Goal: Task Accomplishment & Management: Use online tool/utility

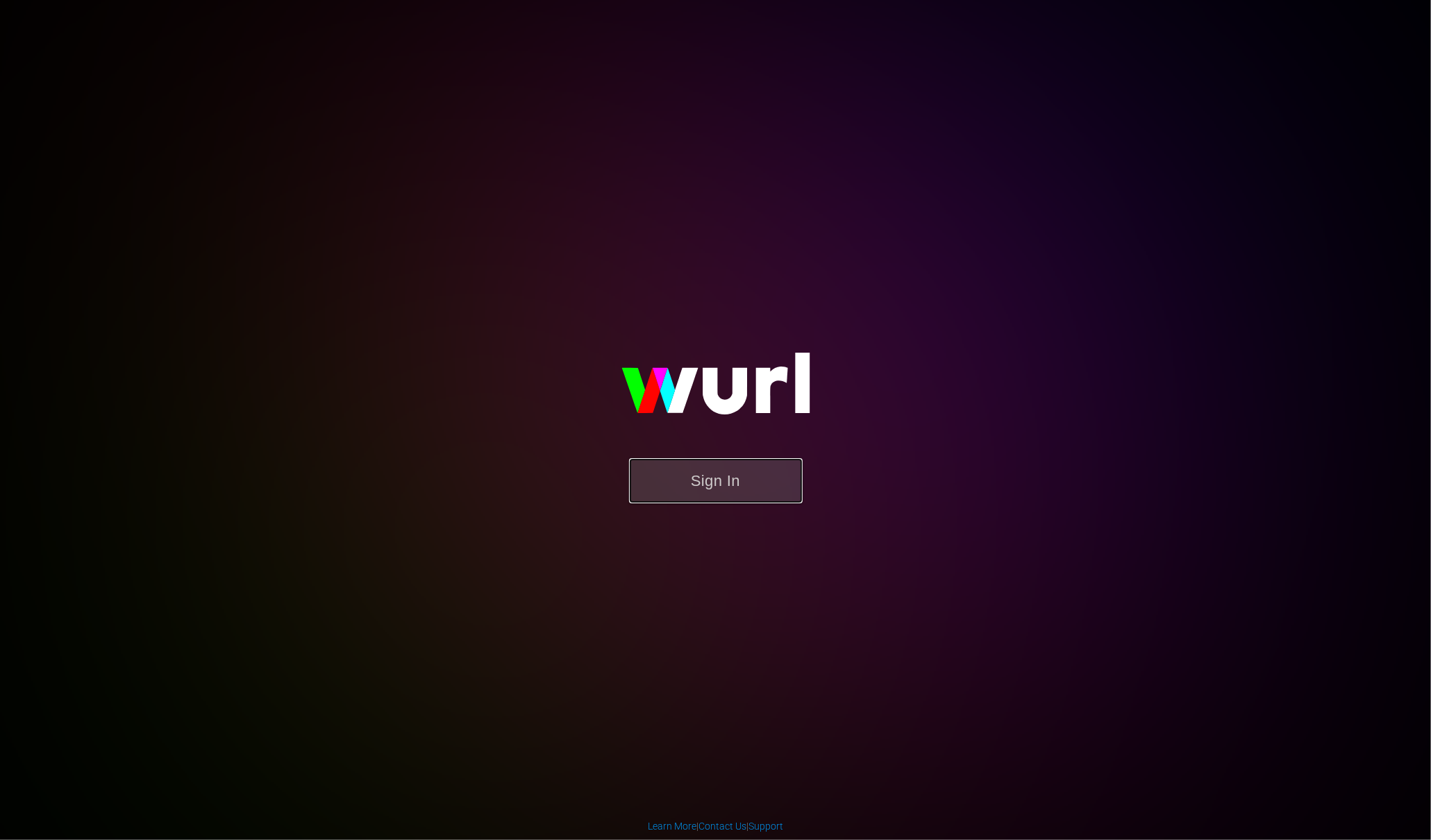
click at [698, 482] on button "Sign In" at bounding box center [716, 480] width 174 height 45
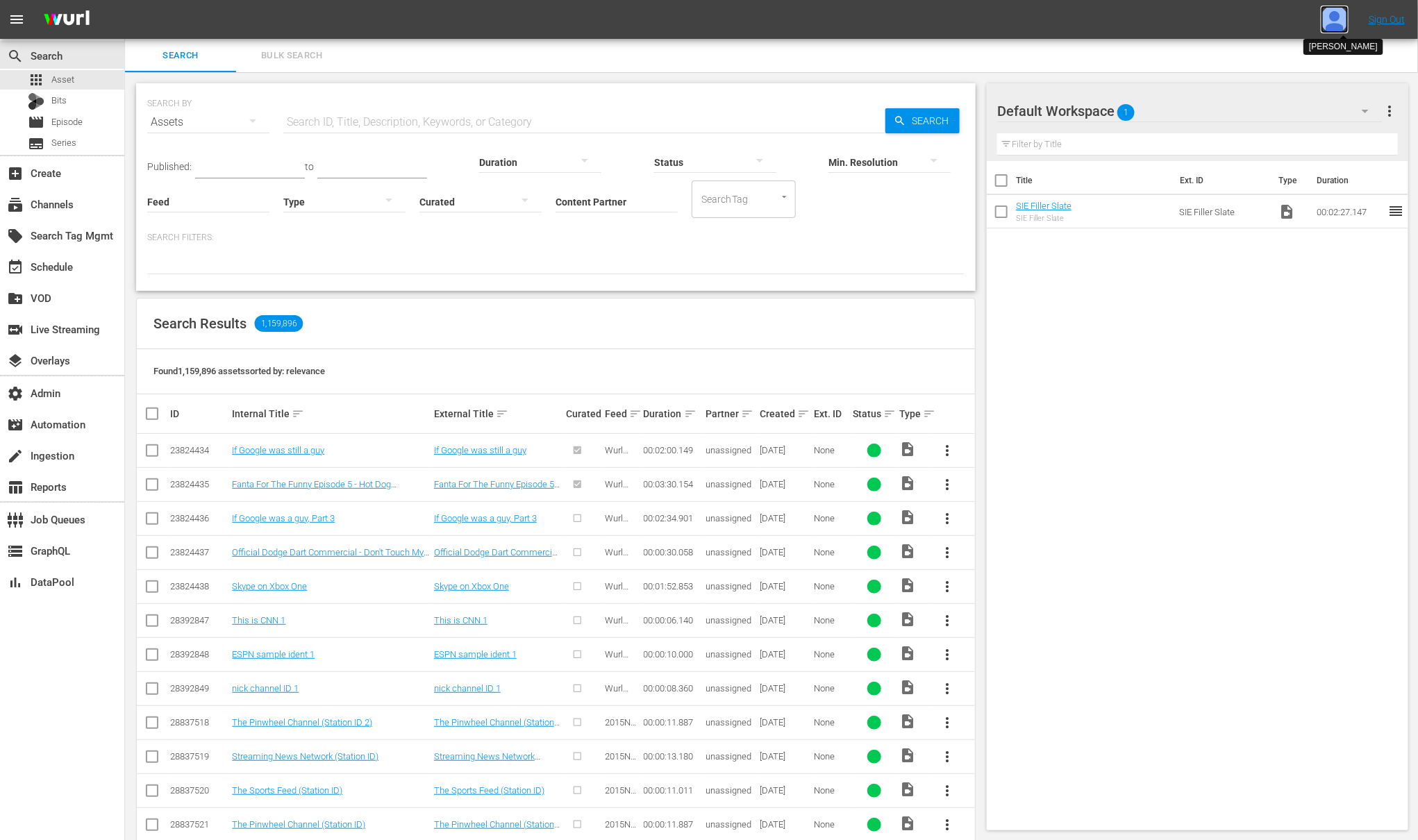
click at [1331, 20] on img at bounding box center [1334, 19] width 28 height 28
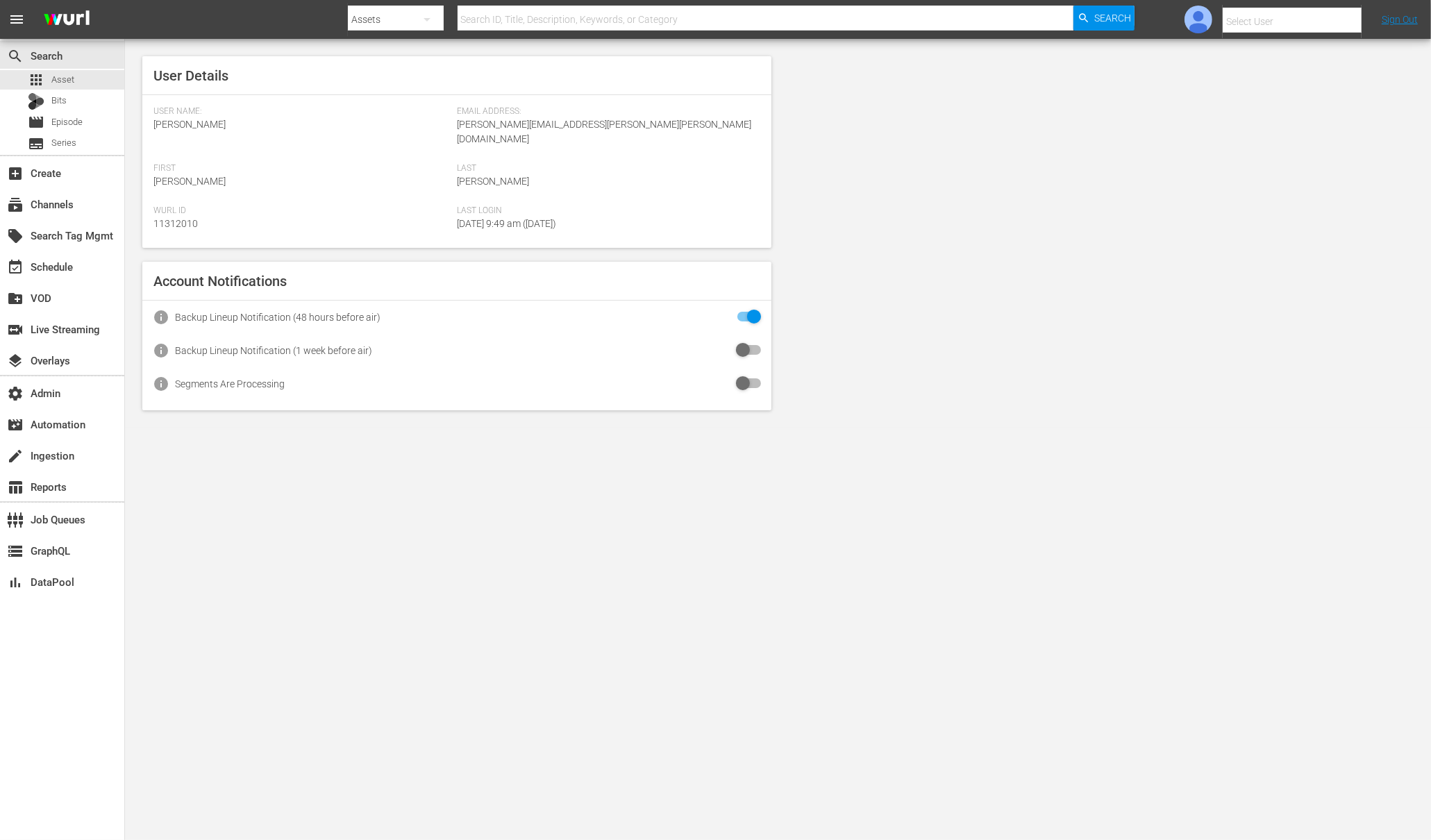
click at [1321, 28] on input "text" at bounding box center [1311, 21] width 178 height 33
click at [1318, 25] on input "text" at bounding box center [1311, 21] width 178 height 33
click at [1178, 80] on div "Amalia1 Garcia1 <amalia.garcia+testing1@wurl.com>" at bounding box center [1267, 93] width 216 height 33
type input "Amalia1 Garcia1 (11312213)"
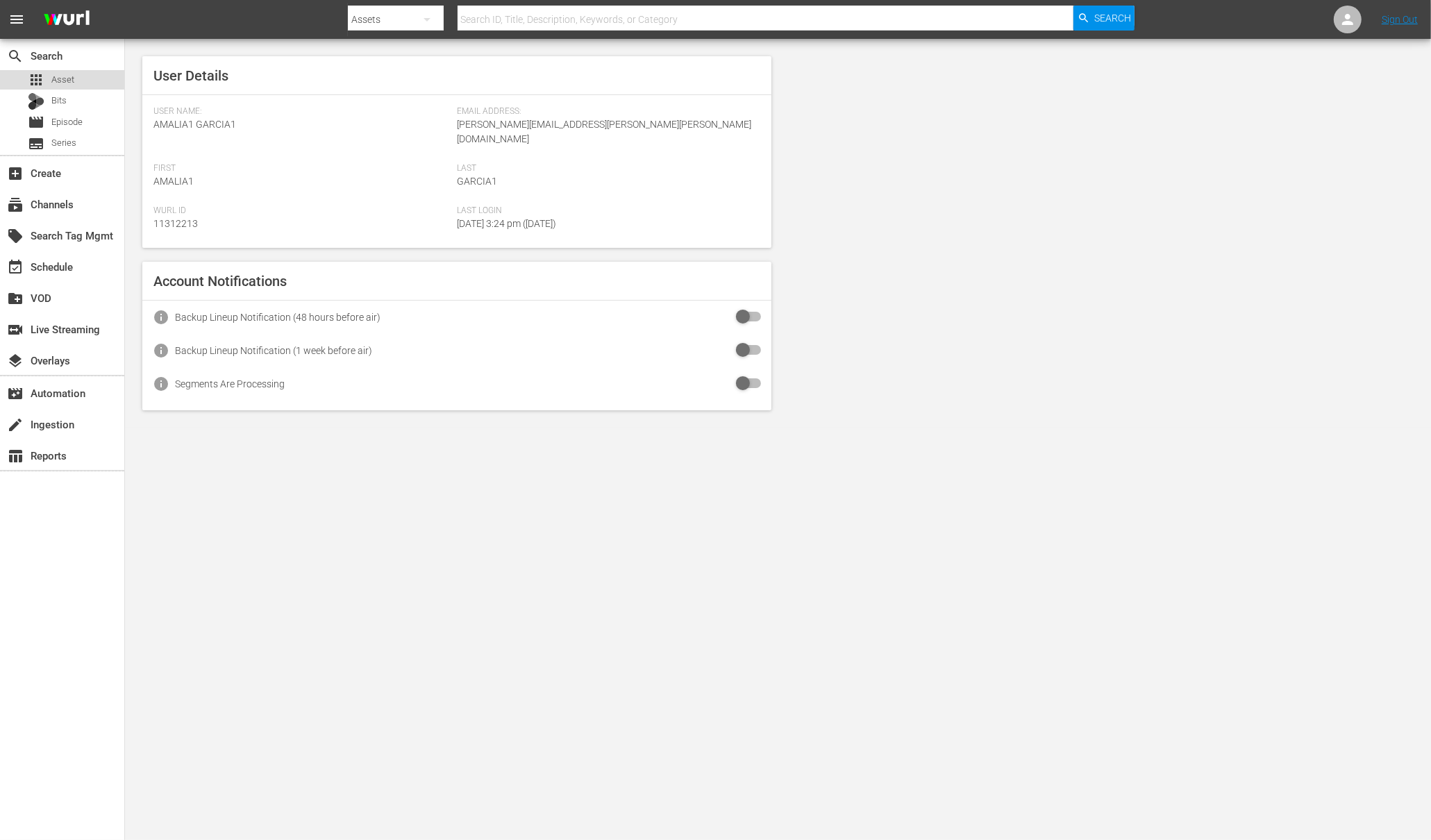
click at [53, 87] on div "apps Asset" at bounding box center [51, 80] width 46 height 20
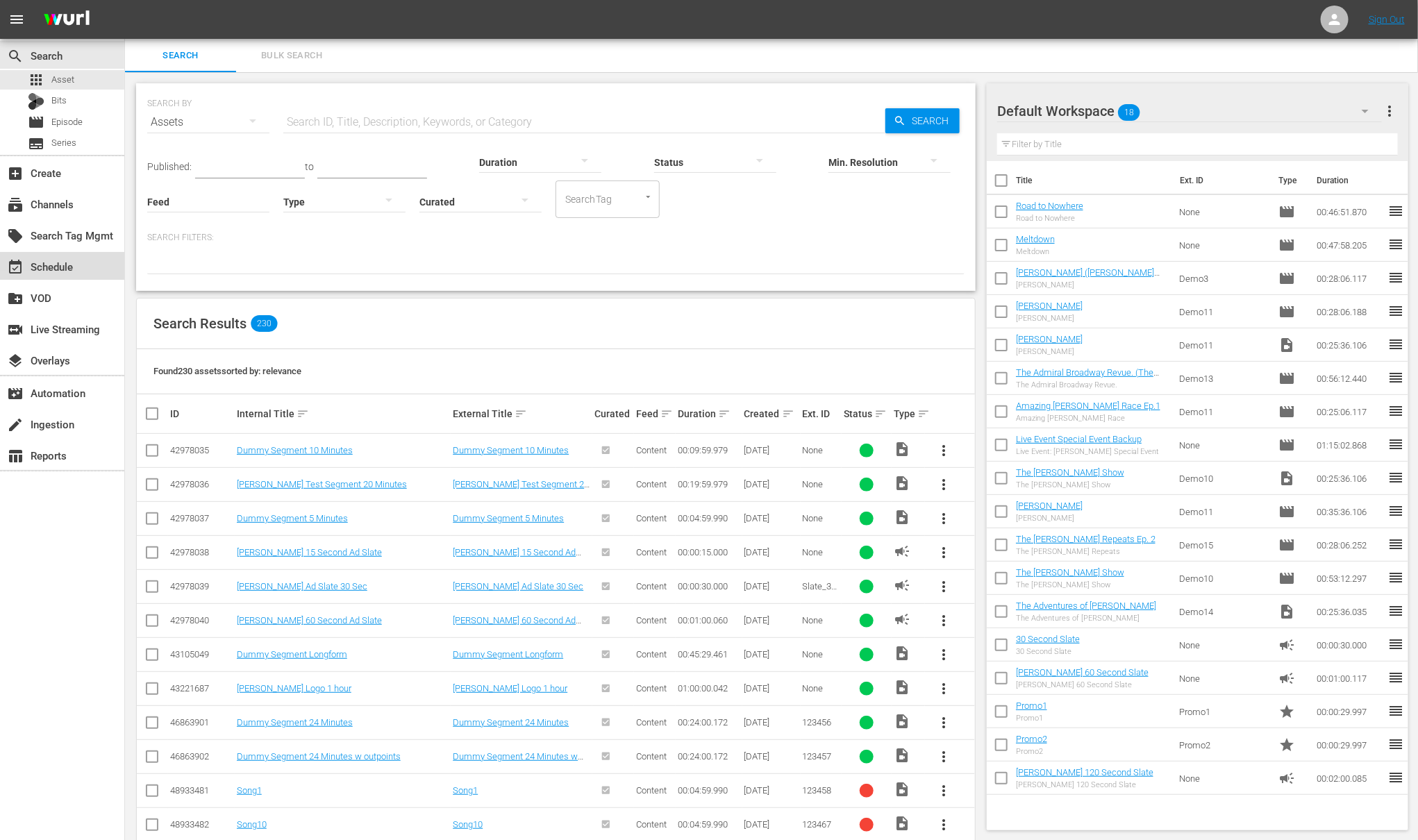
click at [56, 258] on div "event_available Schedule" at bounding box center [39, 264] width 77 height 12
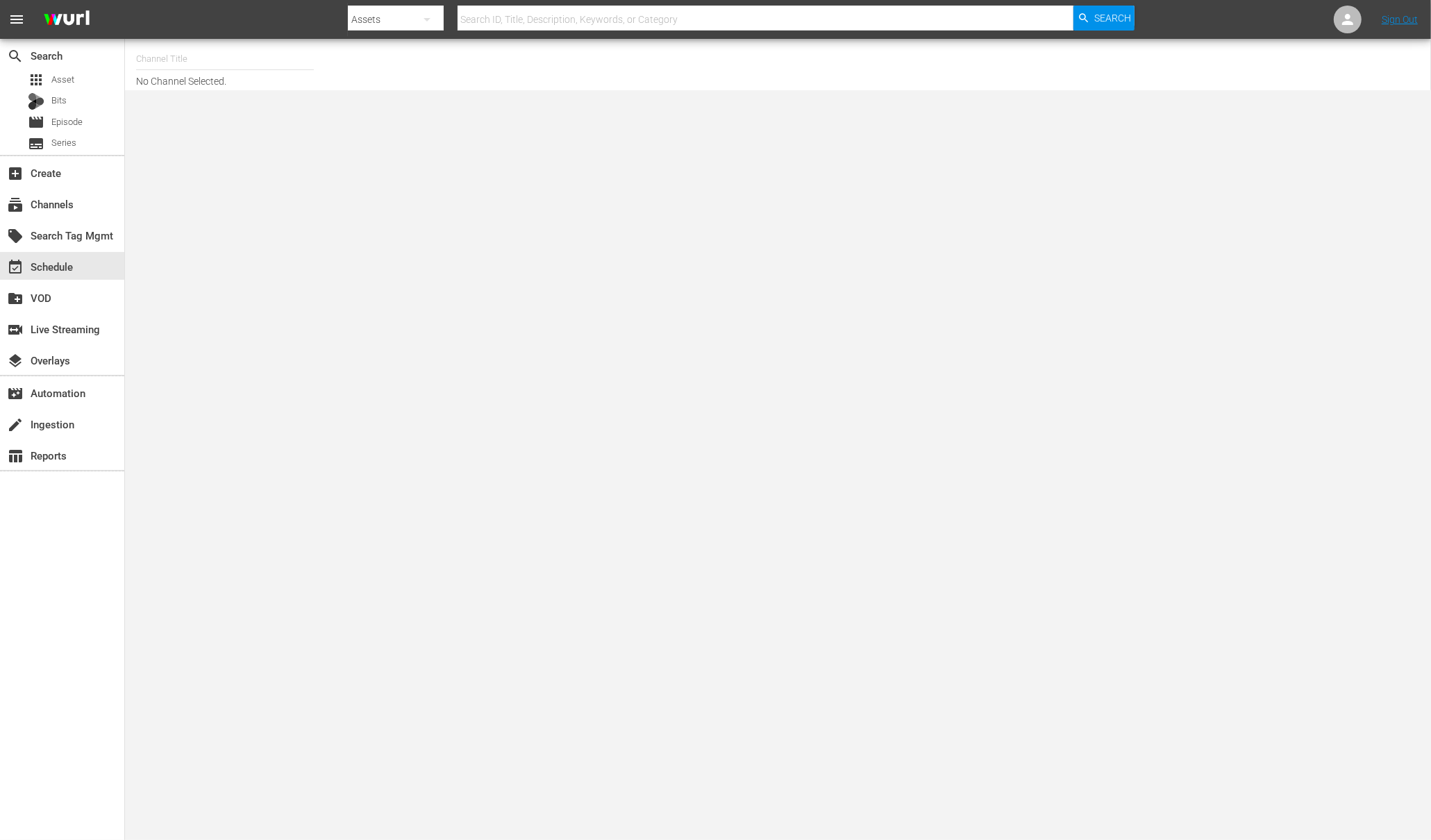
click at [205, 63] on input "text" at bounding box center [225, 59] width 178 height 33
click at [197, 141] on div "Demo Channel 2 (1026 - wurl_demochannel_2)" at bounding box center [327, 131] width 360 height 33
type input "Demo Channel 2 (1026 - wurl_demochannel_2)"
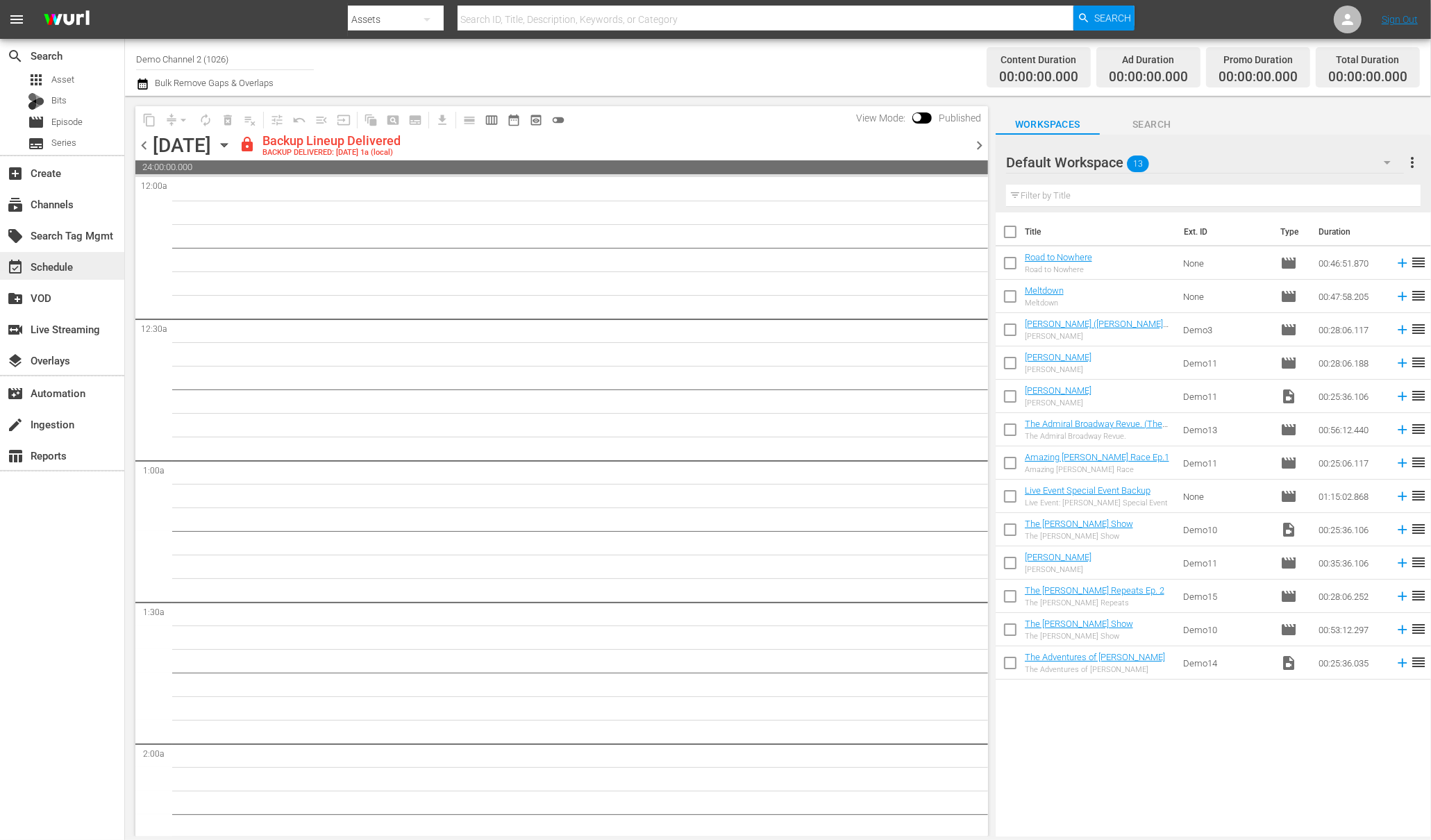
click at [58, 260] on div "event_available Schedule" at bounding box center [39, 264] width 77 height 12
click at [494, 118] on span "calendar_view_week_outlined" at bounding box center [492, 120] width 14 height 14
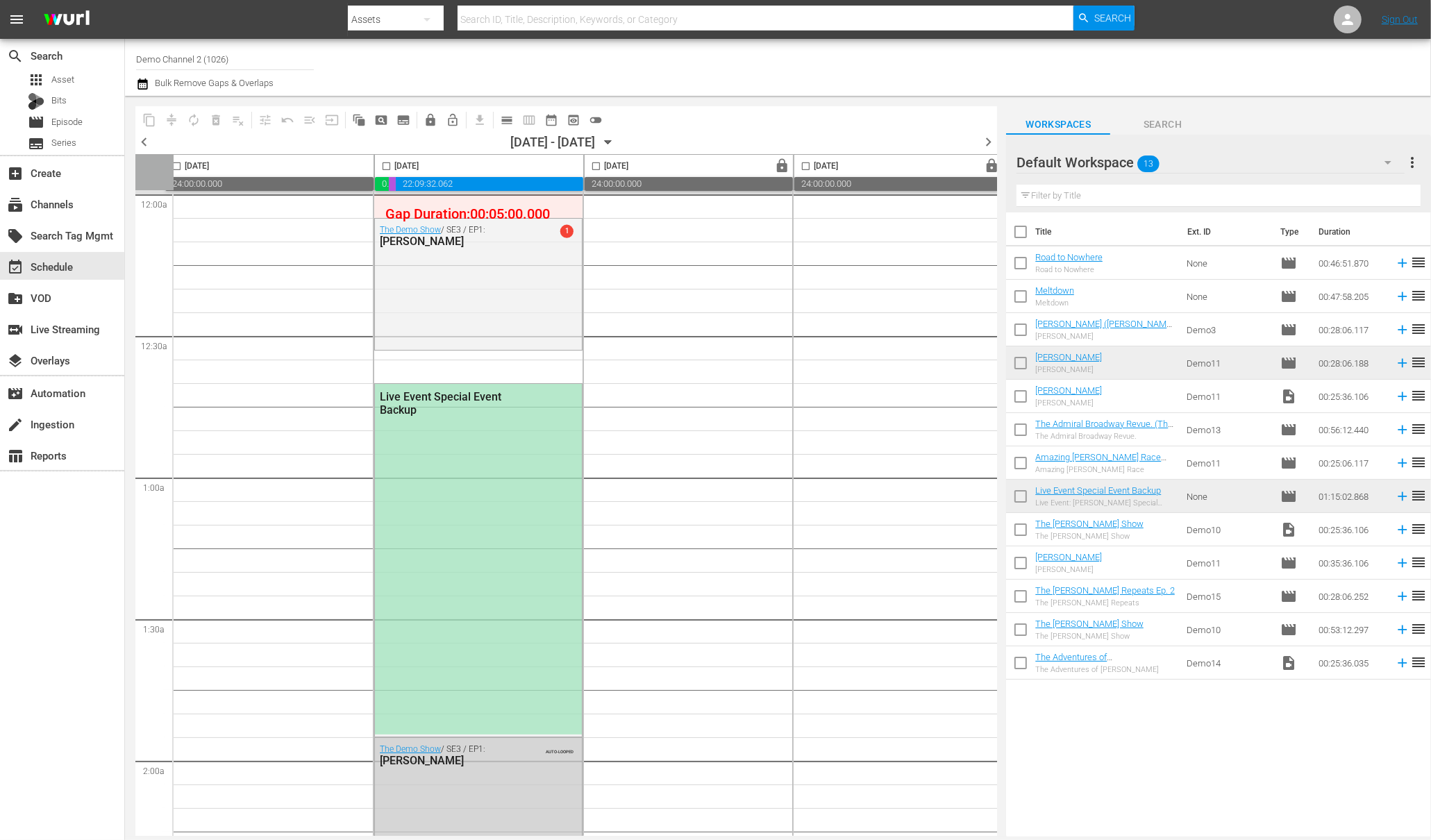
scroll to position [0, 8]
click at [557, 119] on span "date_range_outlined" at bounding box center [551, 120] width 14 height 14
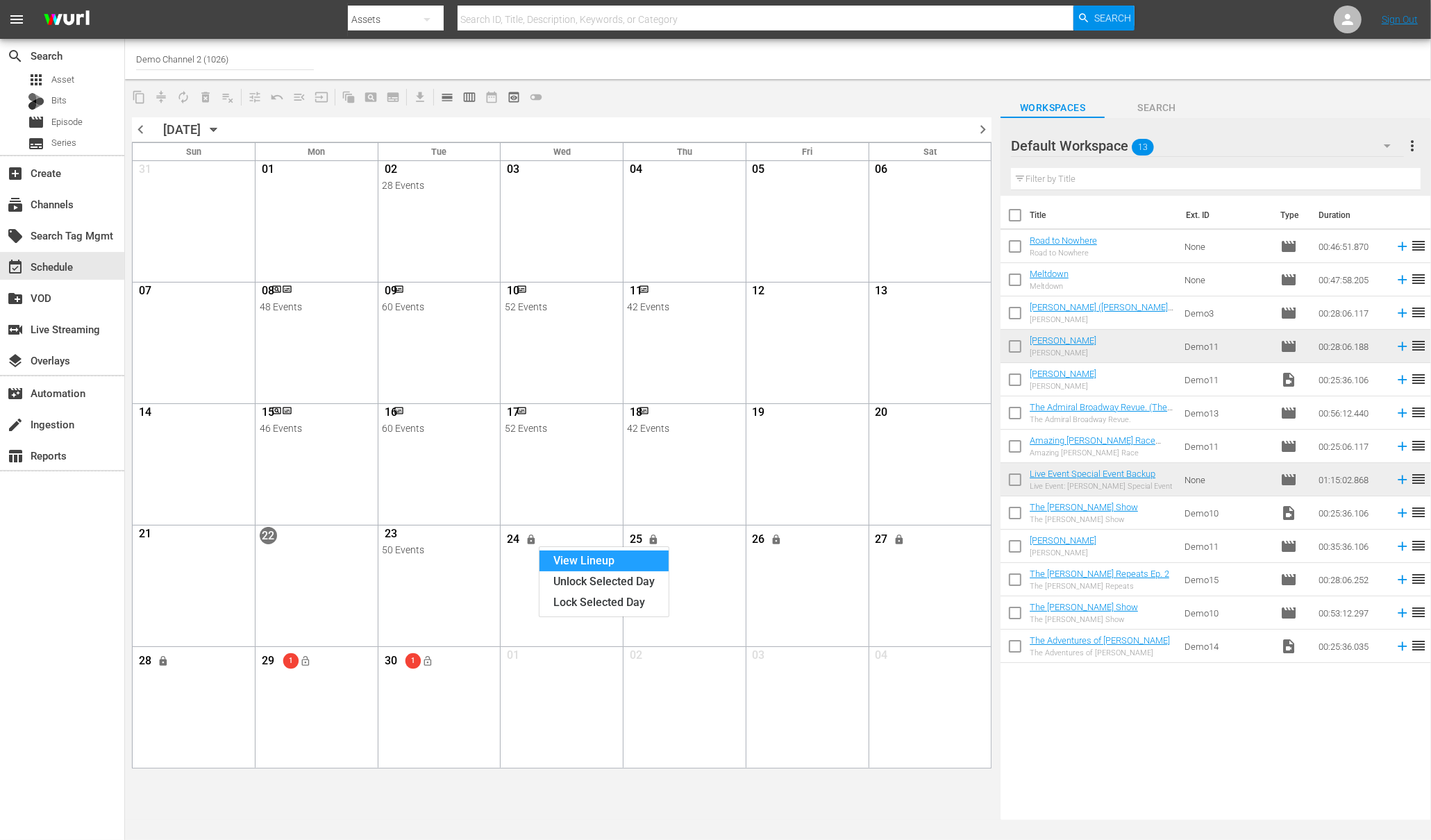
click at [574, 563] on div "View Lineup" at bounding box center [604, 561] width 129 height 20
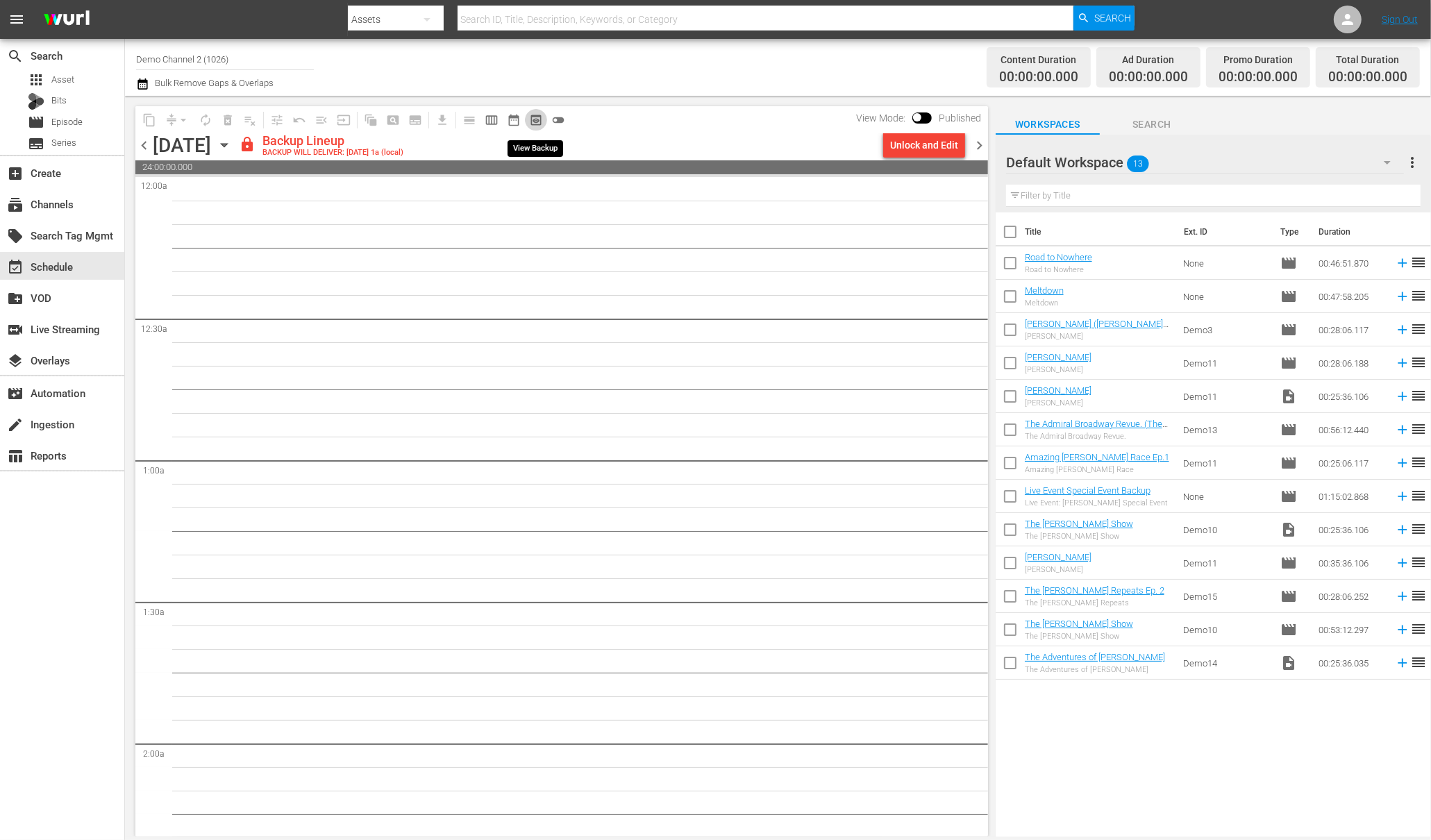
click at [539, 122] on span "preview_outlined" at bounding box center [536, 120] width 14 height 14
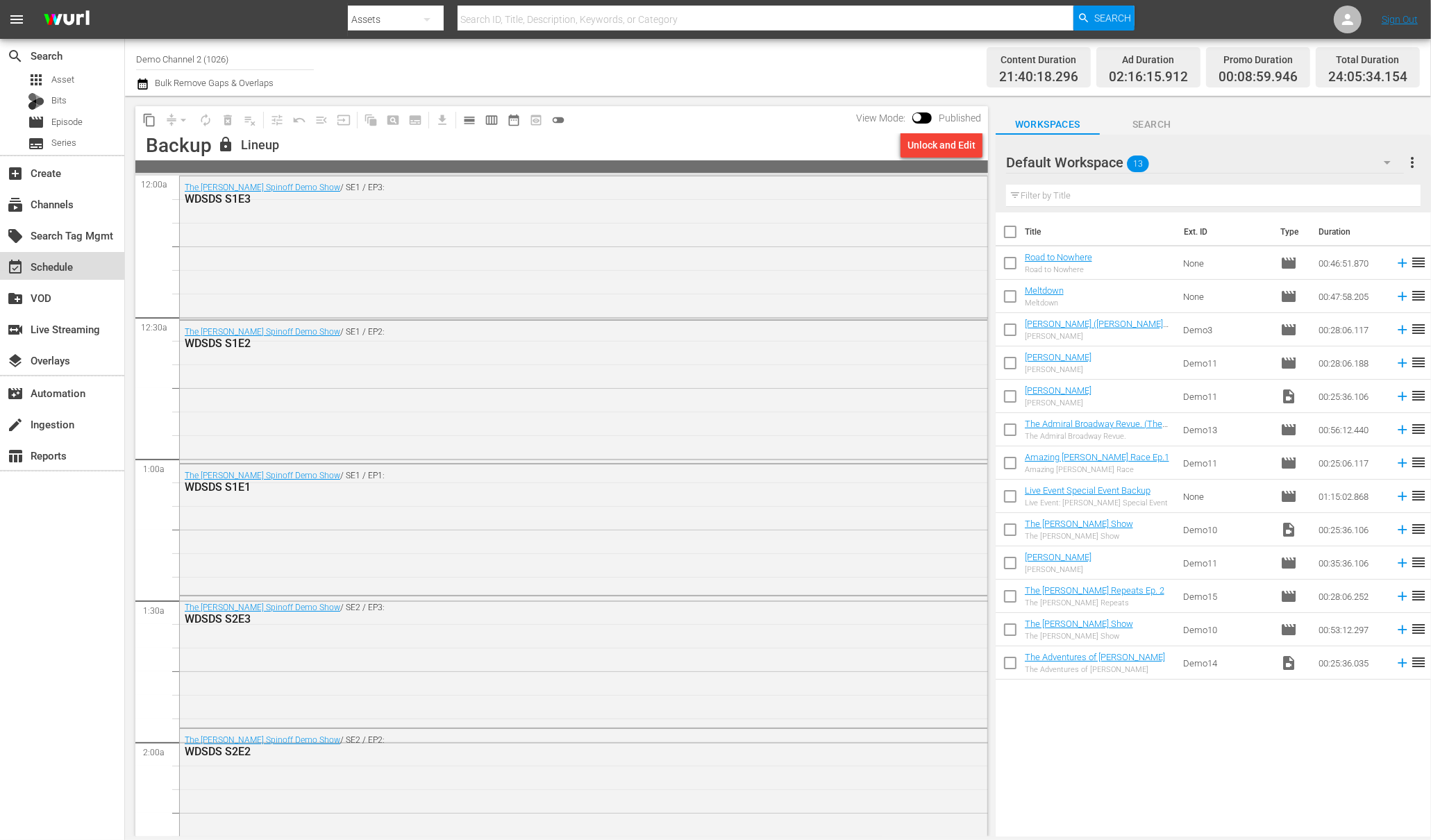
click at [59, 263] on div "event_available Schedule" at bounding box center [39, 264] width 77 height 12
click at [514, 121] on span "date_range_outlined" at bounding box center [514, 120] width 14 height 14
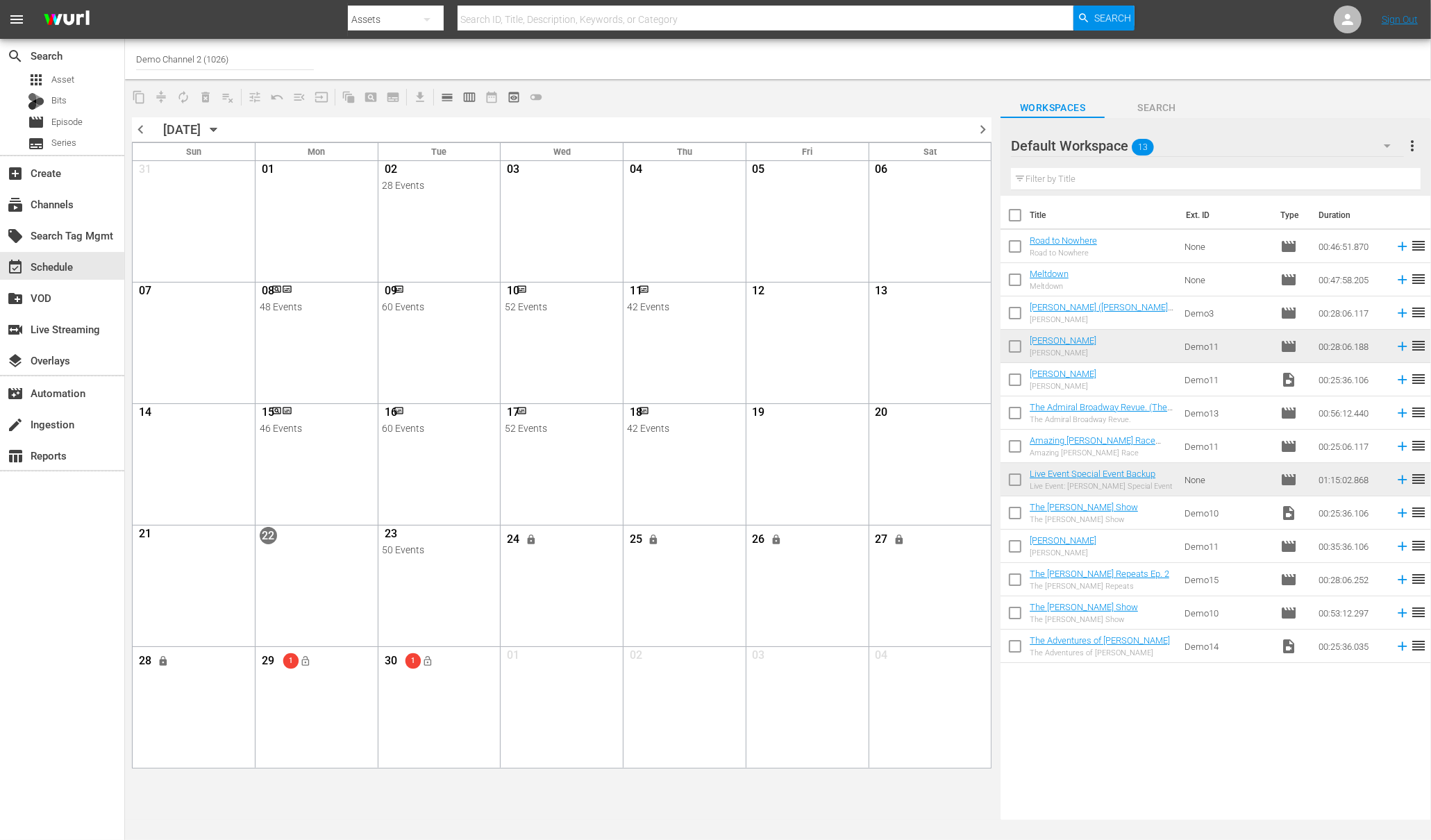
click at [985, 128] on span "chevron_right" at bounding box center [983, 129] width 17 height 17
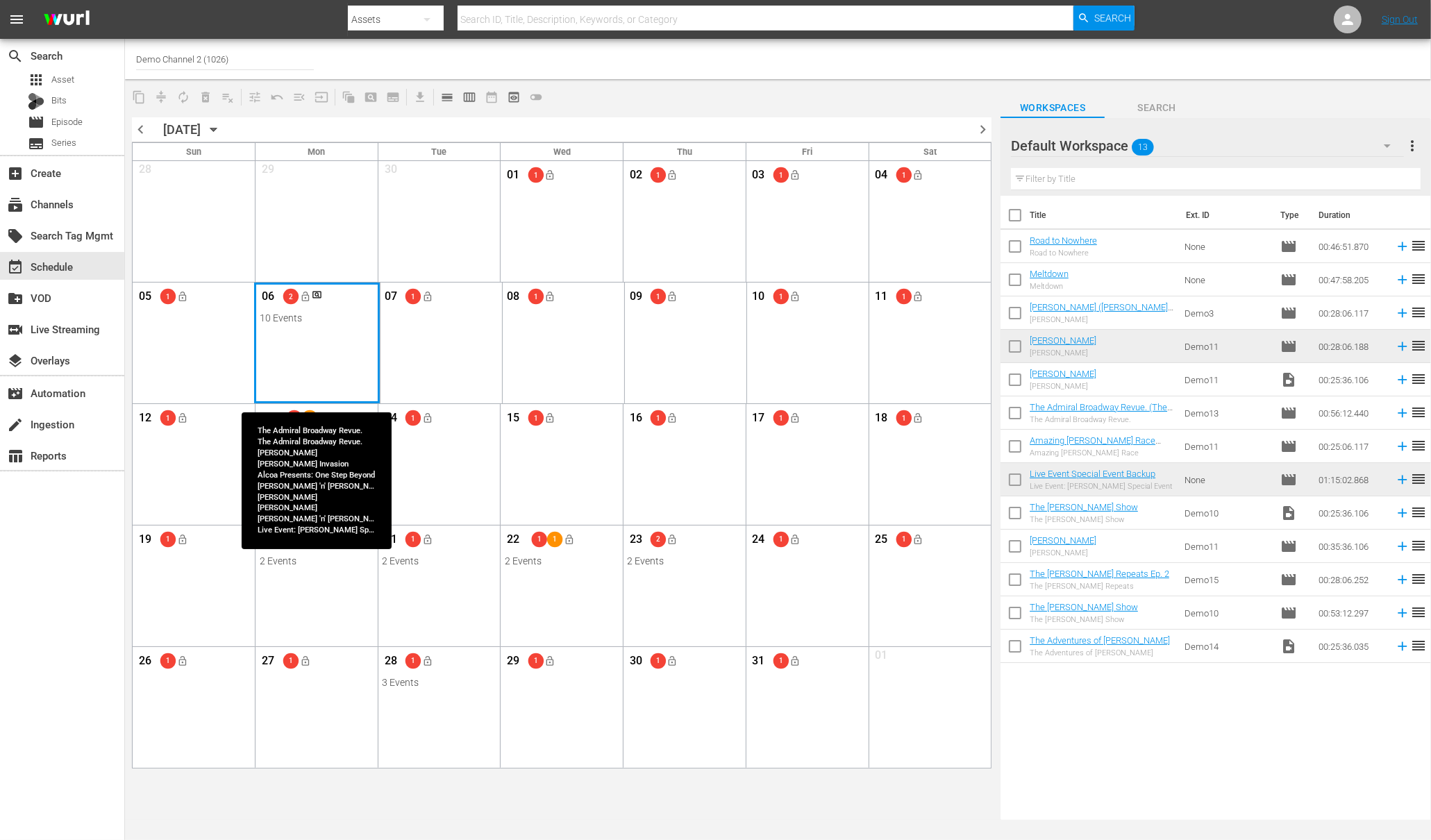
click at [353, 342] on div "Month View" at bounding box center [317, 342] width 126 height 121
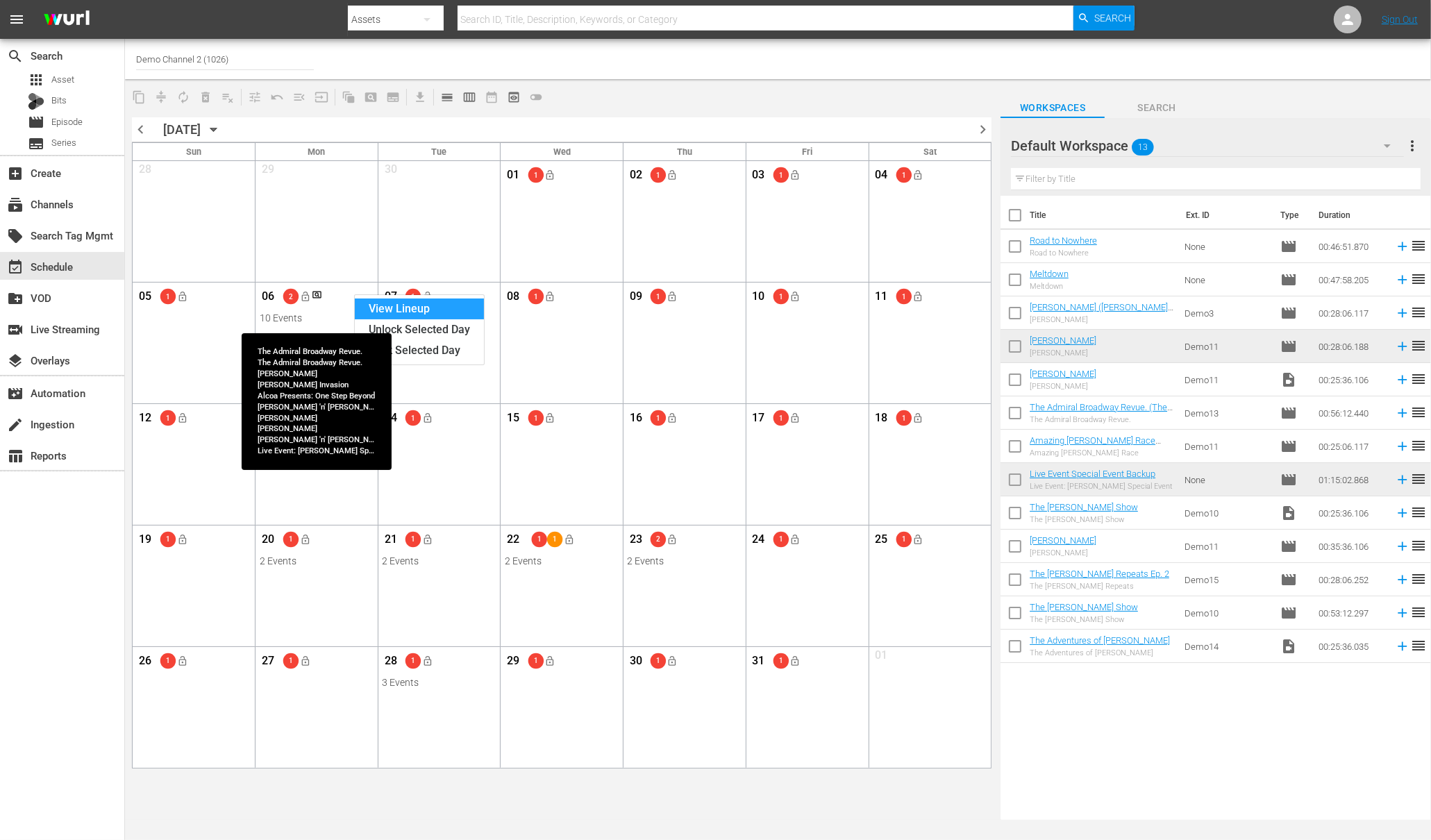
click at [372, 300] on div "View Lineup" at bounding box center [420, 308] width 129 height 20
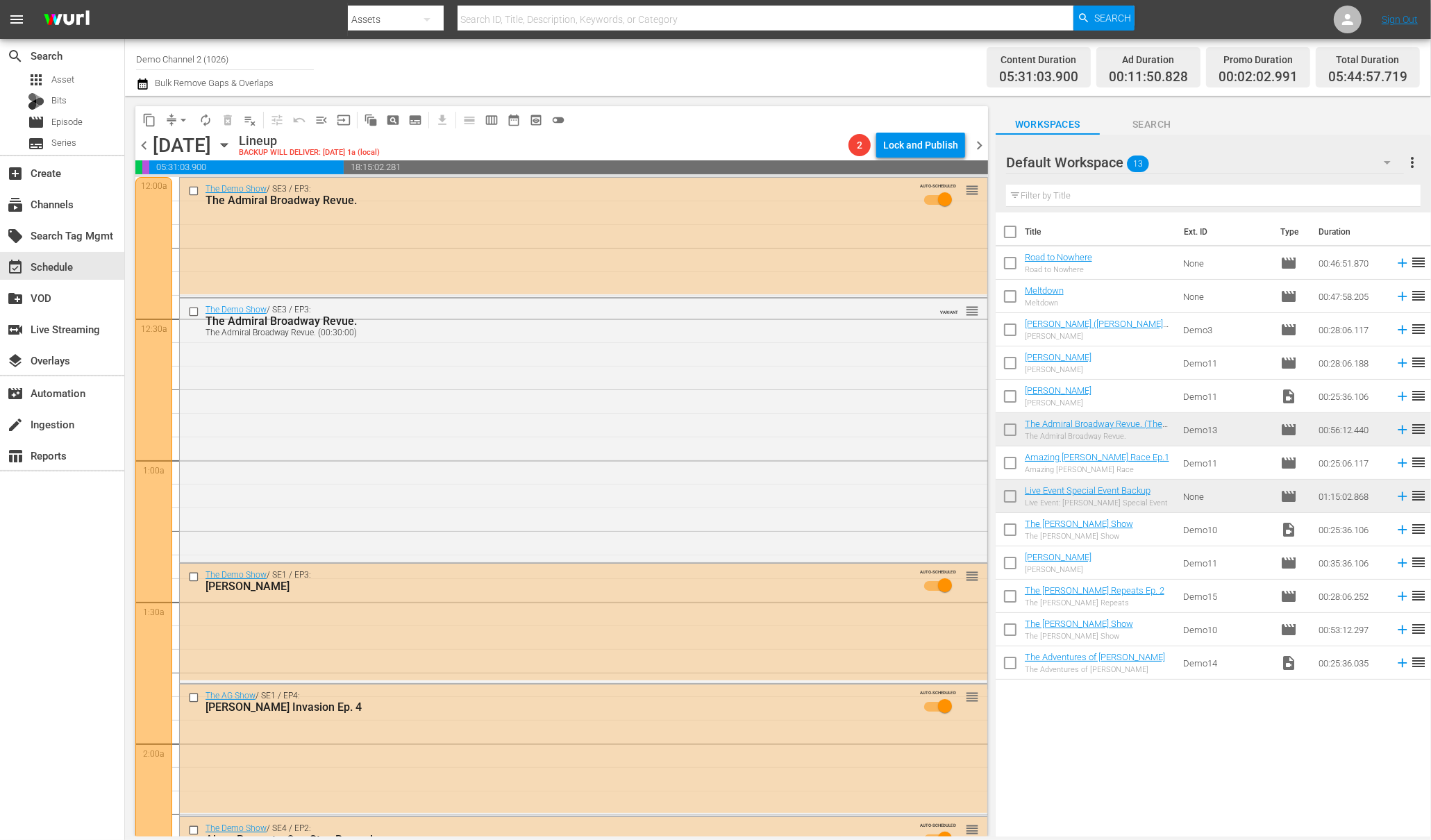
click at [141, 219] on div at bounding box center [153, 743] width 36 height 1133
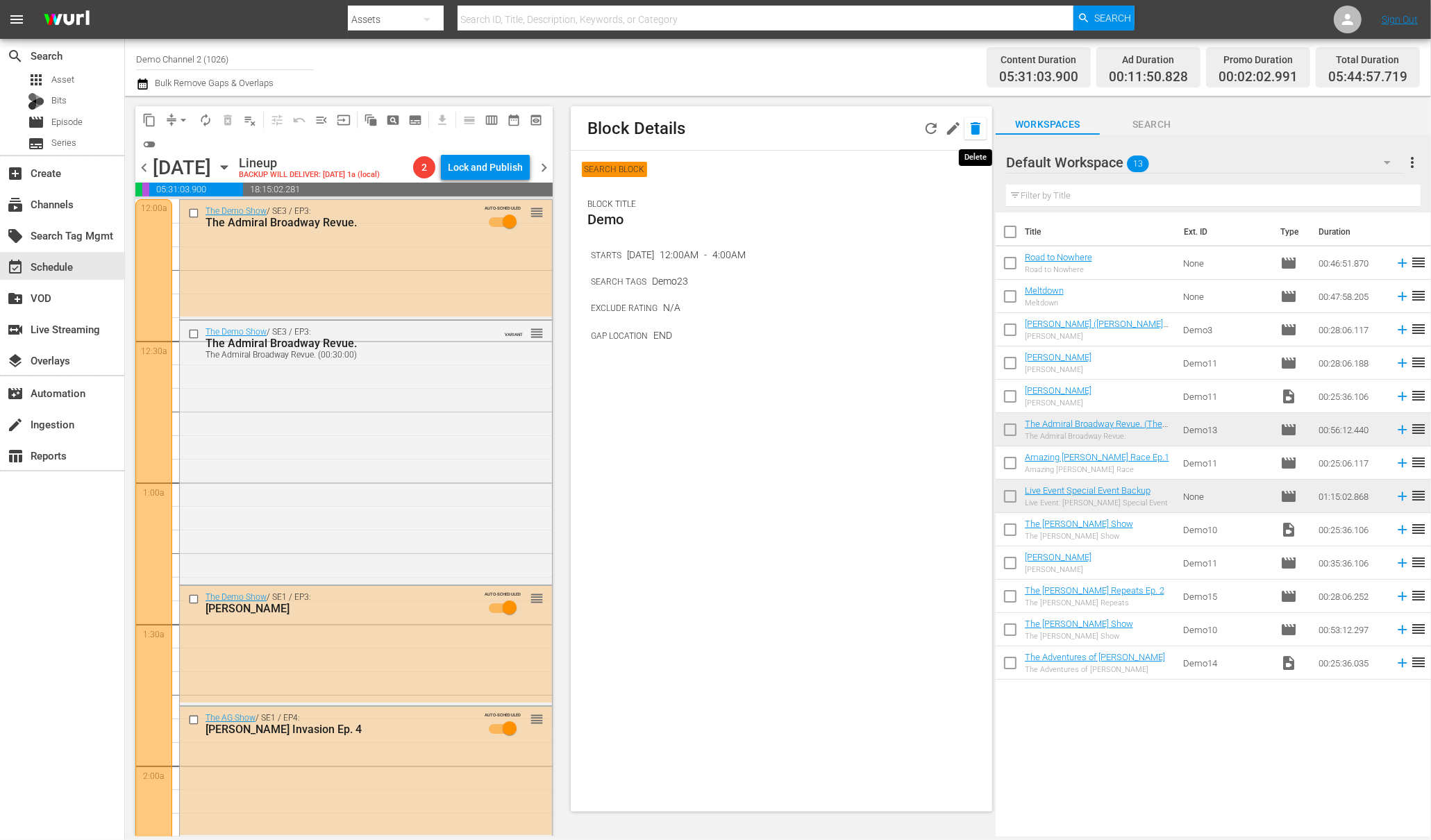
click at [979, 128] on icon "button" at bounding box center [975, 128] width 10 height 12
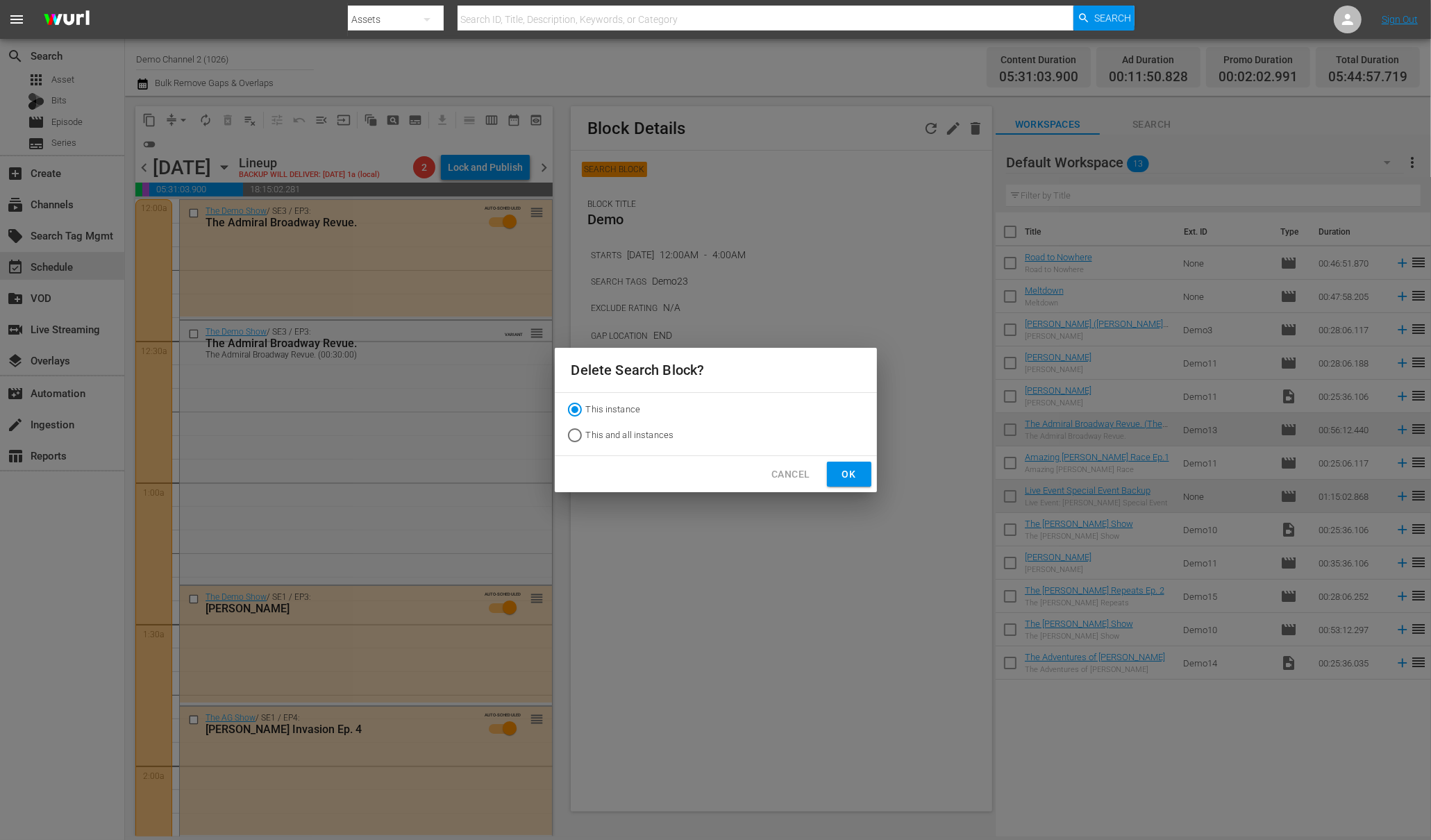
click at [570, 433] on input "This and all instances" at bounding box center [574, 438] width 22 height 22
radio input "true"
click at [862, 476] on button "Ok" at bounding box center [849, 474] width 45 height 26
radio input "true"
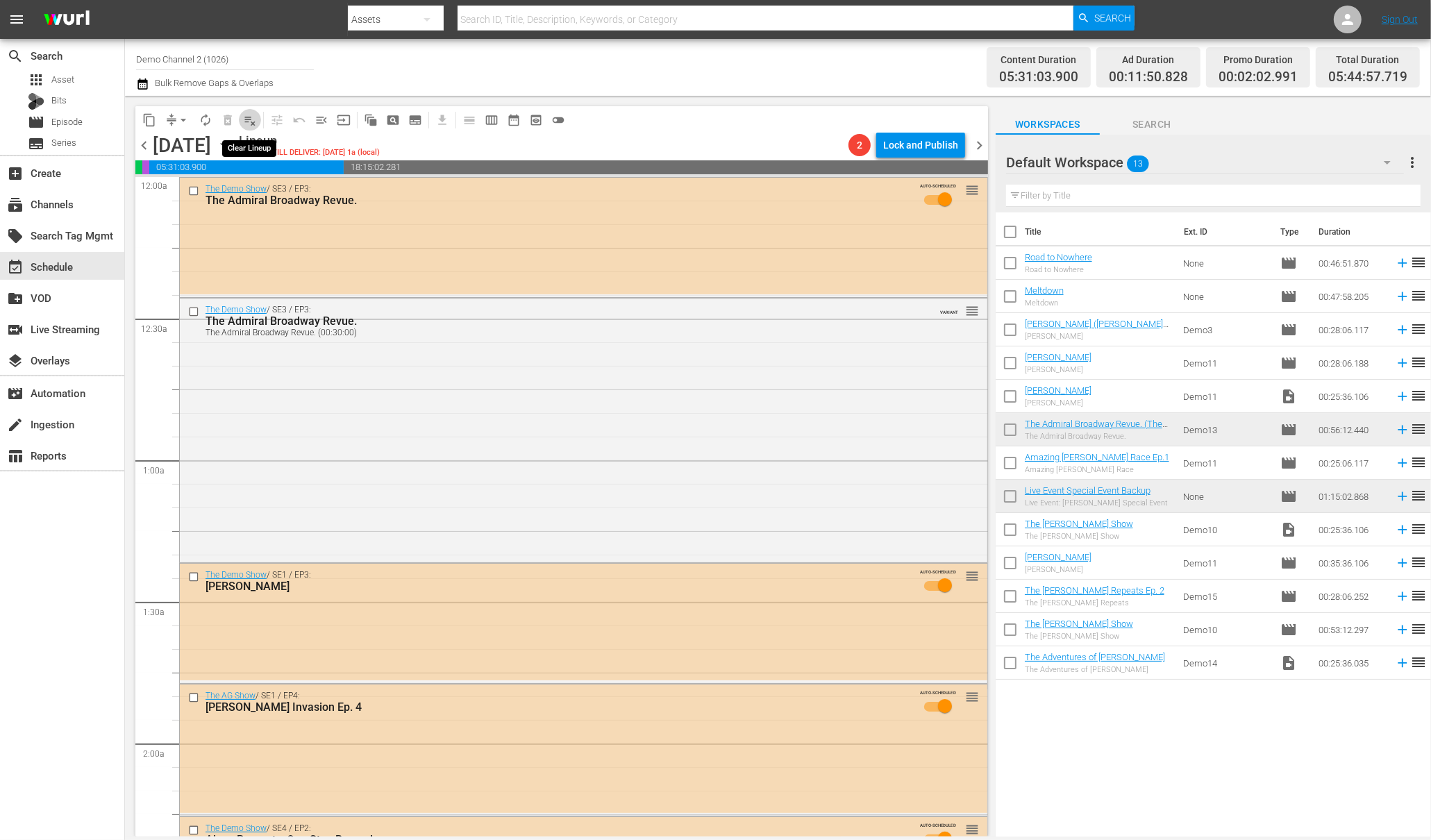
click at [247, 123] on span "playlist_remove_outlined" at bounding box center [250, 120] width 14 height 14
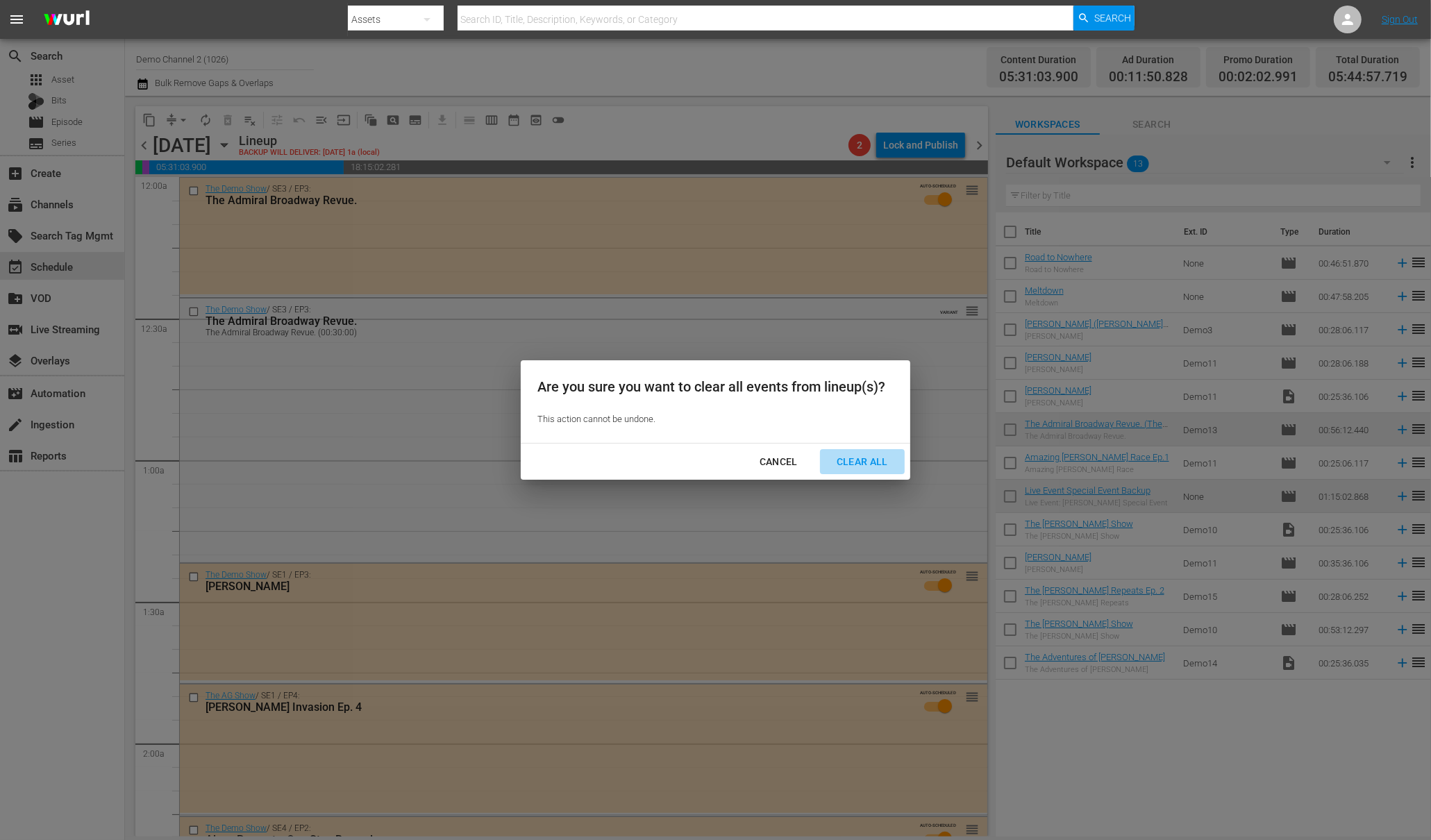
click at [856, 458] on div "Clear All" at bounding box center [862, 461] width 74 height 17
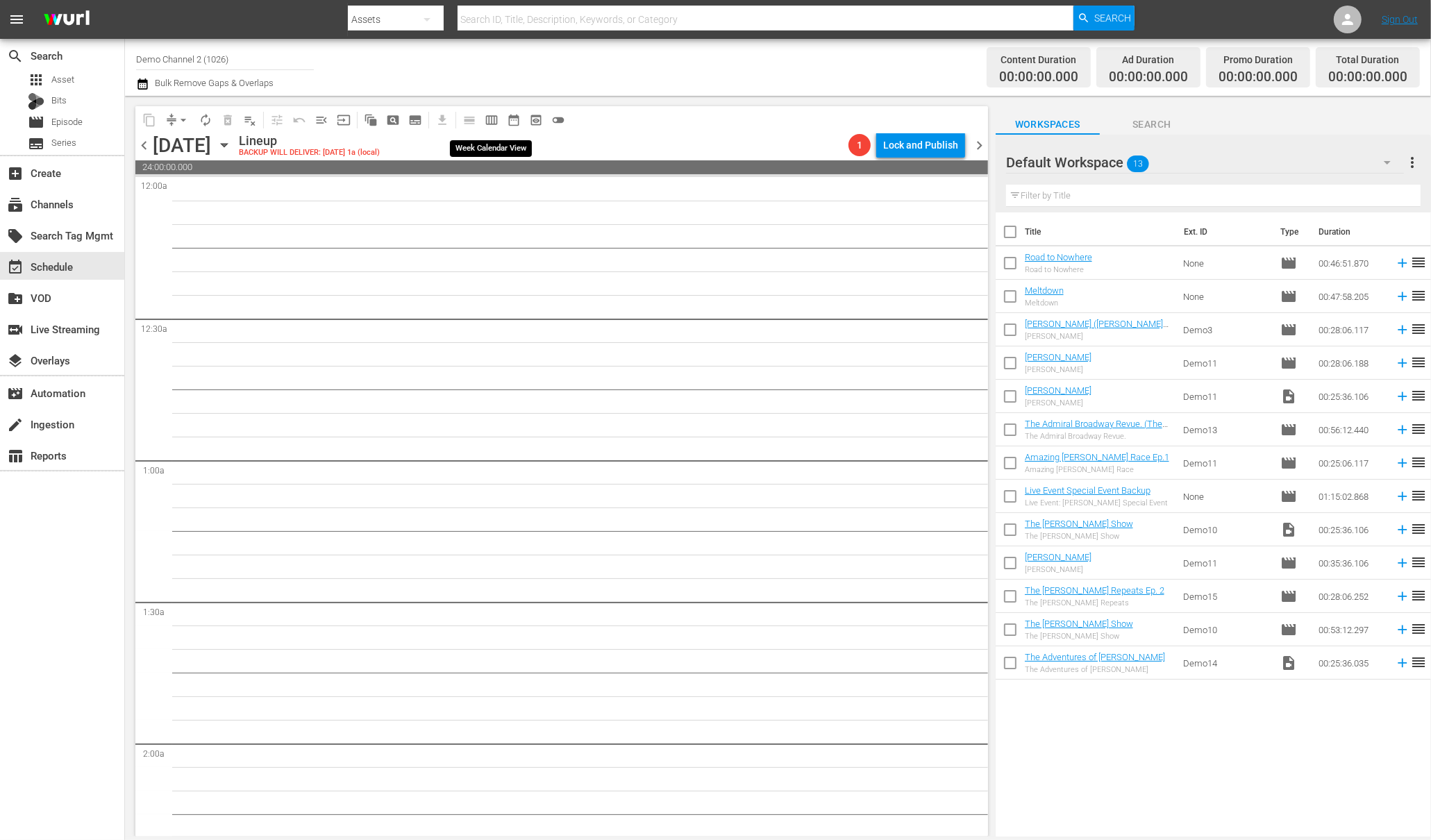
click at [491, 121] on span "calendar_view_week_outlined" at bounding box center [492, 120] width 14 height 14
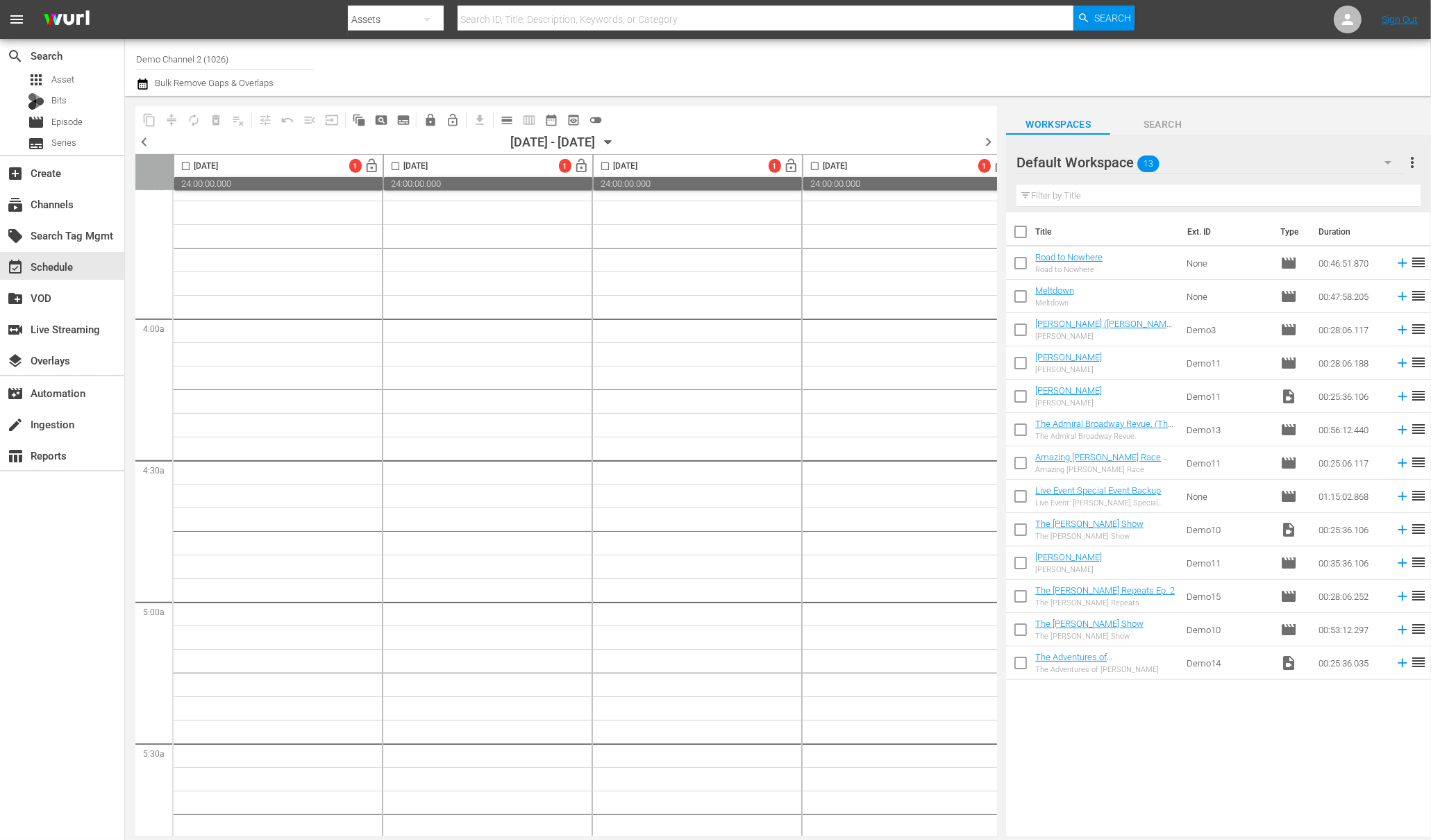
drag, startPoint x: 539, startPoint y: 829, endPoint x: 722, endPoint y: 755, distance: 197.4
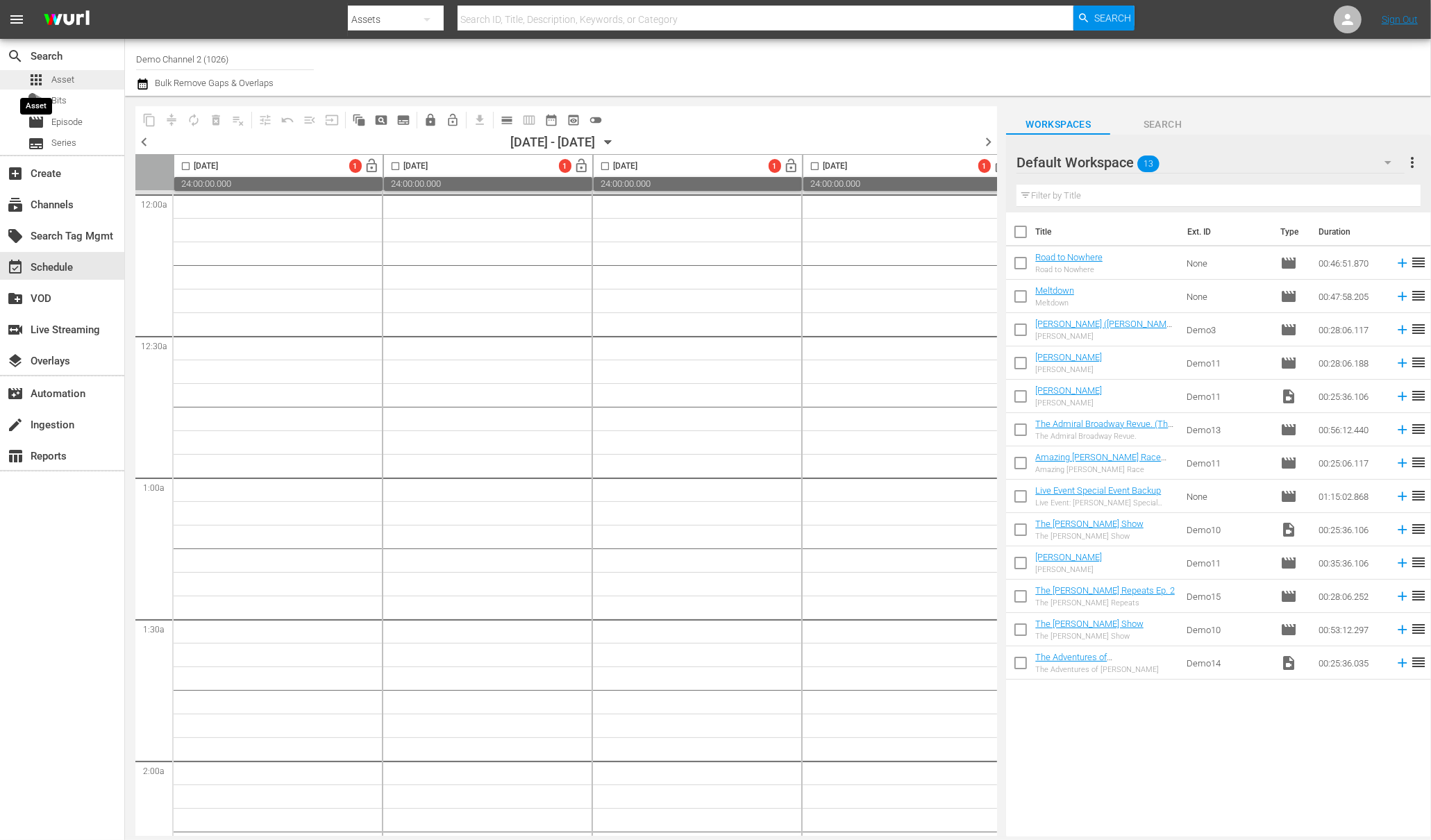
click at [42, 77] on span "apps" at bounding box center [36, 80] width 17 height 17
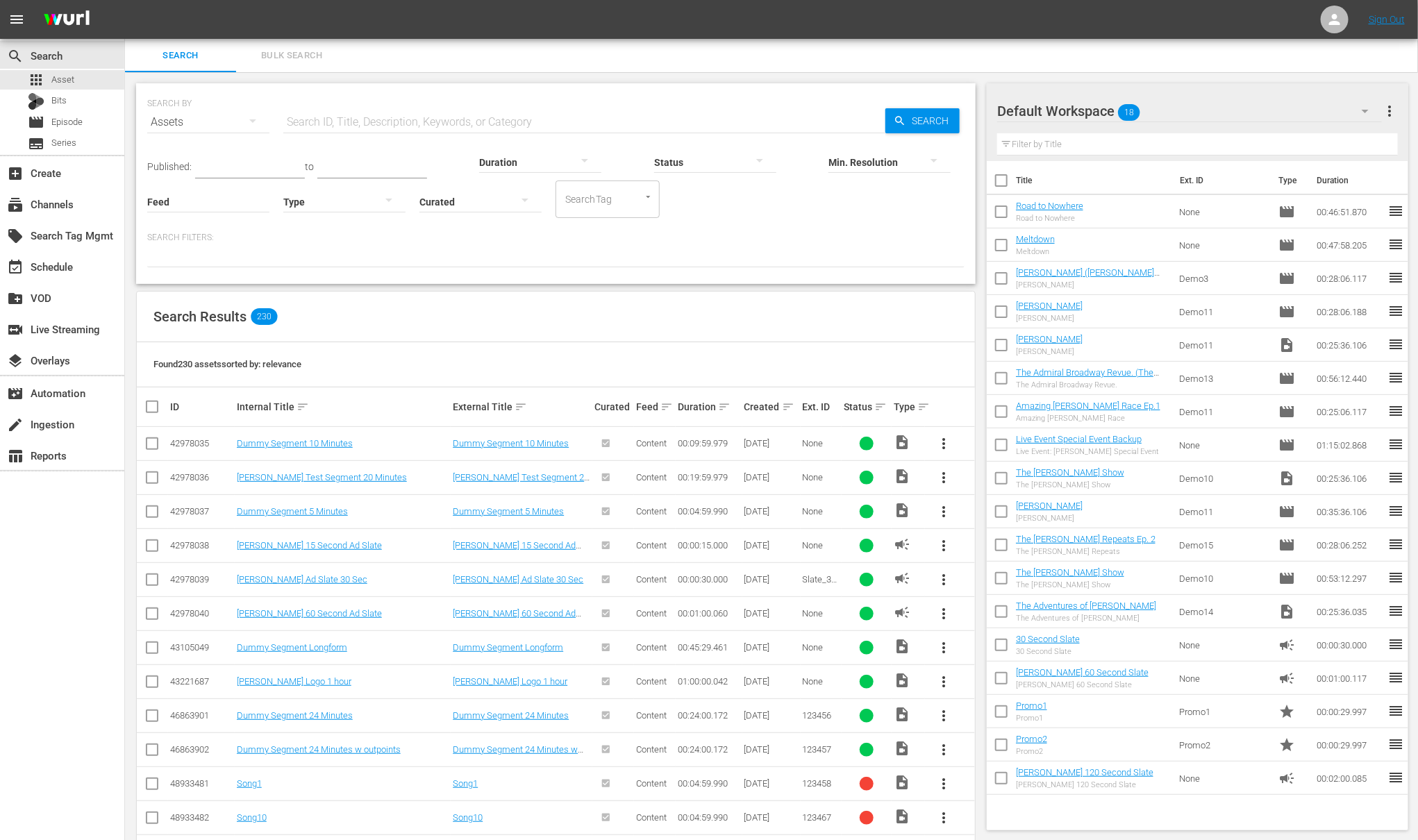
click at [372, 122] on input "text" at bounding box center [584, 122] width 602 height 33
click at [750, 242] on p "Search Filters:" at bounding box center [556, 238] width 818 height 12
click at [352, 123] on input "text" at bounding box center [584, 122] width 602 height 33
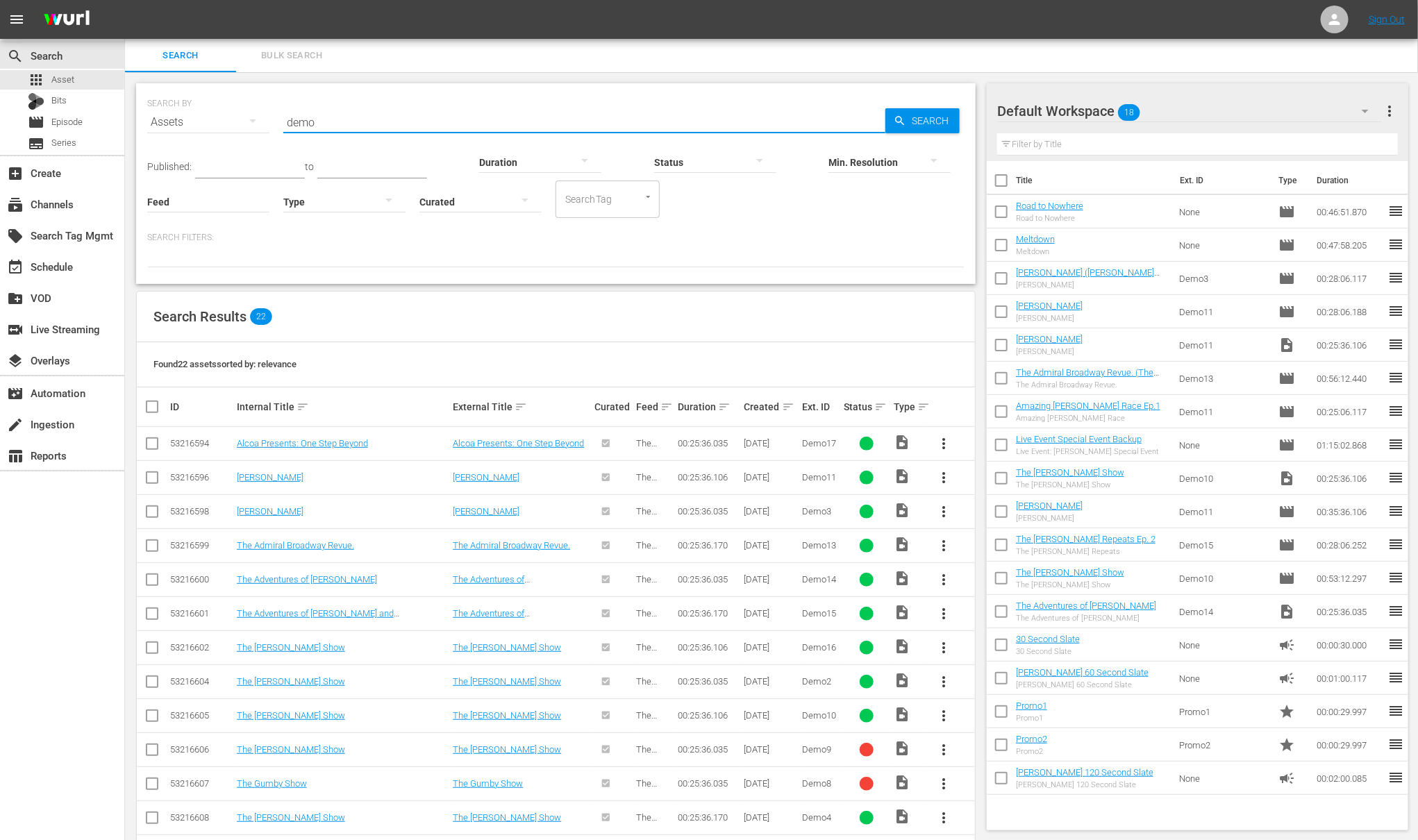
type input "demo"
click at [673, 310] on div "Search Results 22" at bounding box center [556, 316] width 838 height 51
click at [148, 399] on input "checkbox" at bounding box center [157, 407] width 28 height 17
checkbox input "true"
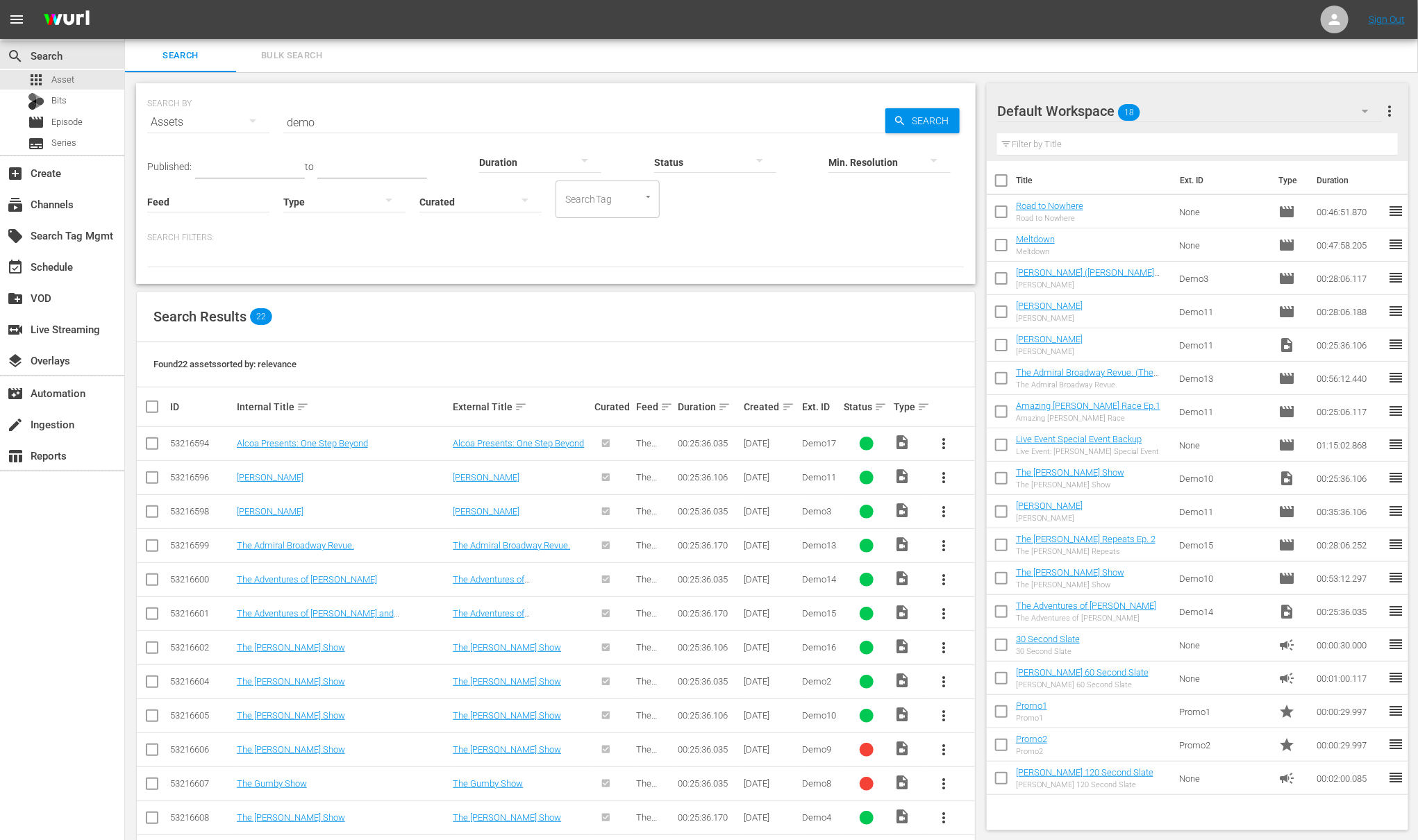
checkbox input "true"
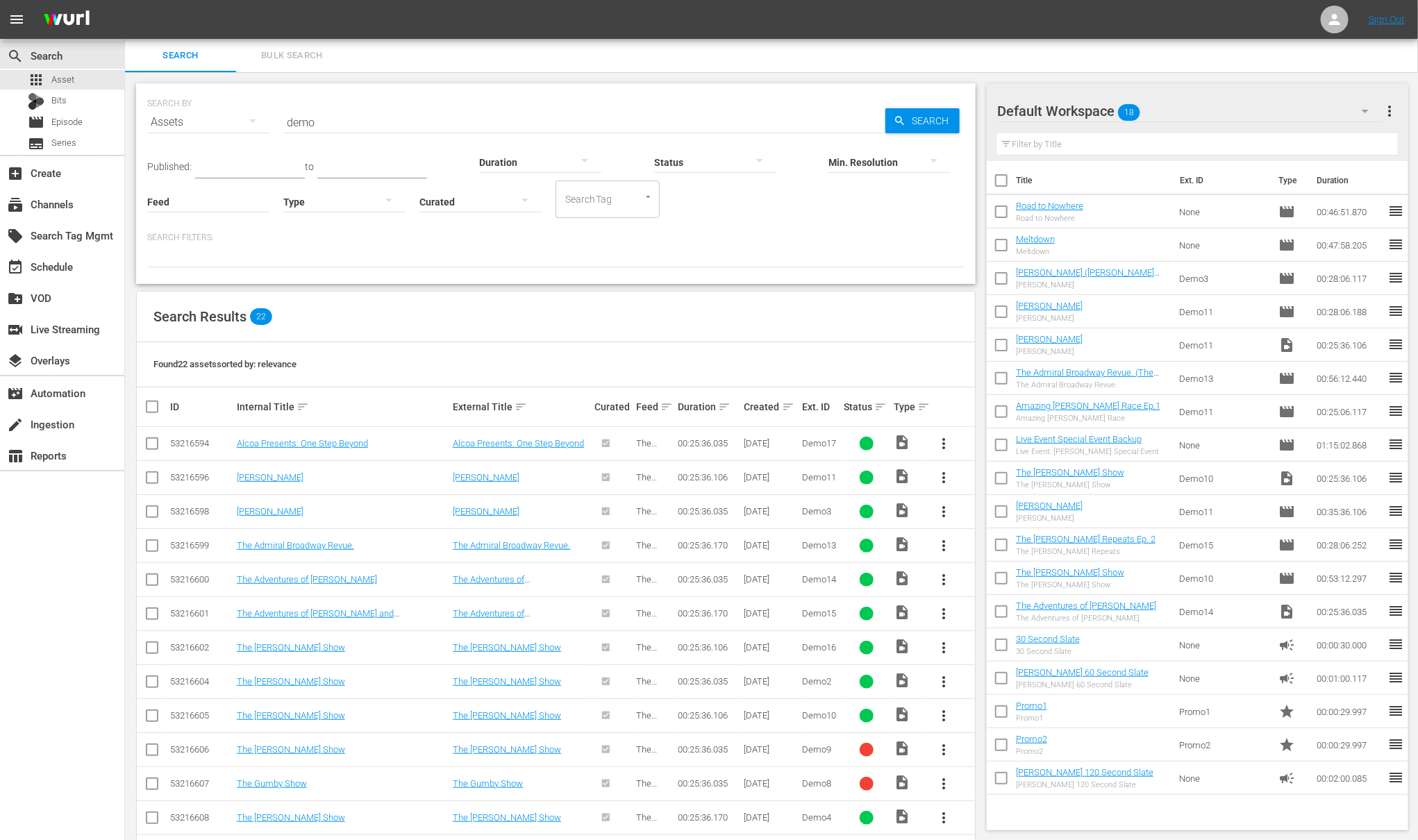
checkbox input "true"
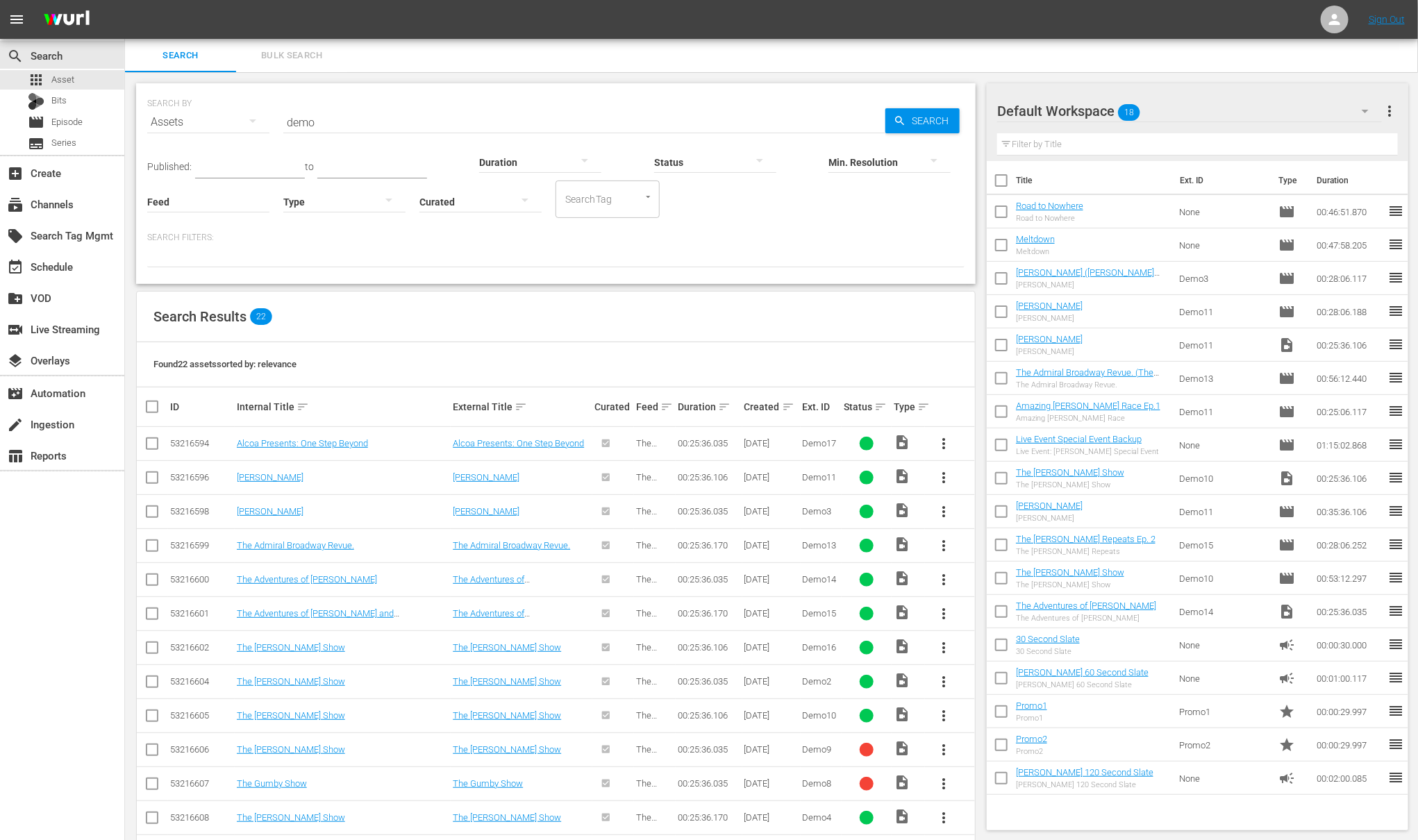
checkbox input "true"
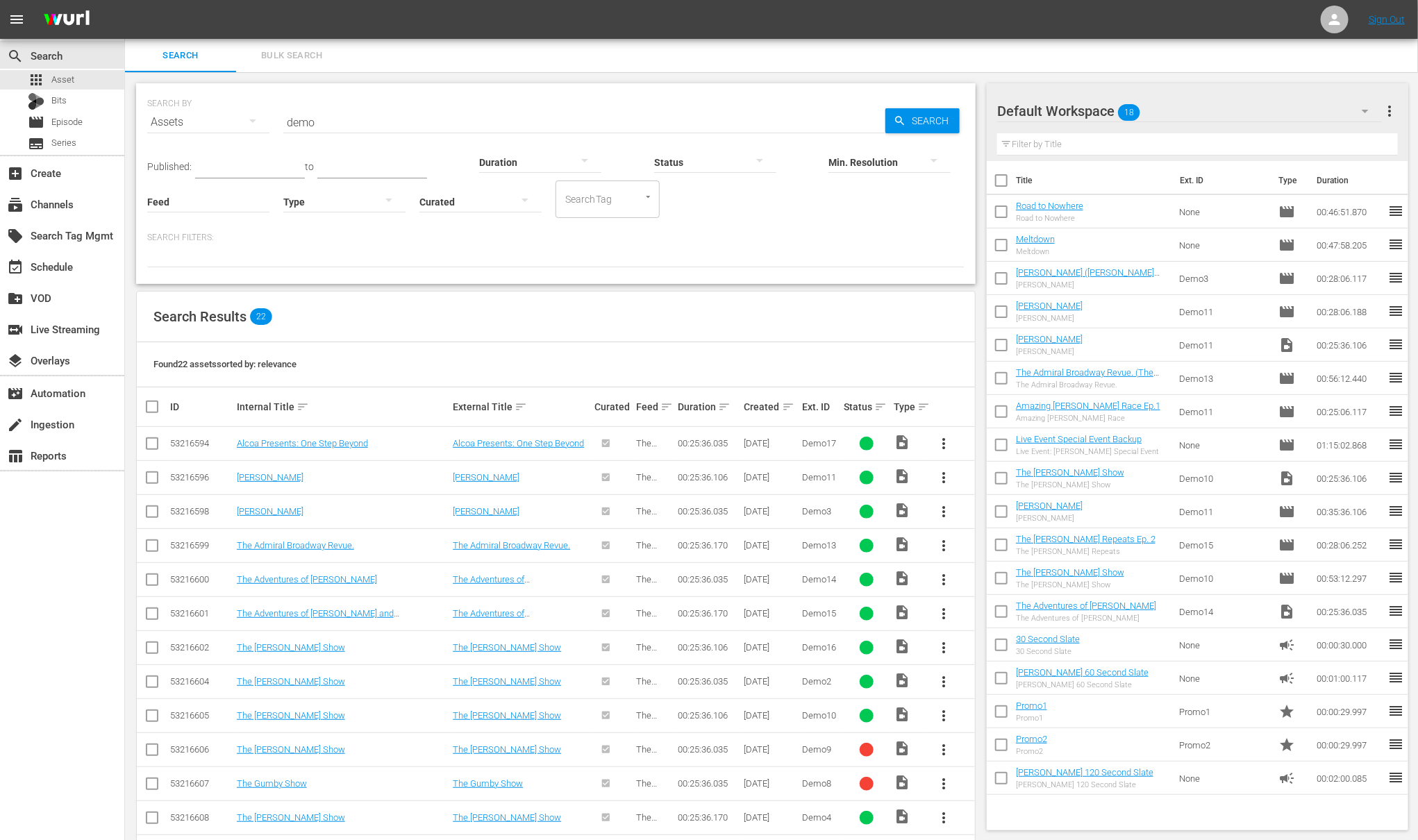
checkbox input "true"
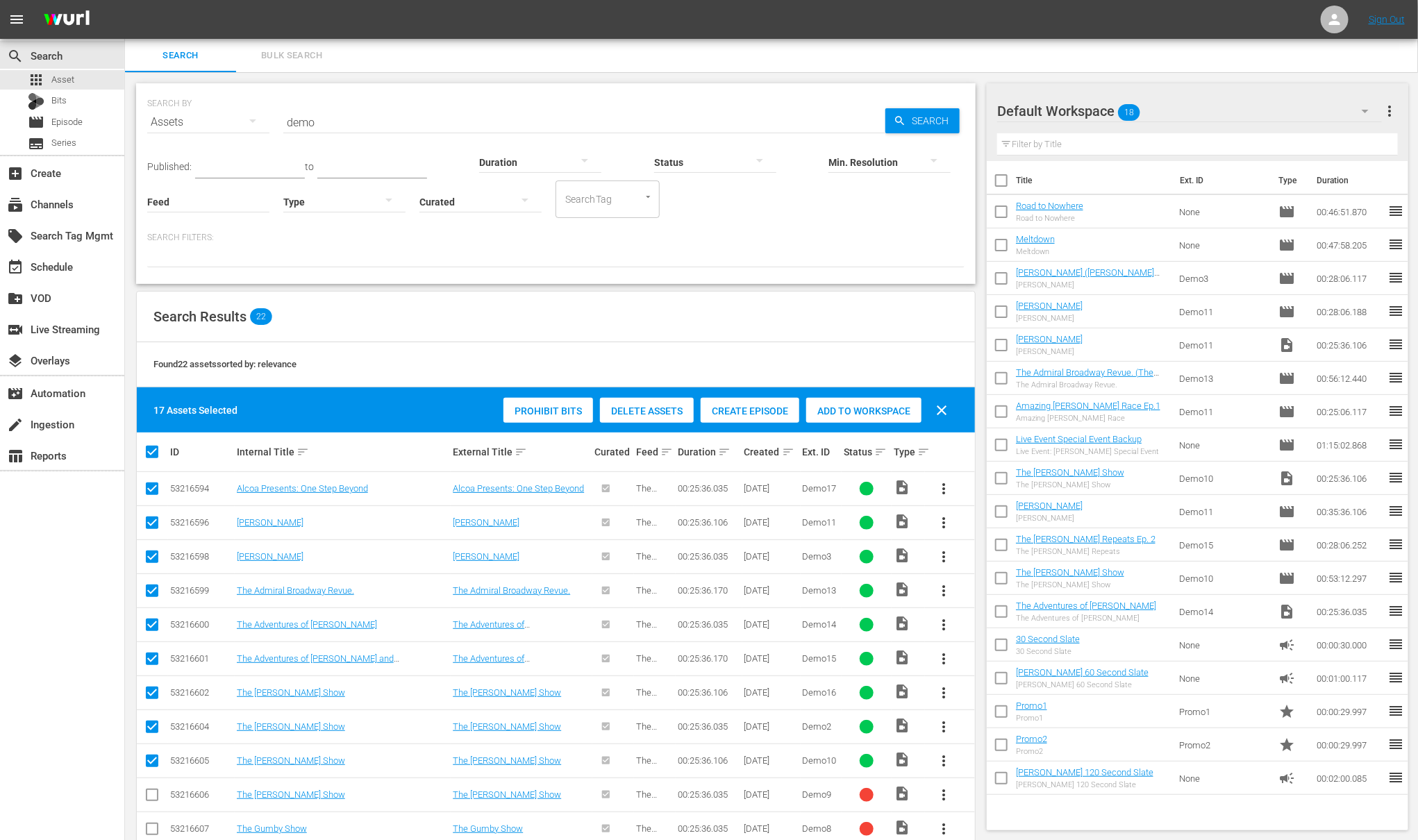
click at [155, 453] on input "checkbox" at bounding box center [157, 452] width 28 height 17
checkbox input "false"
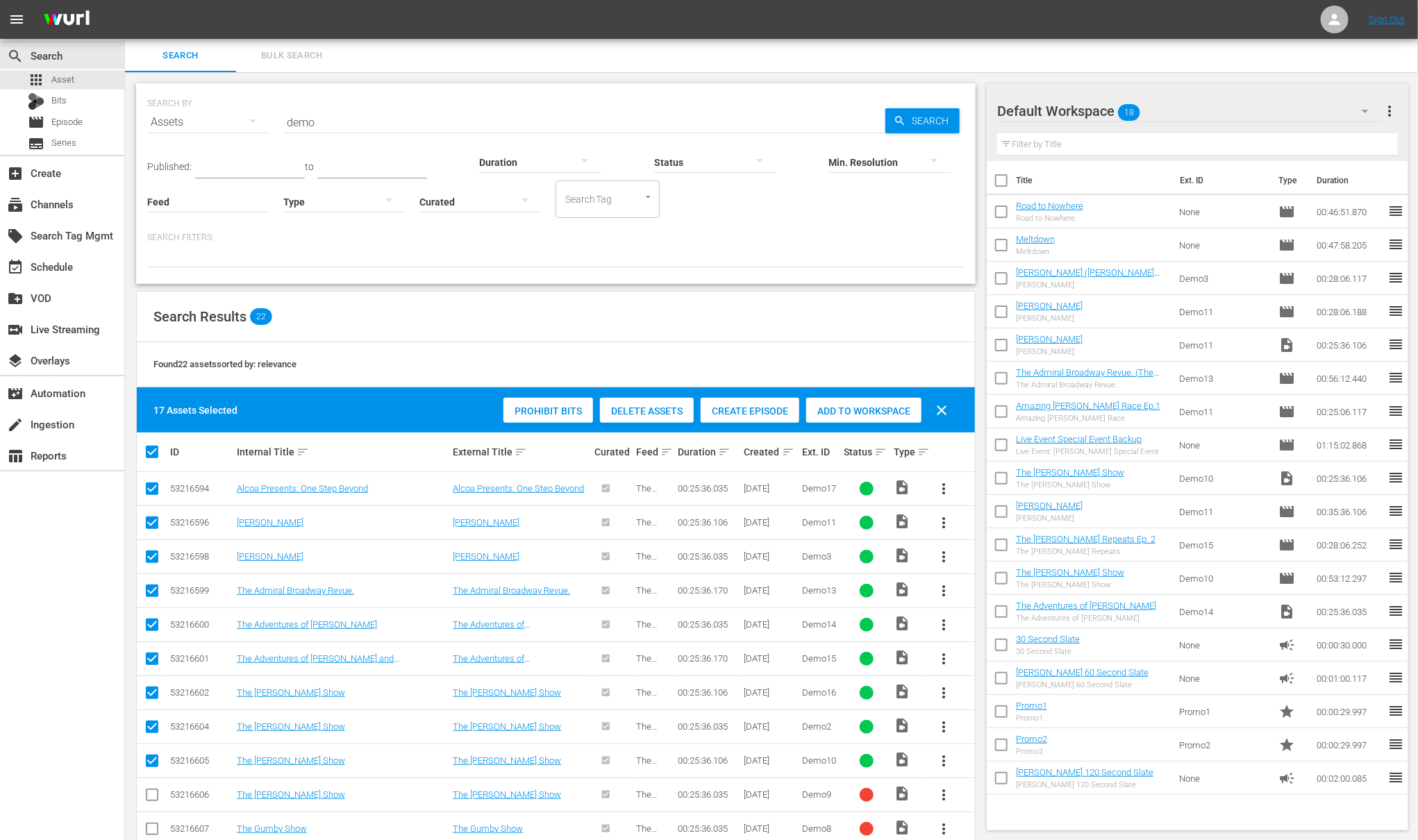
checkbox input "false"
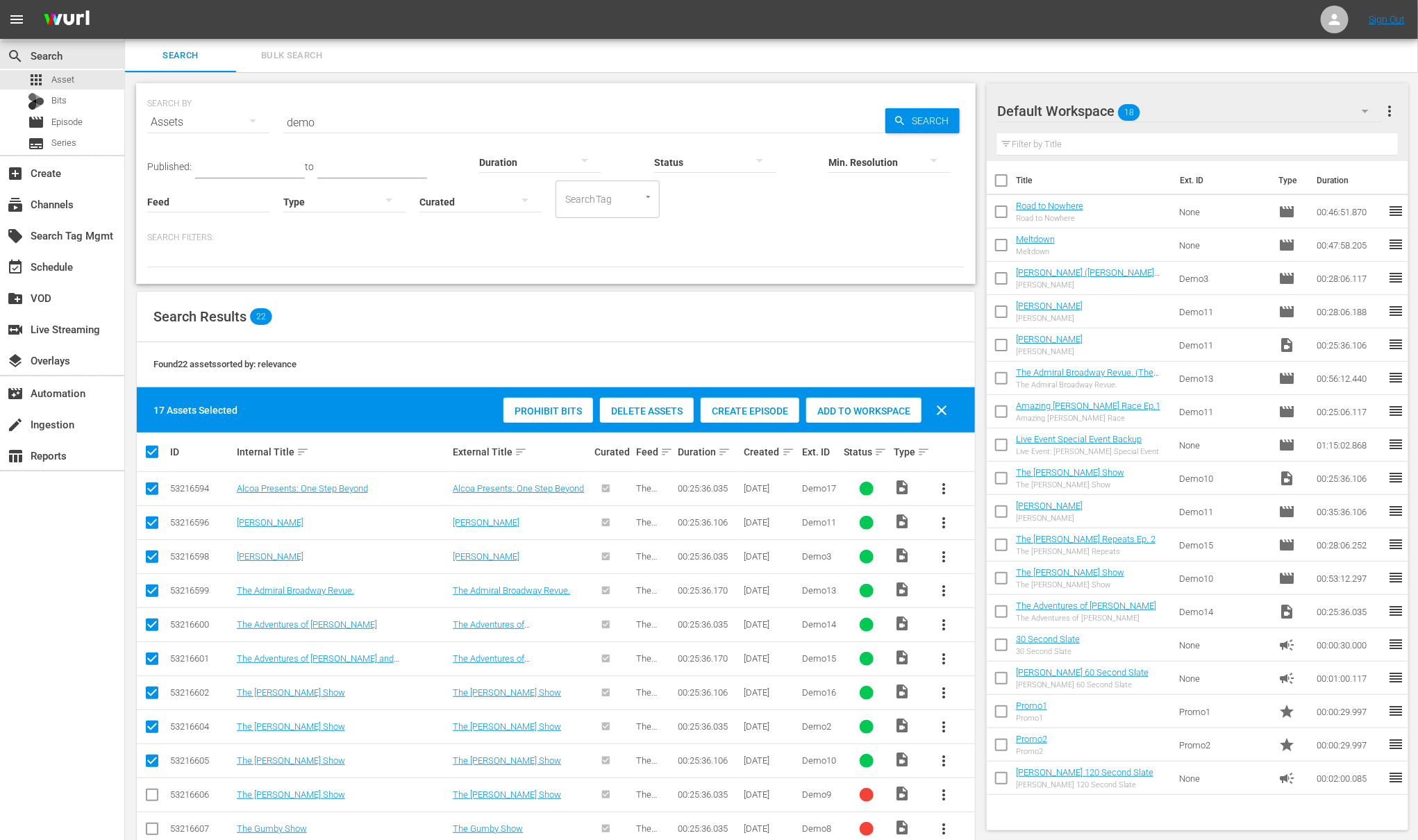
checkbox input "false"
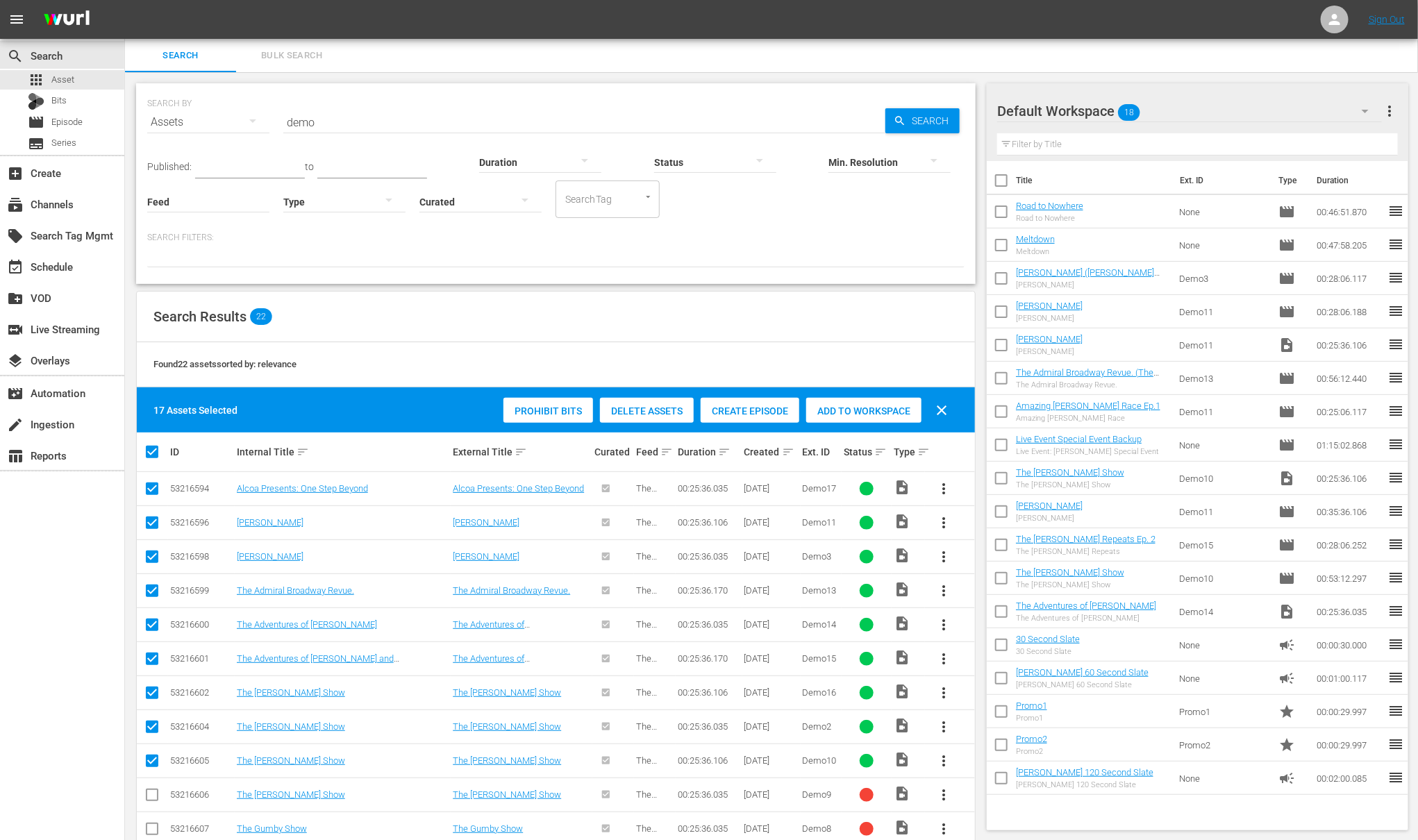
checkbox input "false"
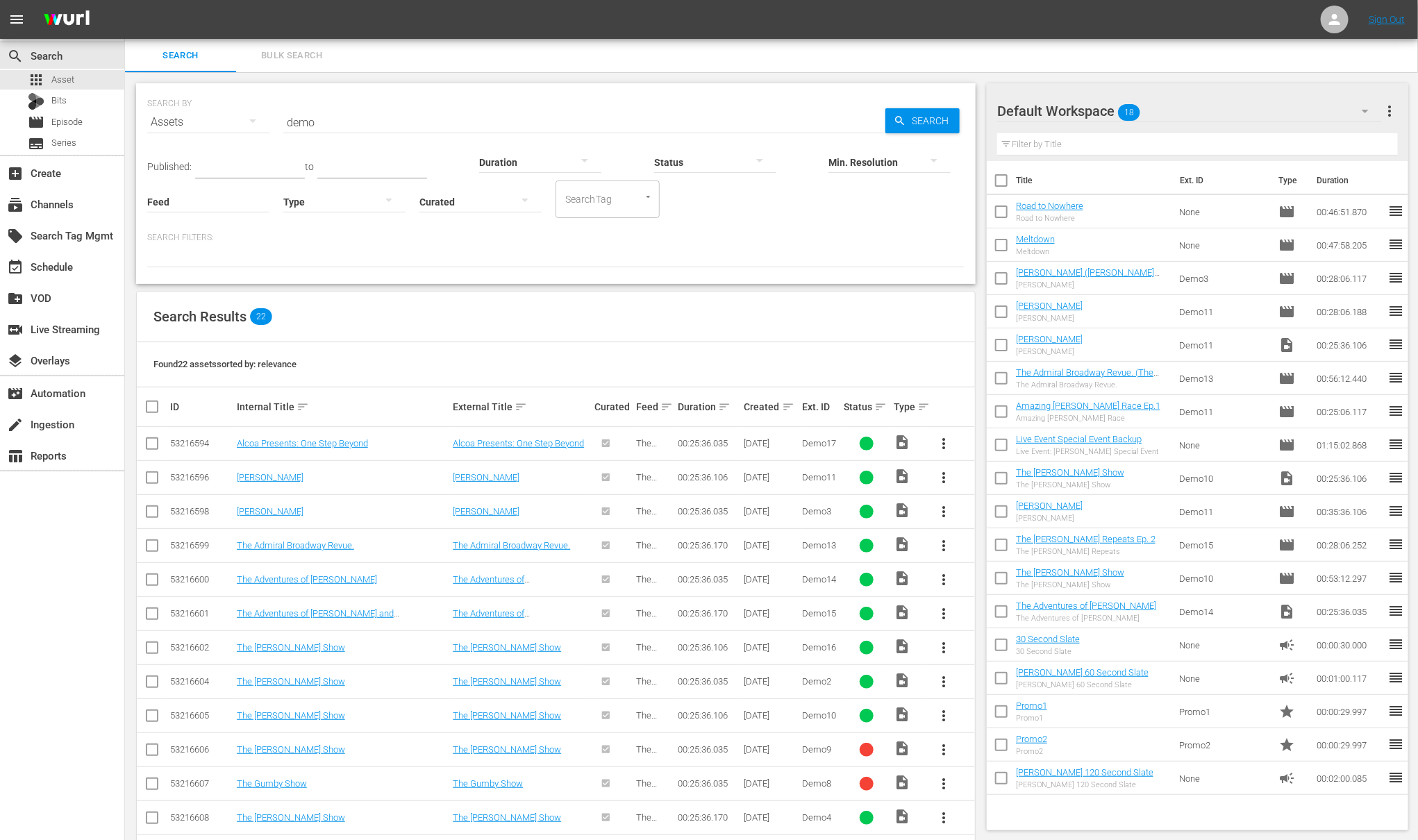
click at [152, 477] on input "checkbox" at bounding box center [152, 480] width 17 height 17
checkbox input "true"
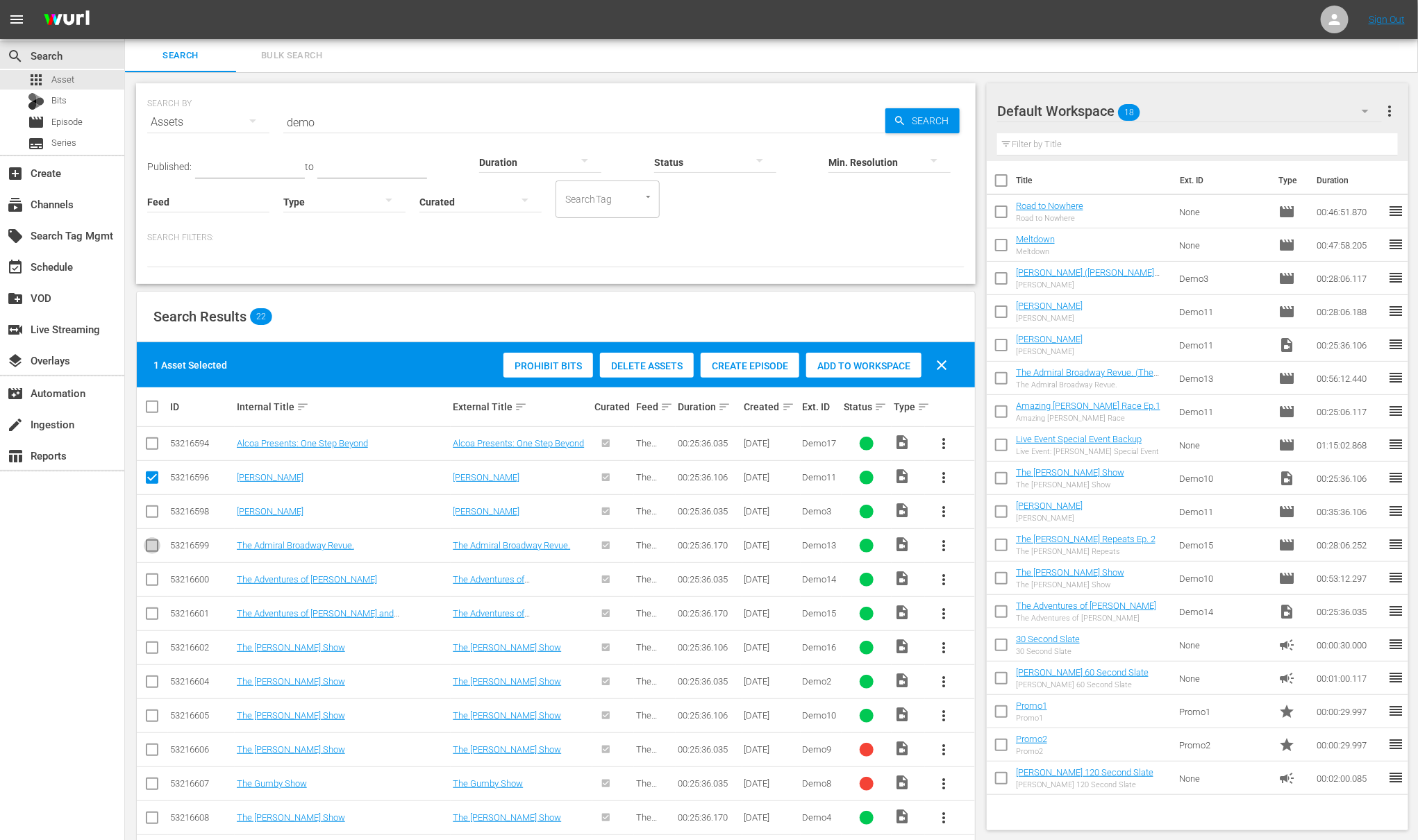
click at [151, 542] on input "checkbox" at bounding box center [152, 549] width 17 height 17
checkbox input "true"
click at [153, 407] on input "checkbox" at bounding box center [157, 407] width 28 height 17
checkbox input "true"
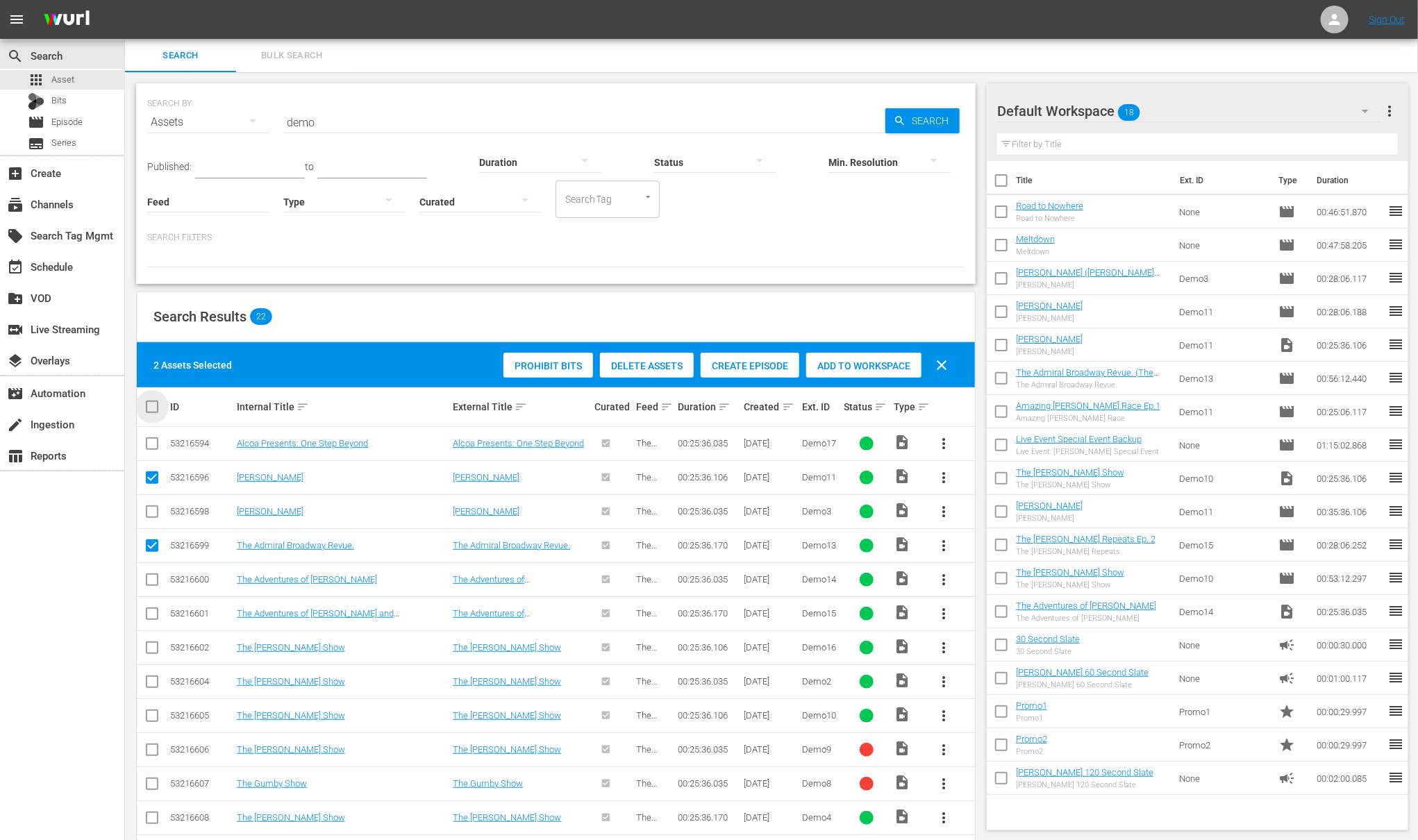
checkbox input "true"
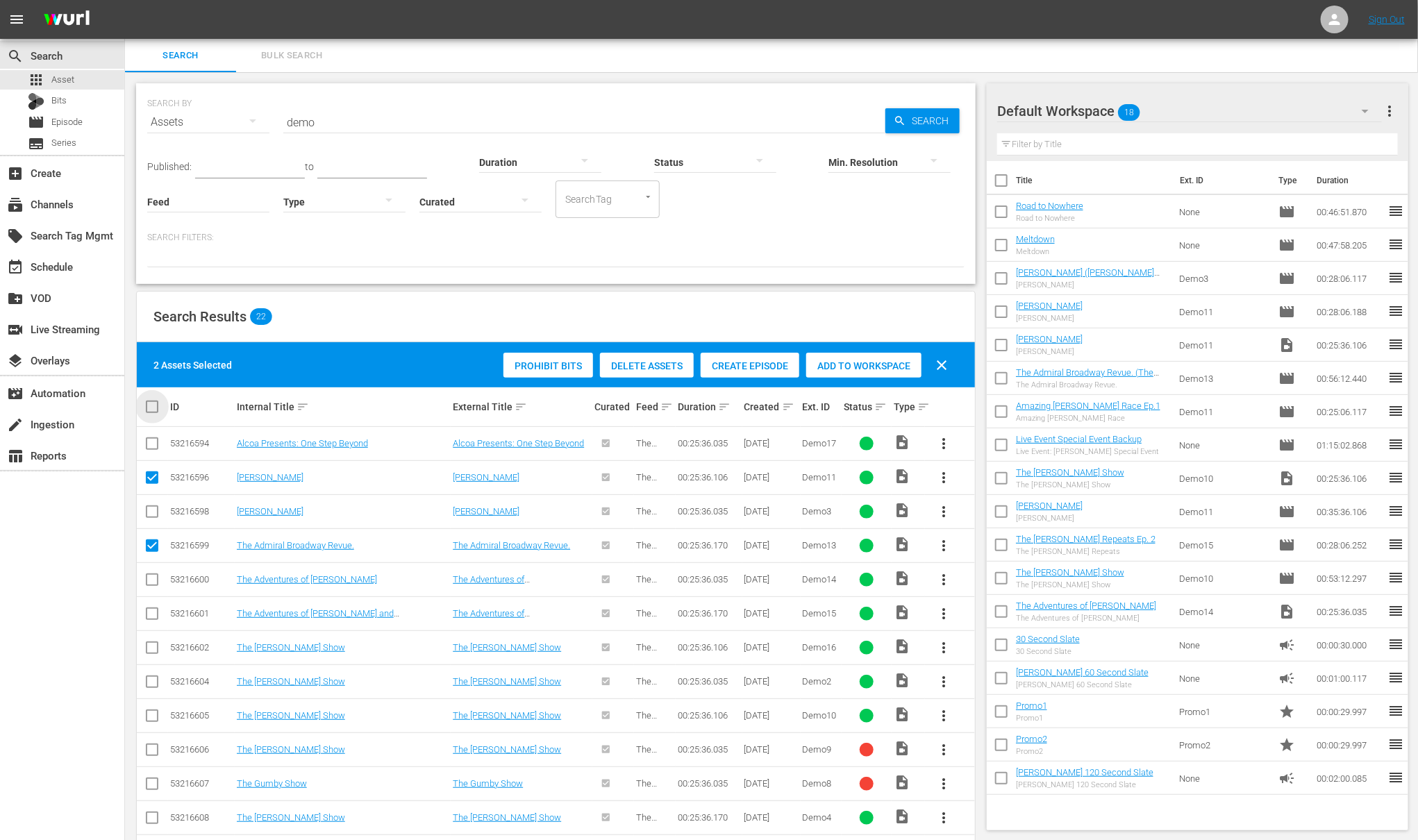
checkbox input "true"
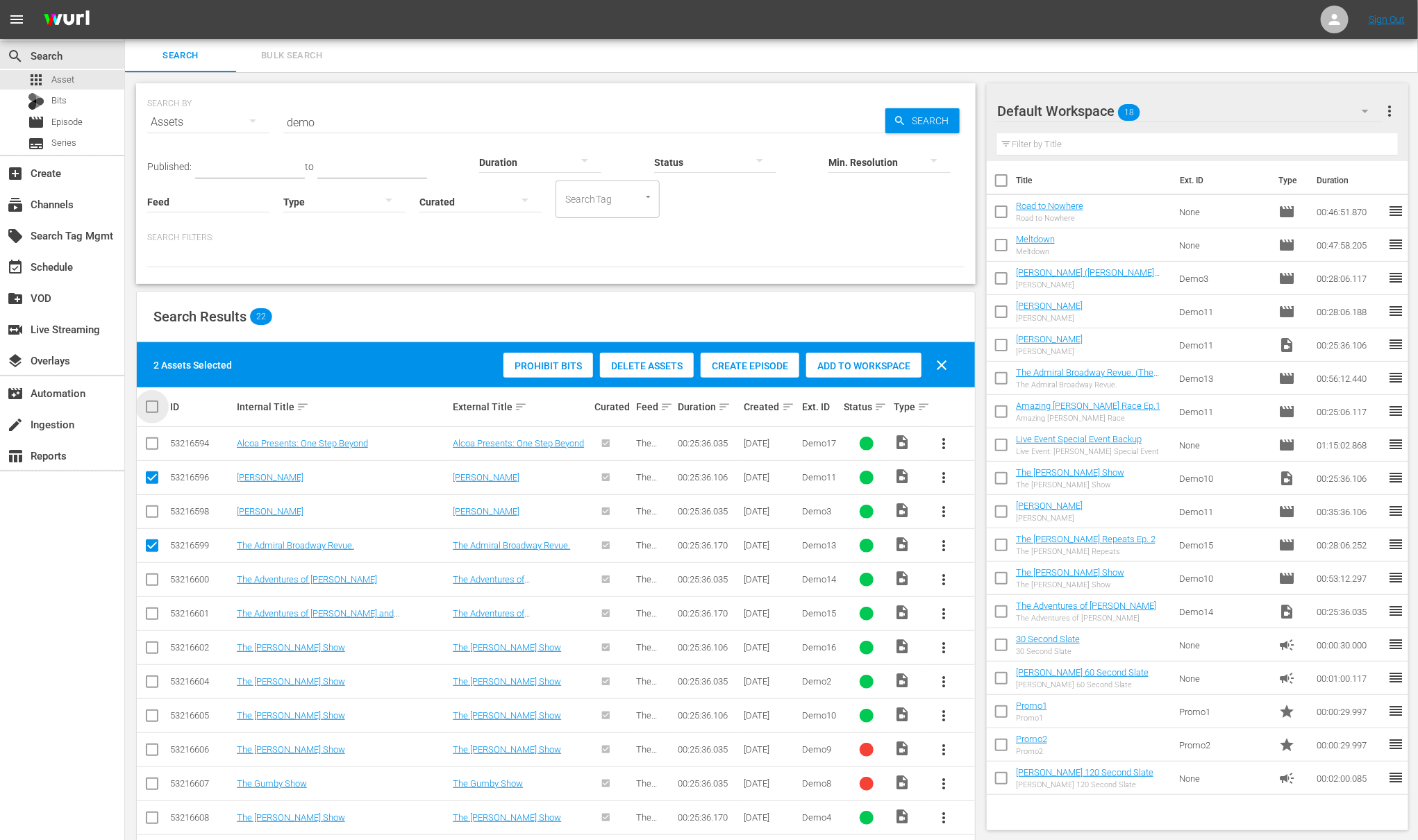
checkbox input "true"
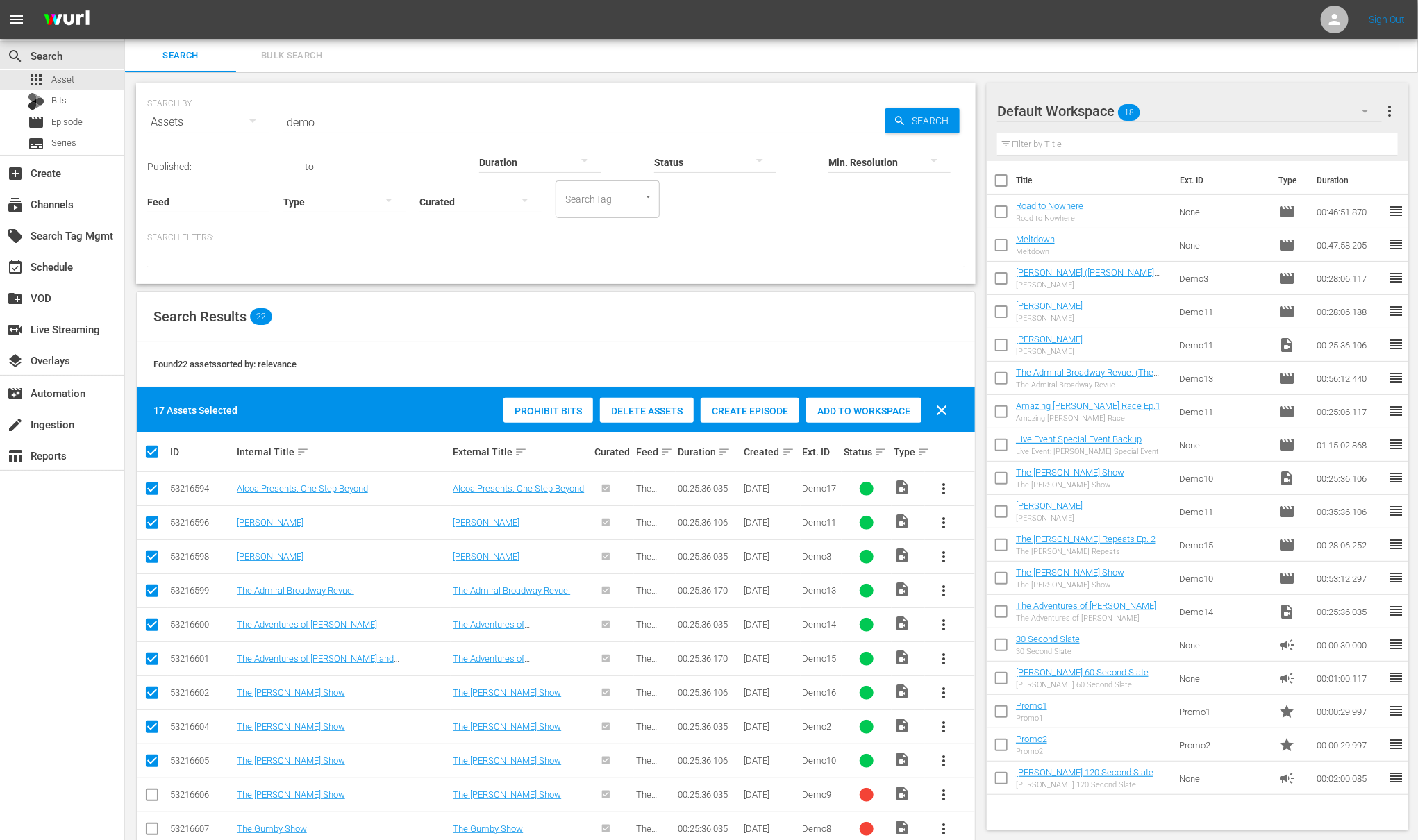
click at [151, 459] on input "checkbox" at bounding box center [157, 452] width 28 height 17
checkbox input "false"
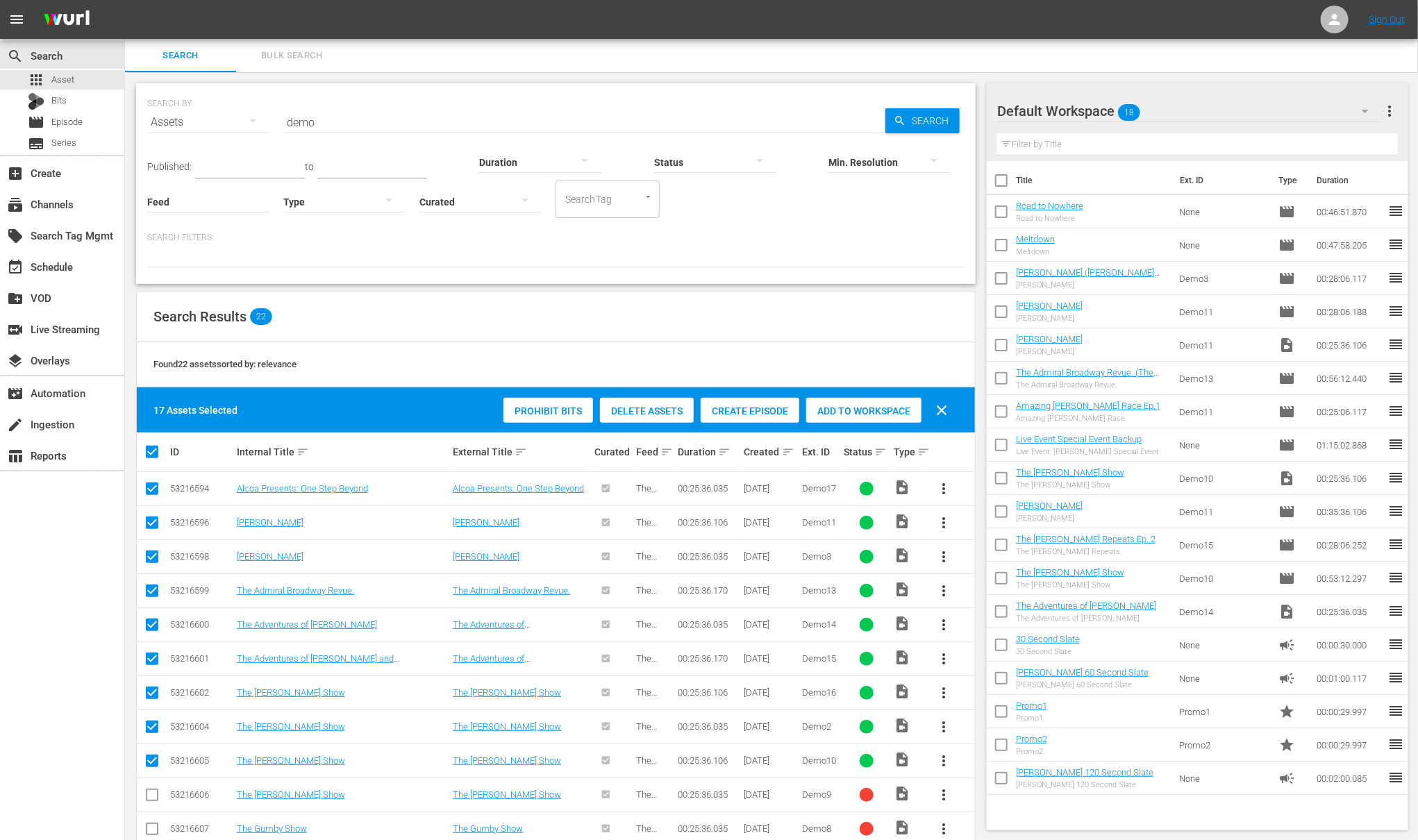
checkbox input "false"
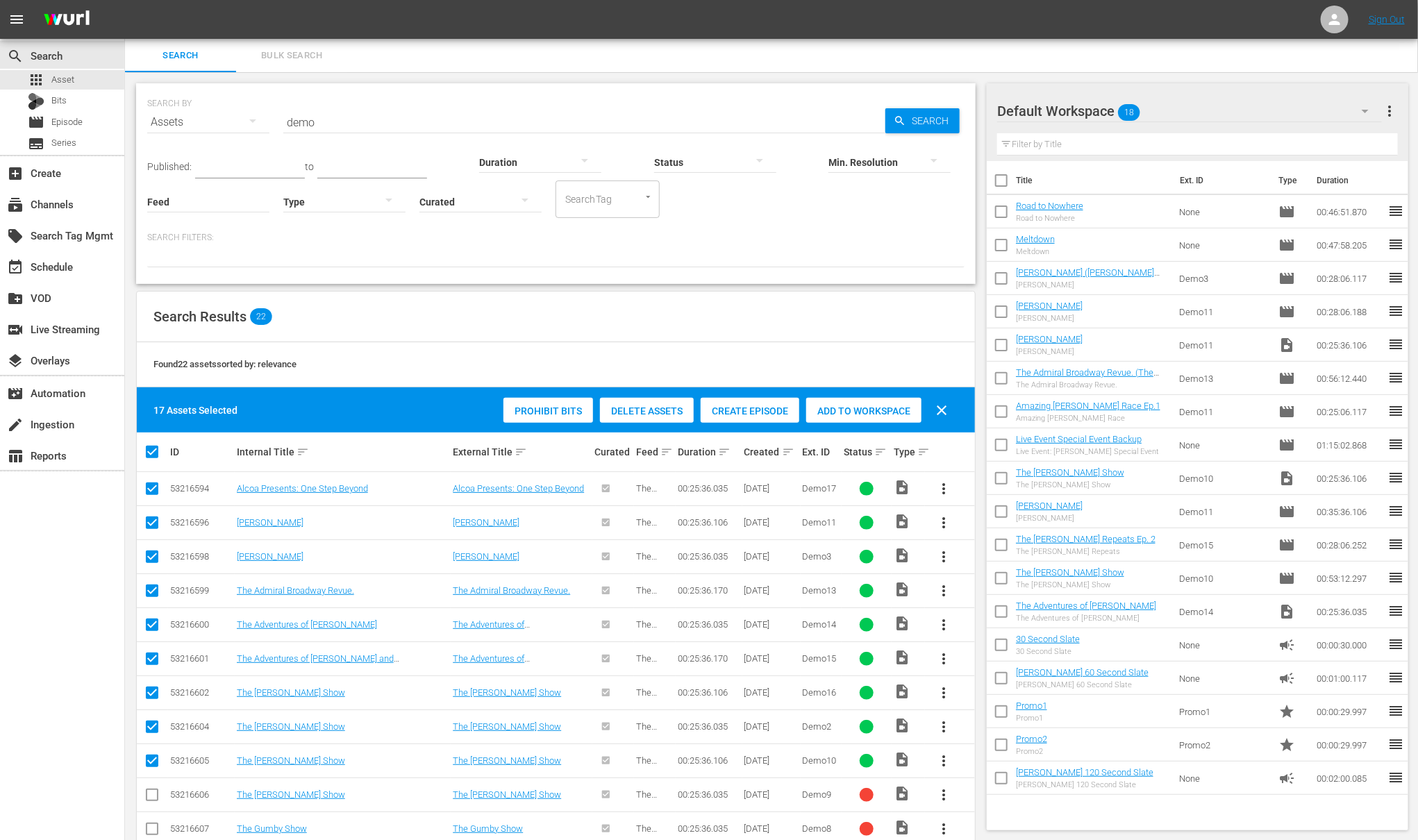
checkbox input "false"
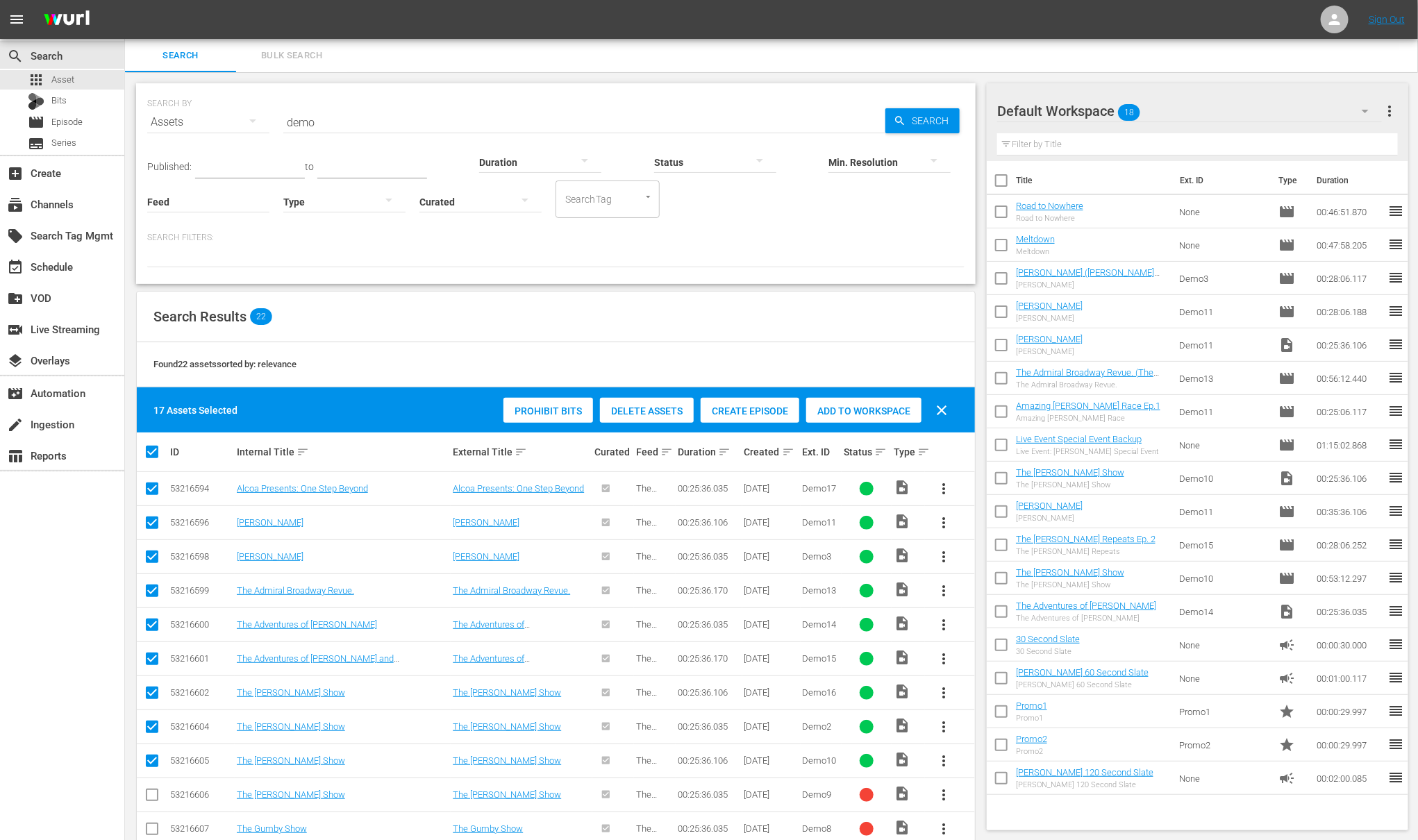
checkbox input "false"
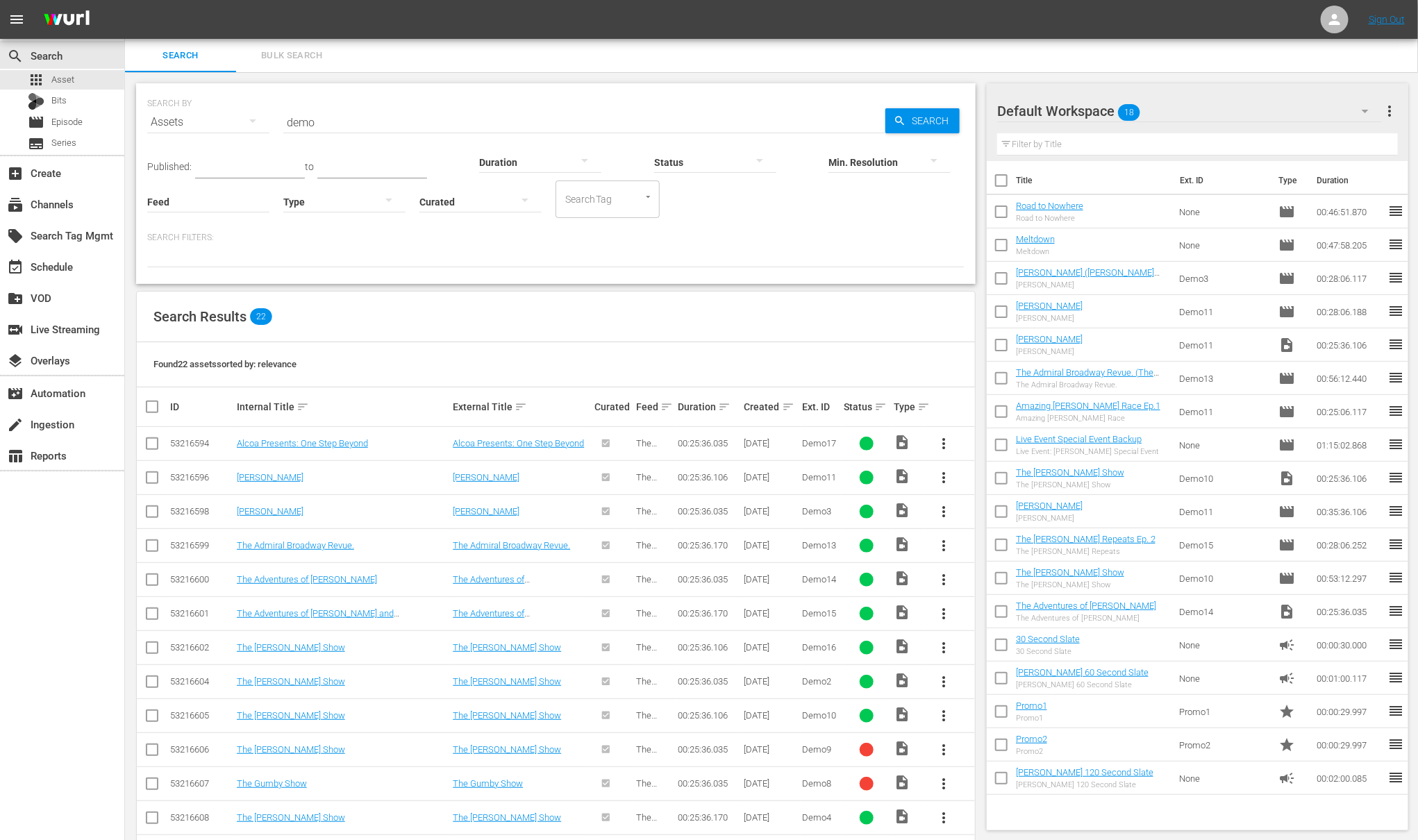
click at [1366, 108] on icon "button" at bounding box center [1366, 111] width 17 height 17
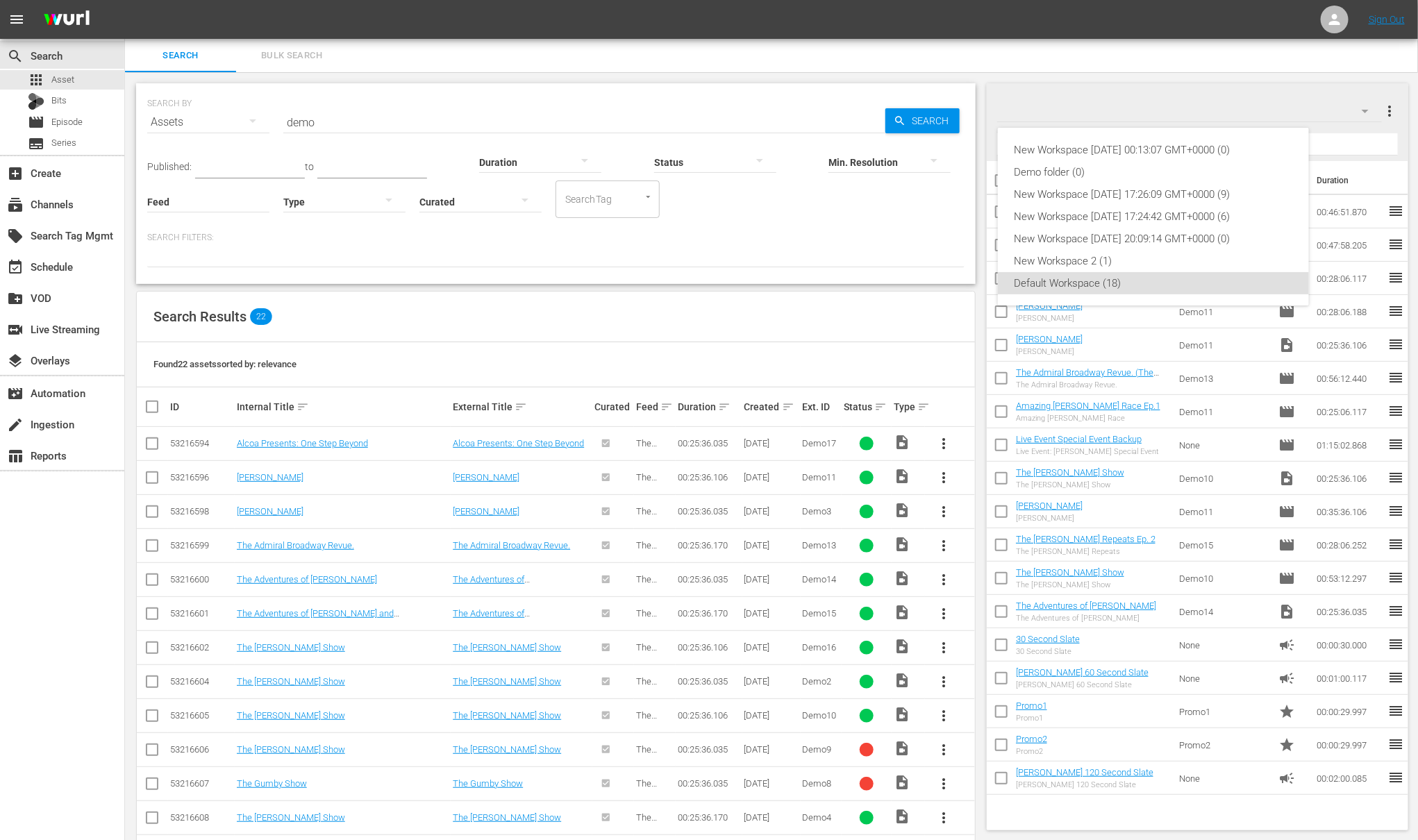
click at [1394, 109] on div "New Workspace Thu Aug 14 2025 00:13:07 GMT+0000 (0) Demo folder (0) New Workspa…" at bounding box center [709, 420] width 1418 height 840
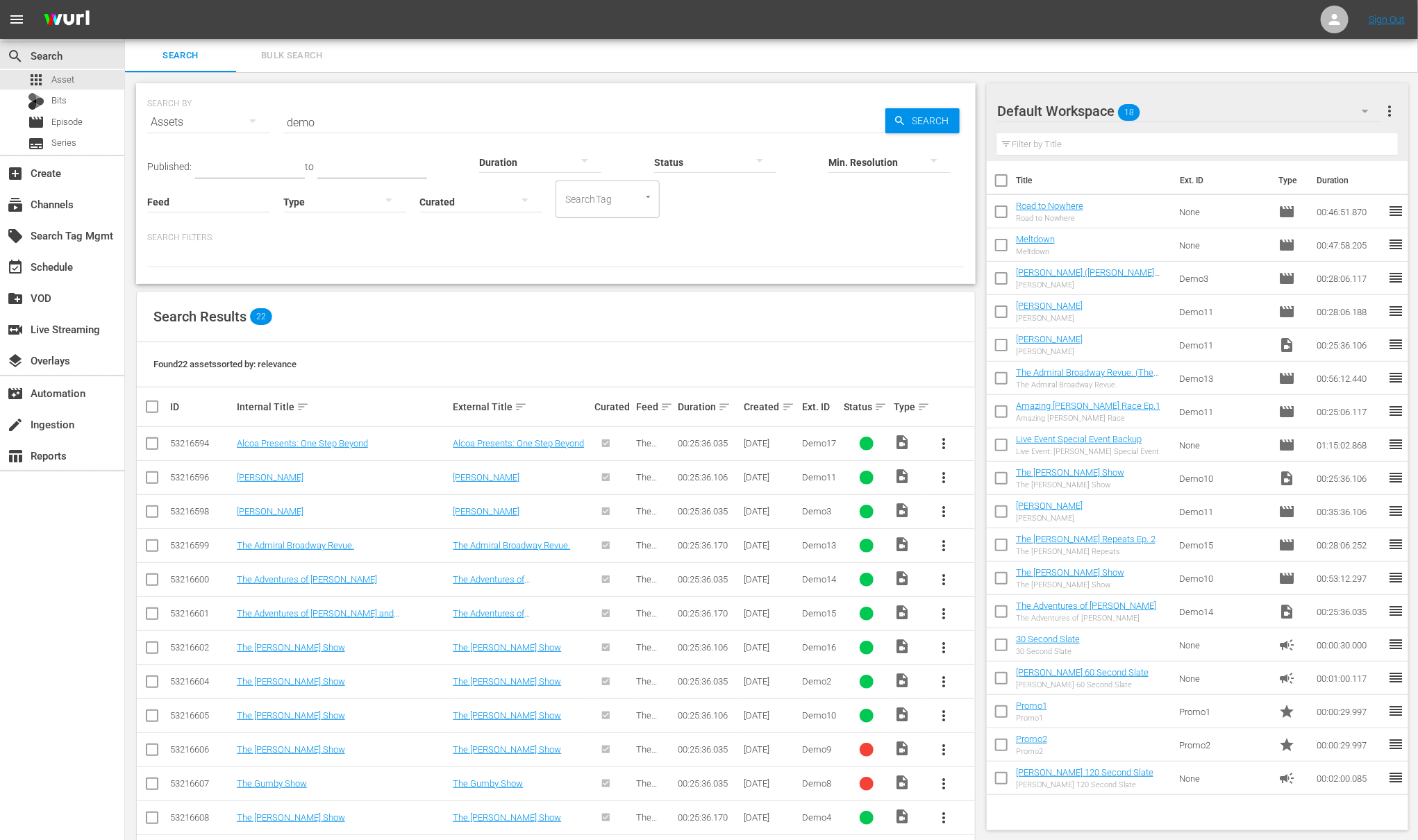
click at [1391, 110] on span "more_vert" at bounding box center [1390, 111] width 17 height 17
click at [1278, 77] on div "Default Workspace 18 Default more_vert Filter by Title Title Ext. ID Type Durat…" at bounding box center [1202, 619] width 431 height 1094
click at [154, 514] on input "checkbox" at bounding box center [152, 514] width 17 height 17
checkbox input "true"
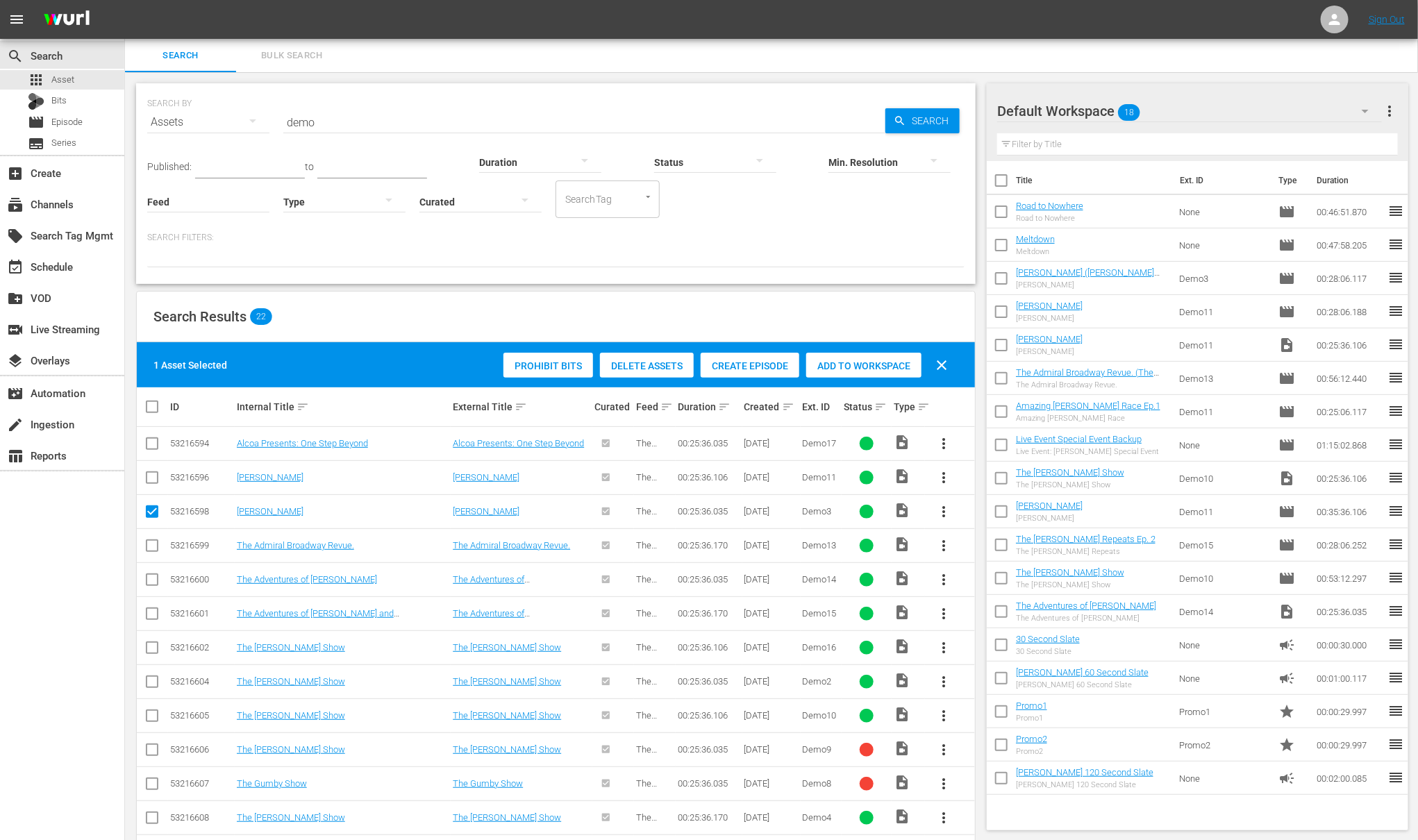
click at [944, 516] on span "more_vert" at bounding box center [944, 511] width 17 height 17
click at [998, 621] on div "Episode" at bounding box center [1019, 618] width 94 height 33
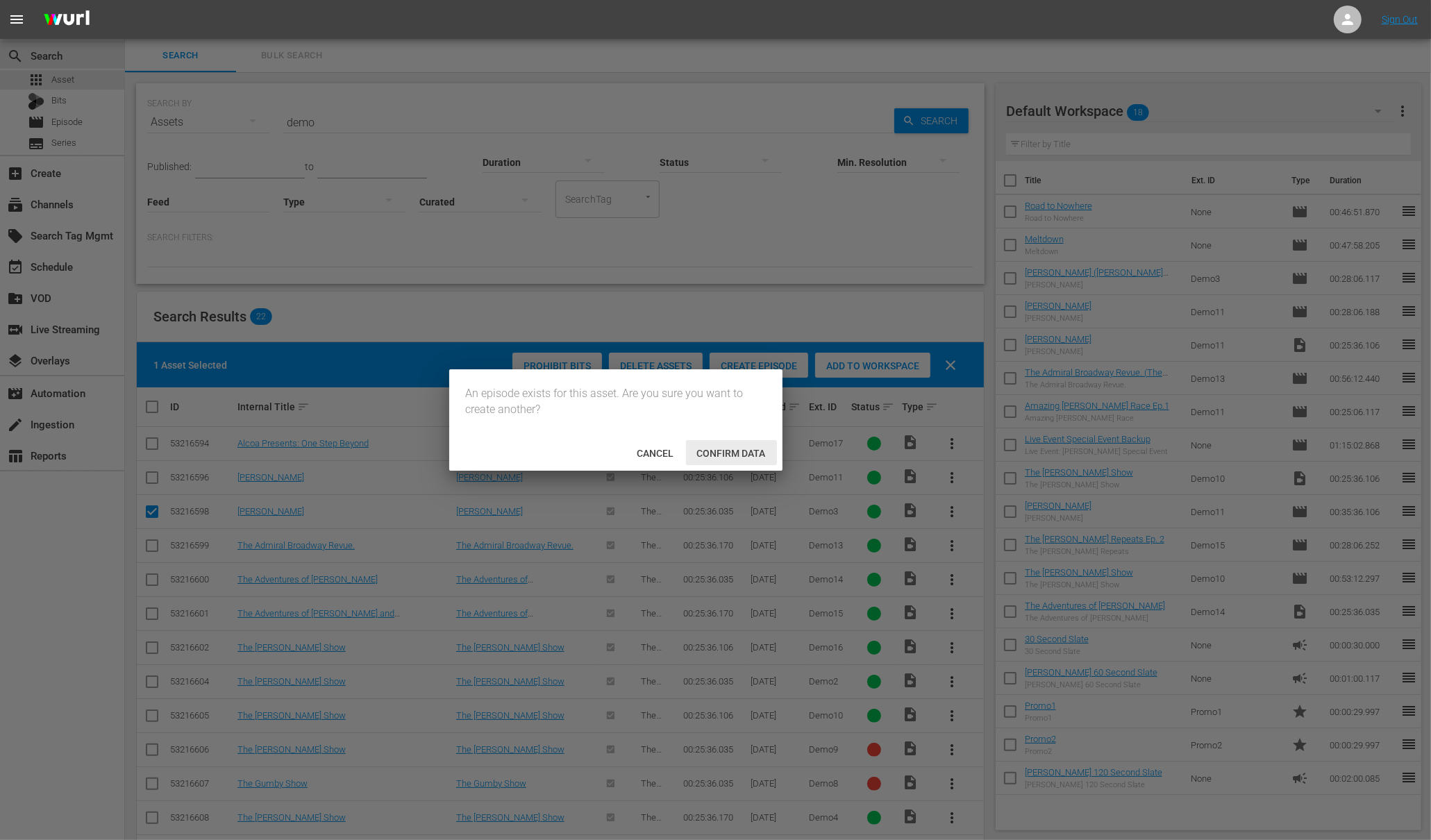
click at [719, 448] on span "Confirm data" at bounding box center [731, 453] width 91 height 11
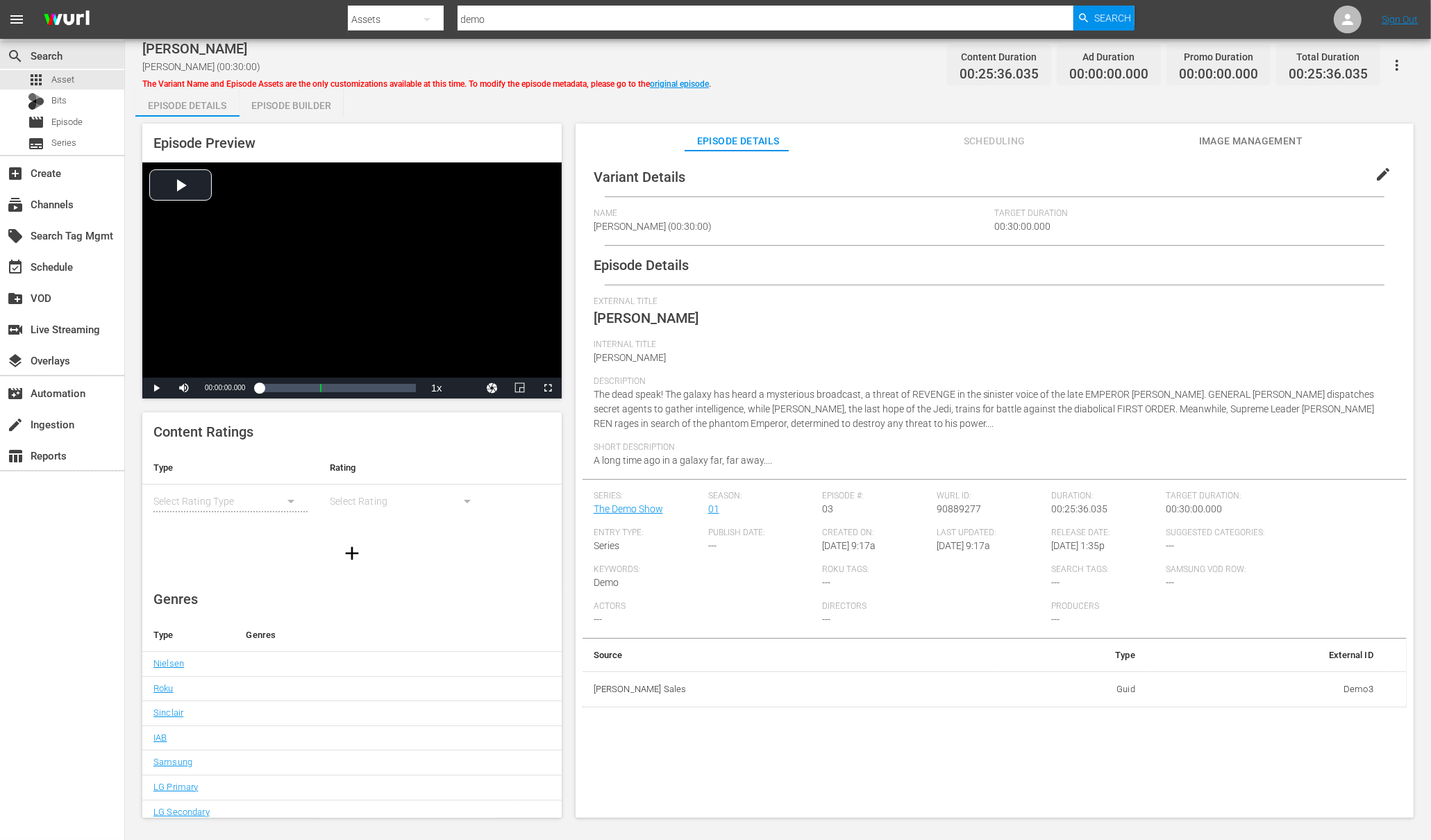
scroll to position [7, 0]
click at [1215, 142] on span "Image Management" at bounding box center [1250, 141] width 104 height 17
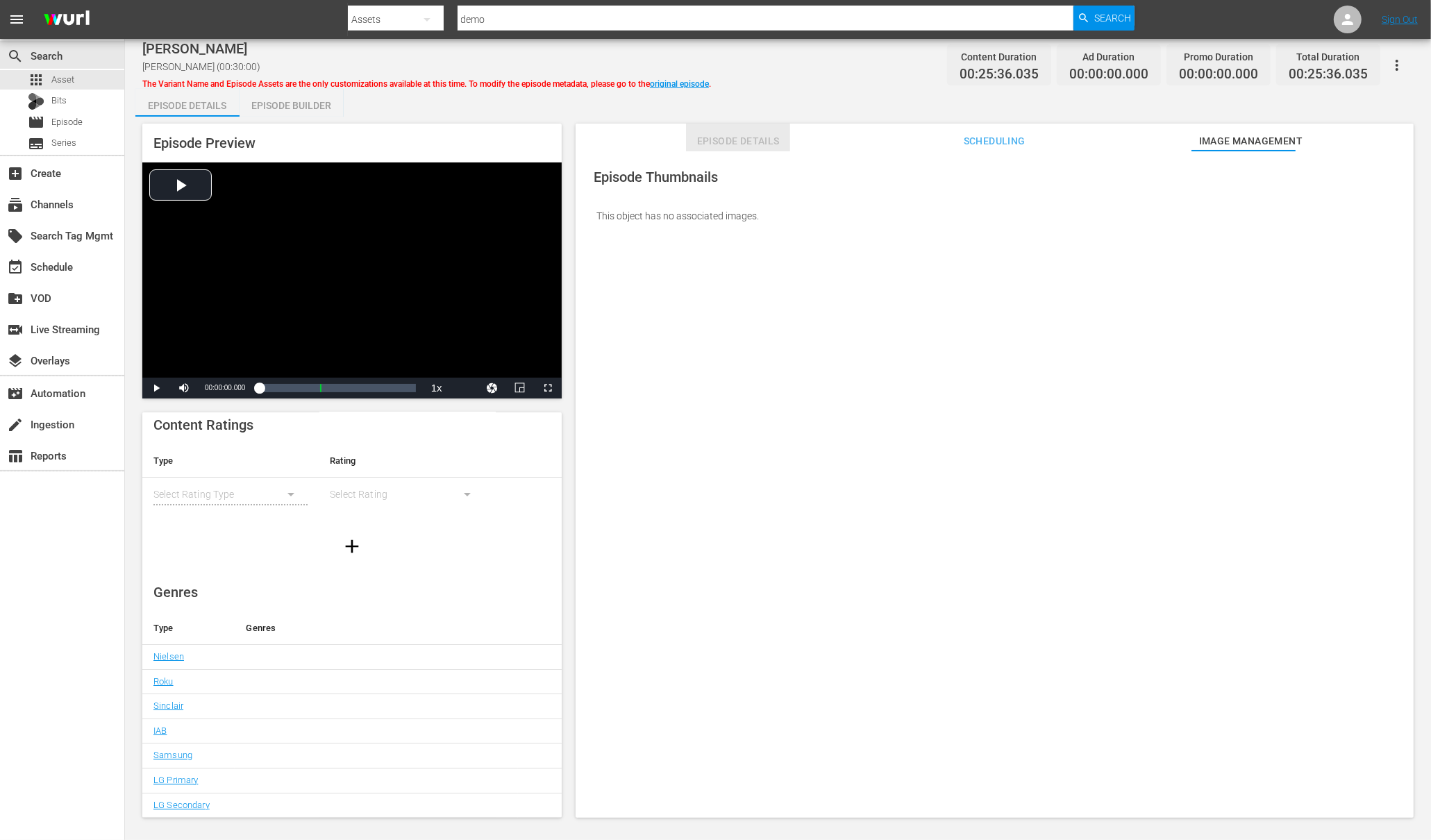
click at [750, 140] on span "Episode Details" at bounding box center [738, 141] width 104 height 17
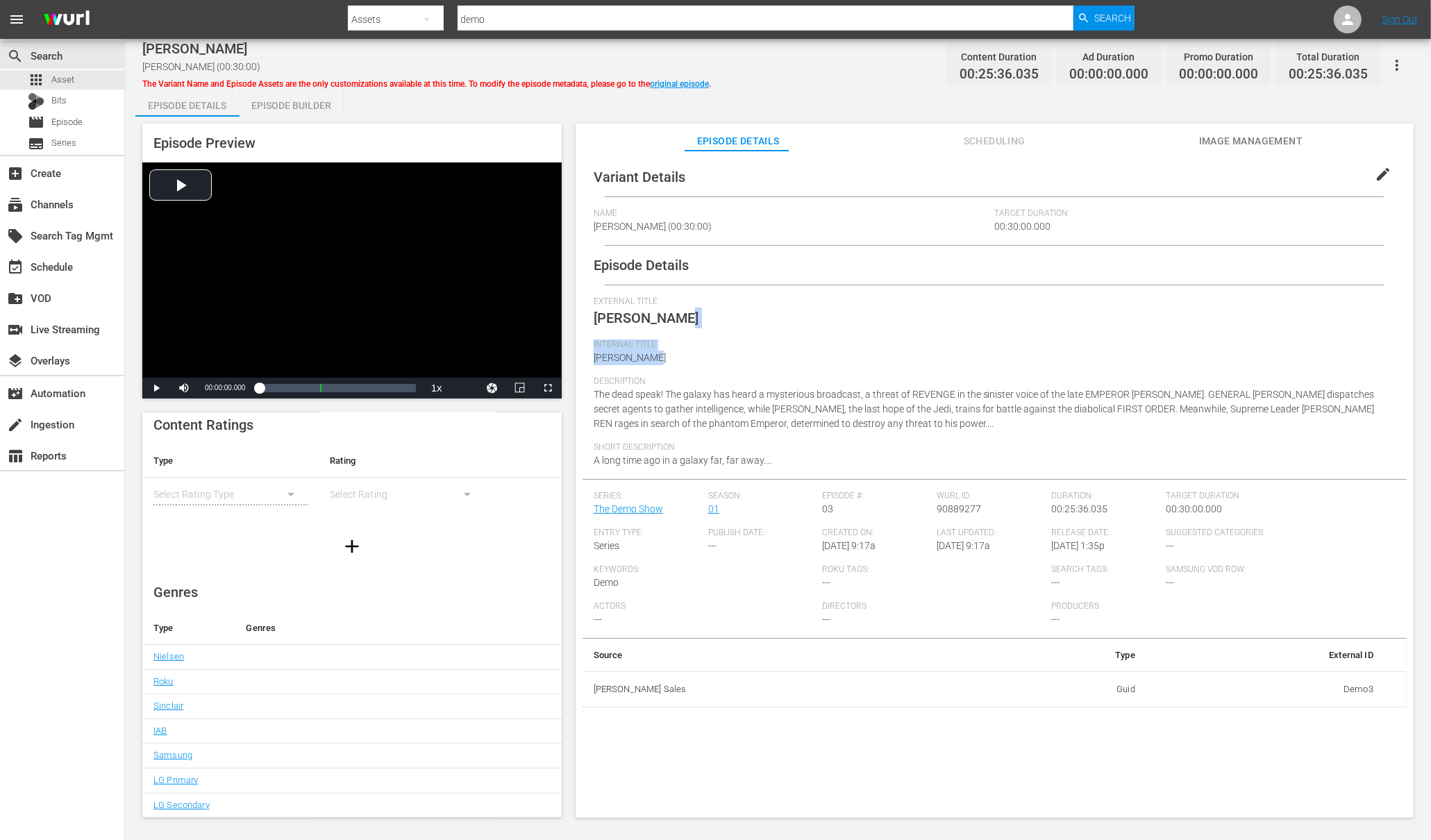
drag, startPoint x: 662, startPoint y: 355, endPoint x: 587, endPoint y: 331, distance: 78.7
click at [587, 331] on div "Episode Details External Title Flash Gordon Internal Title Flash Gordon Descrip…" at bounding box center [995, 477] width 824 height 461
click at [1375, 172] on span "edit" at bounding box center [1383, 175] width 17 height 17
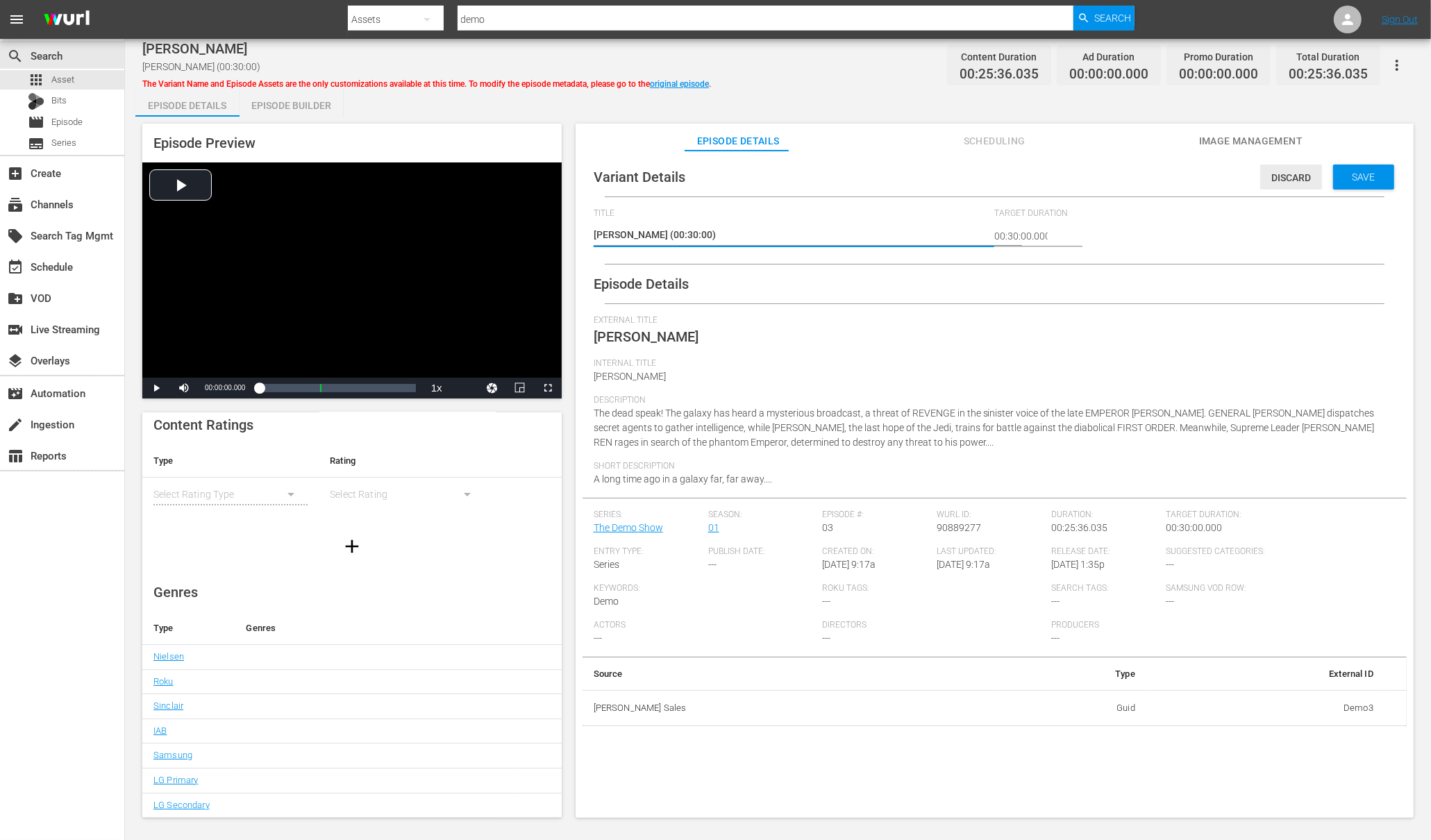
click at [1260, 178] on span "Discard" at bounding box center [1291, 178] width 61 height 11
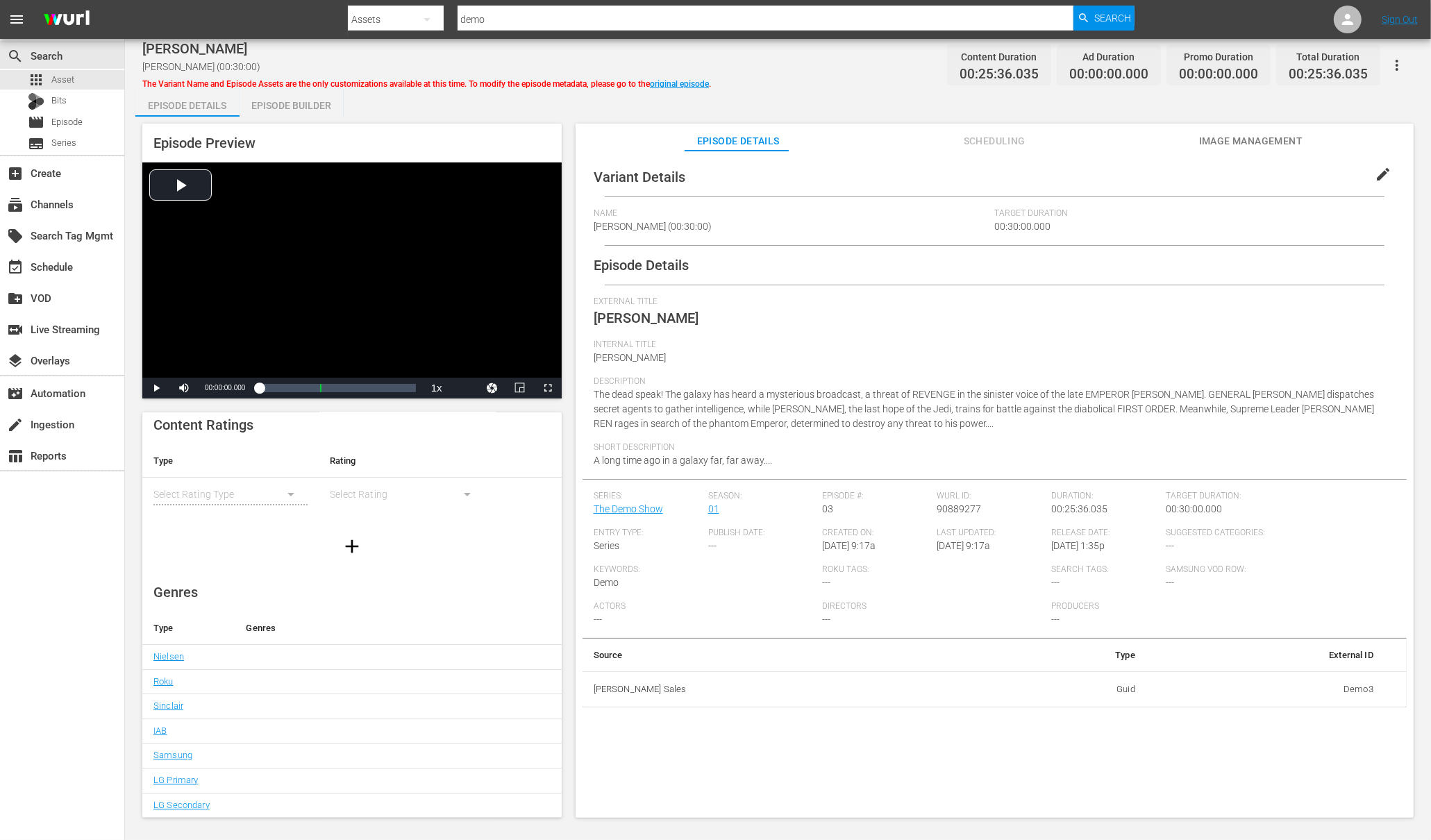
click at [286, 108] on div "Episode Builder" at bounding box center [291, 105] width 104 height 33
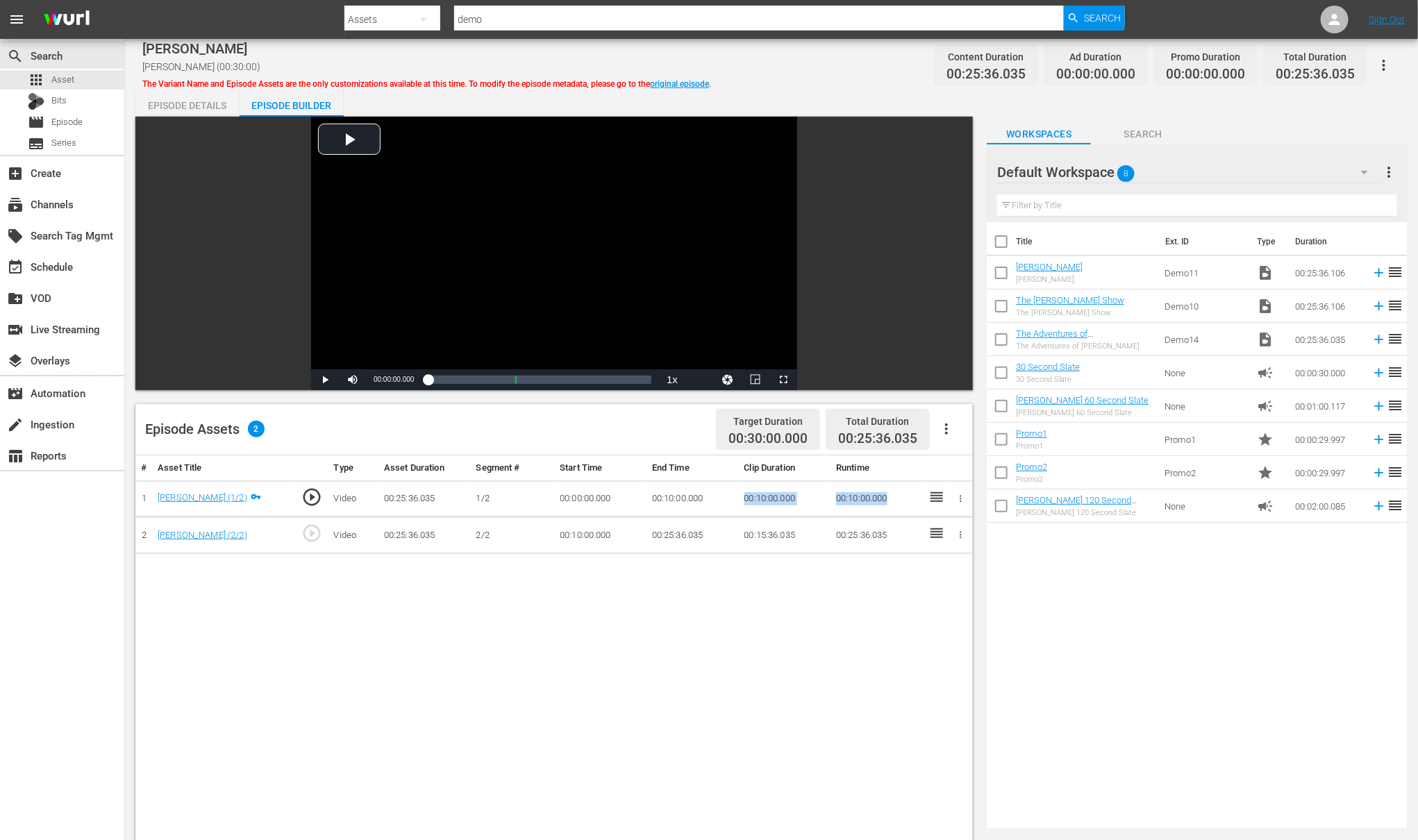
drag, startPoint x: 896, startPoint y: 496, endPoint x: 796, endPoint y: 491, distance: 100.1
click at [796, 491] on tr "1 Flash Gordon (1/2) play_circle_outline Video 00:25:36.035 1/2 00:00:00.000 00…" at bounding box center [553, 499] width 837 height 36
click at [732, 503] on td "00:10:00.000" at bounding box center [693, 499] width 93 height 36
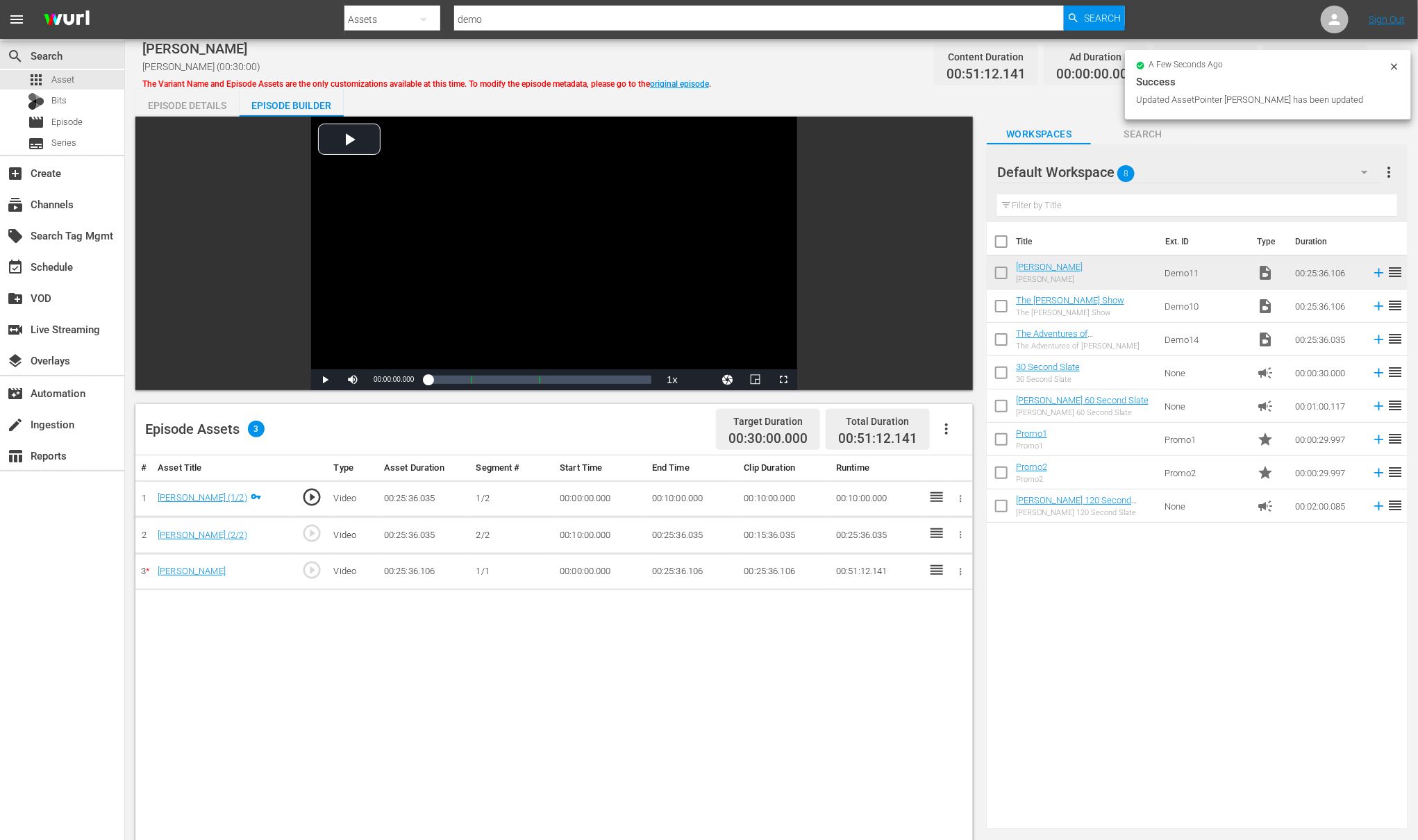
drag, startPoint x: 681, startPoint y: 571, endPoint x: 680, endPoint y: 587, distance: 16.0
click at [681, 576] on td "00:25:36.106" at bounding box center [693, 571] width 93 height 36
click at [680, 587] on td "00:25:36.106" at bounding box center [693, 571] width 93 height 36
click at [679, 570] on td "00:25:36.106" at bounding box center [693, 571] width 93 height 36
click at [679, 571] on td "00:25:36.106" at bounding box center [693, 571] width 93 height 36
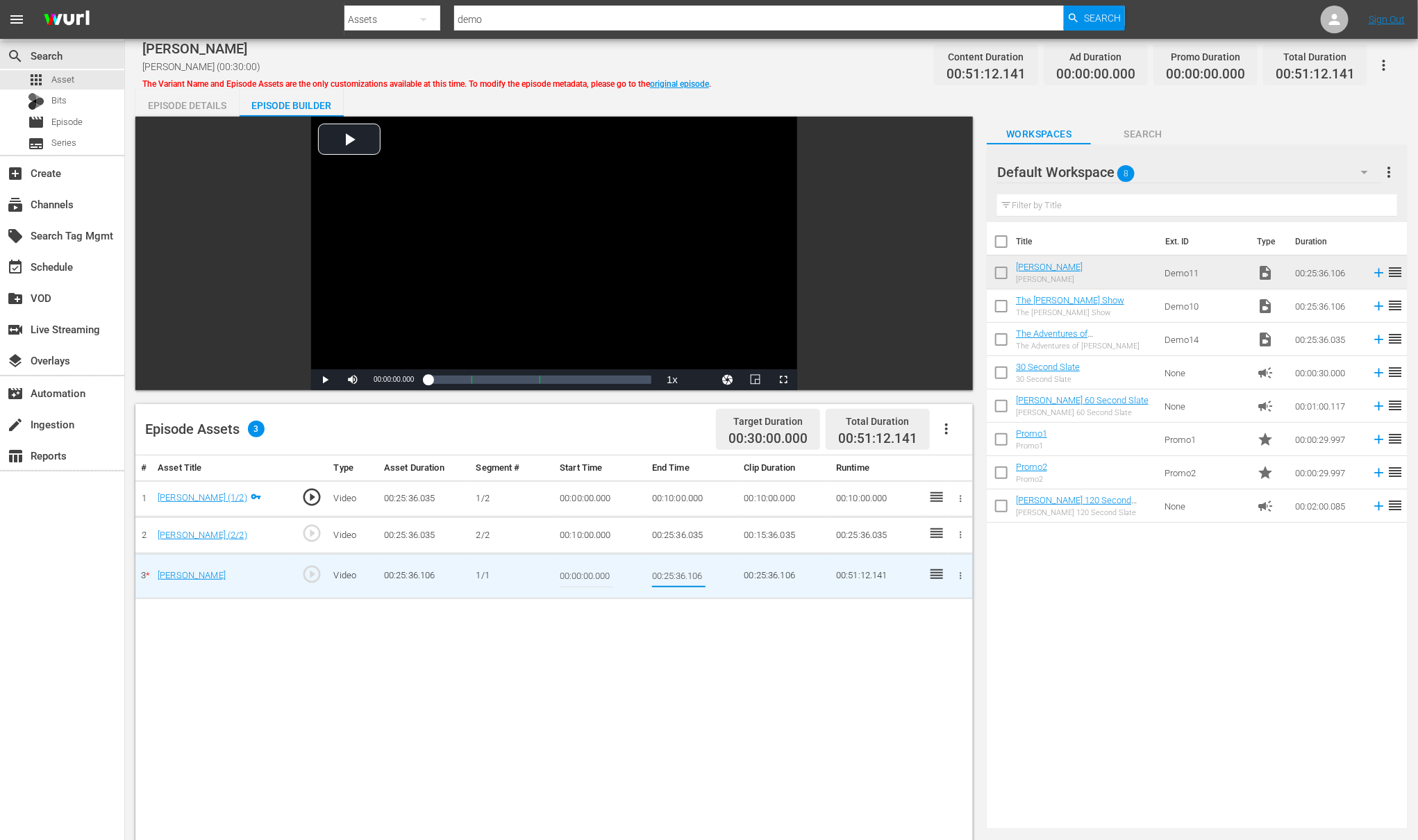
click at [678, 571] on input "00:25:36.106" at bounding box center [679, 576] width 53 height 33
click at [325, 379] on span "Video Player" at bounding box center [325, 379] width 0 height 0
drag, startPoint x: 437, startPoint y: 382, endPoint x: 456, endPoint y: 383, distance: 19.0
click at [456, 383] on div "00:00:01.234" at bounding box center [443, 379] width 29 height 14
click at [325, 379] on span "Video Player" at bounding box center [325, 379] width 0 height 0
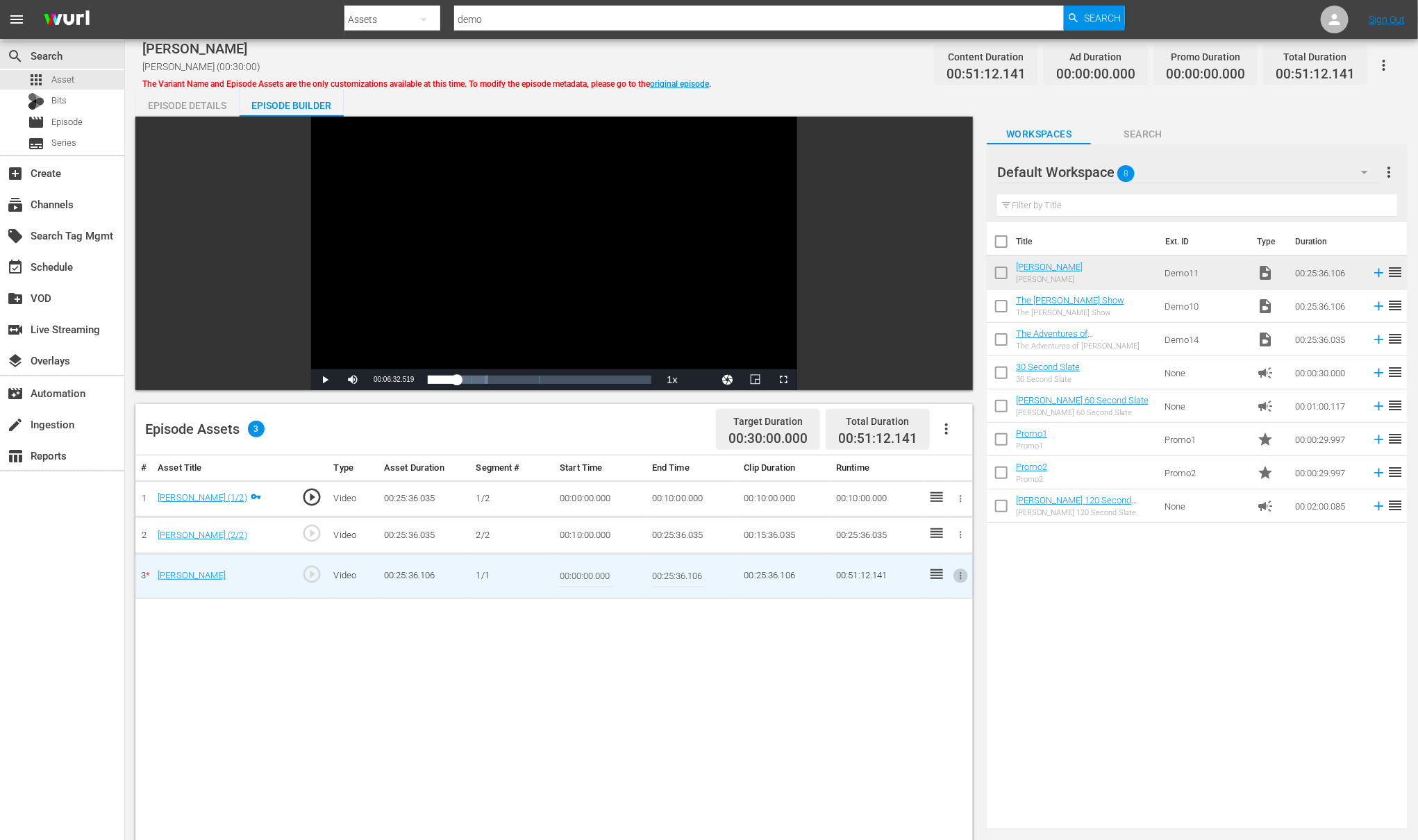
click at [963, 581] on icon "button" at bounding box center [961, 576] width 11 height 11
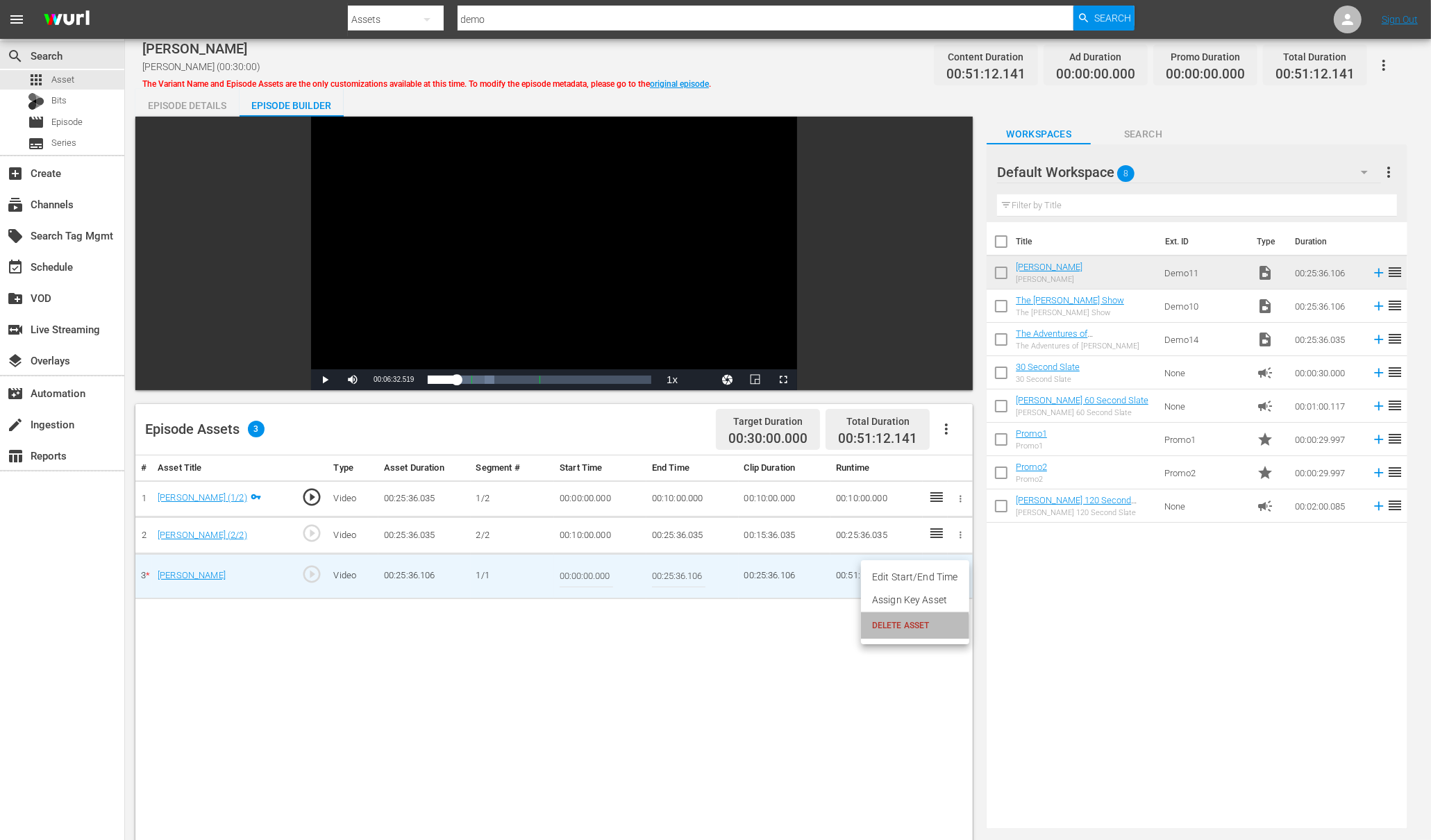
click at [910, 628] on span "DELETE ASSET" at bounding box center [914, 625] width 86 height 12
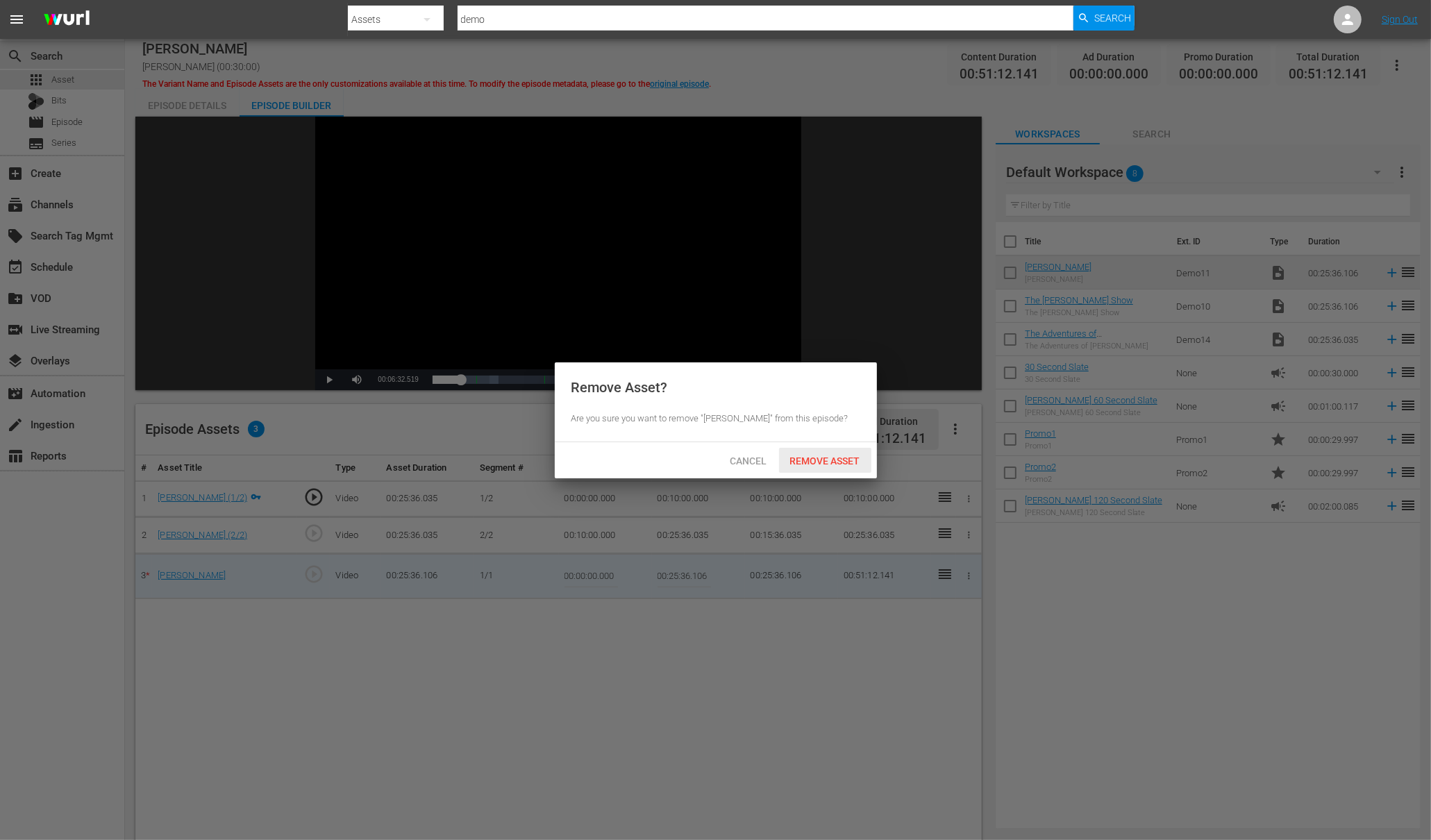
click at [813, 457] on span "Remove Asset" at bounding box center [826, 461] width 93 height 11
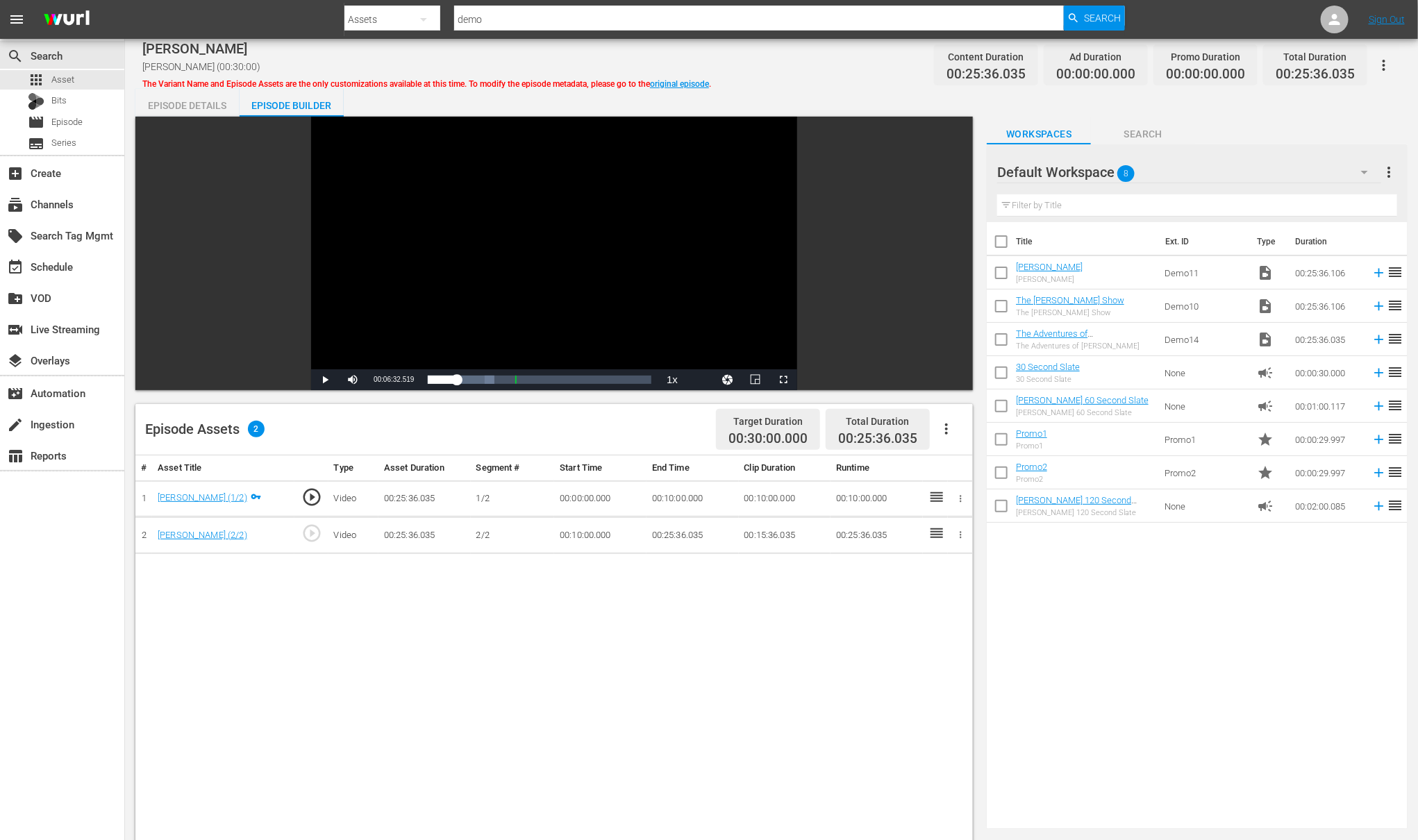
click at [685, 530] on td "00:25:36.035" at bounding box center [693, 536] width 93 height 36
click at [679, 536] on td "00:25:36.035" at bounding box center [693, 536] width 93 height 36
click at [678, 536] on td "00:25:36.035" at bounding box center [693, 536] width 93 height 36
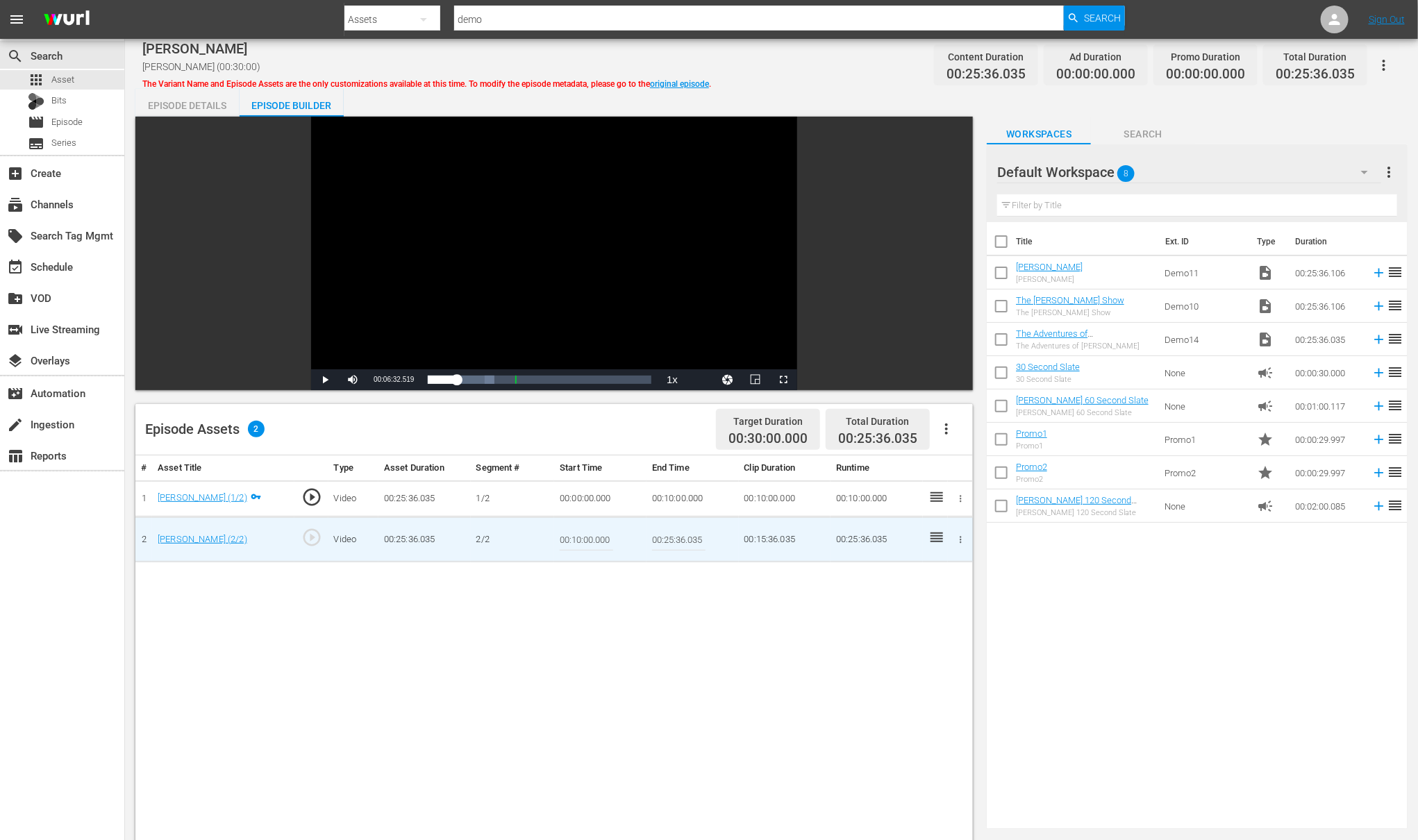
click at [605, 544] on input "00:10:00.000" at bounding box center [586, 540] width 53 height 33
click at [601, 543] on input "00:10:00.000" at bounding box center [586, 540] width 53 height 33
click at [733, 617] on div "# Asset Title Type Asset Duration Segment # Start Time End Time Clip Duration R…" at bounding box center [553, 823] width 837 height 736
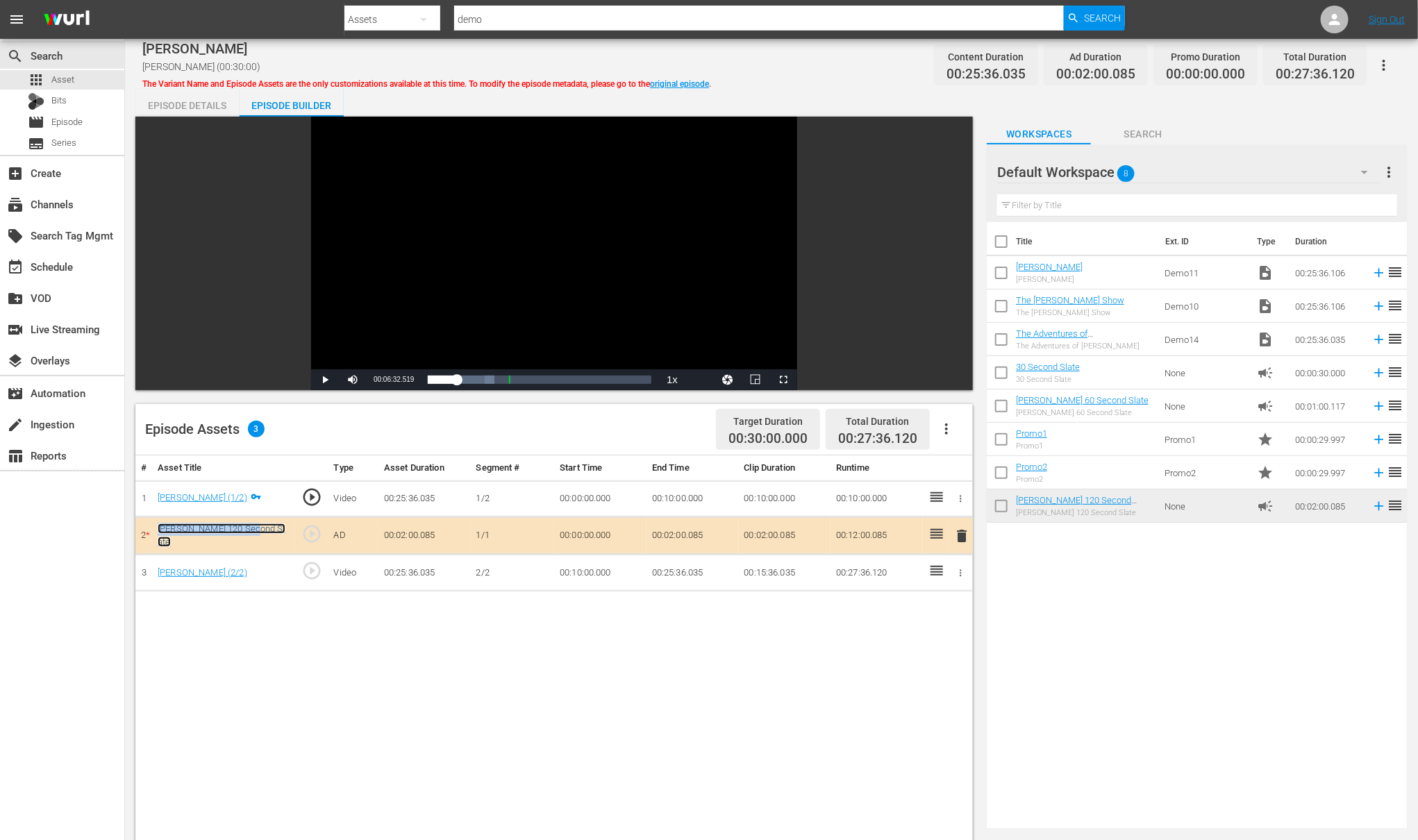
drag, startPoint x: 233, startPoint y: 534, endPoint x: 411, endPoint y: 33, distance: 531.7
click at [0, 0] on div "menu Search By Assets Search ID, Title, Description, Keywords, or Category demo…" at bounding box center [709, 601] width 1418 height 1202
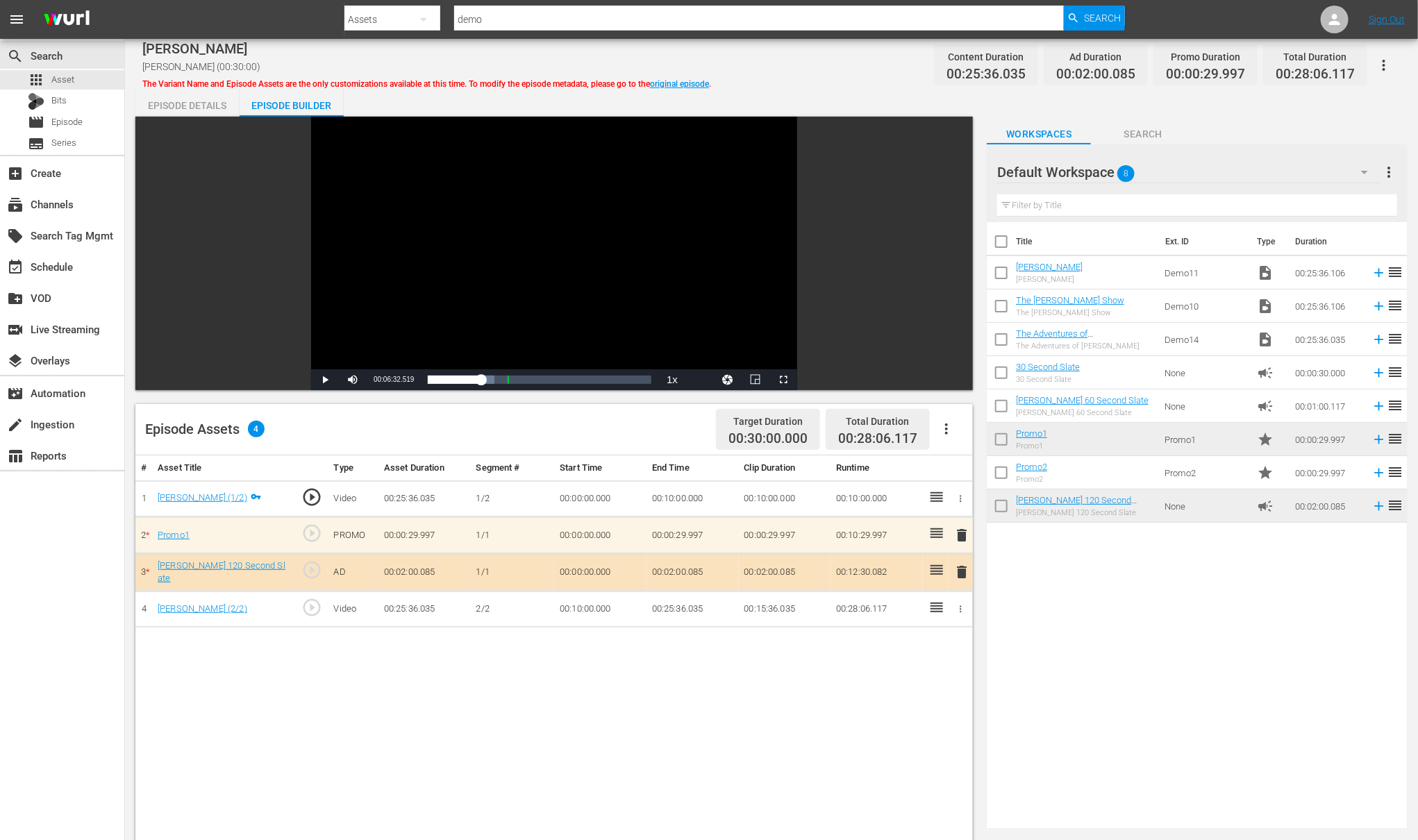
click at [946, 429] on icon "button" at bounding box center [947, 429] width 3 height 11
click at [968, 505] on div "Clear Ads" at bounding box center [989, 502] width 94 height 33
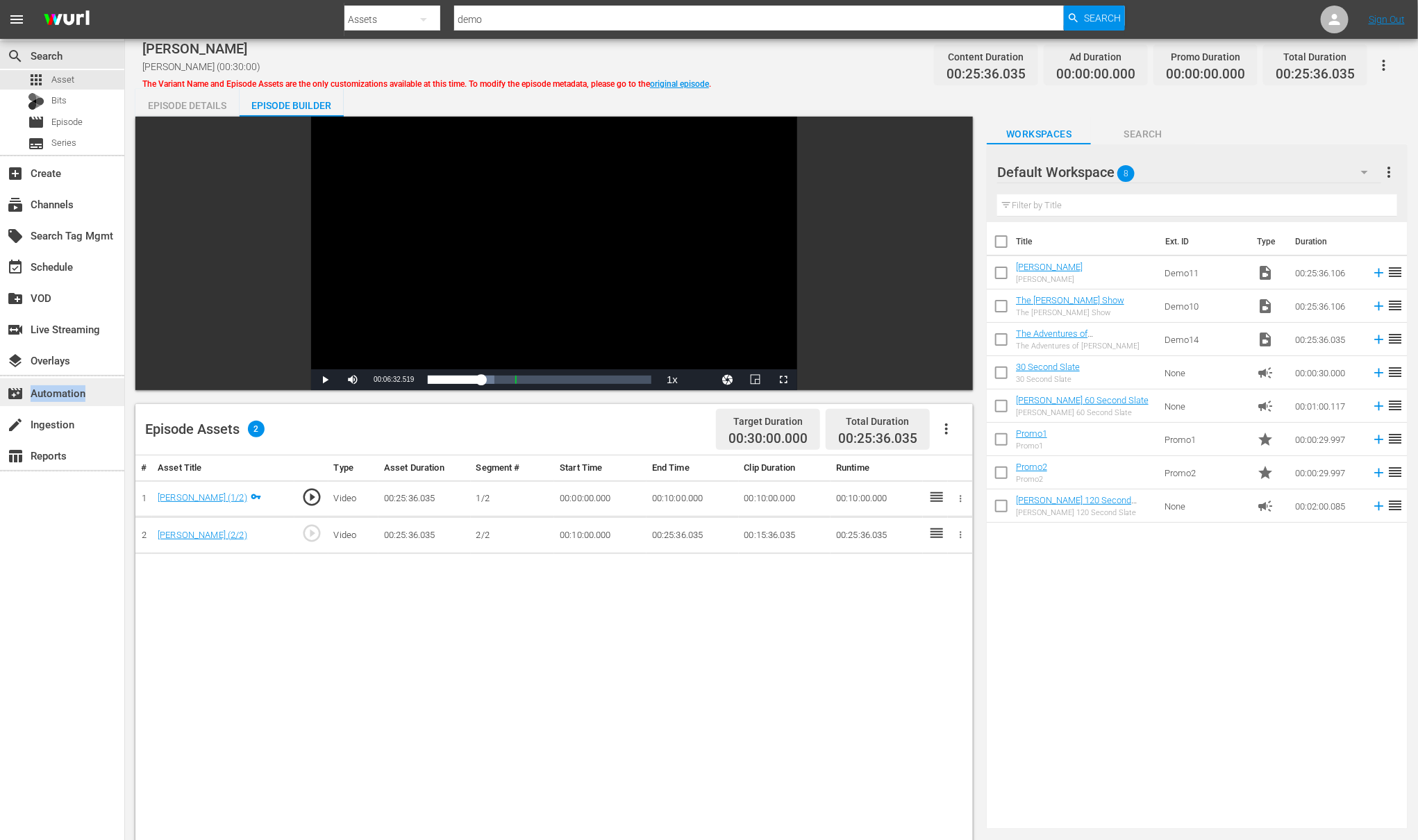
click at [36, 396] on div "movie_filter Automation" at bounding box center [39, 391] width 77 height 12
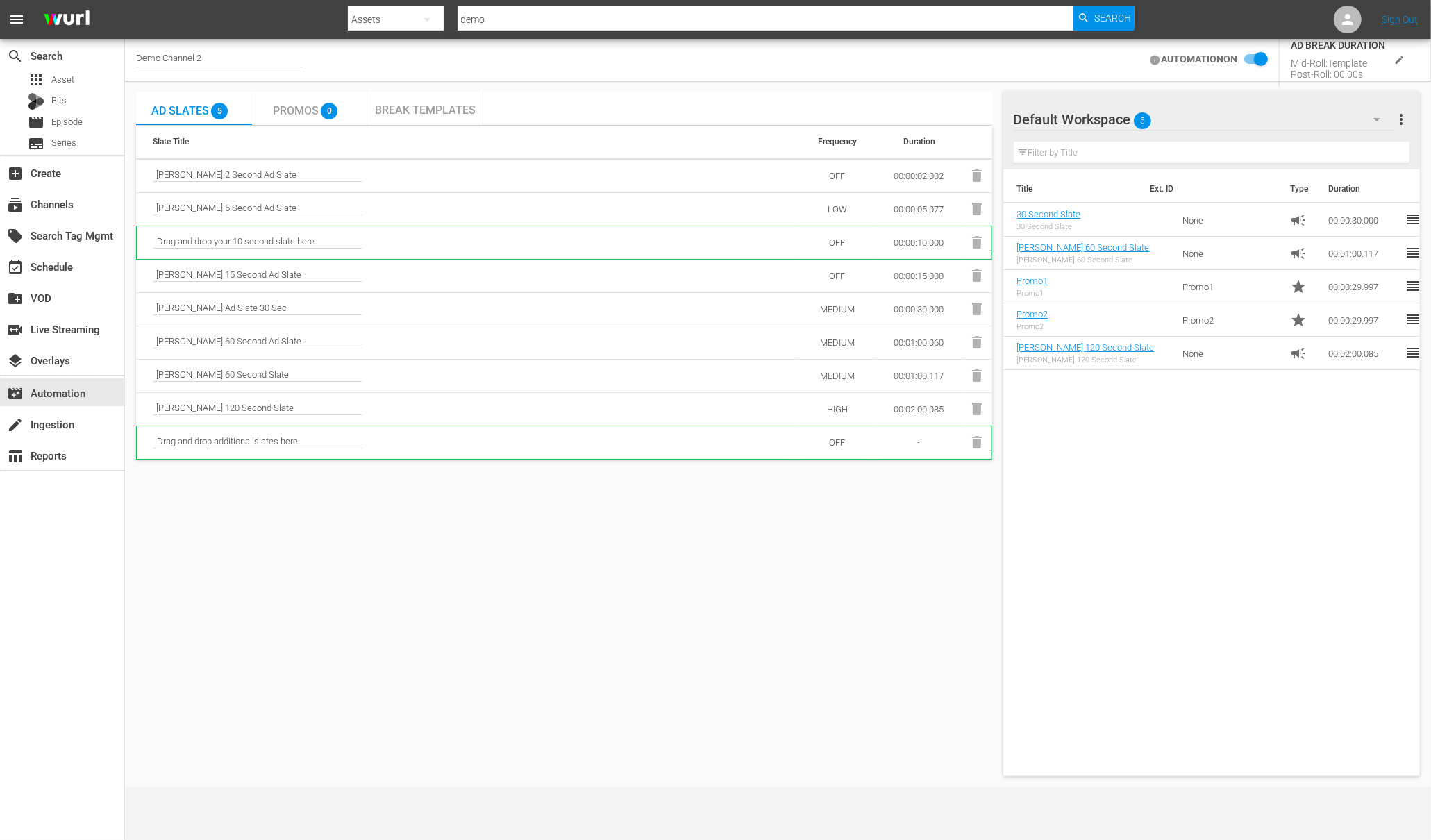
click at [303, 112] on span "Promos" at bounding box center [296, 110] width 46 height 13
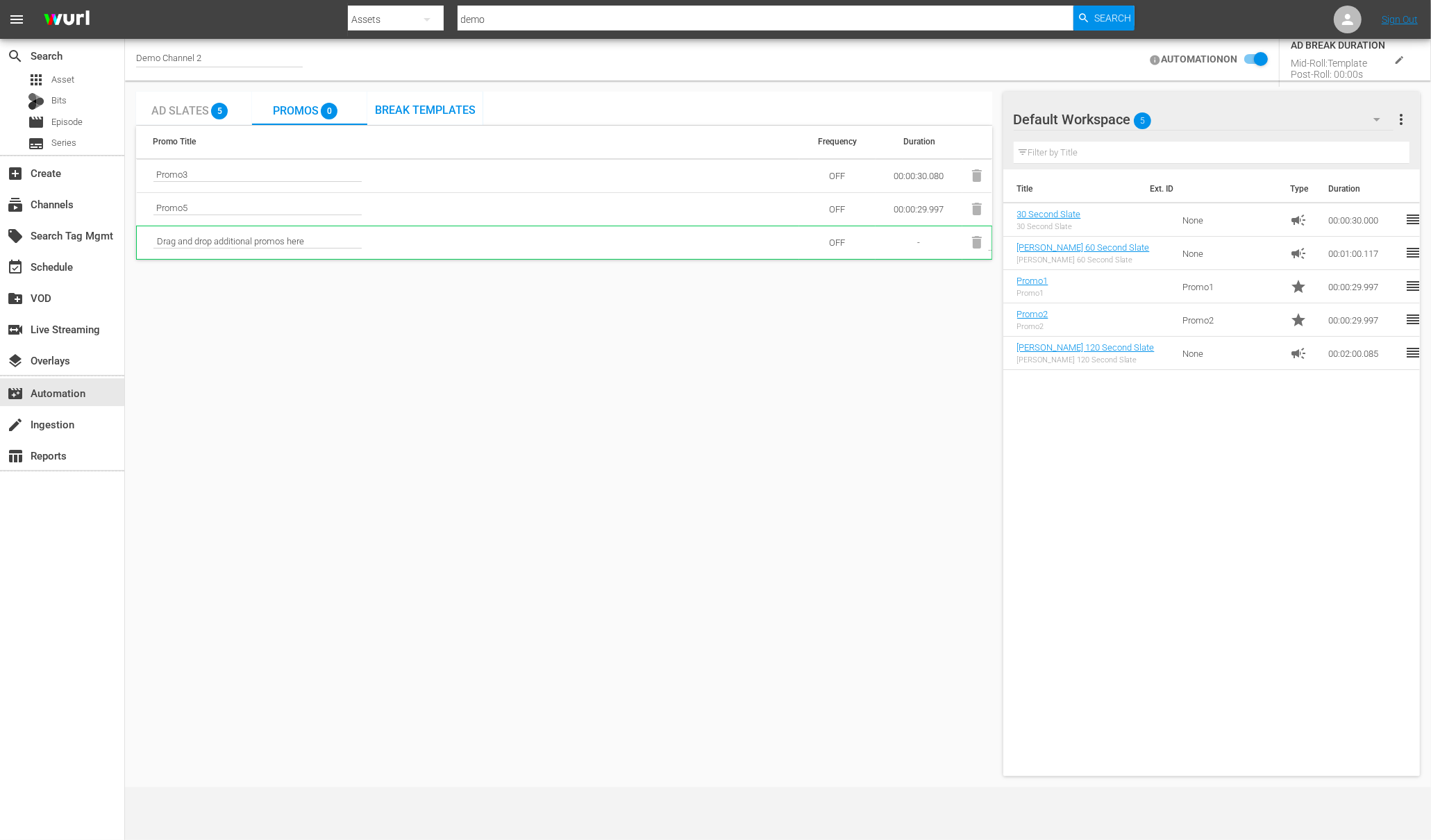
click at [429, 109] on span "Break Templates" at bounding box center [425, 109] width 101 height 13
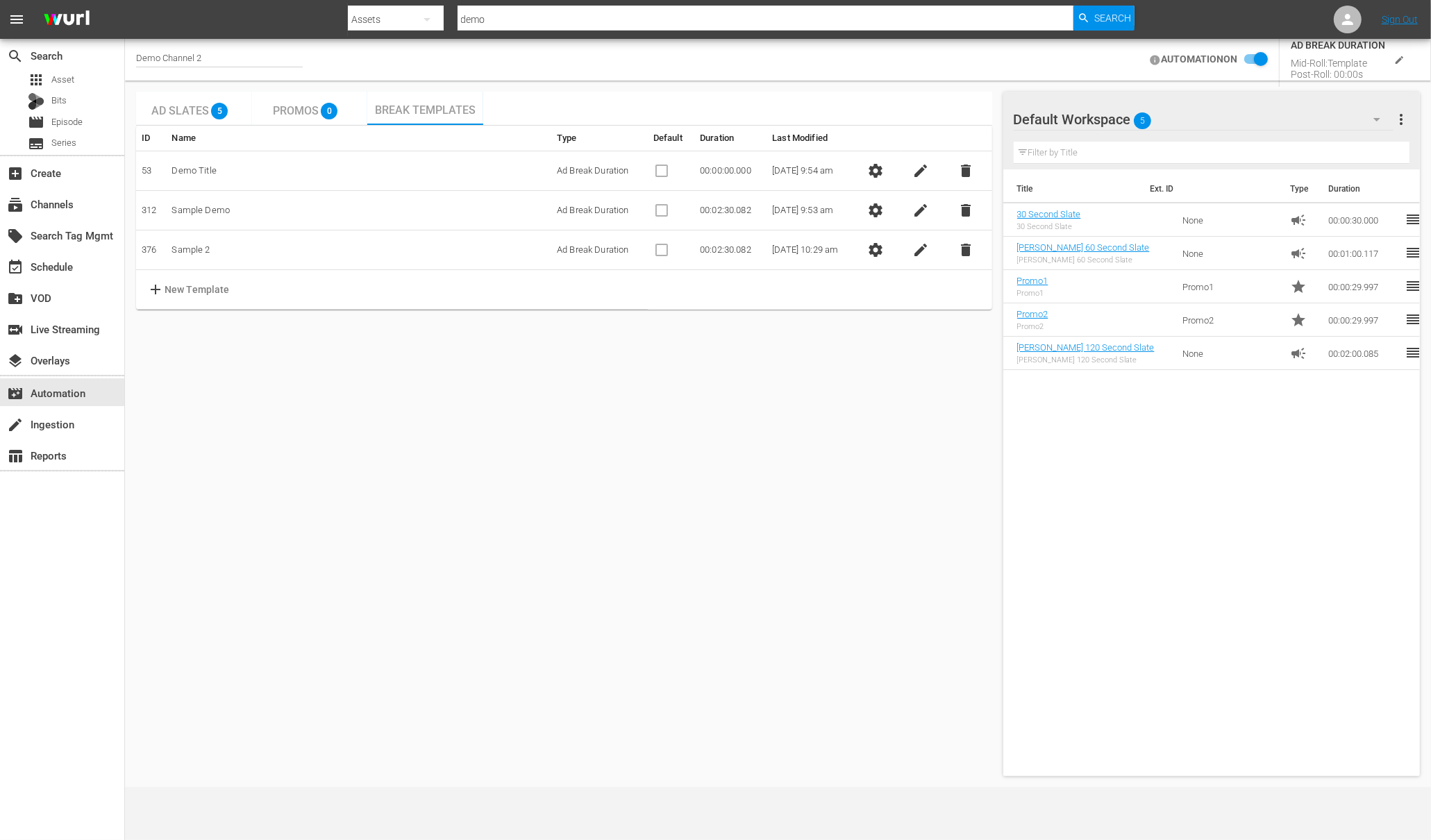
click at [884, 209] on span "settings" at bounding box center [876, 210] width 17 height 17
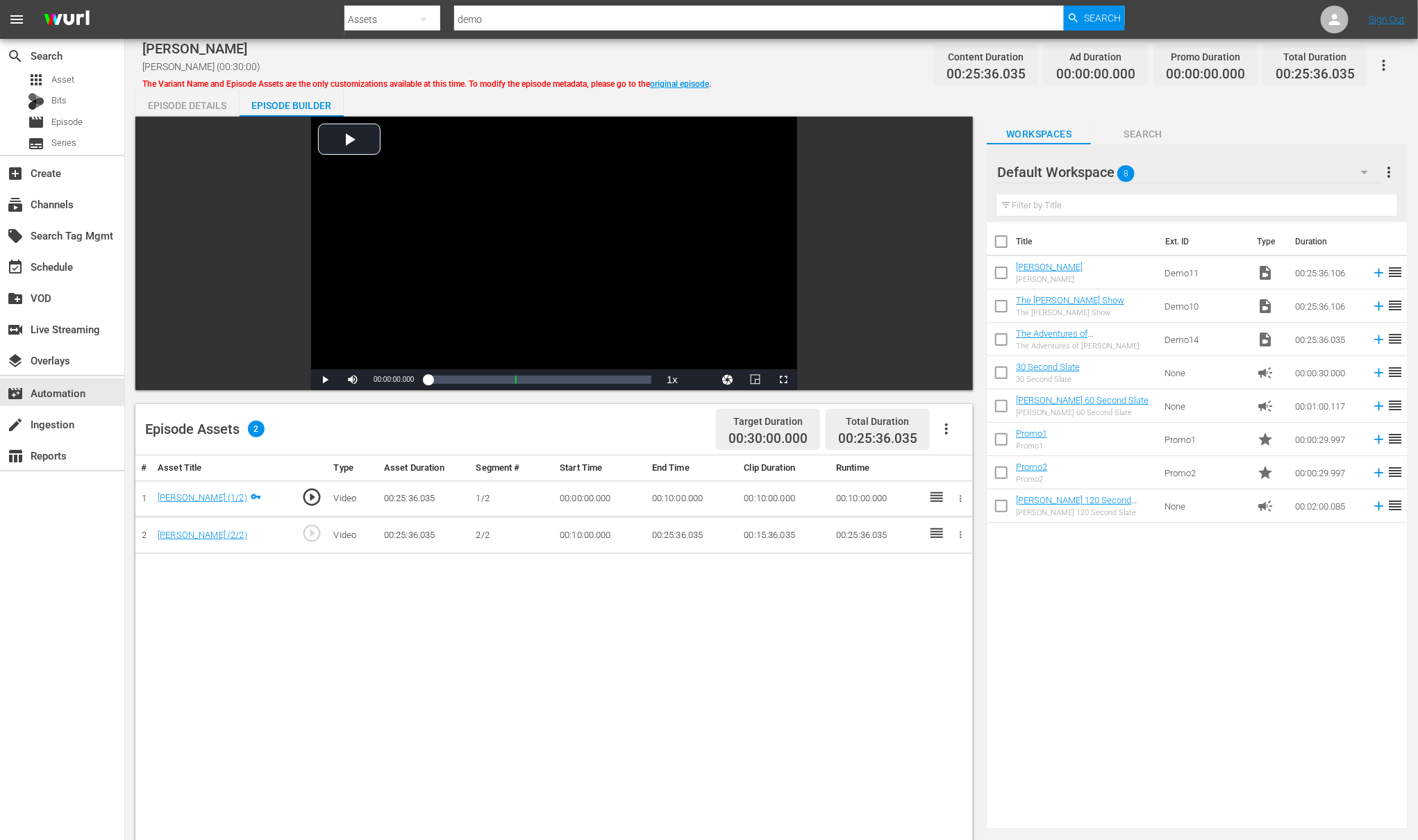
click at [947, 429] on icon "button" at bounding box center [947, 429] width 3 height 11
click at [963, 464] on div "Fill with Ads" at bounding box center [989, 468] width 94 height 33
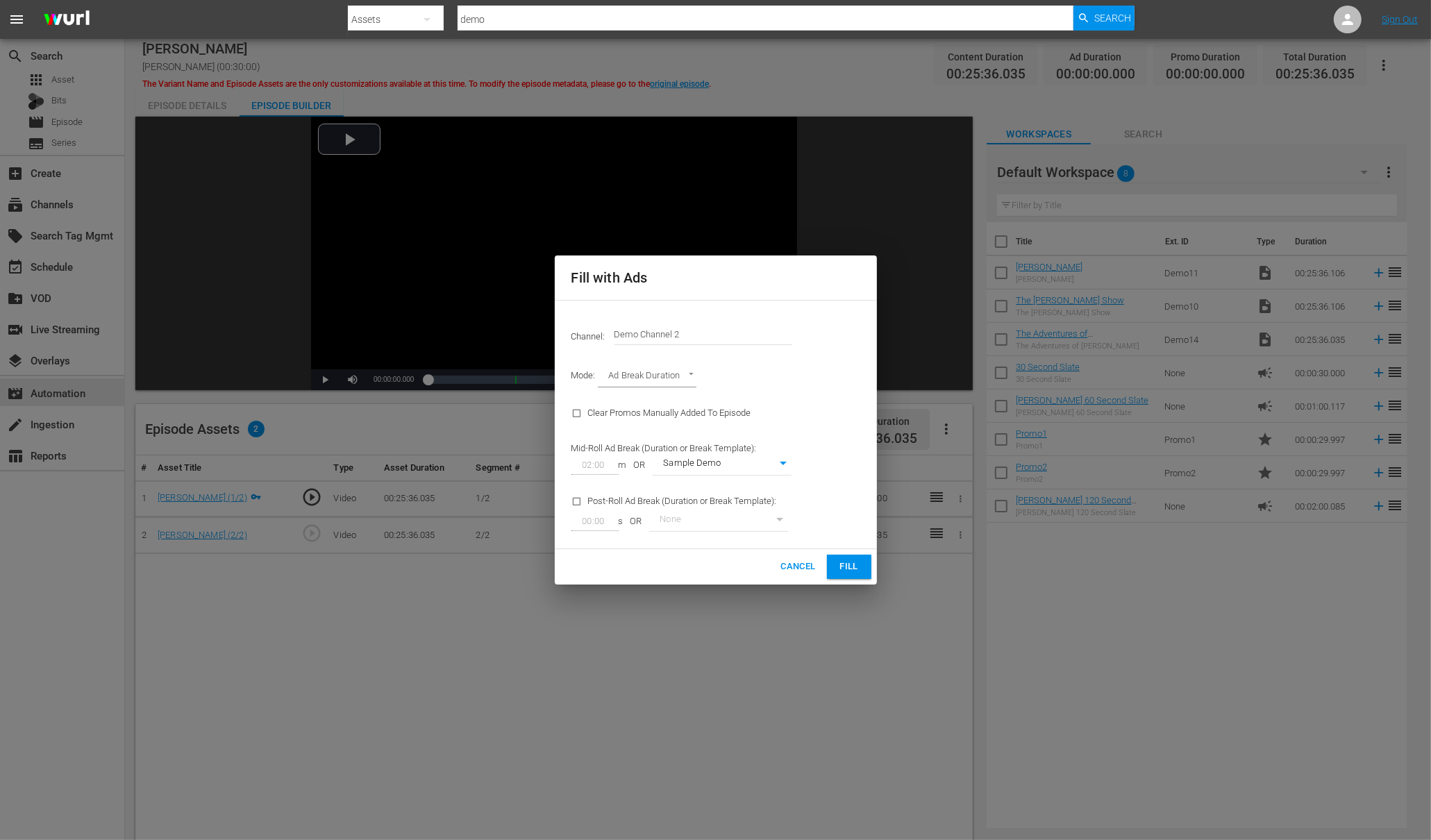
click at [844, 568] on span "Fill" at bounding box center [848, 567] width 22 height 16
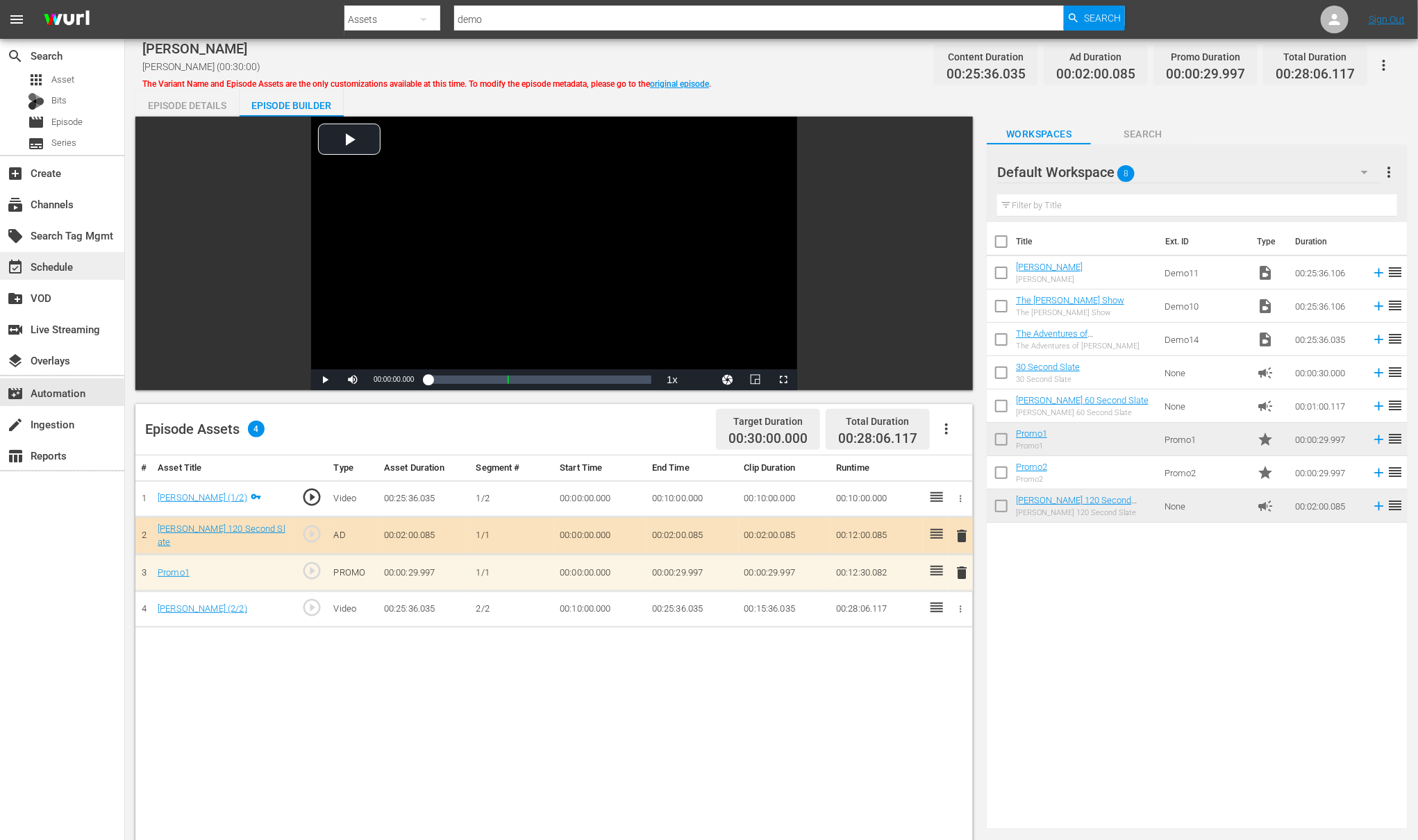
click at [32, 266] on div "event_available Schedule" at bounding box center [39, 264] width 77 height 12
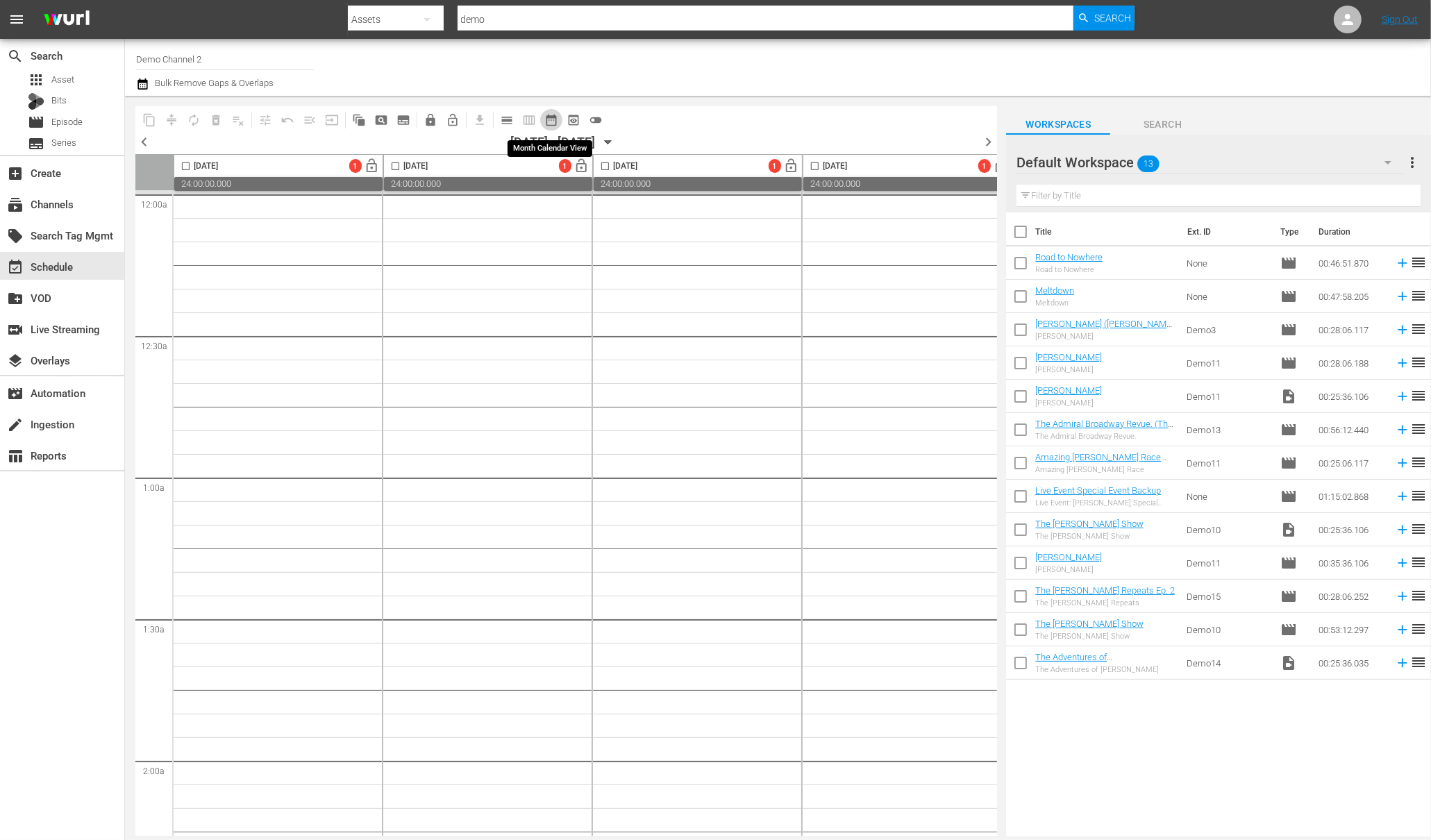
click at [546, 121] on span "date_range_outlined" at bounding box center [551, 120] width 14 height 14
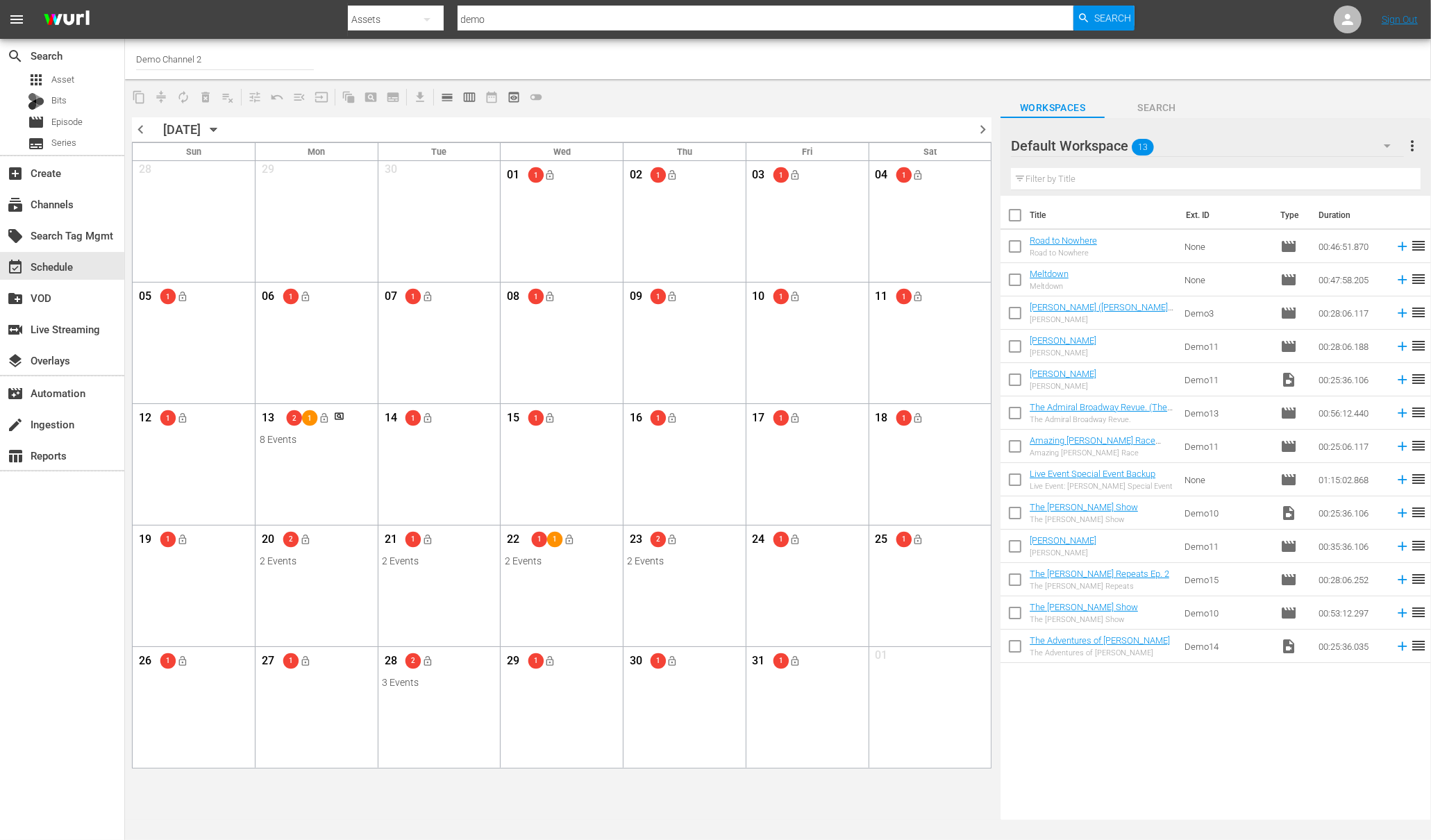
click at [134, 124] on span "chevron_left" at bounding box center [140, 129] width 17 height 17
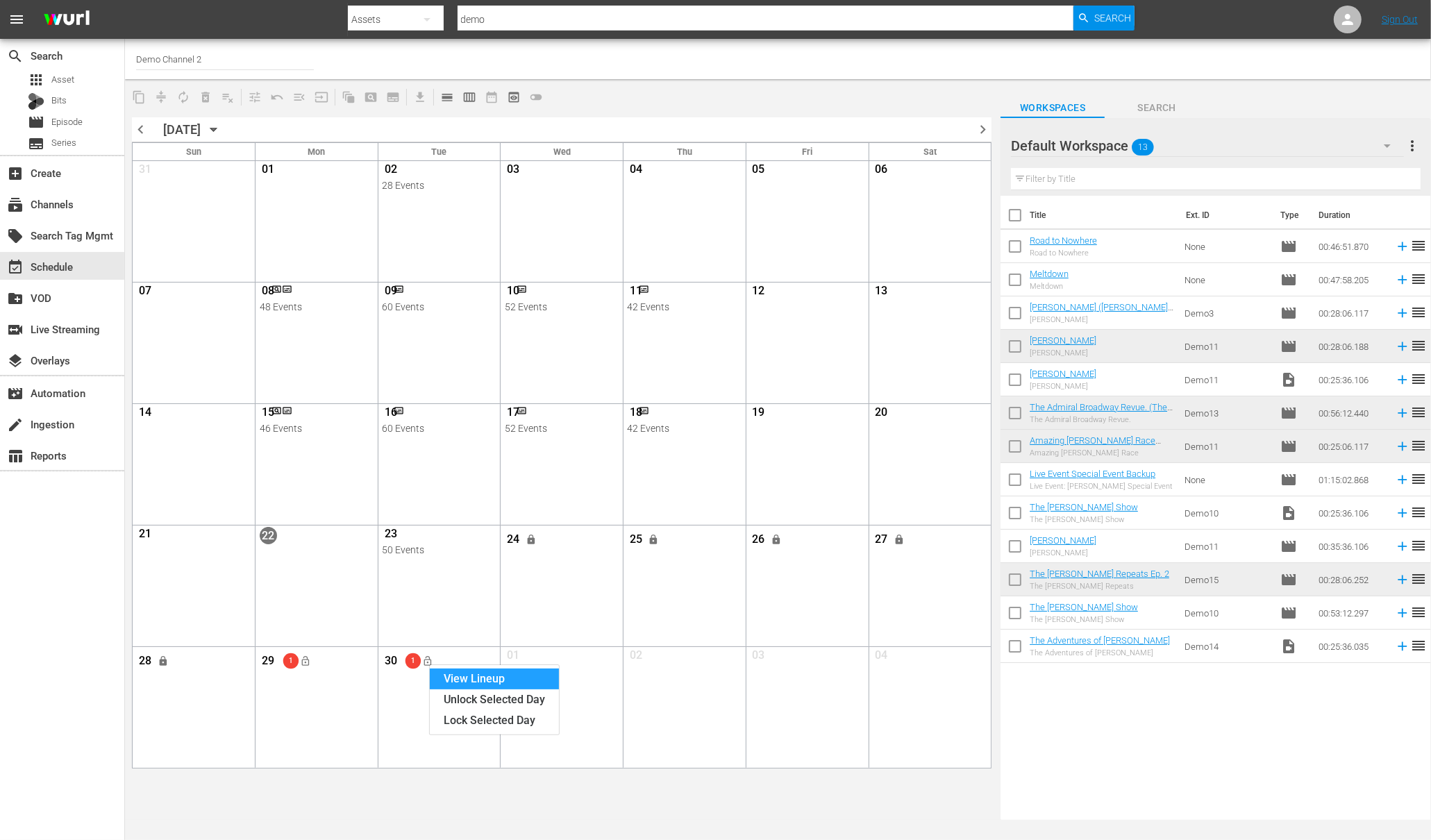
click at [485, 675] on div "View Lineup" at bounding box center [494, 678] width 129 height 20
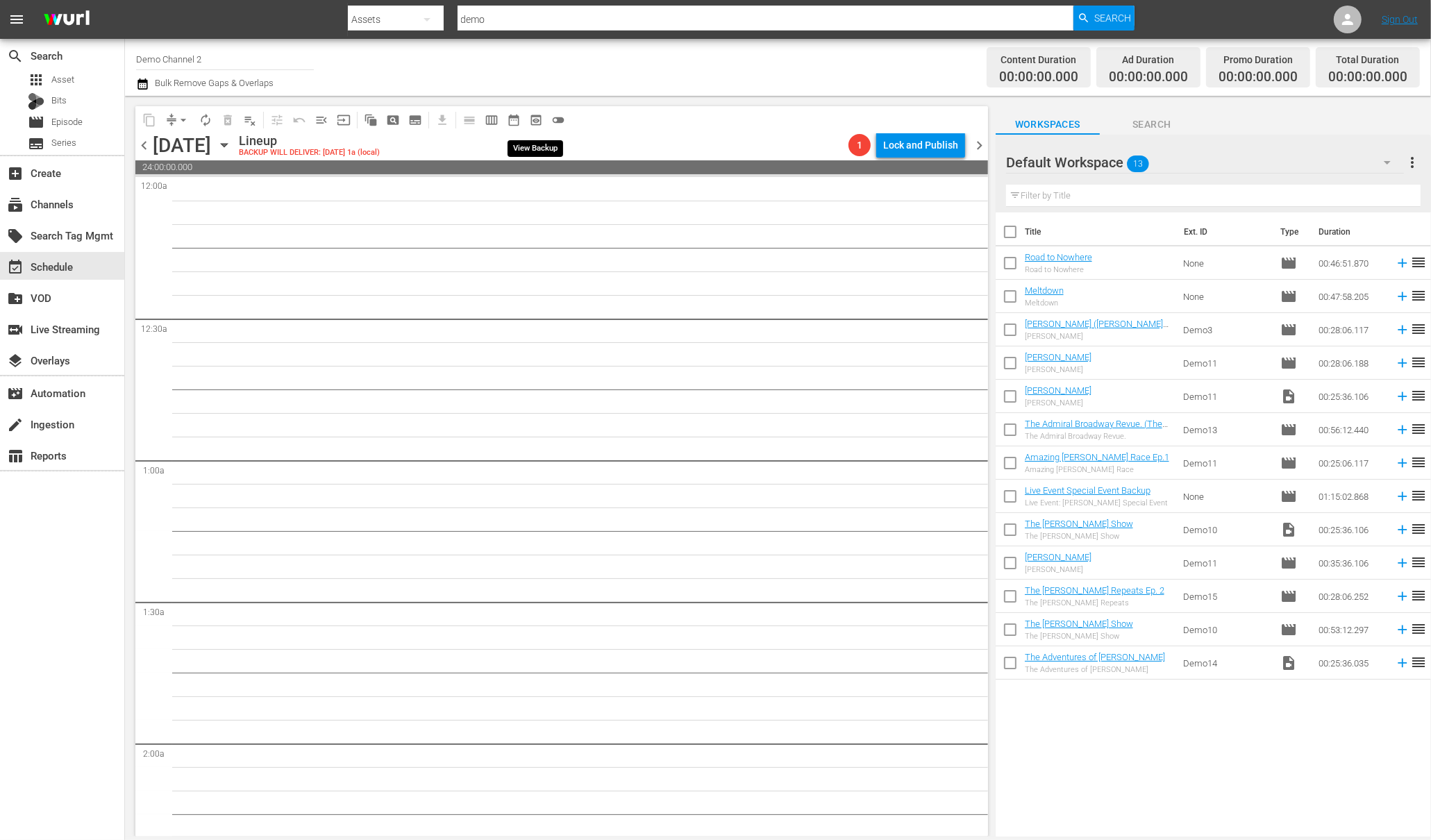
click at [534, 120] on span "preview_outlined" at bounding box center [536, 120] width 14 height 14
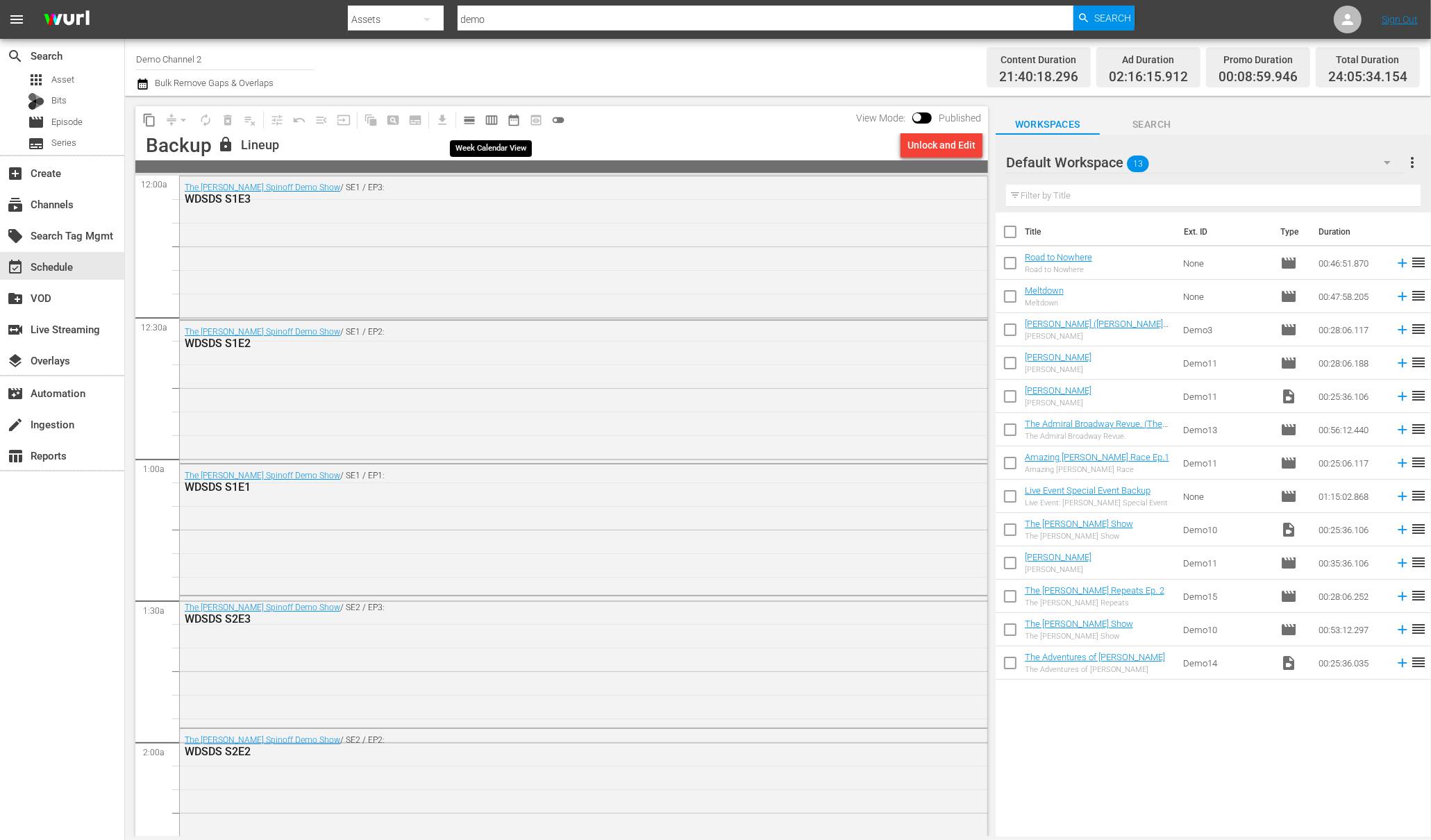
click at [487, 118] on span "calendar_view_week_outlined" at bounding box center [492, 120] width 14 height 14
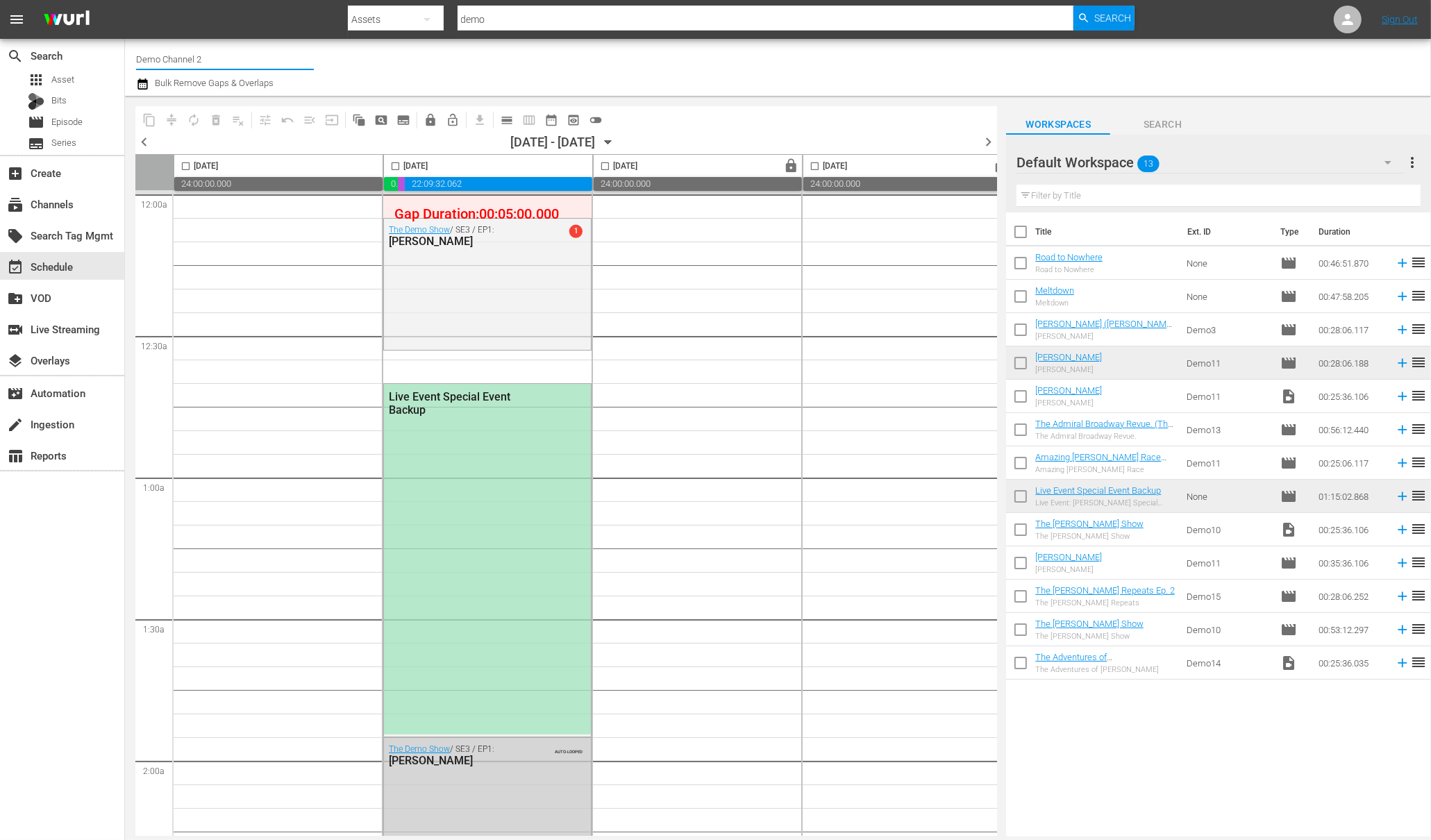
click at [228, 57] on input "Demo Channel 2" at bounding box center [225, 59] width 178 height 33
click at [231, 55] on input "Demo Channel 2" at bounding box center [225, 59] width 178 height 33
click at [235, 54] on input "Demo Channel 2" at bounding box center [225, 59] width 178 height 33
drag, startPoint x: 235, startPoint y: 53, endPoint x: 77, endPoint y: 41, distance: 158.5
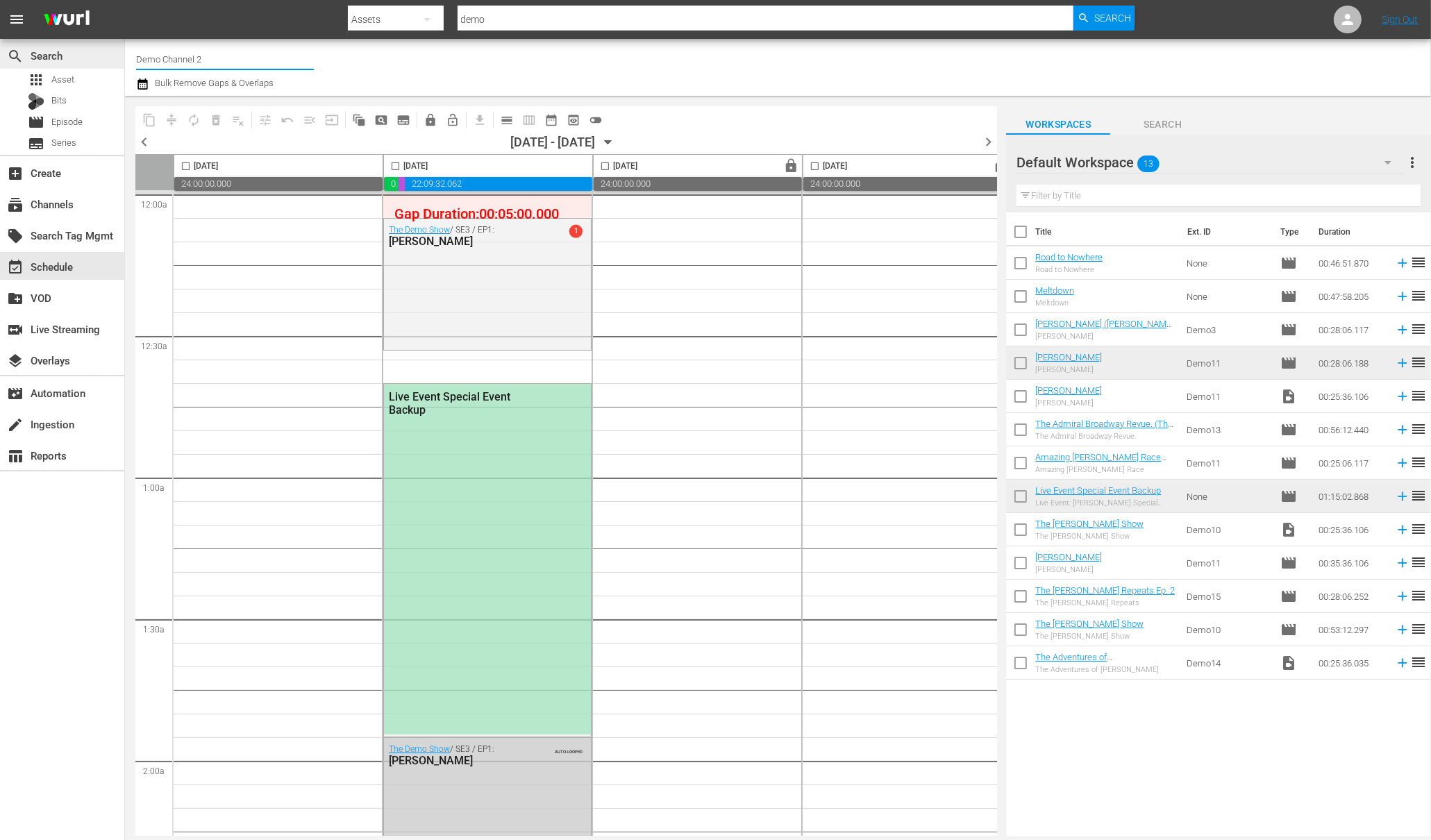
click at [125, 0] on div "search Search apps Asset Bits movie Episode subtitles Series add_box Create sub…" at bounding box center [778, 0] width 1306 height 0
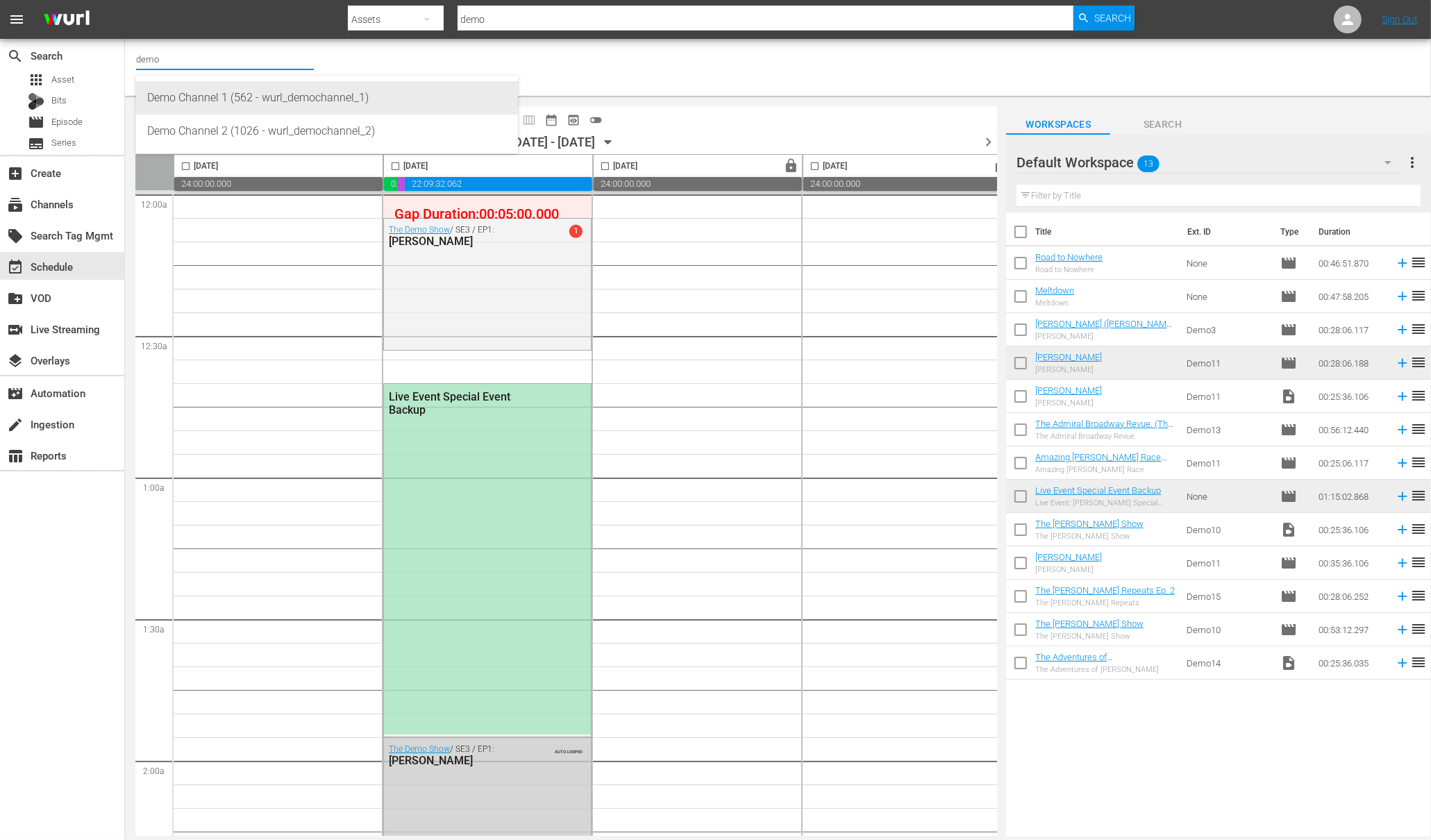
click at [244, 96] on div "Demo Channel 1 (562 - wurl_demochannel_1)" at bounding box center [327, 98] width 360 height 33
type input "Demo Channel 1 (562 - wurl_demochannel_1)"
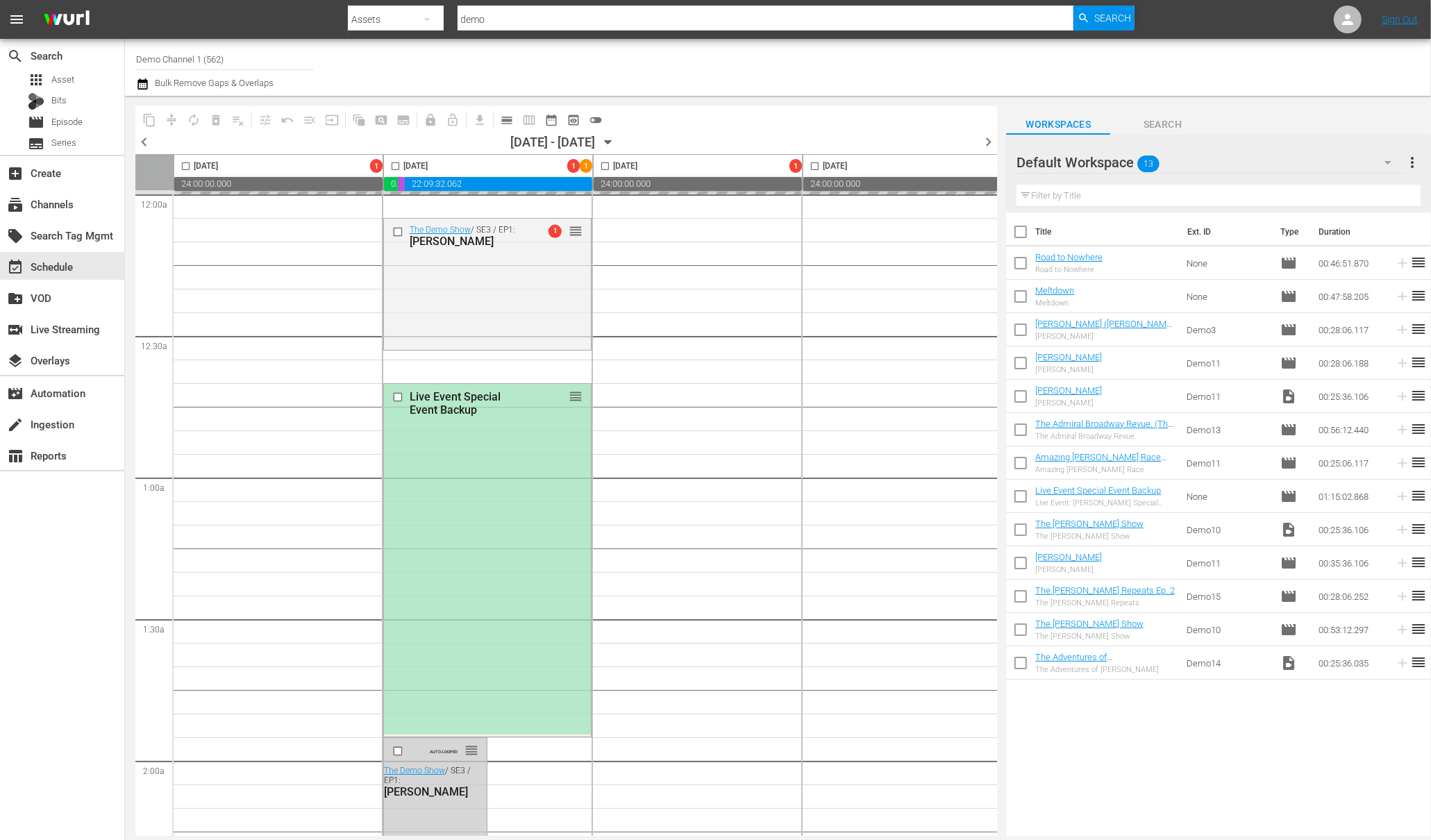
click at [211, 59] on input "Demo Channel 1 (562)" at bounding box center [225, 59] width 178 height 33
click at [215, 59] on input "Demo Channel 1 (562)" at bounding box center [225, 59] width 178 height 33
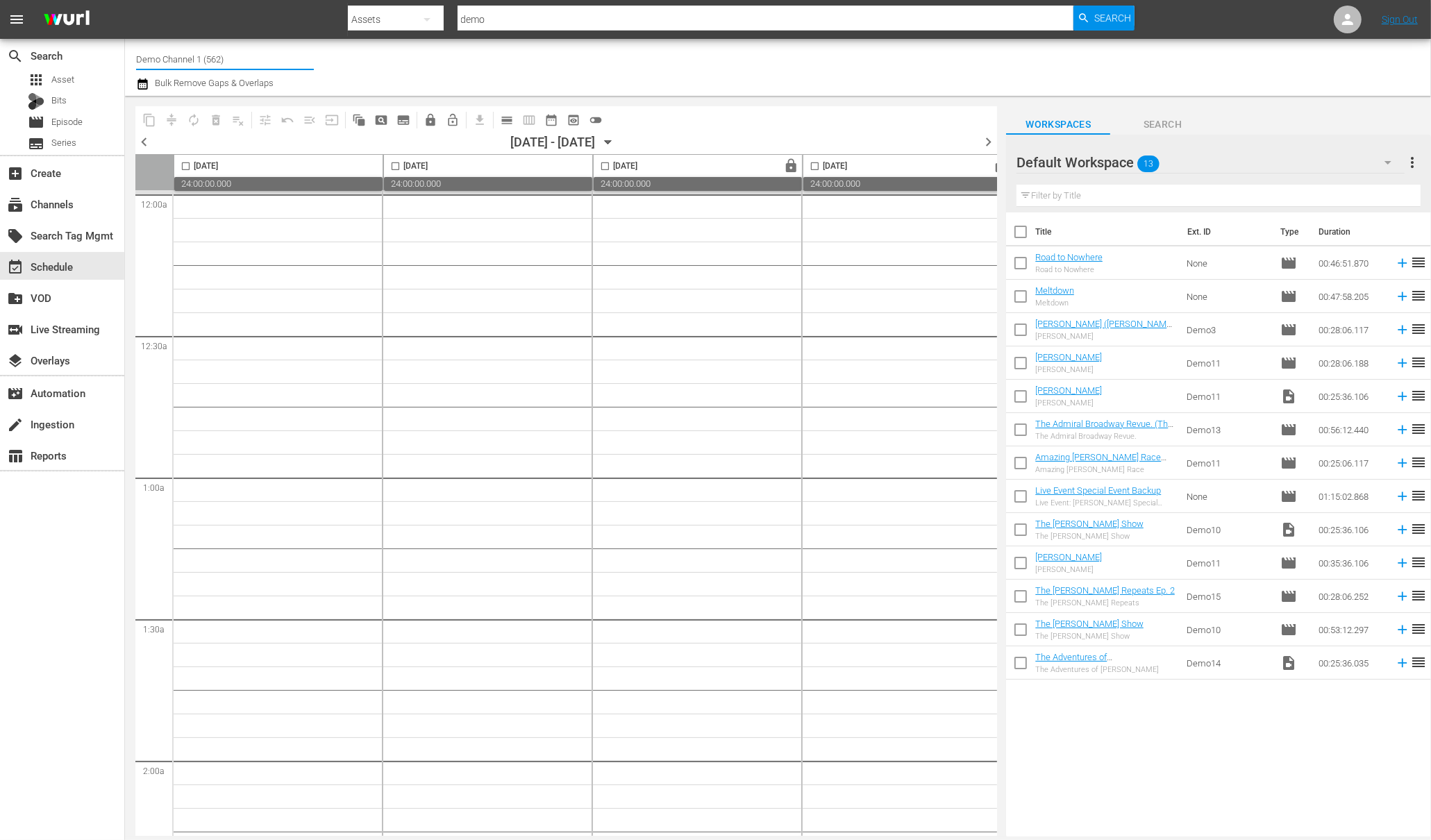
drag, startPoint x: 228, startPoint y: 57, endPoint x: 134, endPoint y: 57, distance: 94.0
click at [134, 57] on div "Channel Title Demo Channel 1 (562) Bulk Remove Gaps & Overlaps" at bounding box center [778, 67] width 1306 height 57
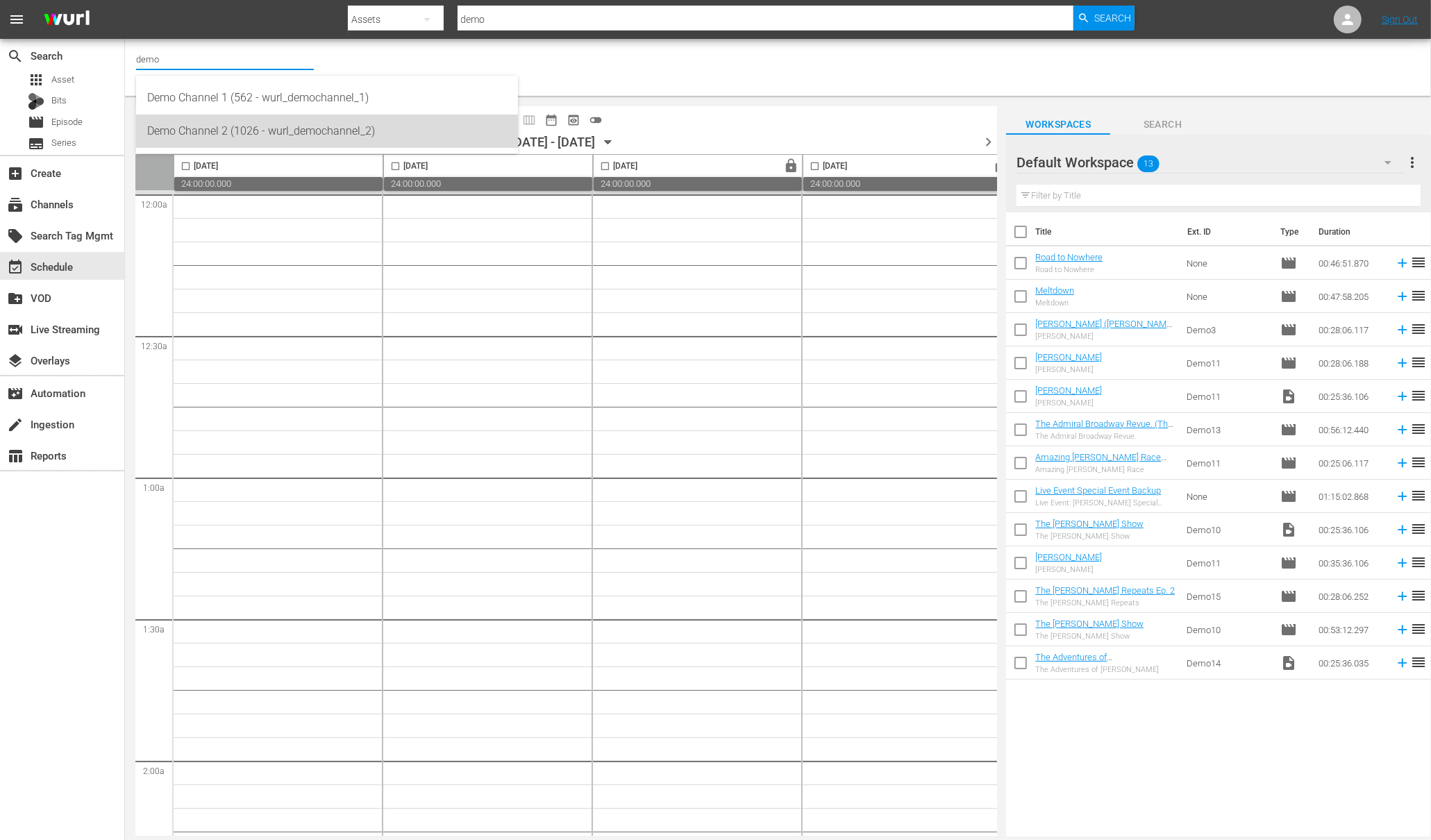
click at [231, 129] on div "Demo Channel 2 (1026 - wurl_demochannel_2)" at bounding box center [327, 131] width 360 height 33
type input "Demo Channel 2 (1026 - wurl_demochannel_2)"
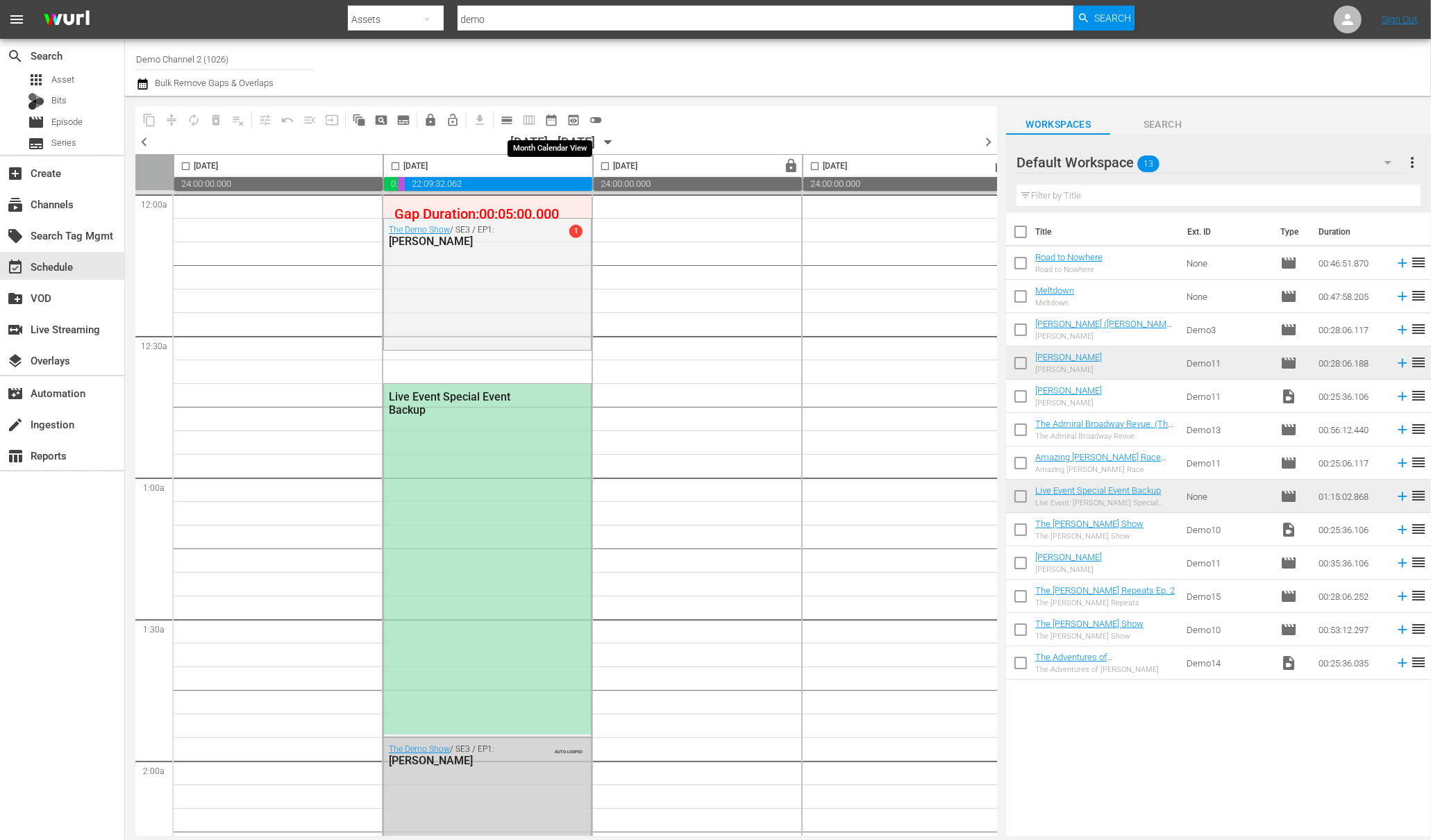
click at [552, 120] on span "date_range_outlined" at bounding box center [551, 120] width 14 height 14
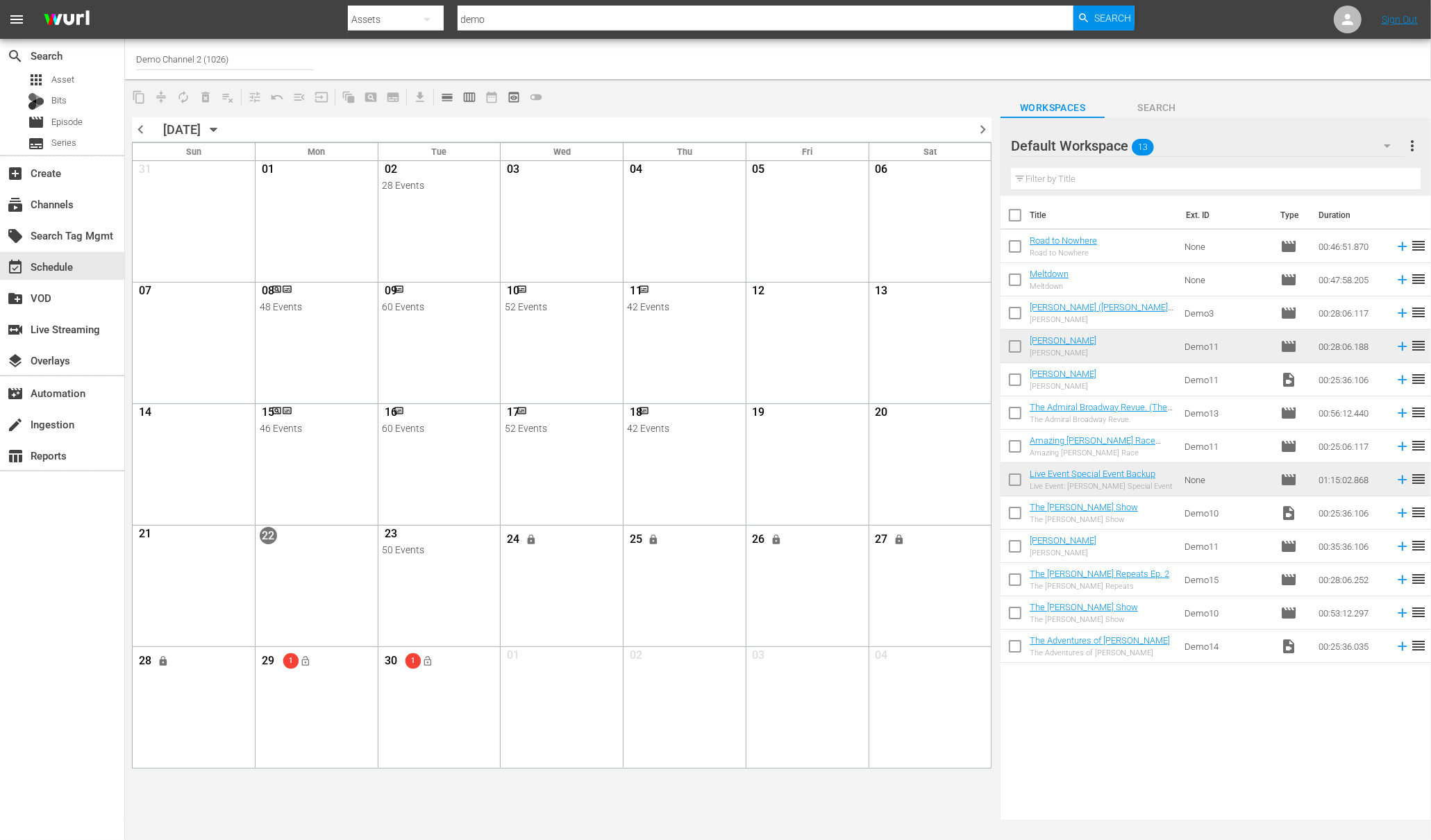
click at [977, 131] on span "chevron_right" at bounding box center [983, 129] width 17 height 17
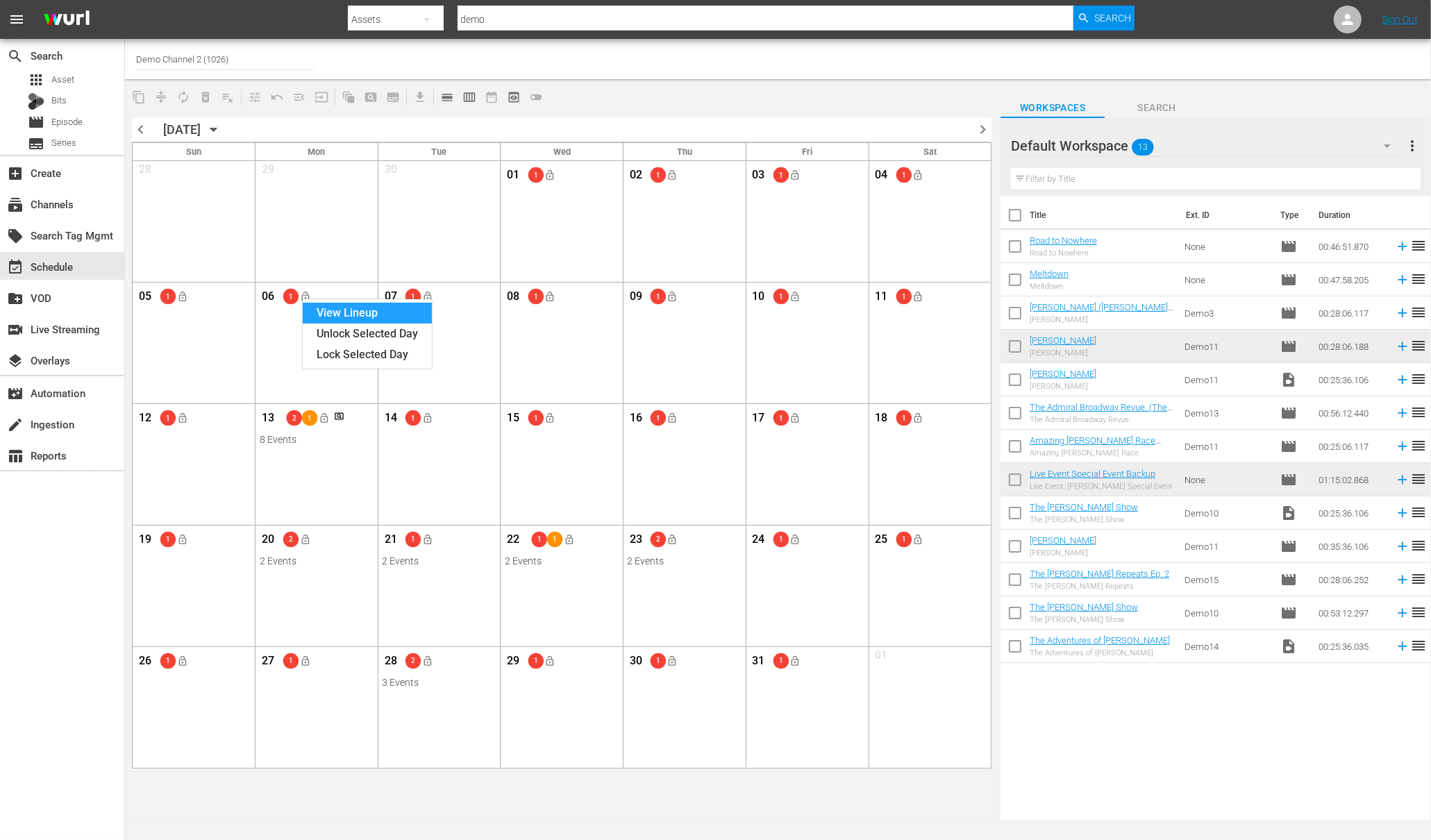
click at [338, 316] on div "View Lineup" at bounding box center [367, 313] width 129 height 20
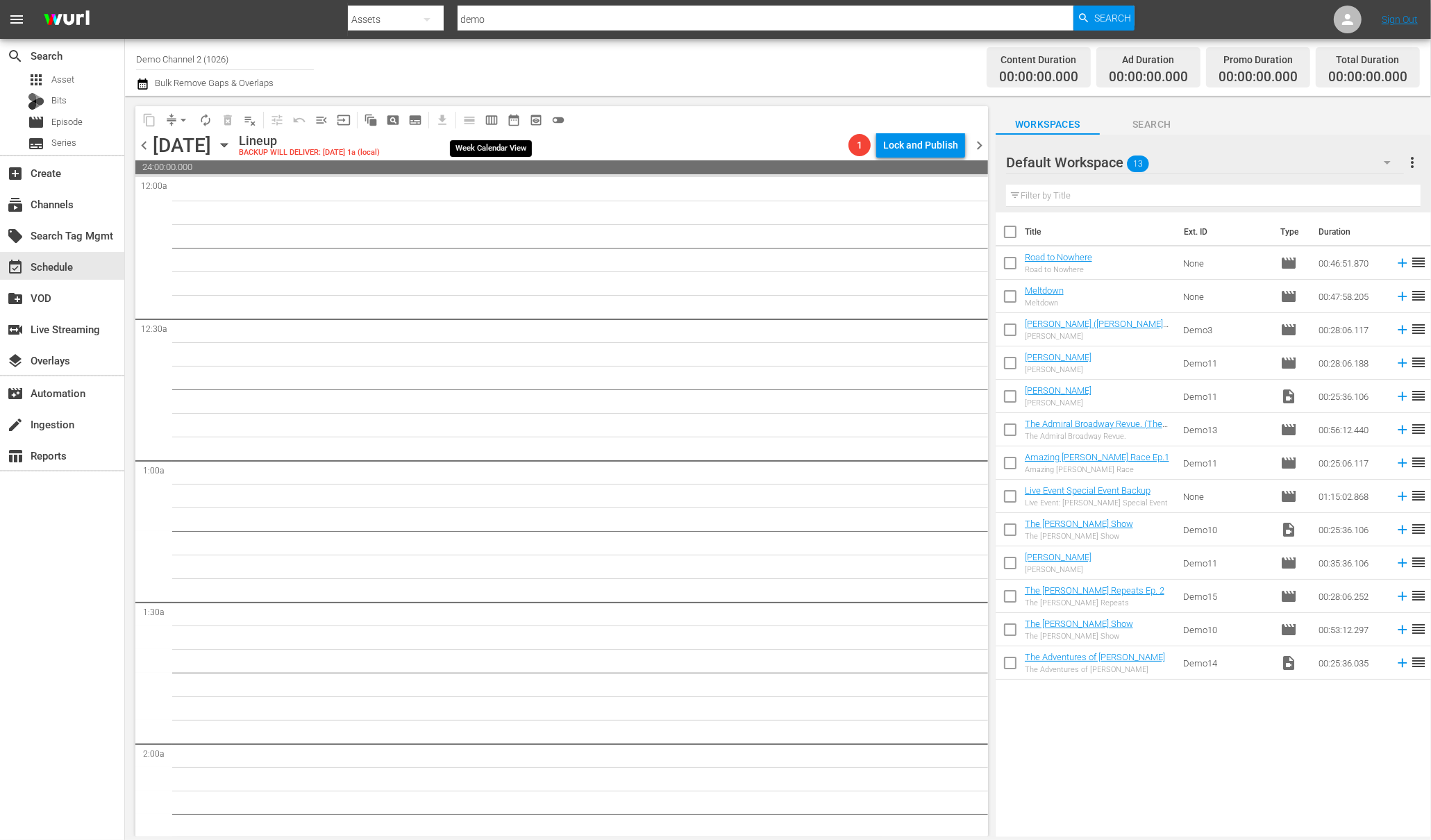
click at [490, 118] on span "calendar_view_week_outlined" at bounding box center [492, 120] width 14 height 14
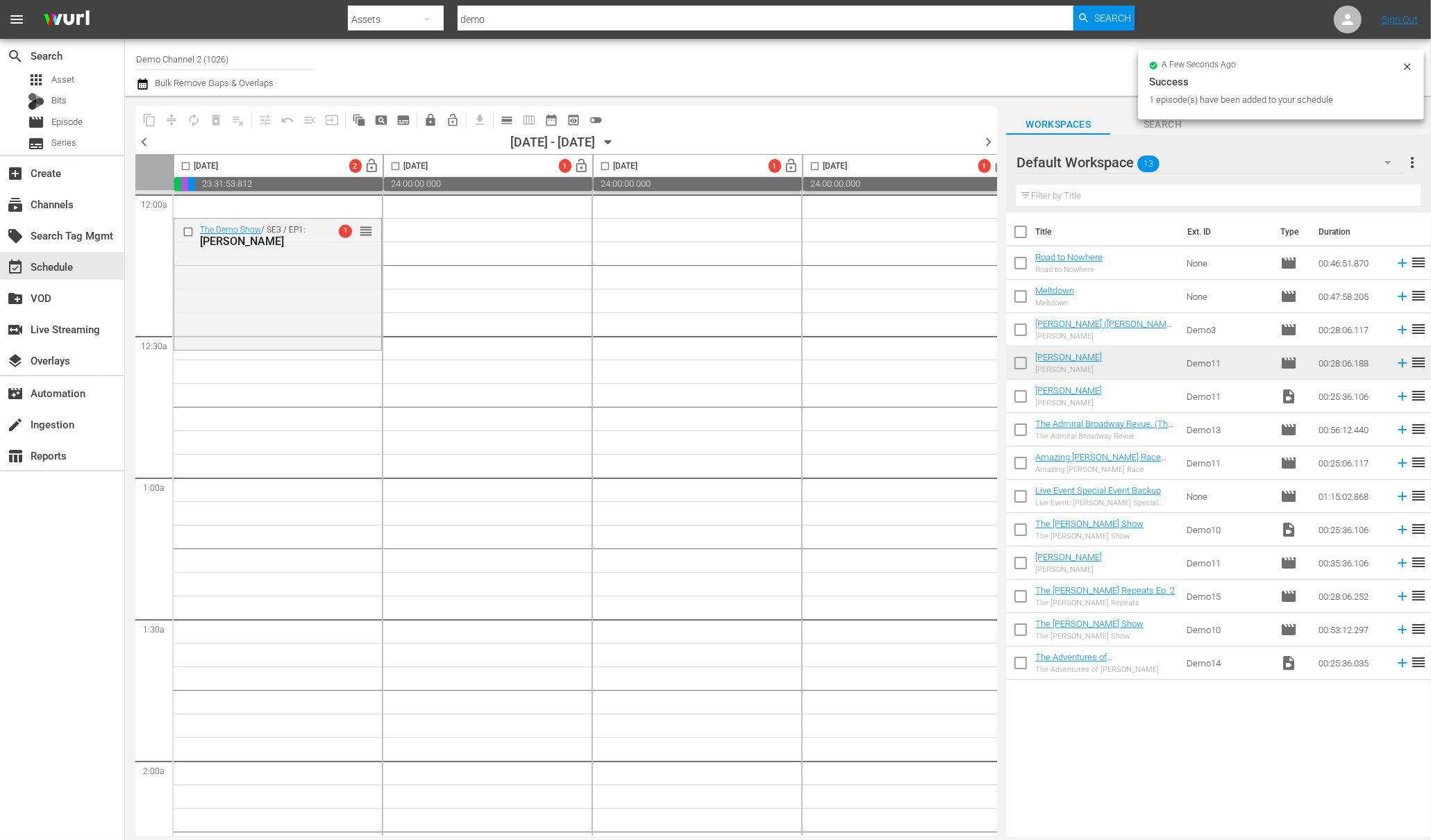
click at [1014, 428] on input "checkbox" at bounding box center [1021, 433] width 29 height 29
checkbox input "true"
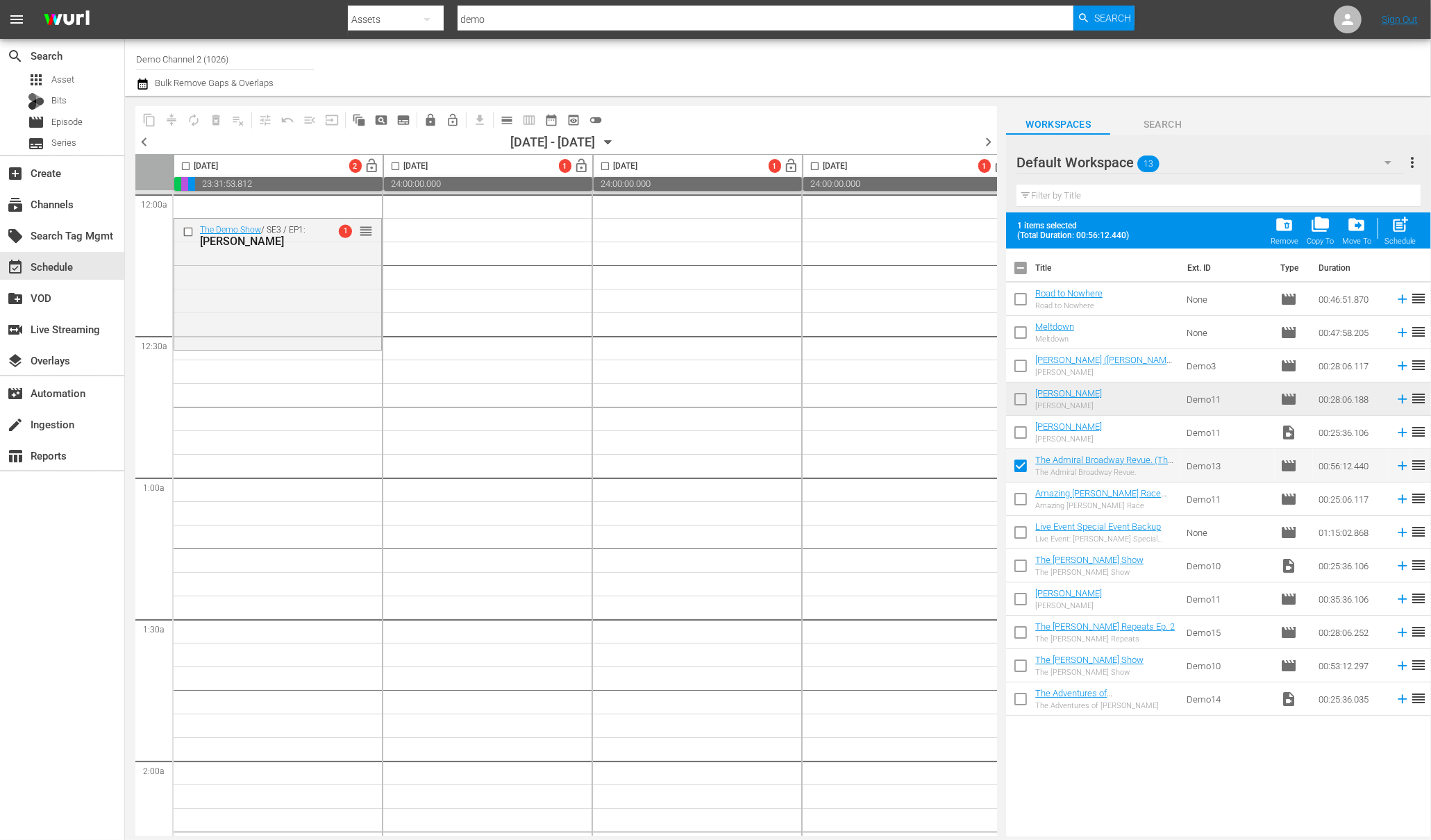
click at [183, 162] on input "checkbox" at bounding box center [185, 168] width 16 height 16
checkbox input "true"
click at [1408, 226] on span "post_add" at bounding box center [1400, 225] width 19 height 19
checkbox input "false"
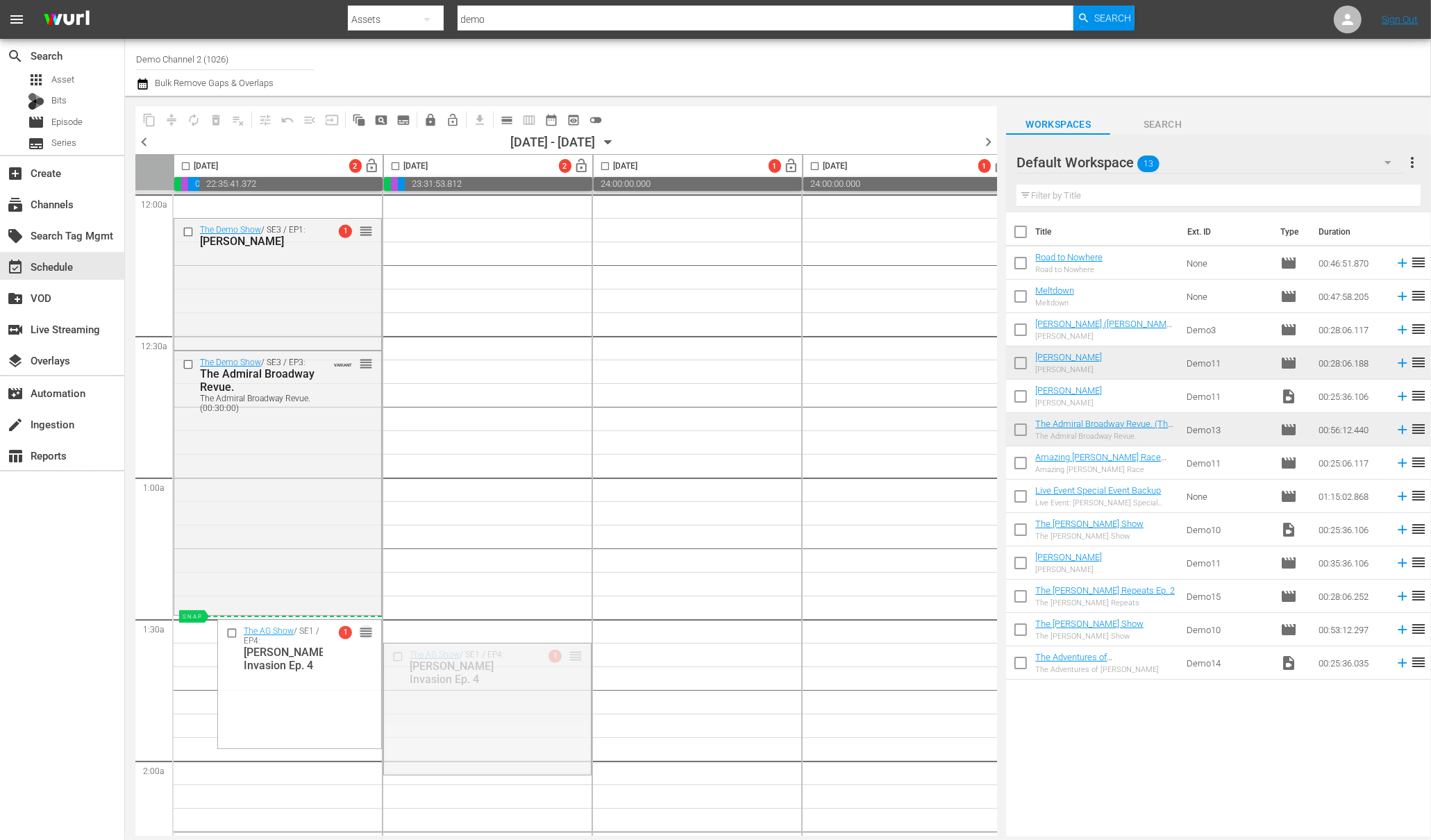
drag, startPoint x: 577, startPoint y: 654, endPoint x: 254, endPoint y: 638, distance: 323.4
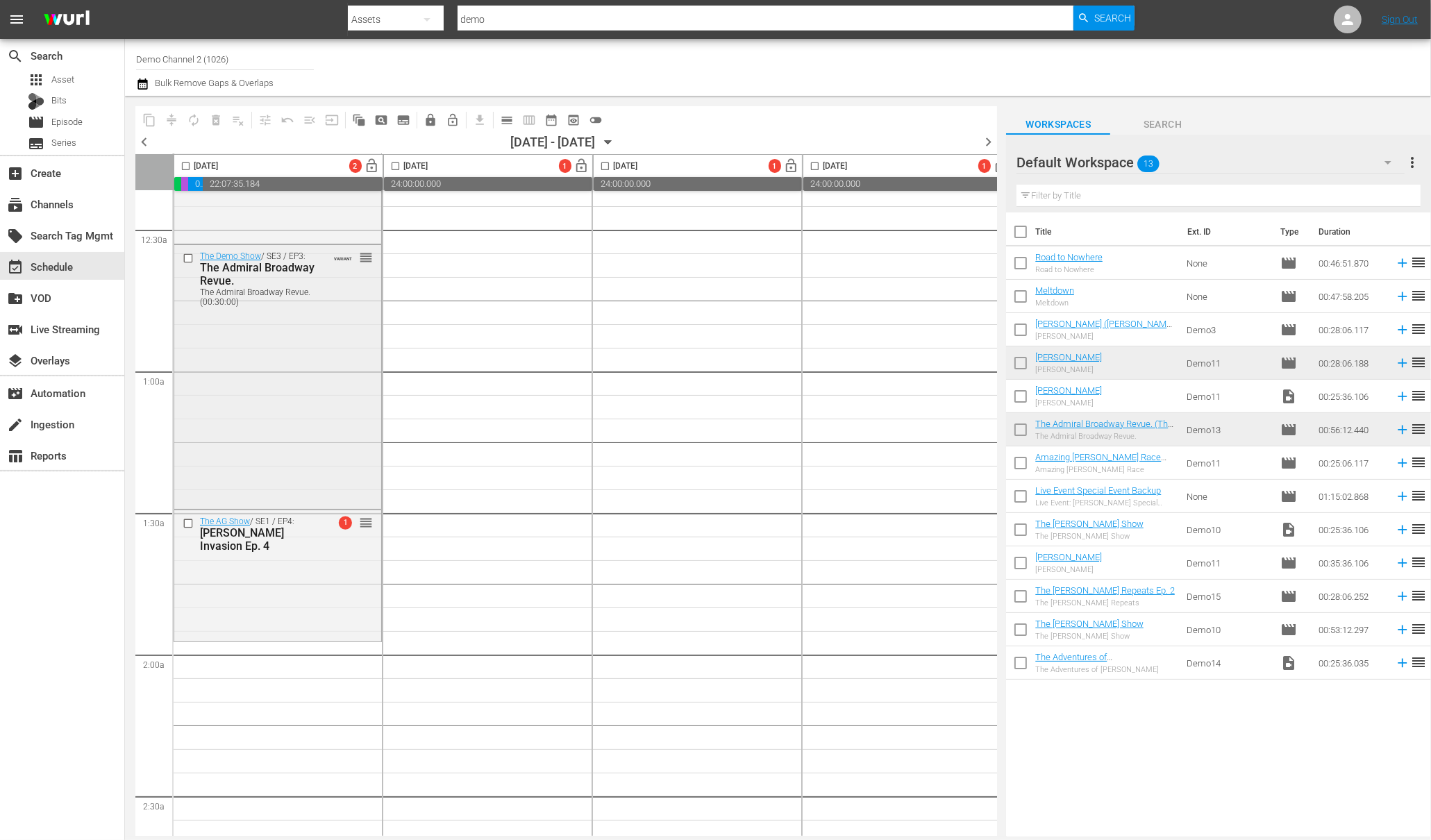
scroll to position [115, 0]
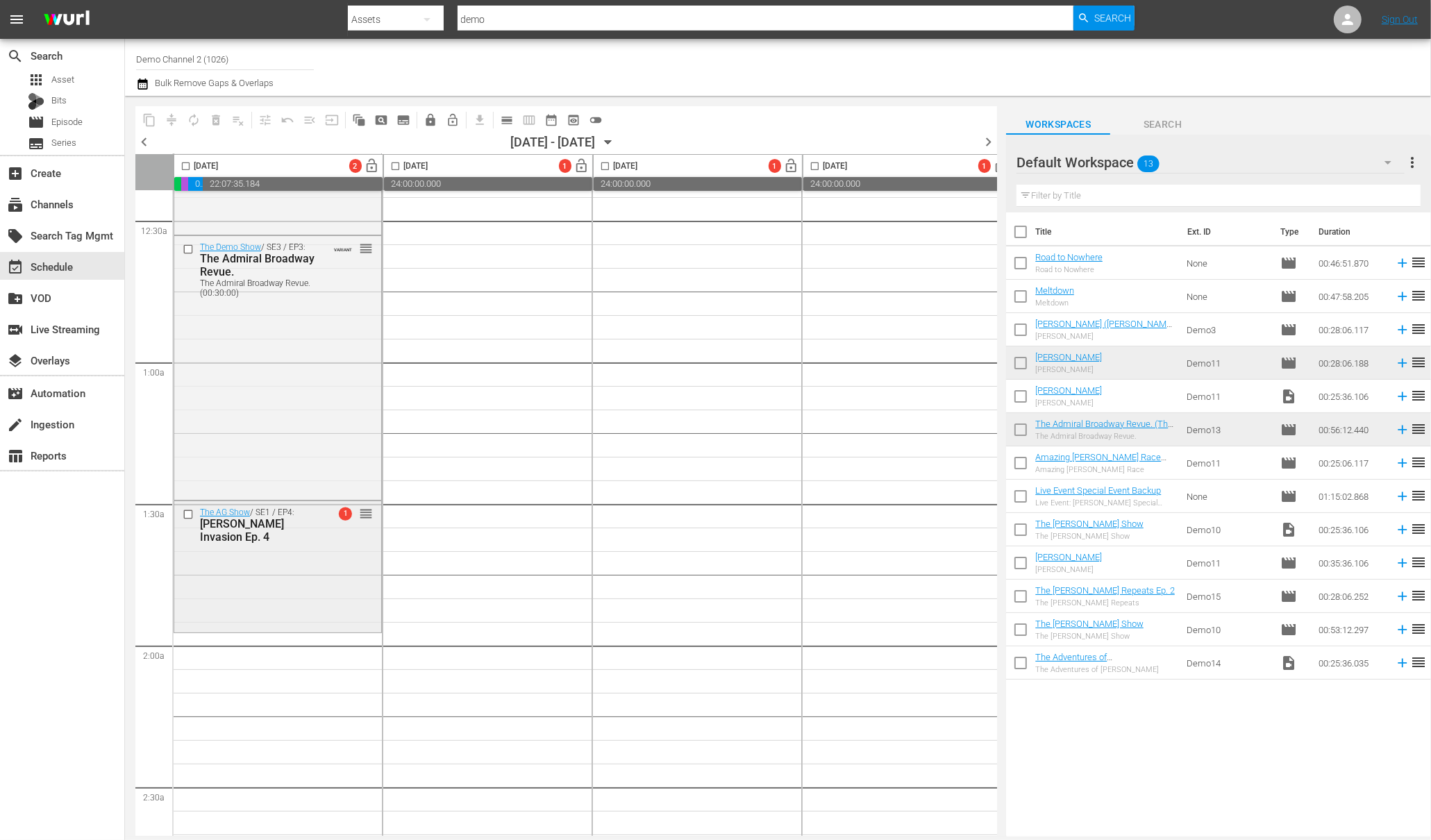
click at [275, 529] on div "[PERSON_NAME] Invasion Ep. 4" at bounding box center [259, 530] width 118 height 27
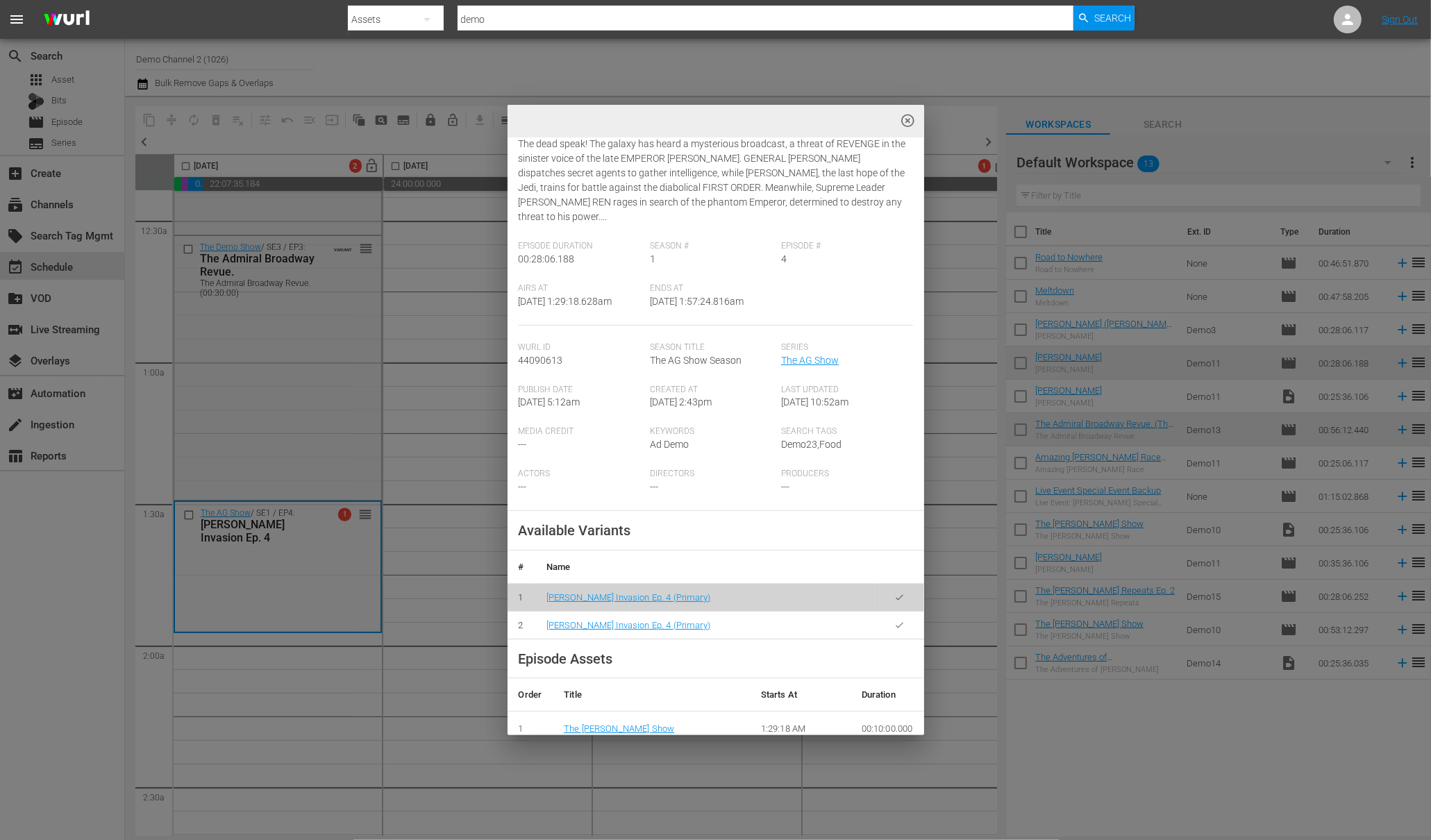
scroll to position [257, 0]
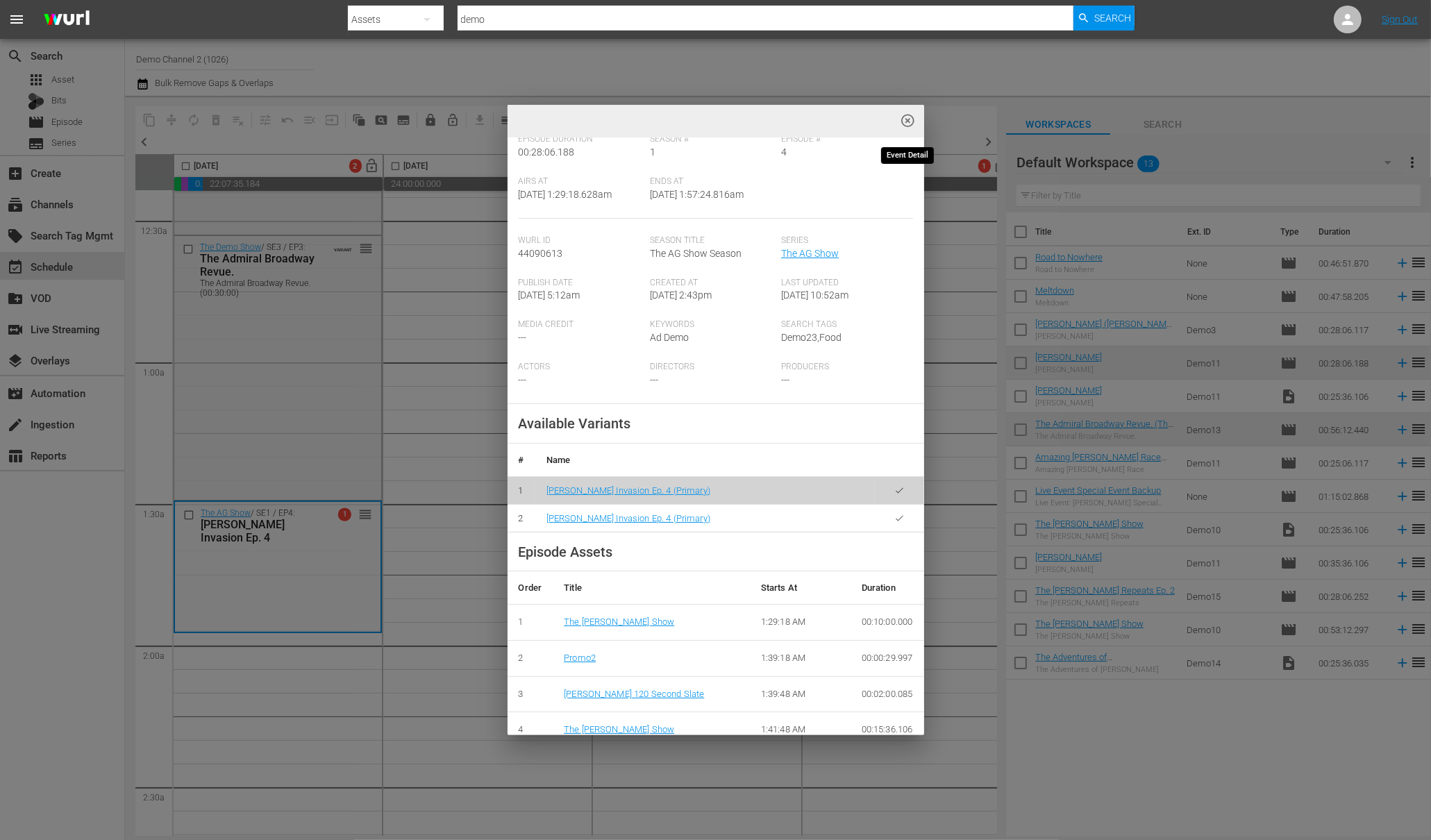
click at [905, 115] on span "highlight_off_icon" at bounding box center [907, 121] width 16 height 16
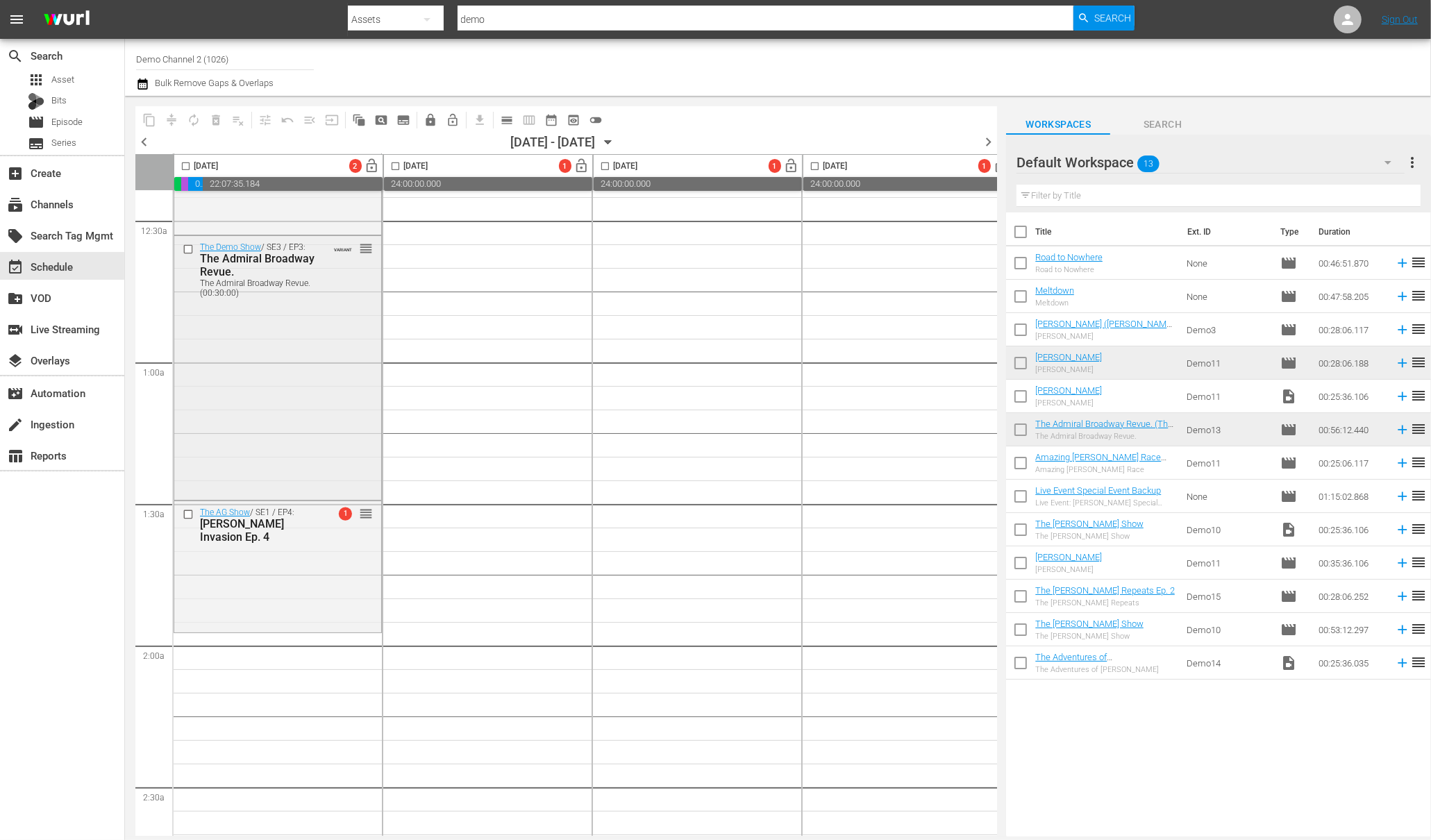
scroll to position [0, 0]
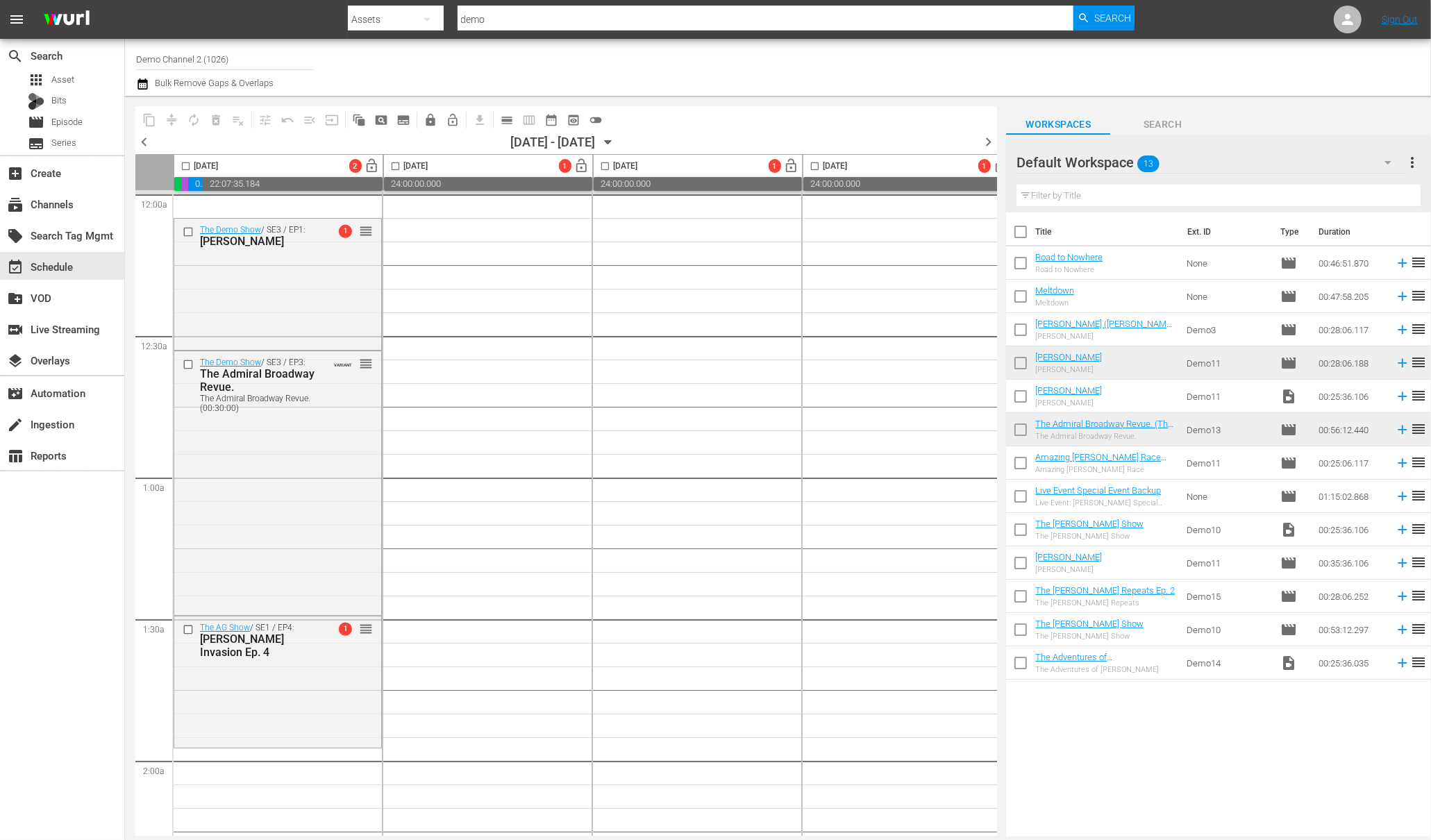
click at [187, 164] on input "checkbox" at bounding box center [185, 168] width 16 height 16
click at [173, 115] on span "compress" at bounding box center [171, 120] width 14 height 14
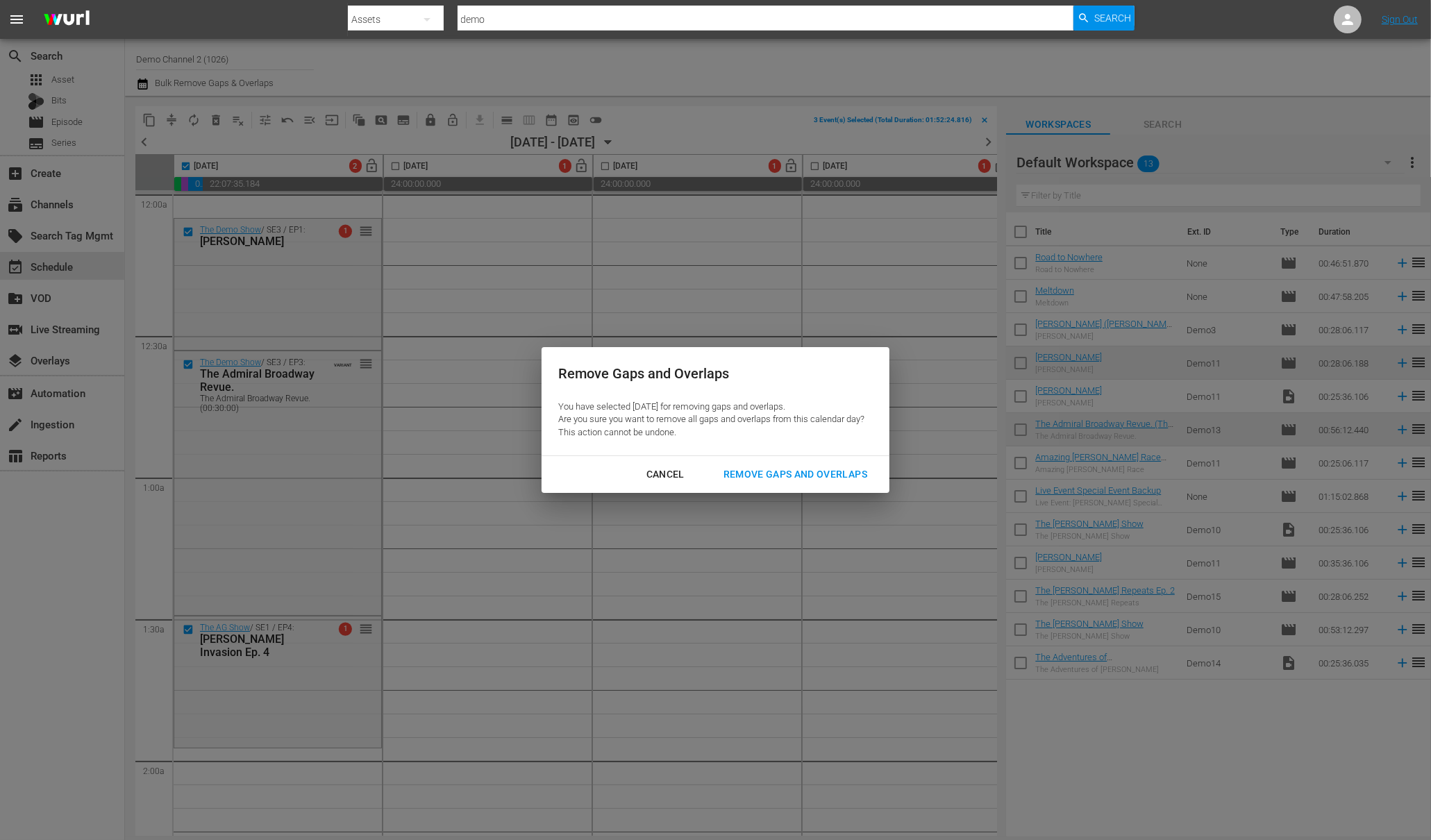
click at [764, 472] on div "Remove Gaps and Overlaps" at bounding box center [795, 474] width 166 height 17
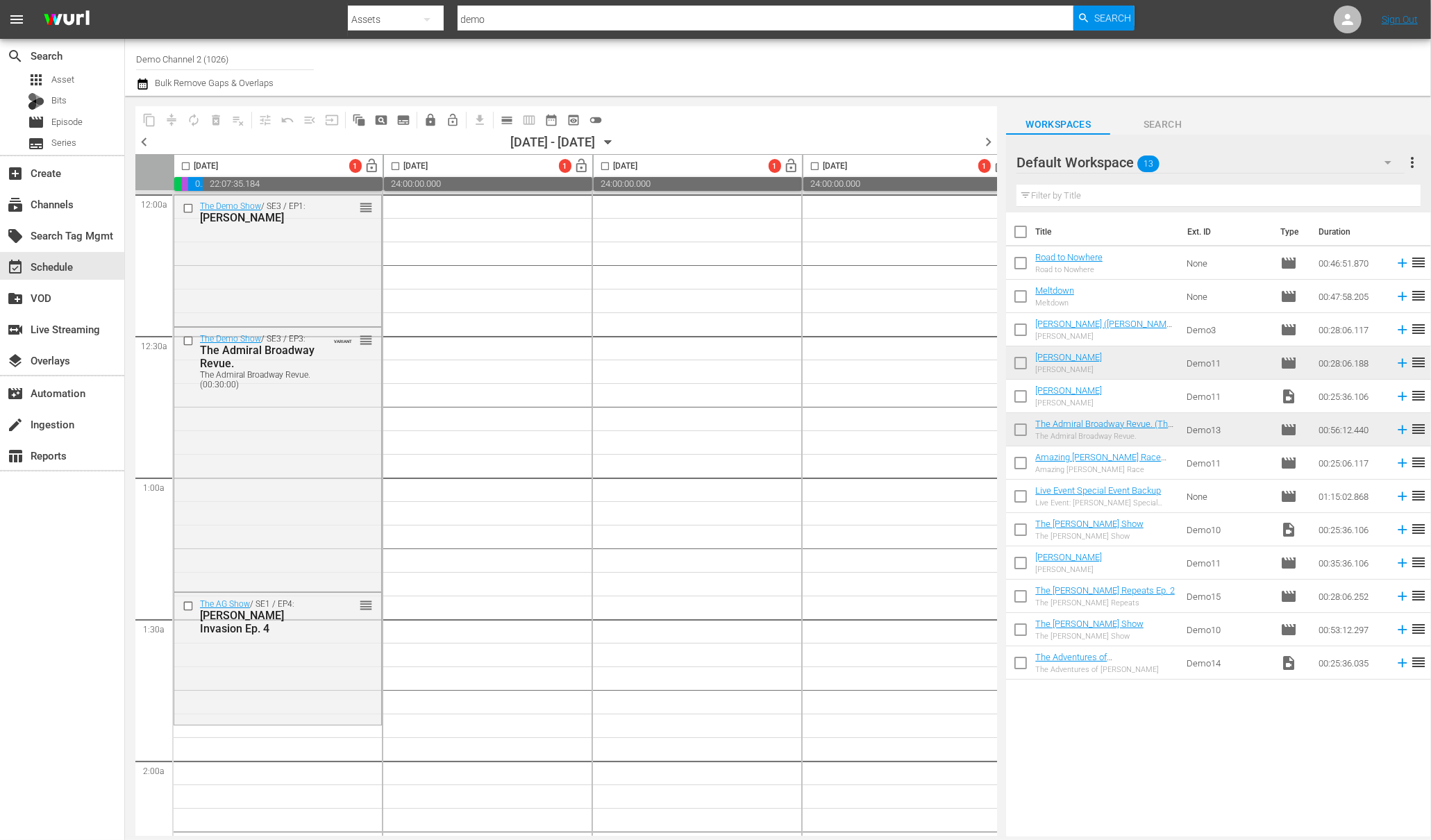
click at [184, 164] on input "checkbox" at bounding box center [185, 168] width 16 height 16
checkbox input "true"
click at [154, 113] on span "content_copy" at bounding box center [149, 120] width 14 height 14
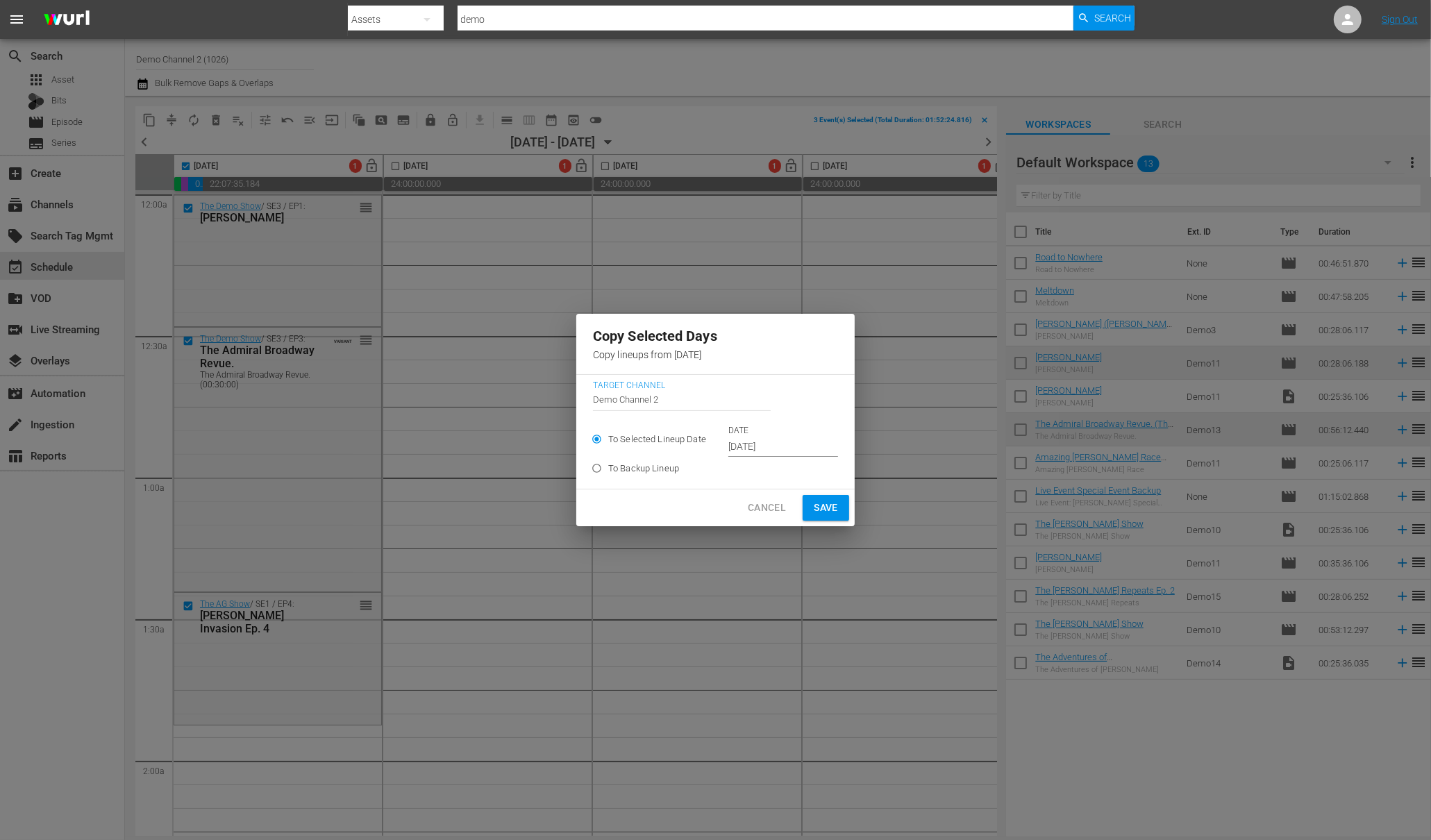
click at [766, 509] on span "Cancel" at bounding box center [766, 508] width 38 height 17
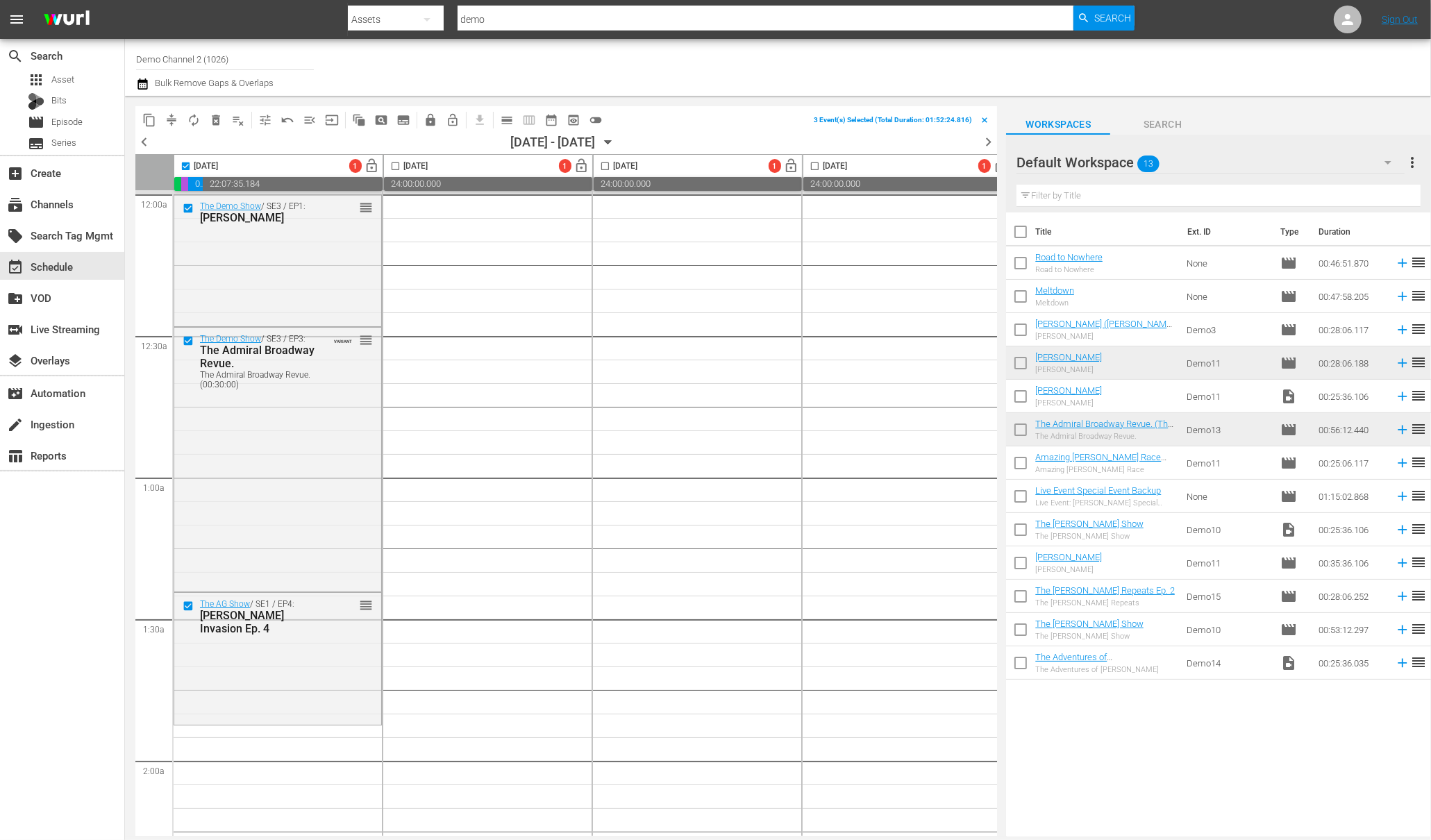
click at [396, 162] on input "checkbox" at bounding box center [395, 168] width 16 height 16
checkbox input "true"
click at [608, 162] on input "checkbox" at bounding box center [605, 168] width 16 height 16
checkbox input "true"
click at [811, 165] on input "checkbox" at bounding box center [814, 168] width 16 height 16
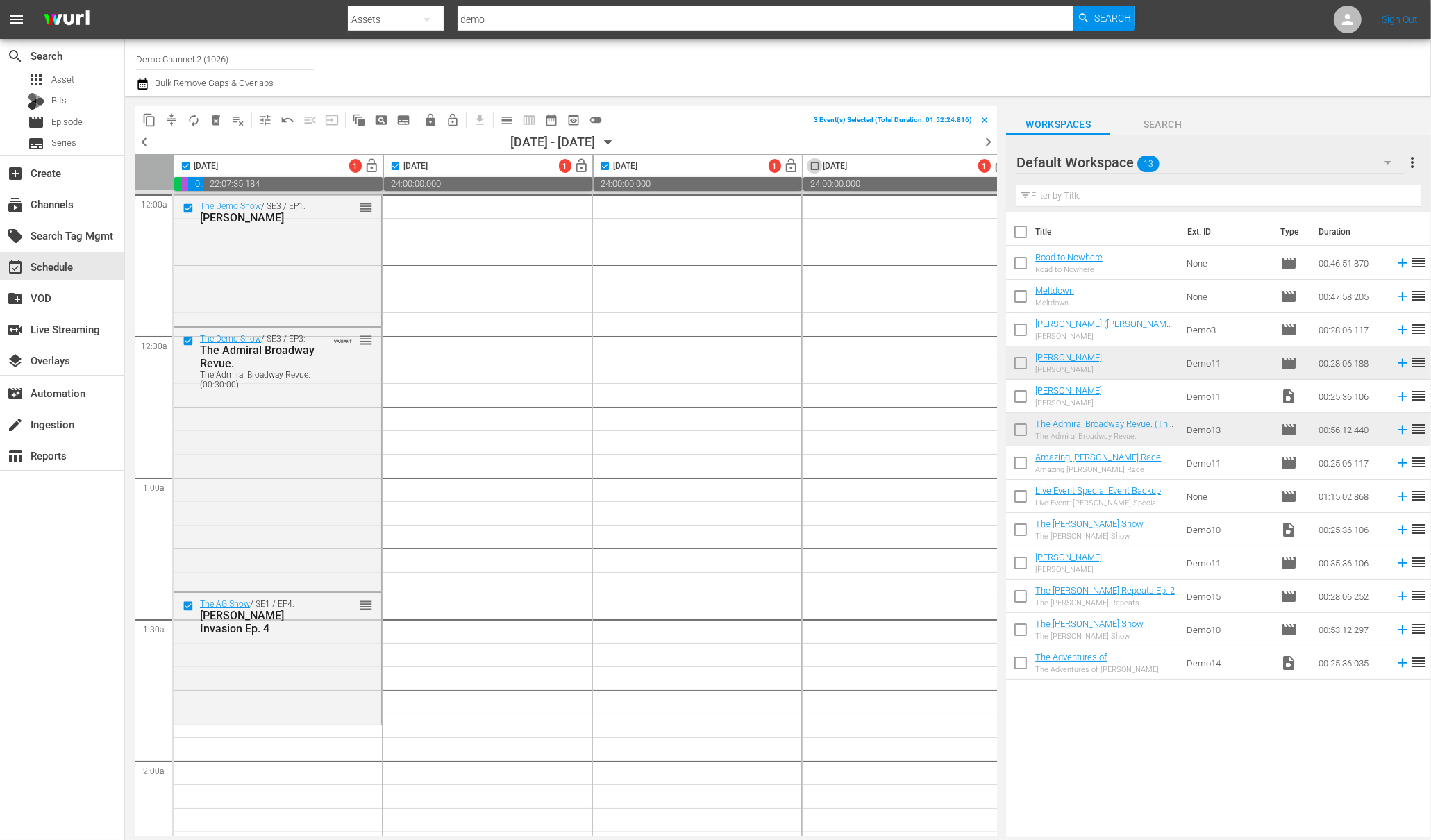
checkbox input "true"
click at [150, 118] on span "content_copy" at bounding box center [149, 120] width 14 height 14
click at [182, 166] on input "checkbox" at bounding box center [185, 168] width 16 height 16
checkbox input "false"
click at [398, 161] on input "checkbox" at bounding box center [395, 168] width 16 height 16
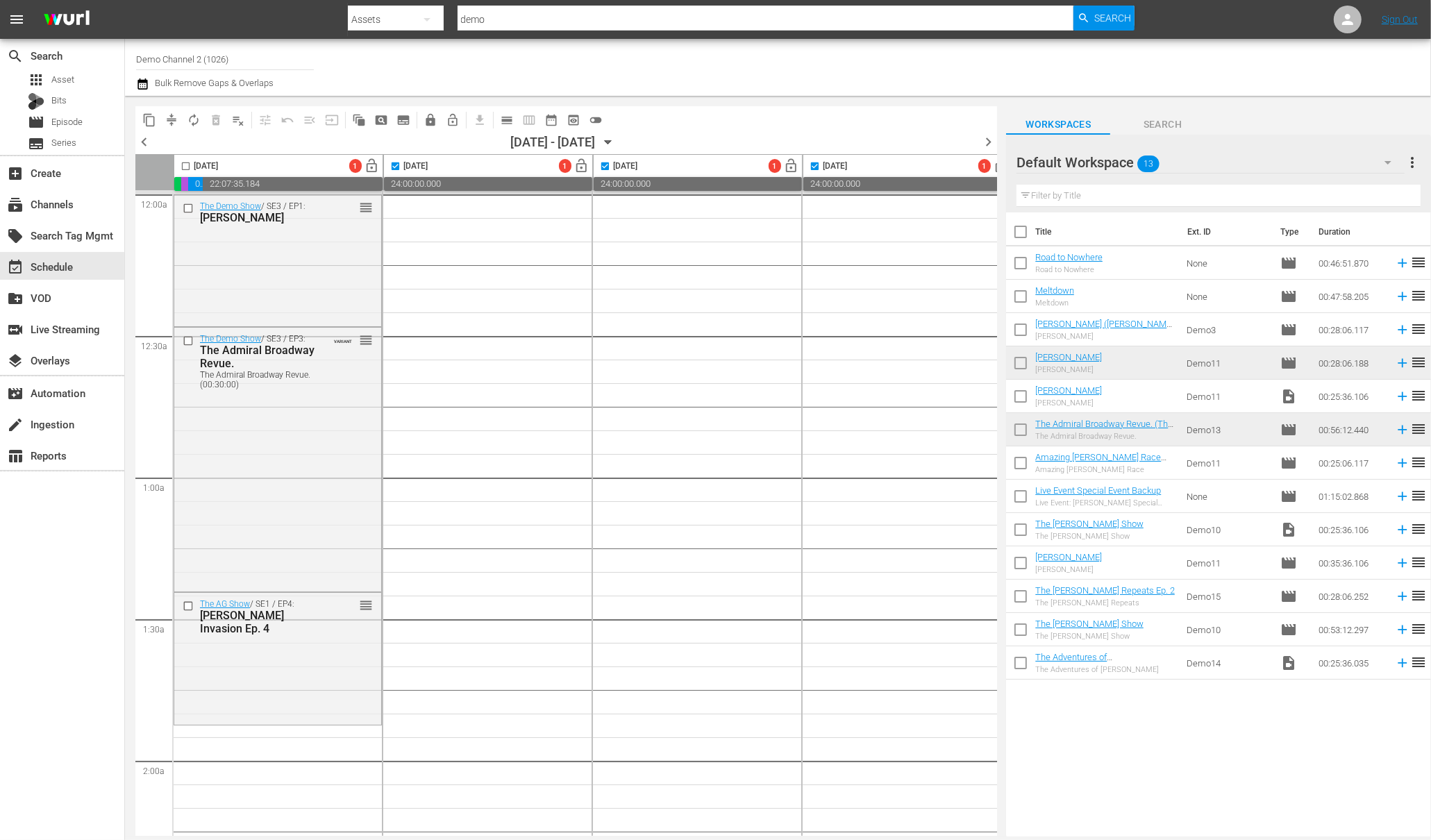
checkbox input "false"
click at [605, 162] on input "checkbox" at bounding box center [605, 168] width 16 height 16
checkbox input "false"
click at [824, 165] on div "[DATE]" at bounding box center [826, 166] width 44 height 16
click at [818, 162] on input "checkbox" at bounding box center [814, 168] width 16 height 16
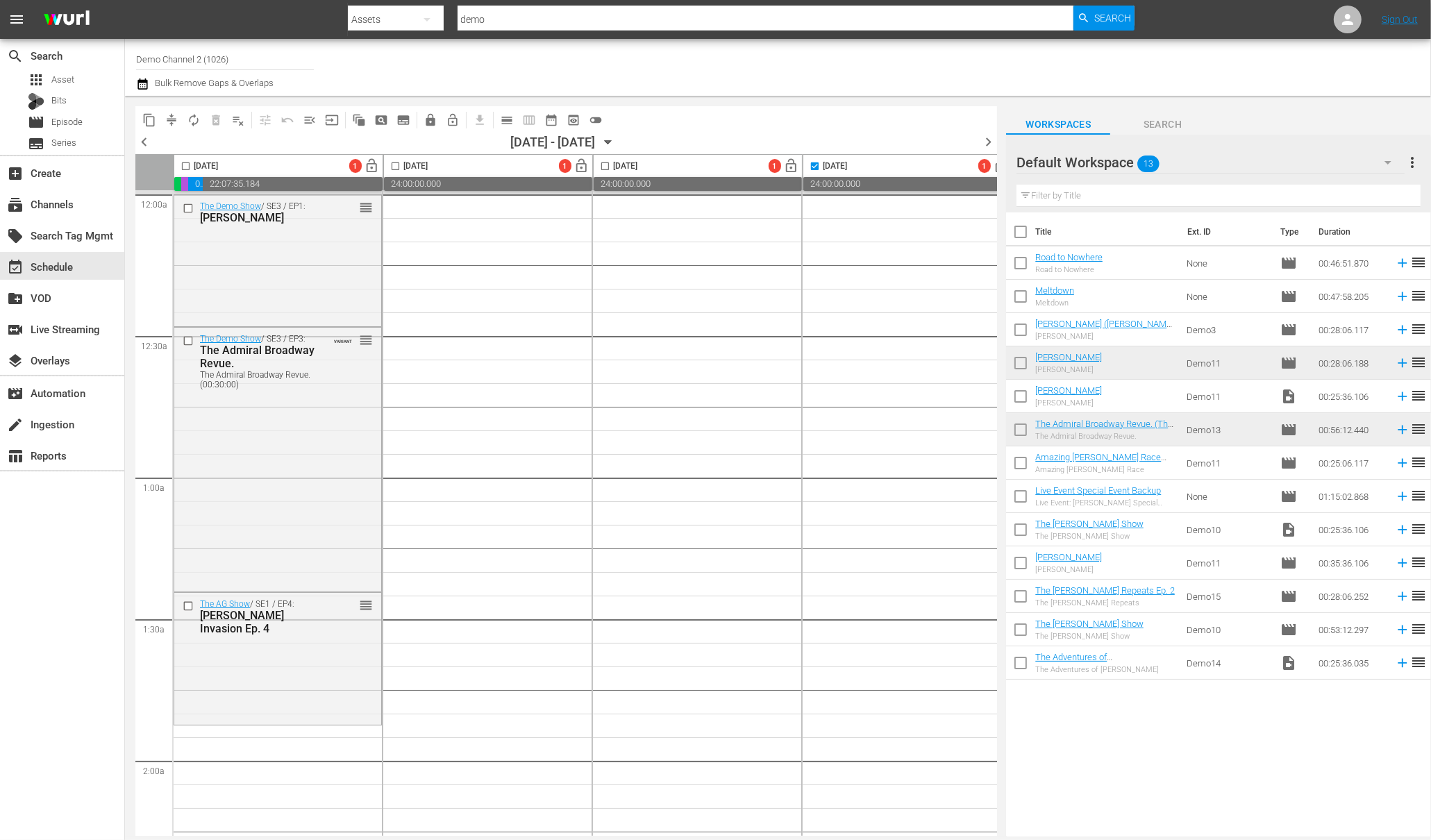
checkbox input "false"
drag, startPoint x: 184, startPoint y: 162, endPoint x: 193, endPoint y: 161, distance: 9.1
click at [183, 162] on input "checkbox" at bounding box center [185, 168] width 16 height 16
click at [236, 119] on span "playlist_remove_outlined" at bounding box center [238, 120] width 14 height 14
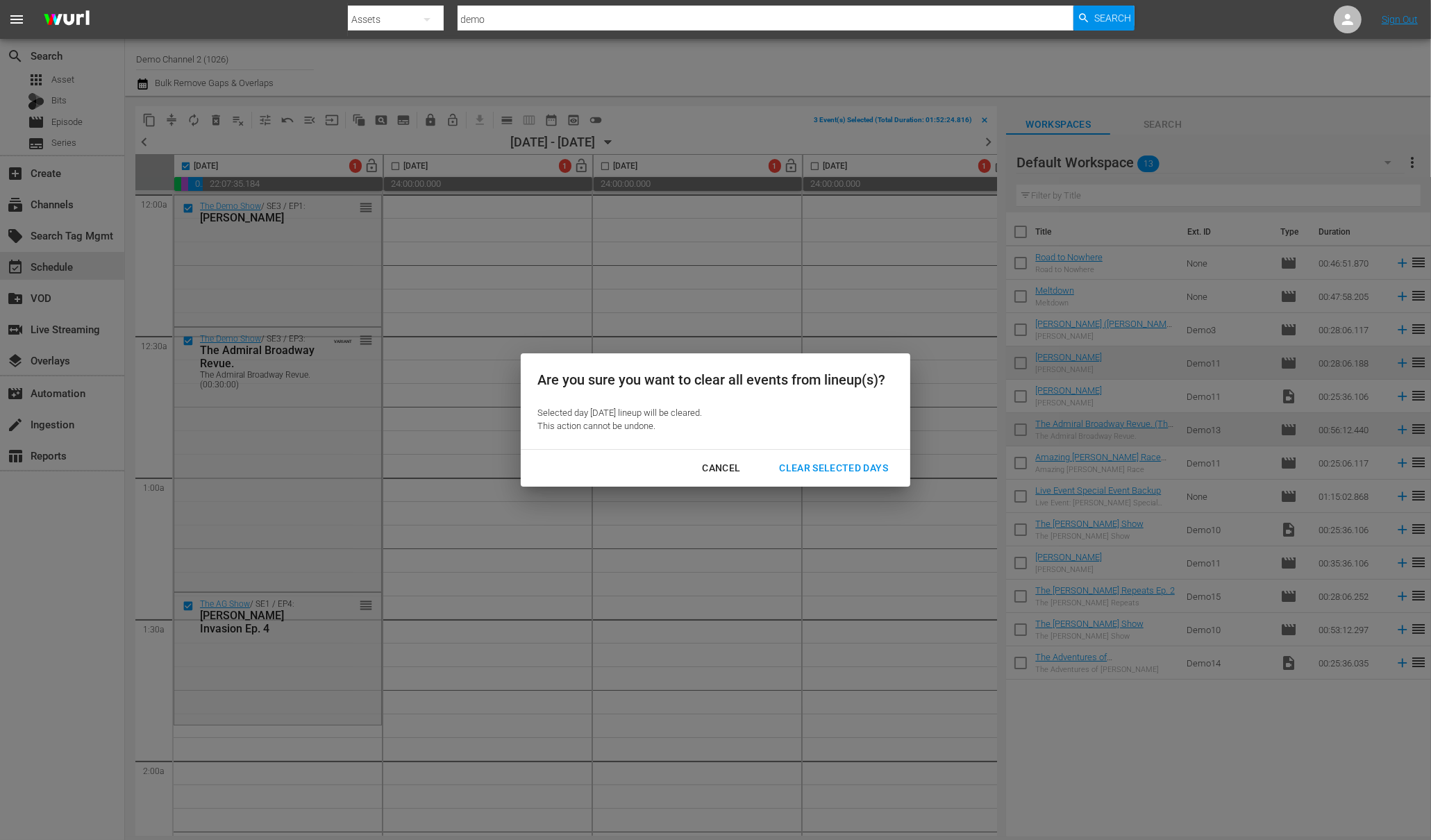
click at [814, 472] on div "Clear Selected Days" at bounding box center [833, 468] width 131 height 17
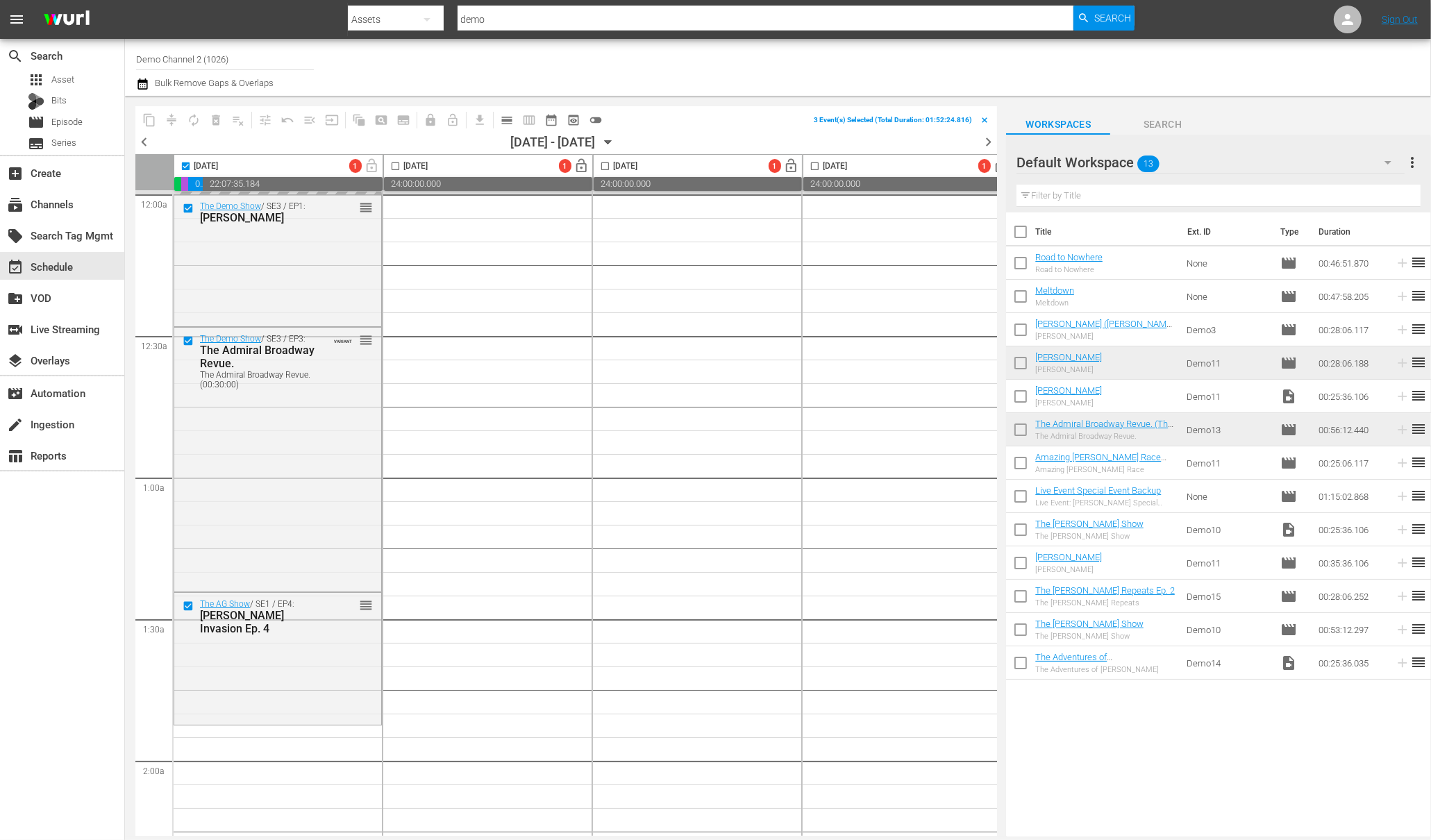
checkbox input "false"
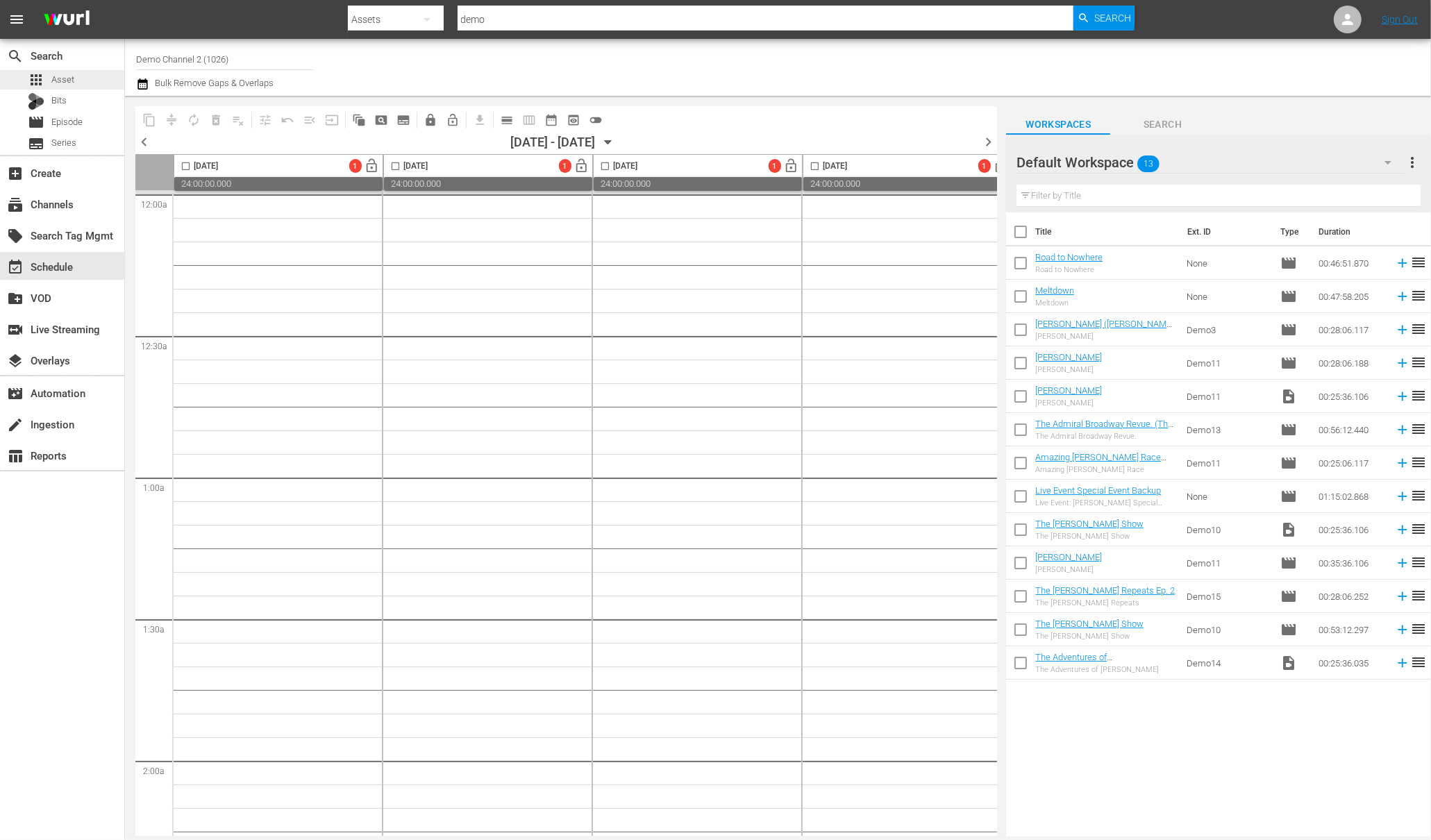
click at [55, 82] on span "Asset" at bounding box center [63, 80] width 23 height 14
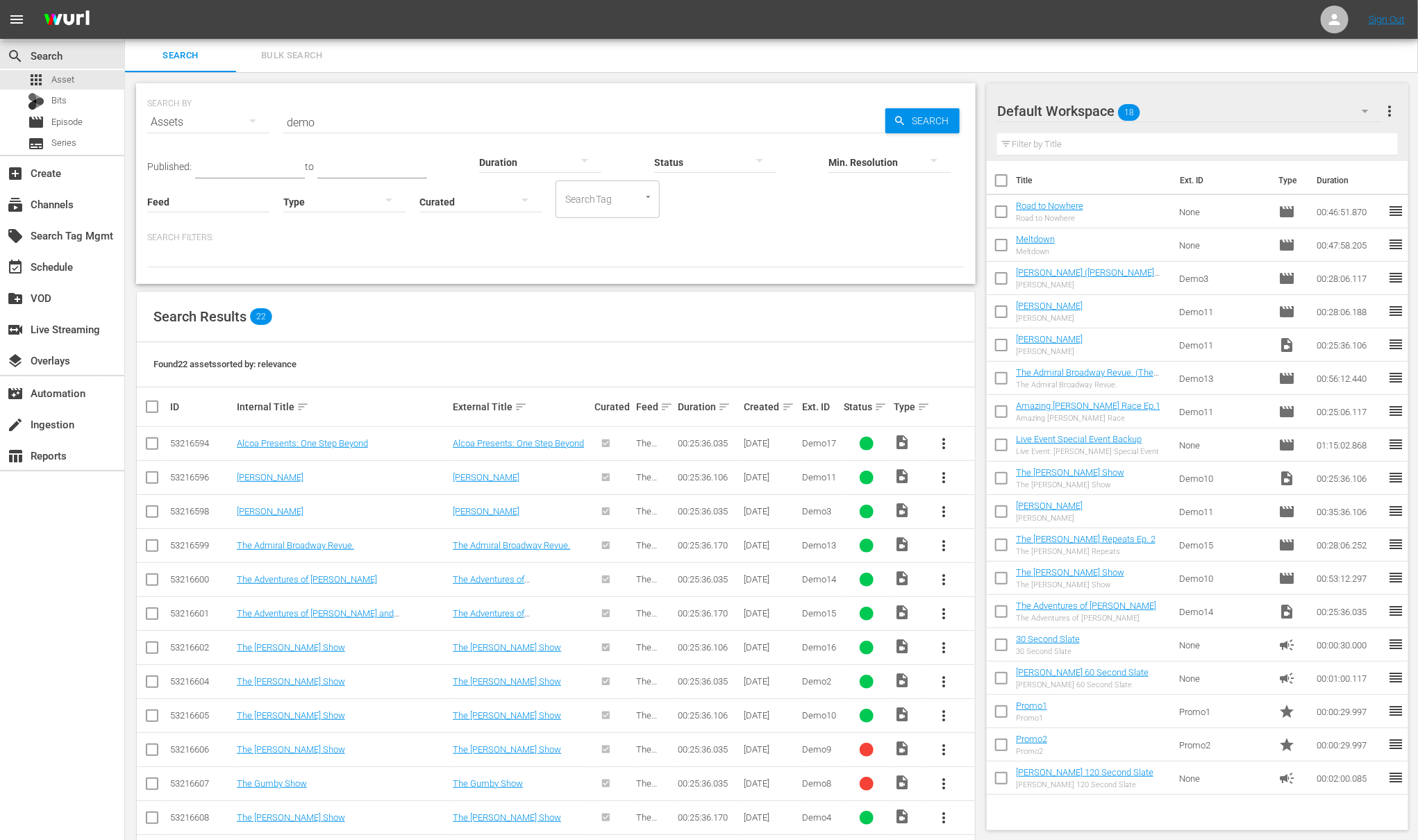
click at [944, 480] on span "more_vert" at bounding box center [944, 478] width 17 height 17
click at [997, 588] on div "Episode" at bounding box center [1019, 584] width 94 height 33
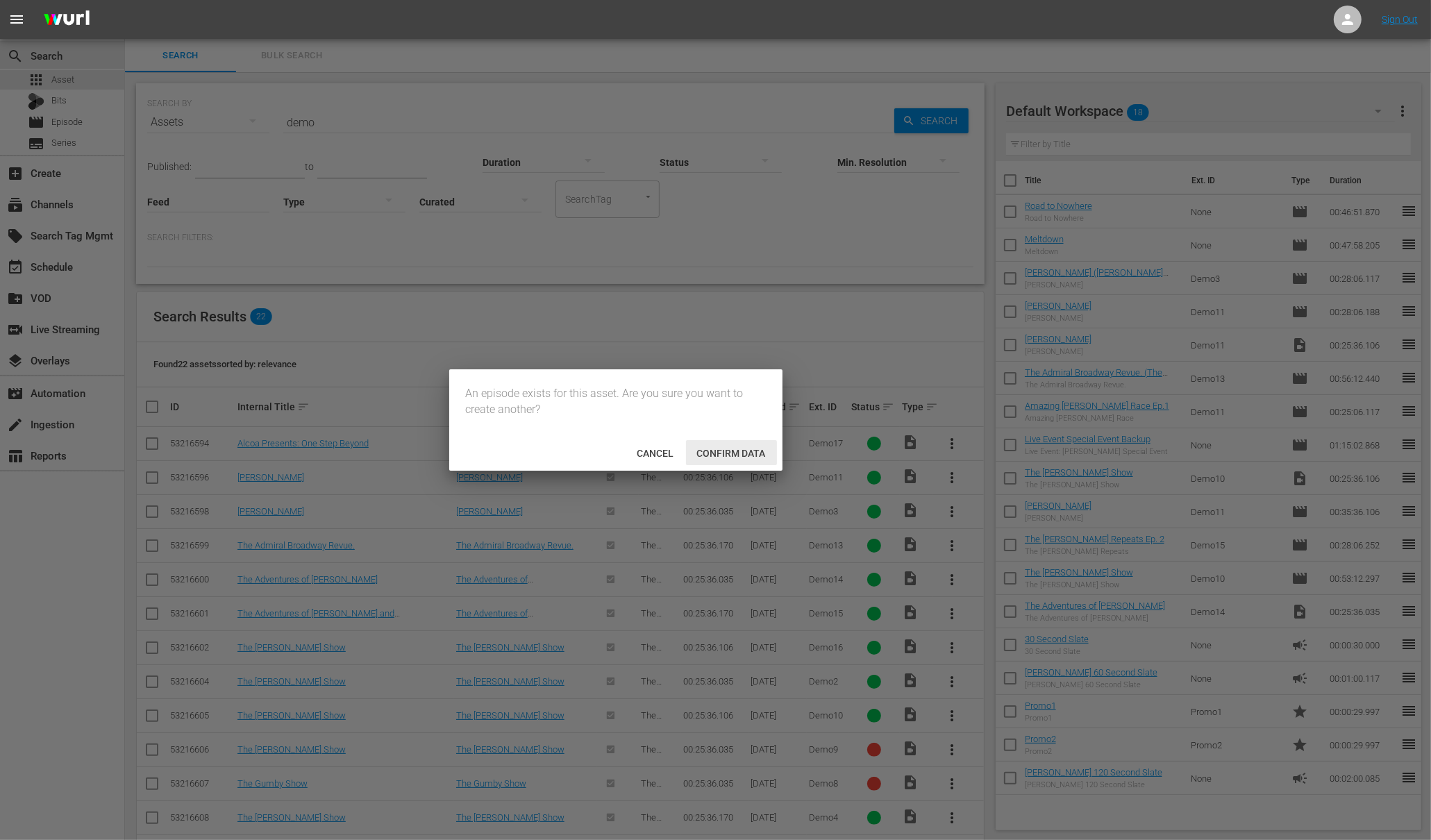
click at [705, 448] on span "Confirm data" at bounding box center [731, 453] width 91 height 11
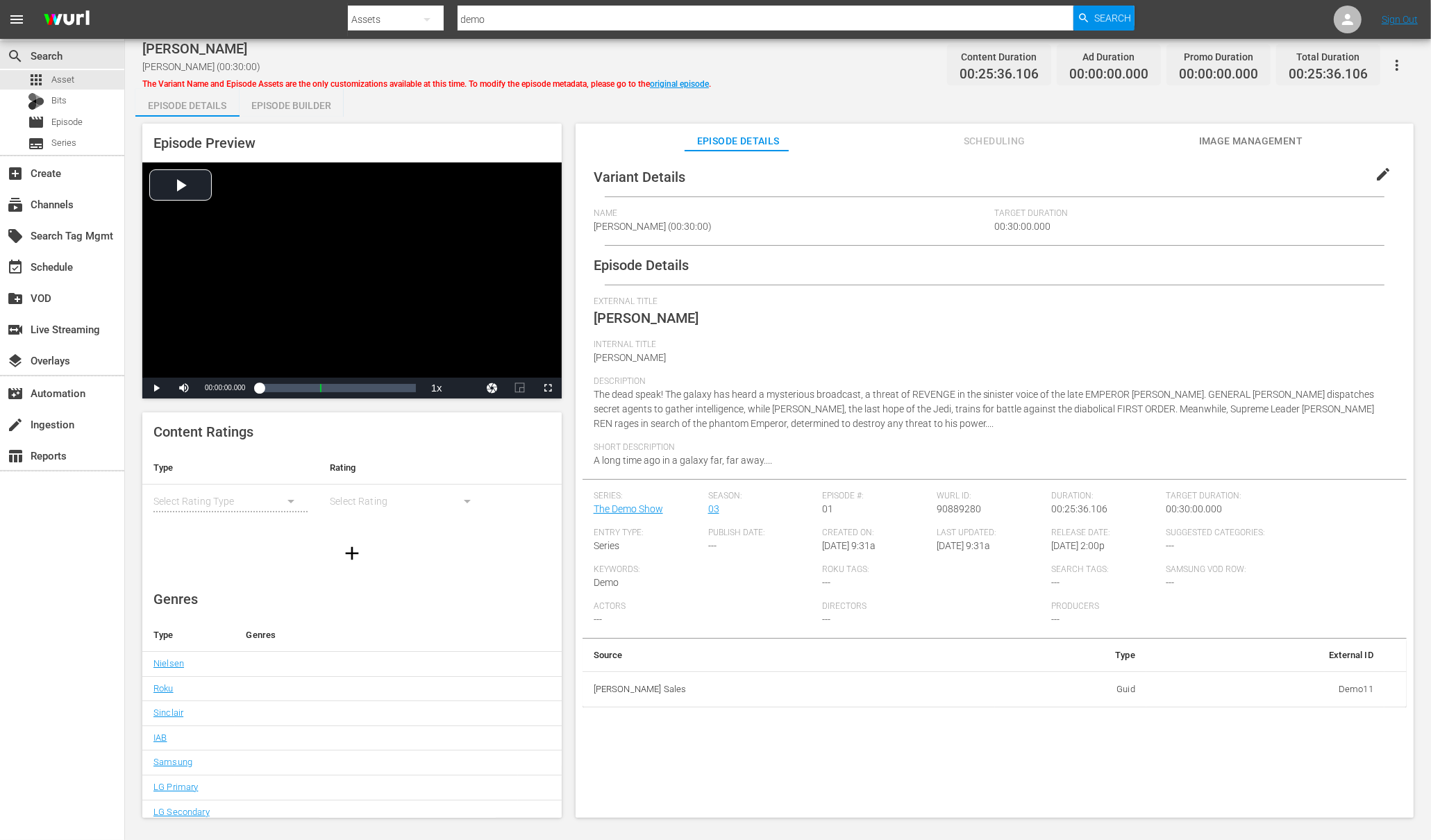
click at [293, 100] on div "Episode Builder" at bounding box center [291, 105] width 104 height 33
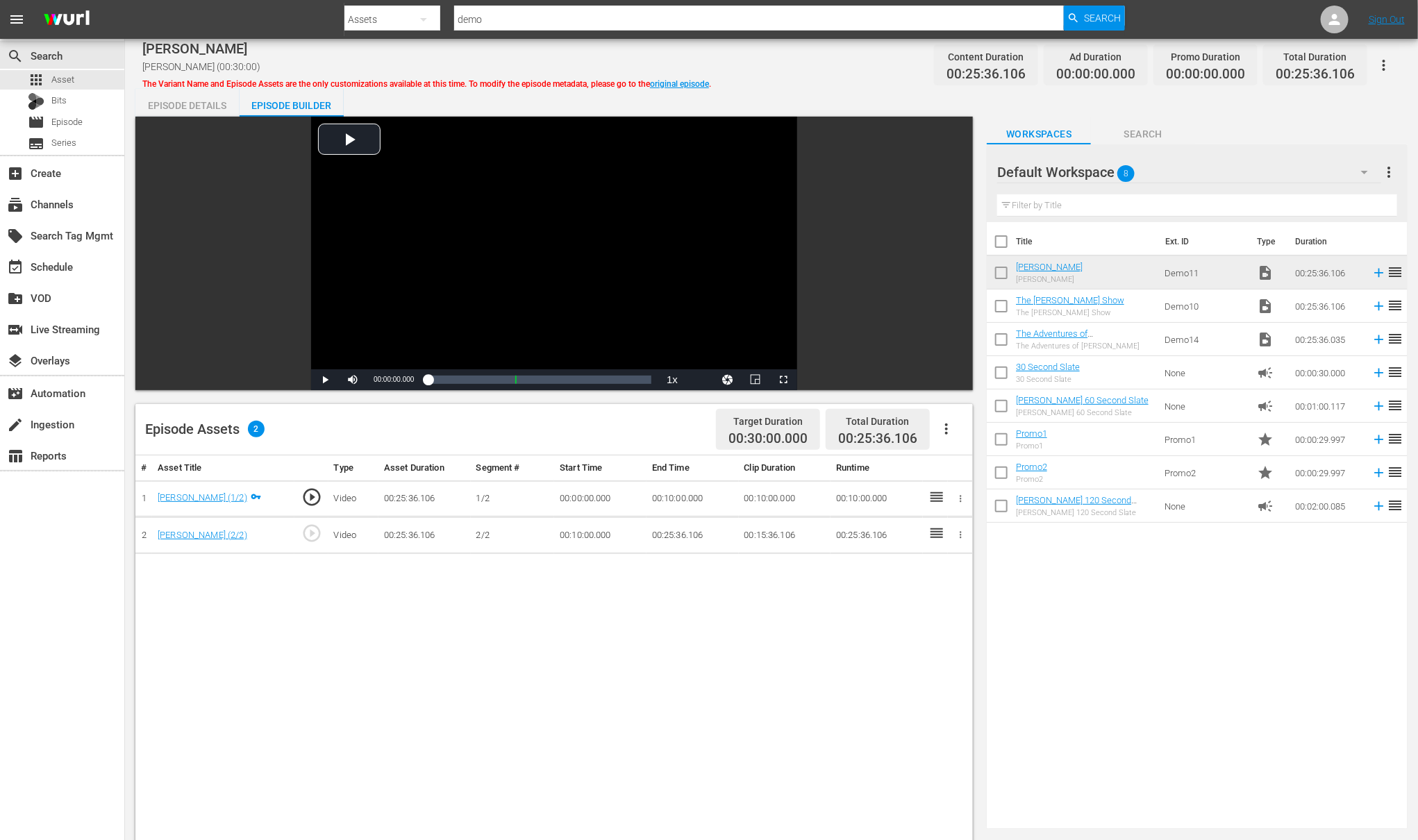
click at [174, 96] on div "Episode Details" at bounding box center [187, 105] width 104 height 33
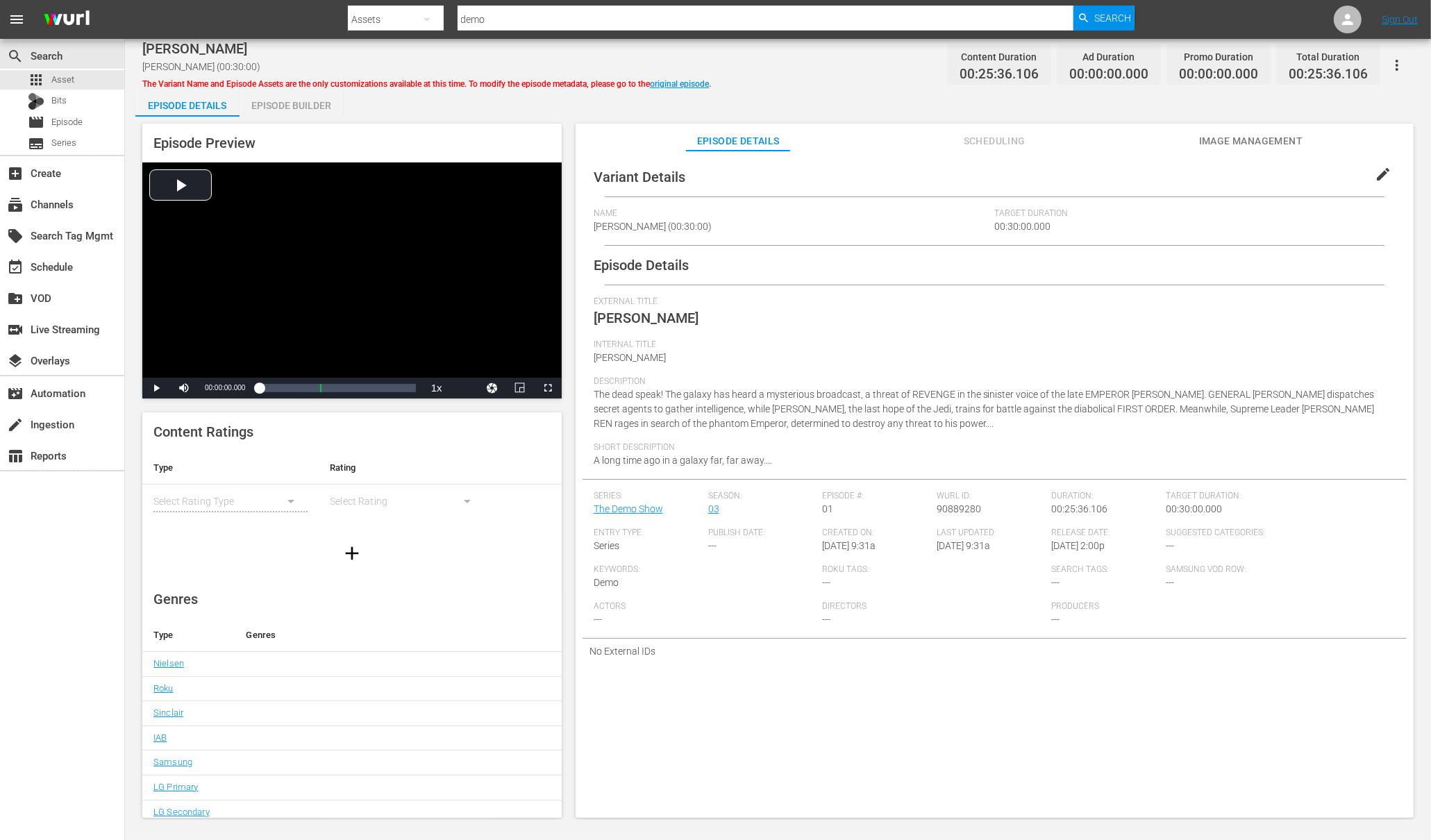
click at [281, 102] on div "Episode Builder" at bounding box center [291, 105] width 104 height 33
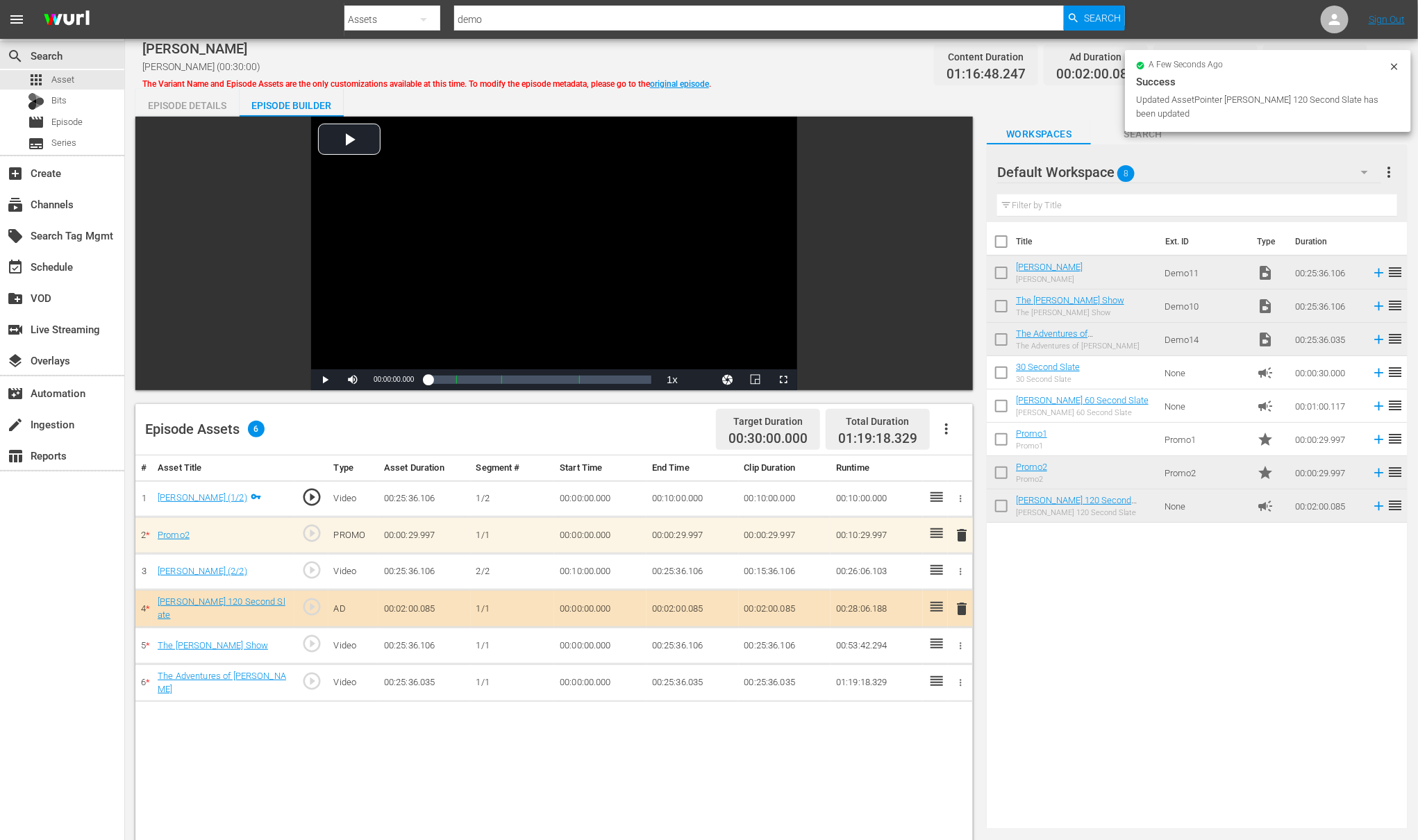
click at [945, 434] on icon "button" at bounding box center [947, 429] width 17 height 17
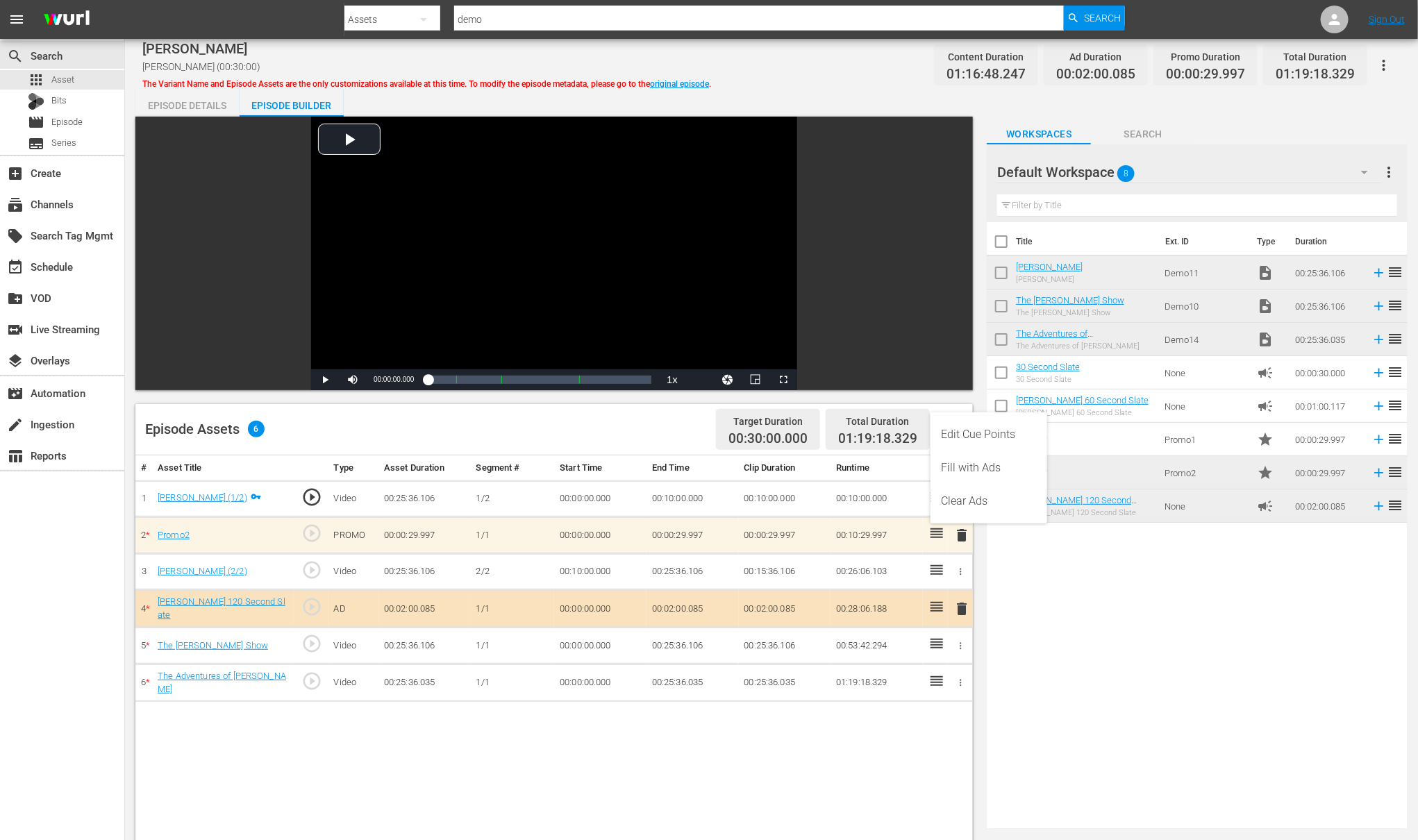
click at [1090, 709] on div "Title Ext. ID Type Duration Annie Oakley Annie Oakley Demo11 video_file 00:25:3…" at bounding box center [1197, 523] width 421 height 601
click at [941, 422] on icon "button" at bounding box center [947, 429] width 17 height 17
click at [956, 497] on div "Clear Ads" at bounding box center [989, 502] width 94 height 33
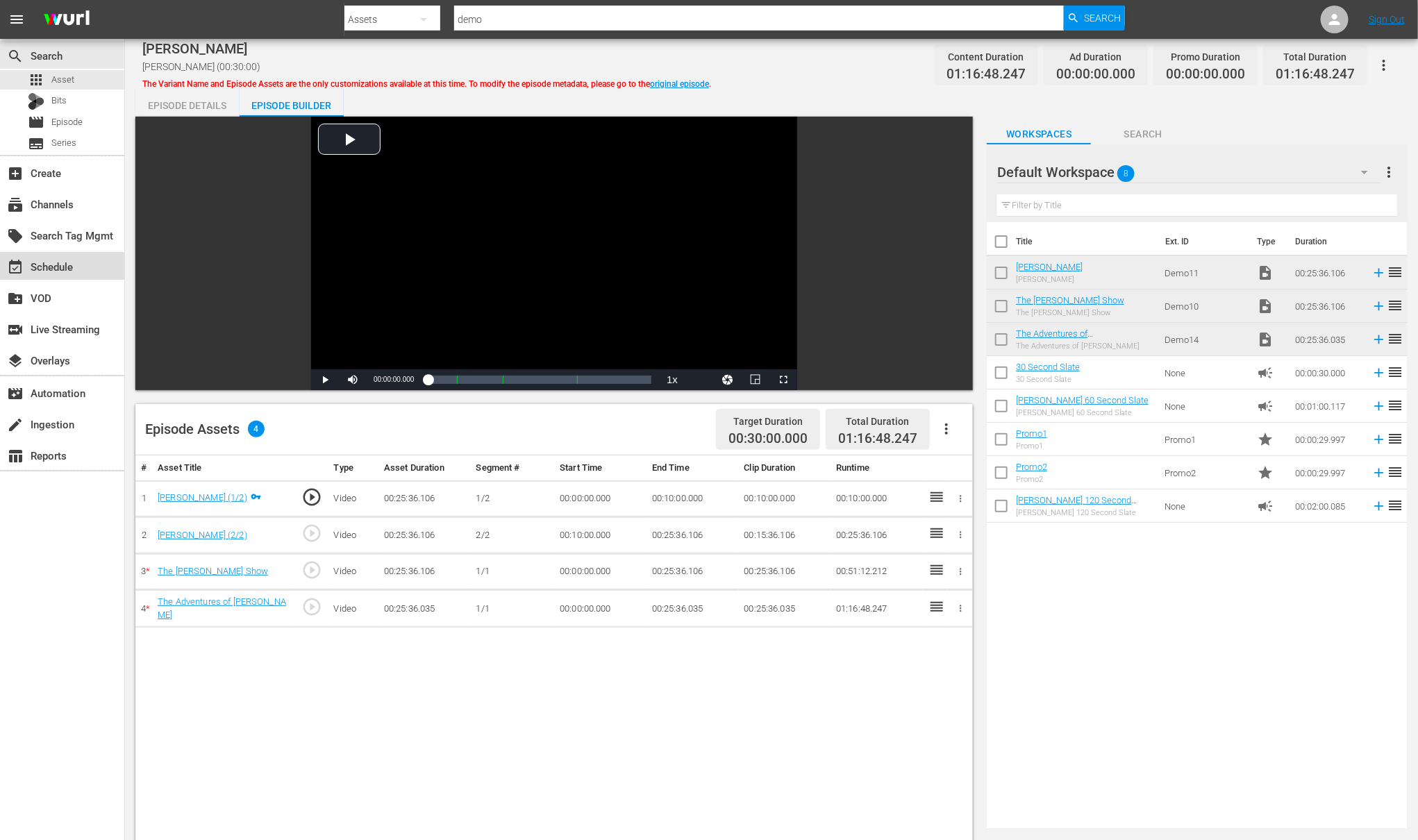
click at [48, 266] on div "event_available Schedule" at bounding box center [39, 264] width 77 height 12
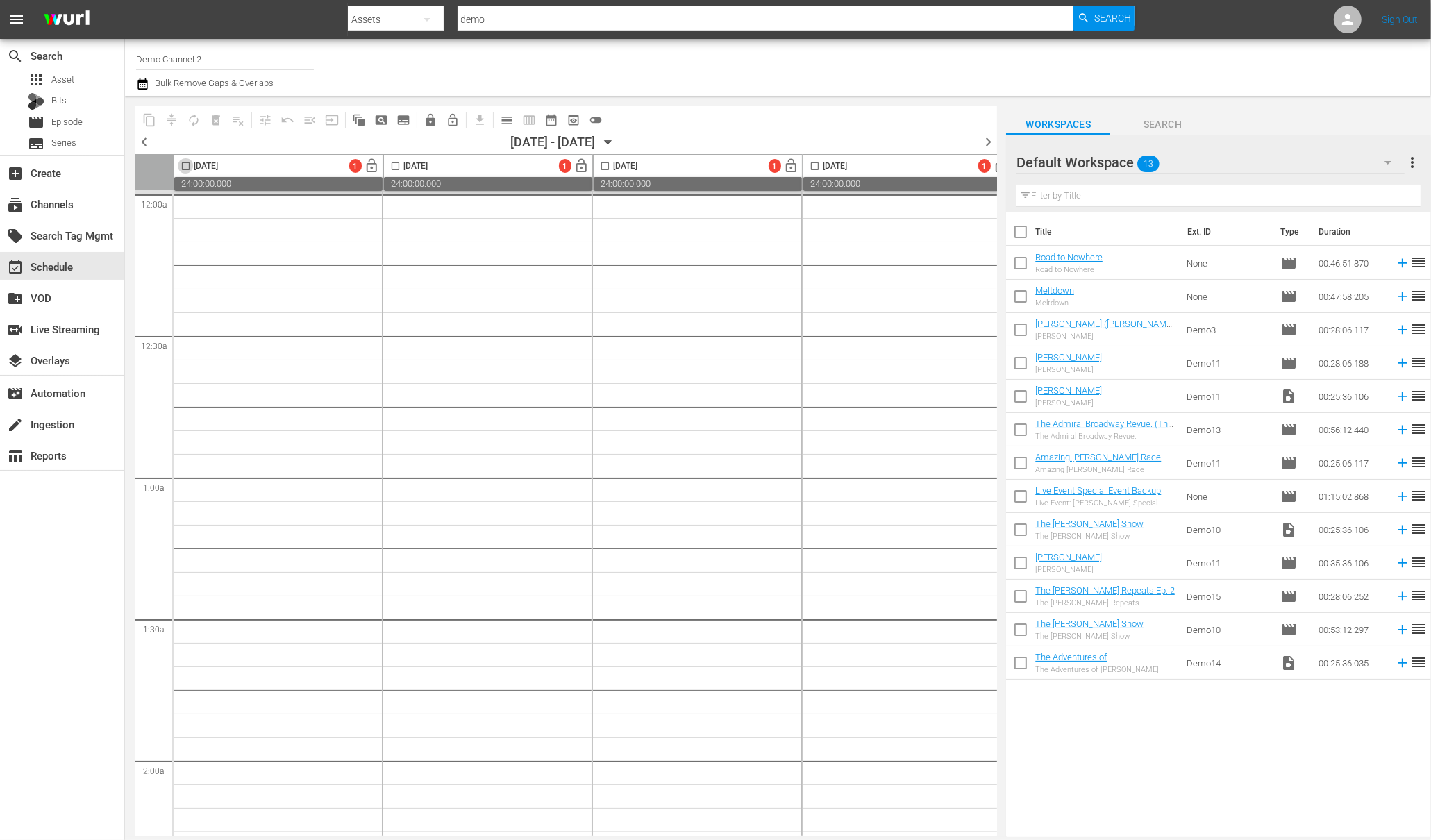
click at [187, 167] on input "checkbox" at bounding box center [185, 168] width 16 height 16
checkbox input "true"
click at [383, 115] on span "pageview_outlined" at bounding box center [381, 120] width 14 height 14
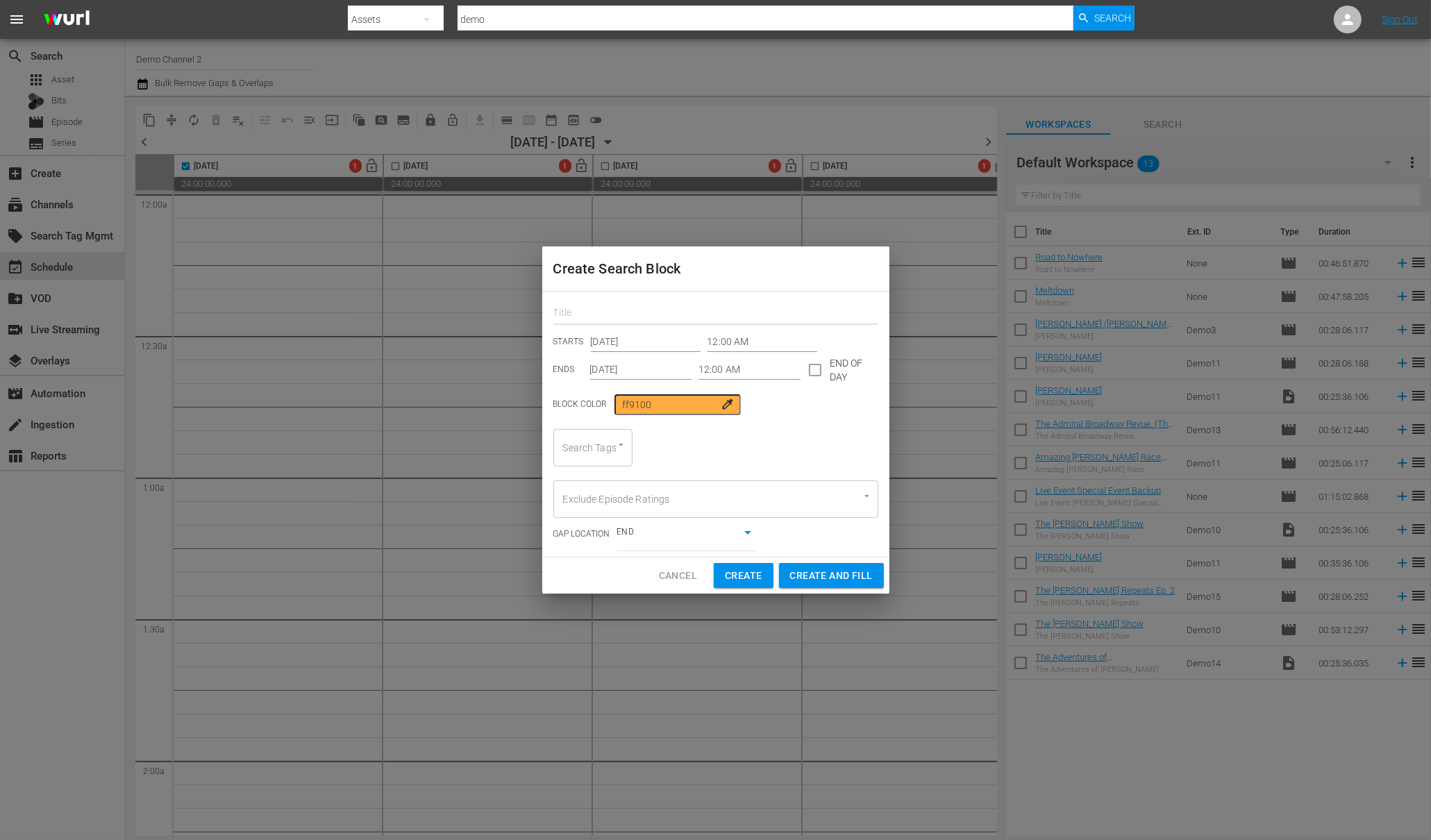
click at [616, 322] on input "text" at bounding box center [716, 314] width 325 height 21
type input "demo"
click at [726, 284] on div "Create Search Block" at bounding box center [716, 269] width 347 height 45
click at [725, 370] on input "12:00 AM" at bounding box center [749, 370] width 102 height 20
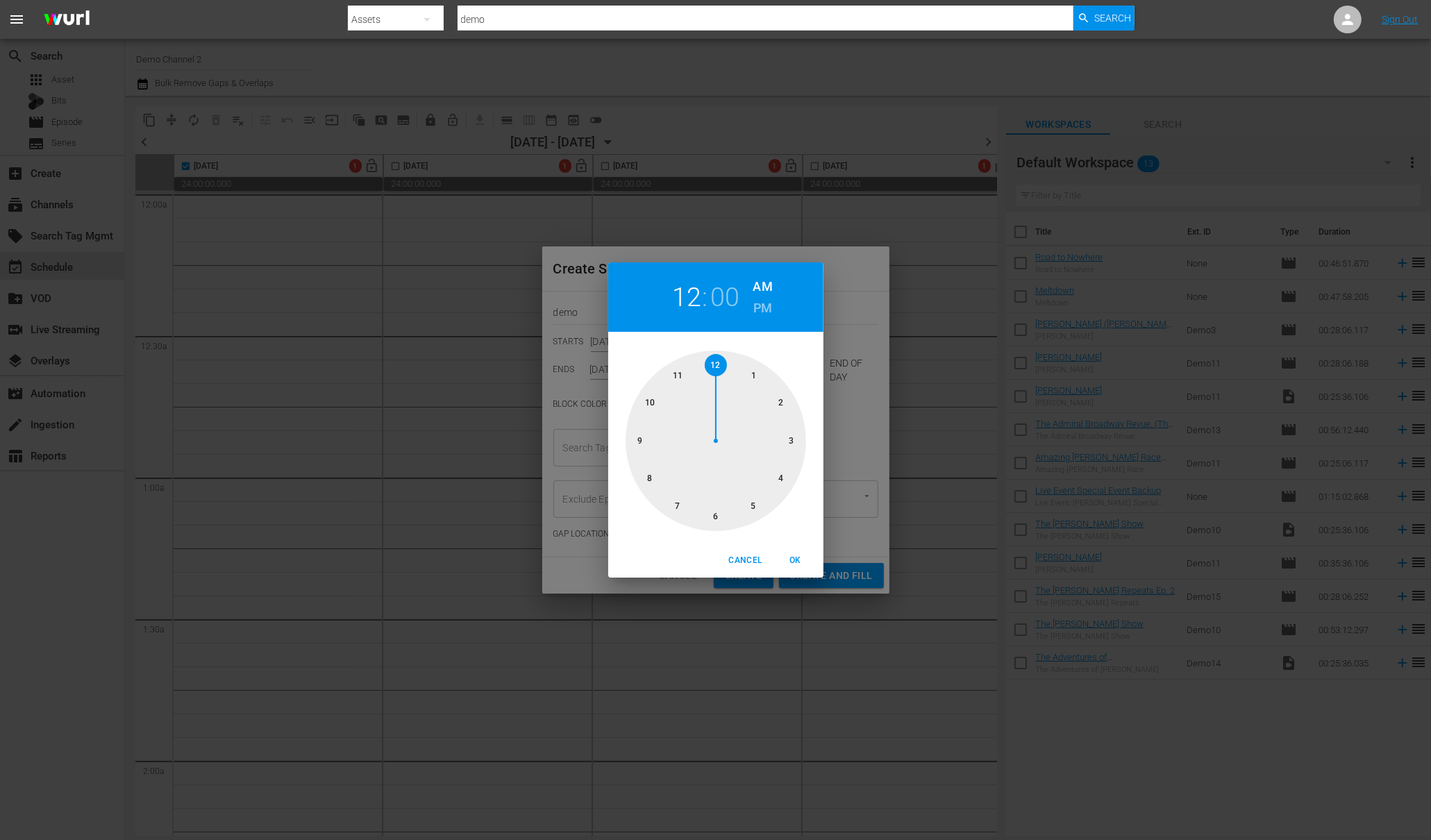
click at [781, 472] on div at bounding box center [716, 441] width 181 height 181
drag, startPoint x: 797, startPoint y: 552, endPoint x: 815, endPoint y: 493, distance: 61.7
click at [797, 552] on button "OK" at bounding box center [795, 561] width 45 height 23
type input "04:00 AM"
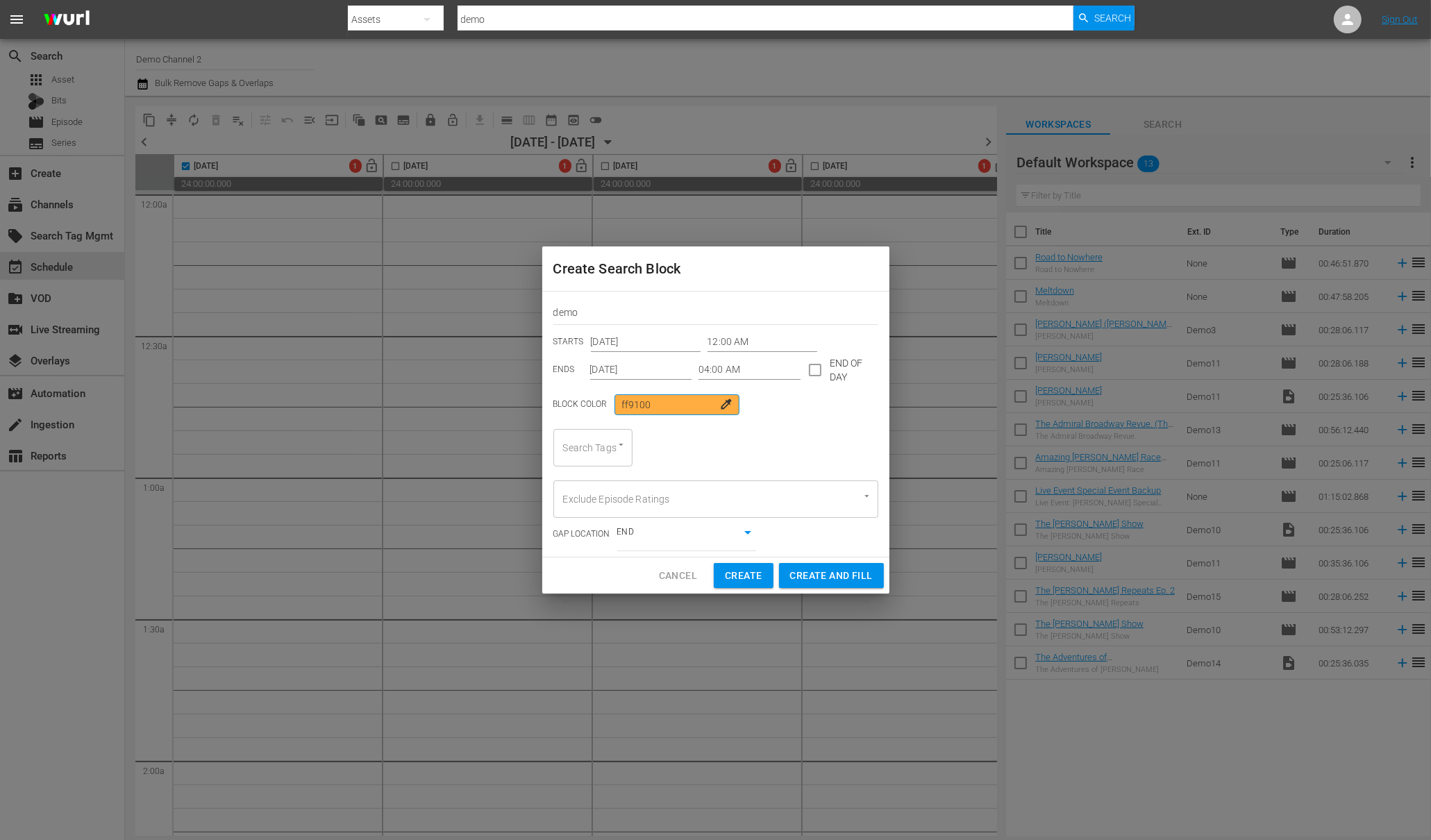
click at [657, 401] on input "ff9100" at bounding box center [677, 404] width 125 height 20
click at [722, 404] on span "colorize" at bounding box center [728, 404] width 14 height 14
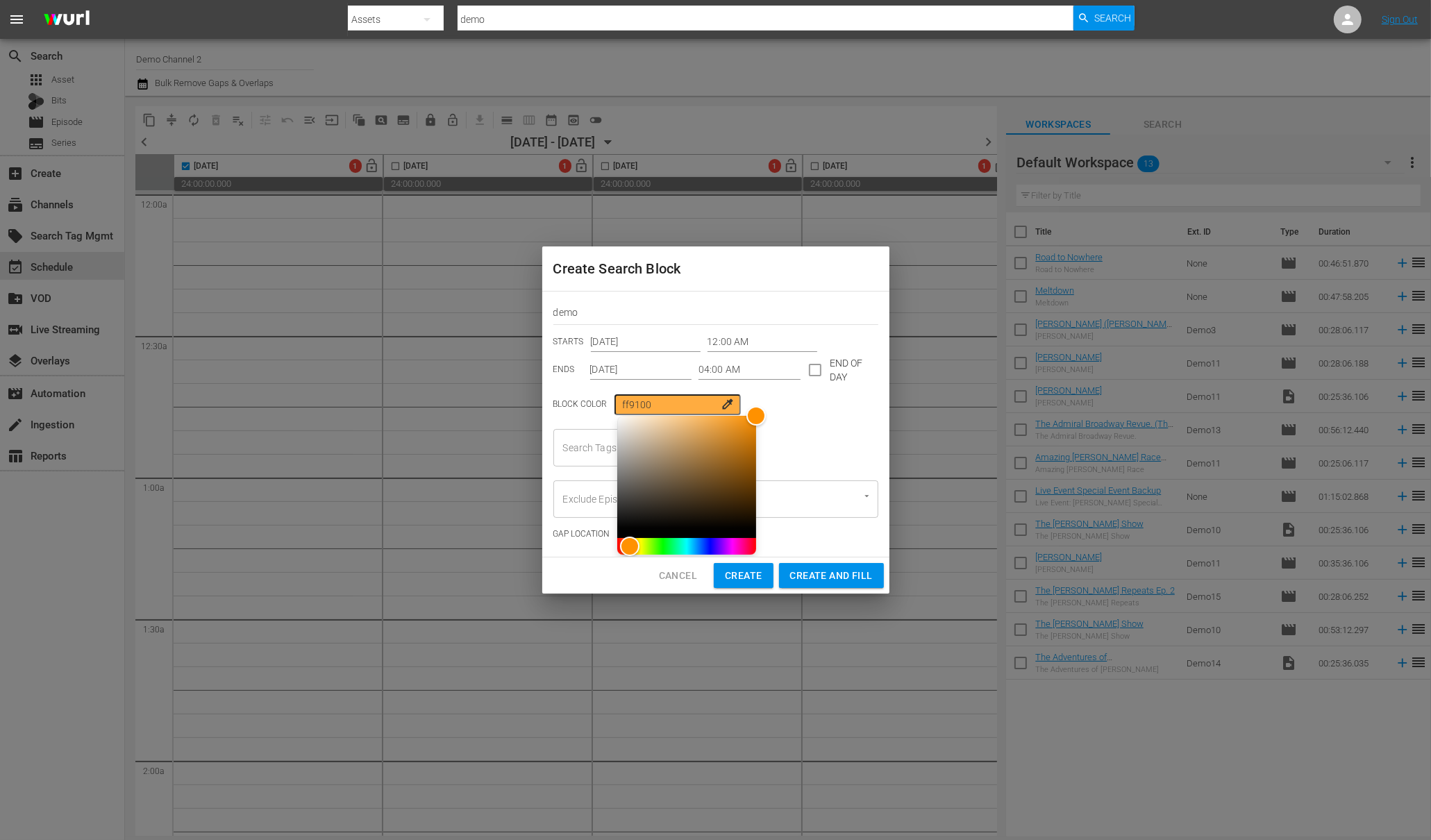
click at [818, 451] on div "Search Tags Search Tags" at bounding box center [716, 447] width 325 height 37
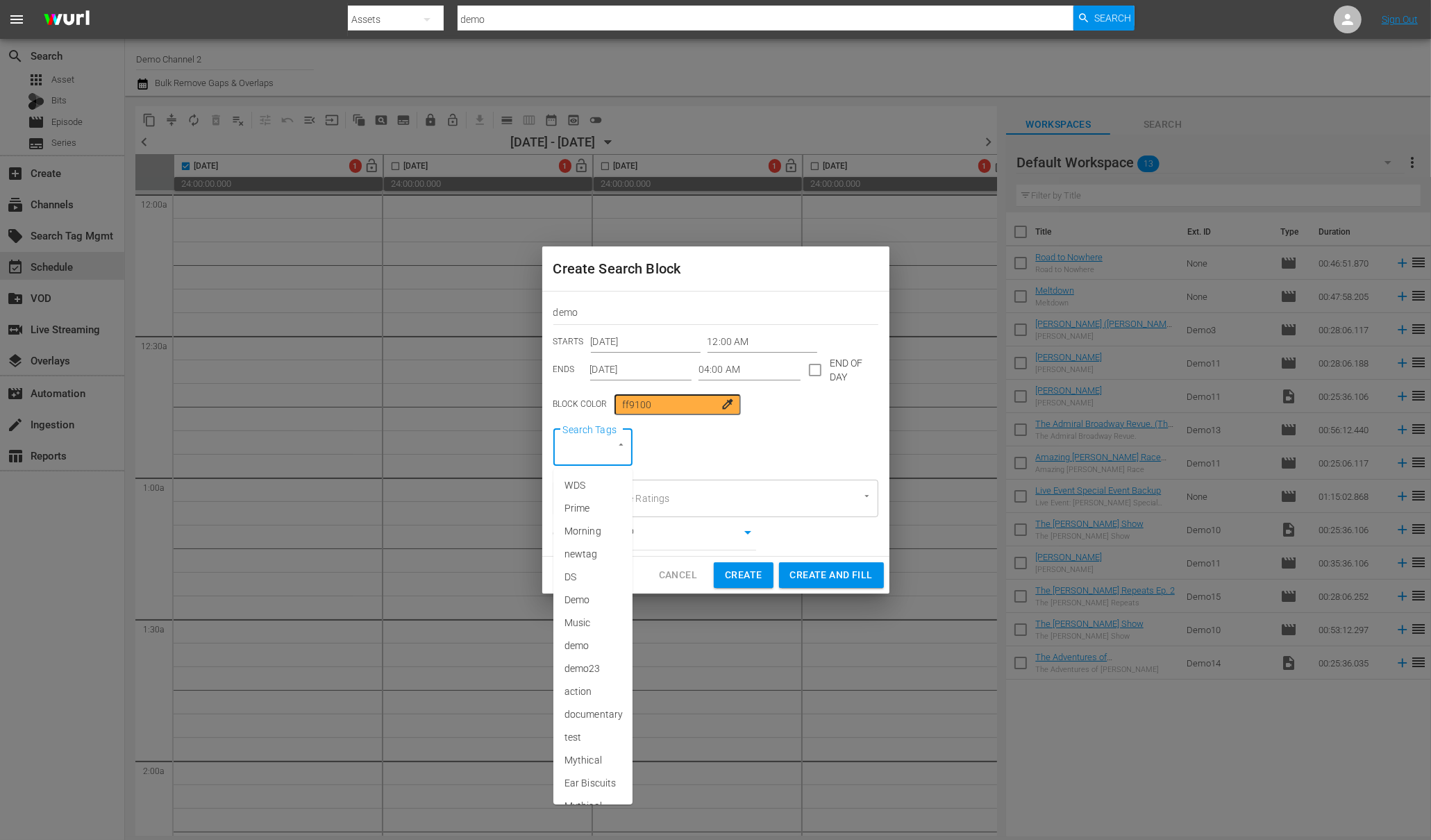
click at [578, 447] on input "Search Tags" at bounding box center [573, 448] width 28 height 25
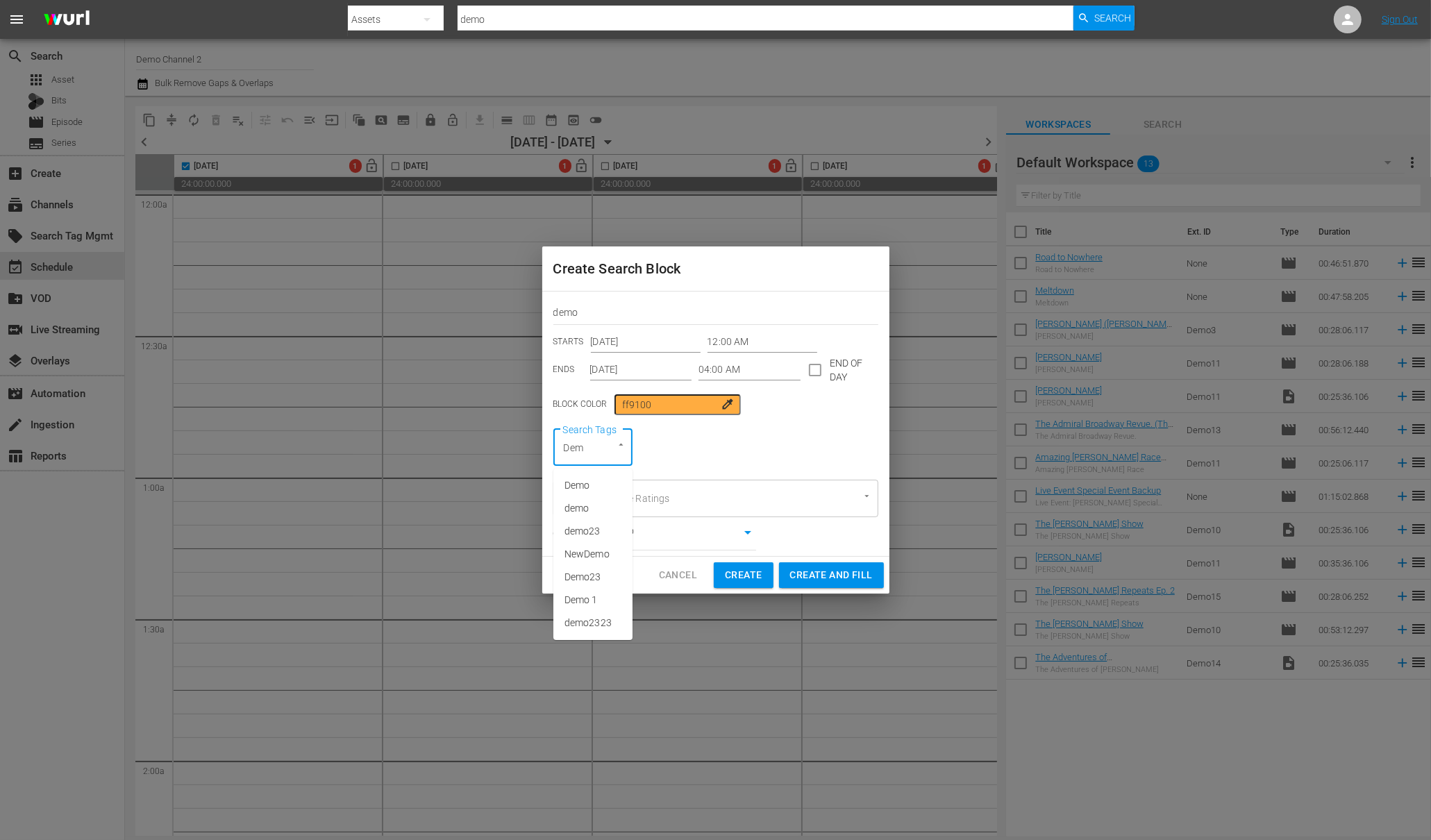
type input "Demo"
click at [581, 579] on span "Demo23" at bounding box center [583, 577] width 36 height 14
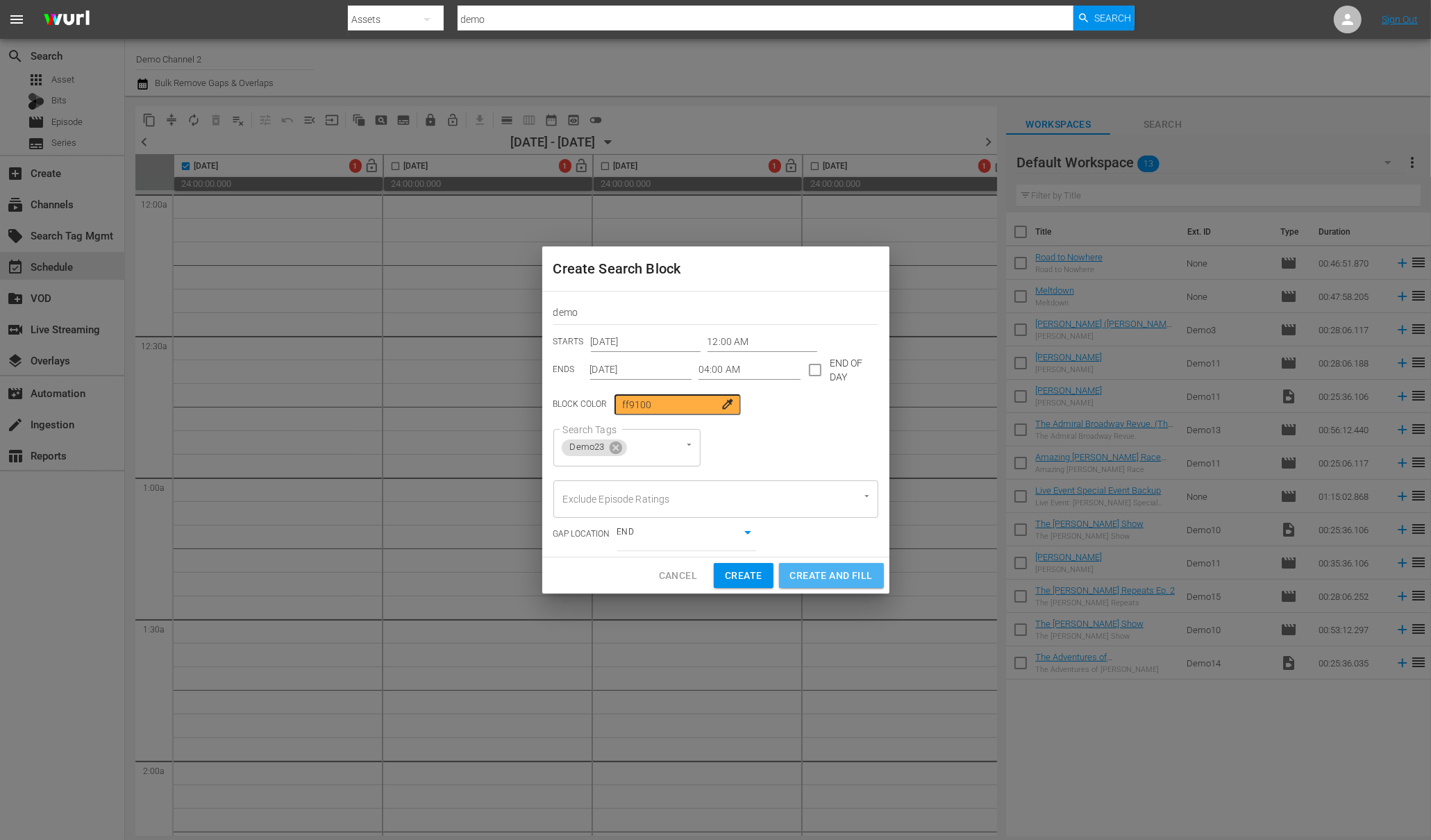
click at [817, 578] on span "Create and Fill" at bounding box center [831, 576] width 83 height 17
type input "12:00 AM"
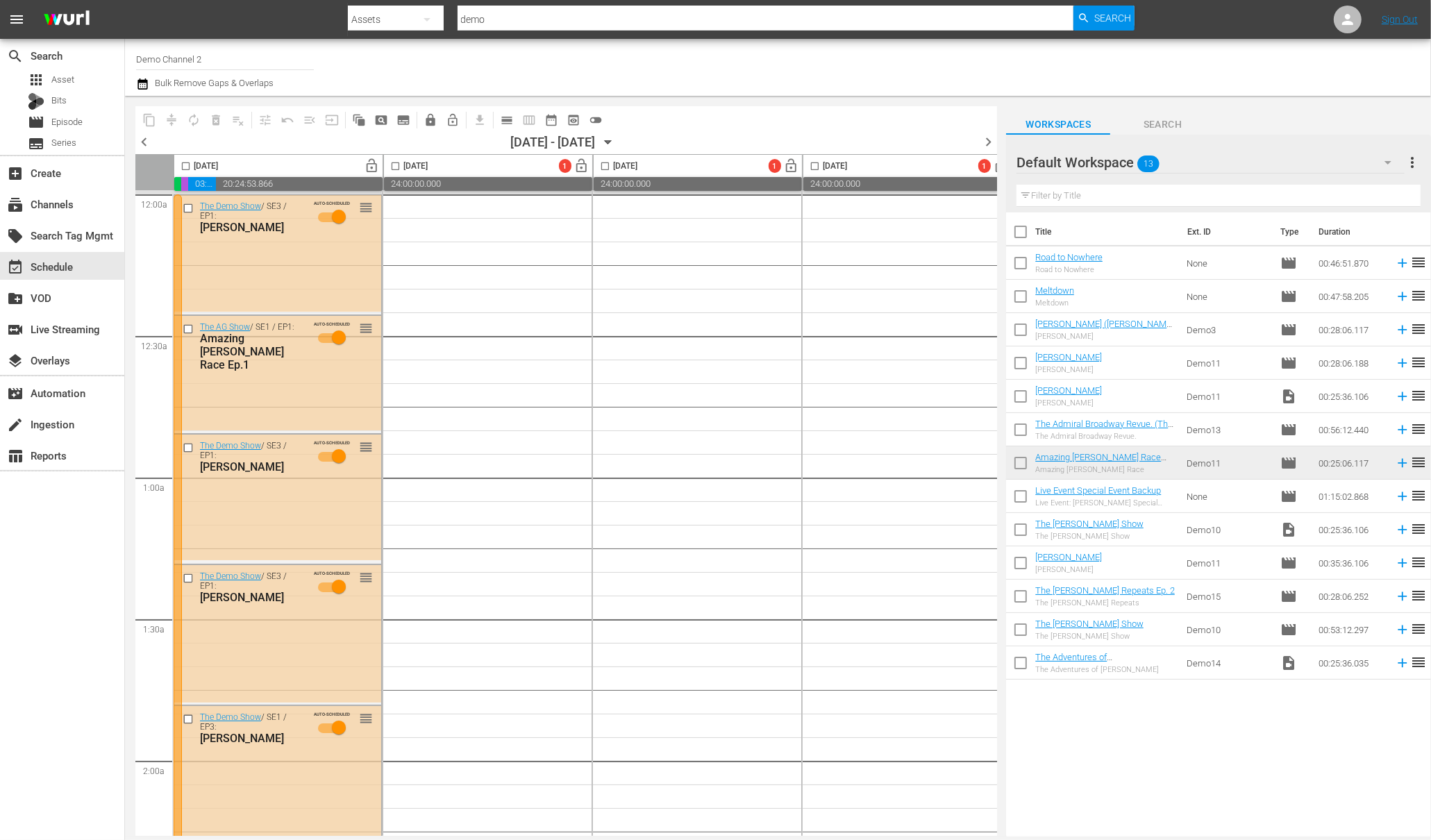
click at [187, 164] on input "checkbox" at bounding box center [185, 168] width 16 height 16
click at [315, 119] on span "menu_open" at bounding box center [310, 120] width 14 height 14
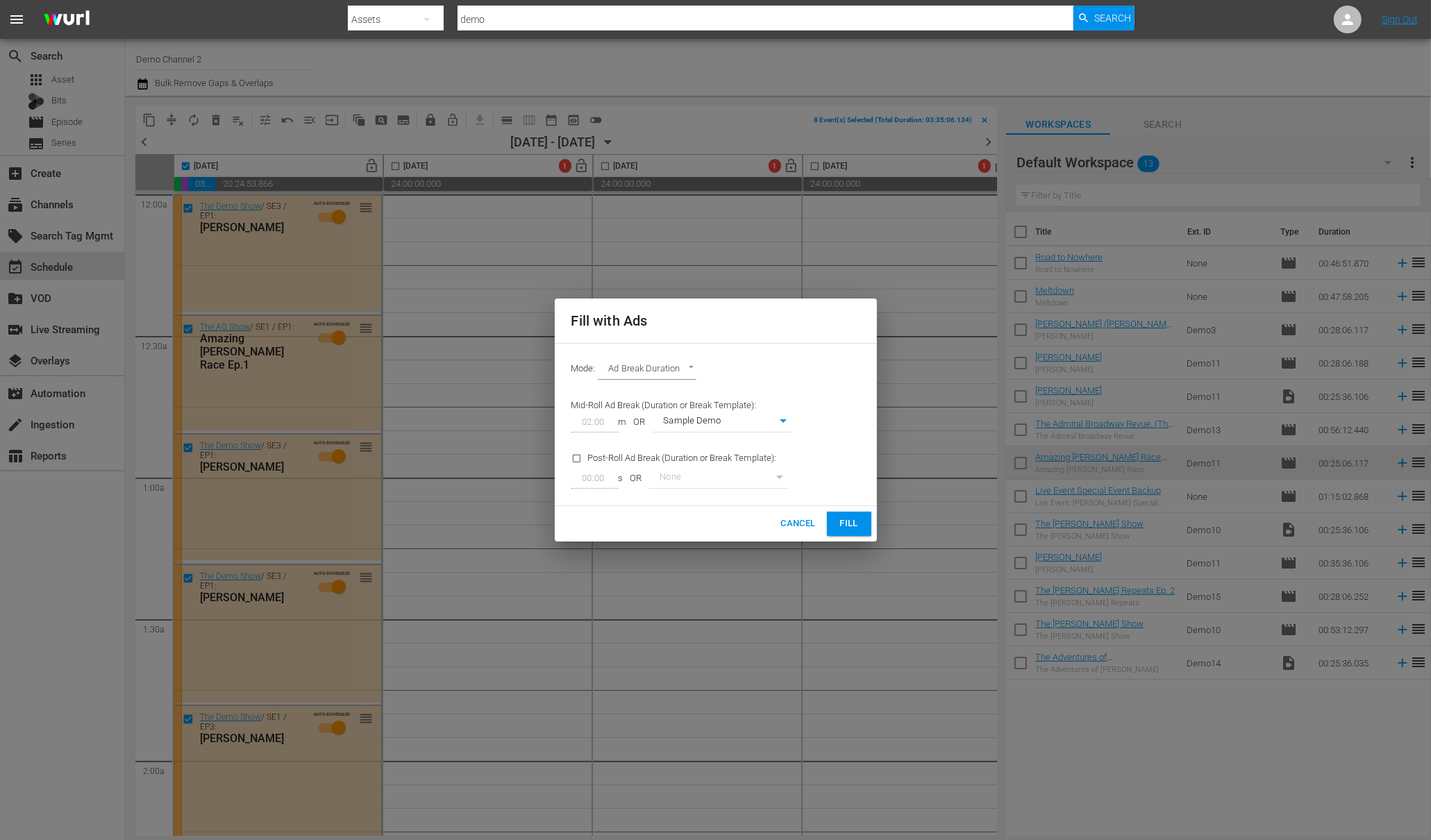
click at [788, 521] on span "Cancel" at bounding box center [797, 524] width 35 height 16
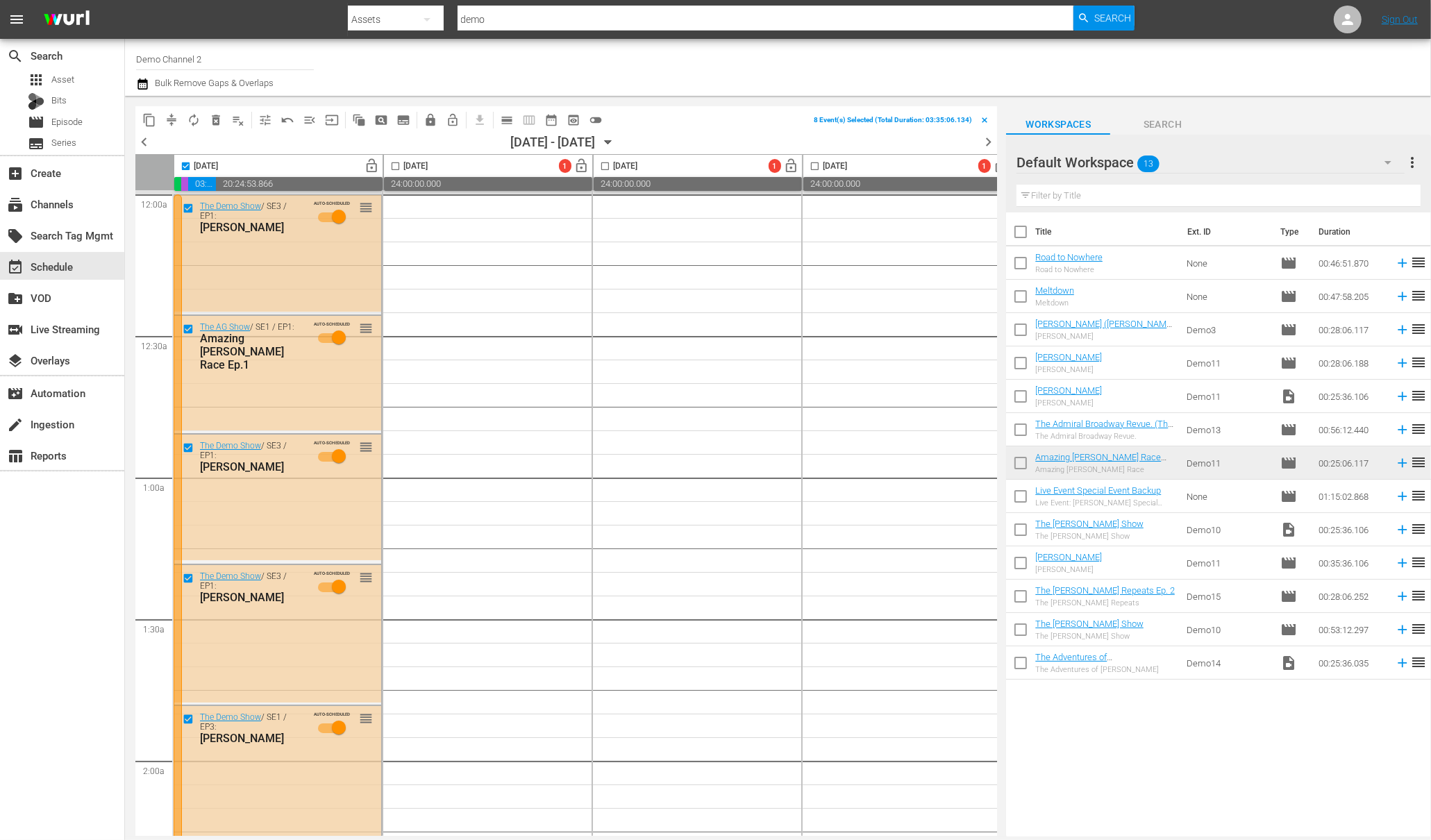
click at [221, 229] on div "[PERSON_NAME]" at bounding box center [253, 227] width 105 height 13
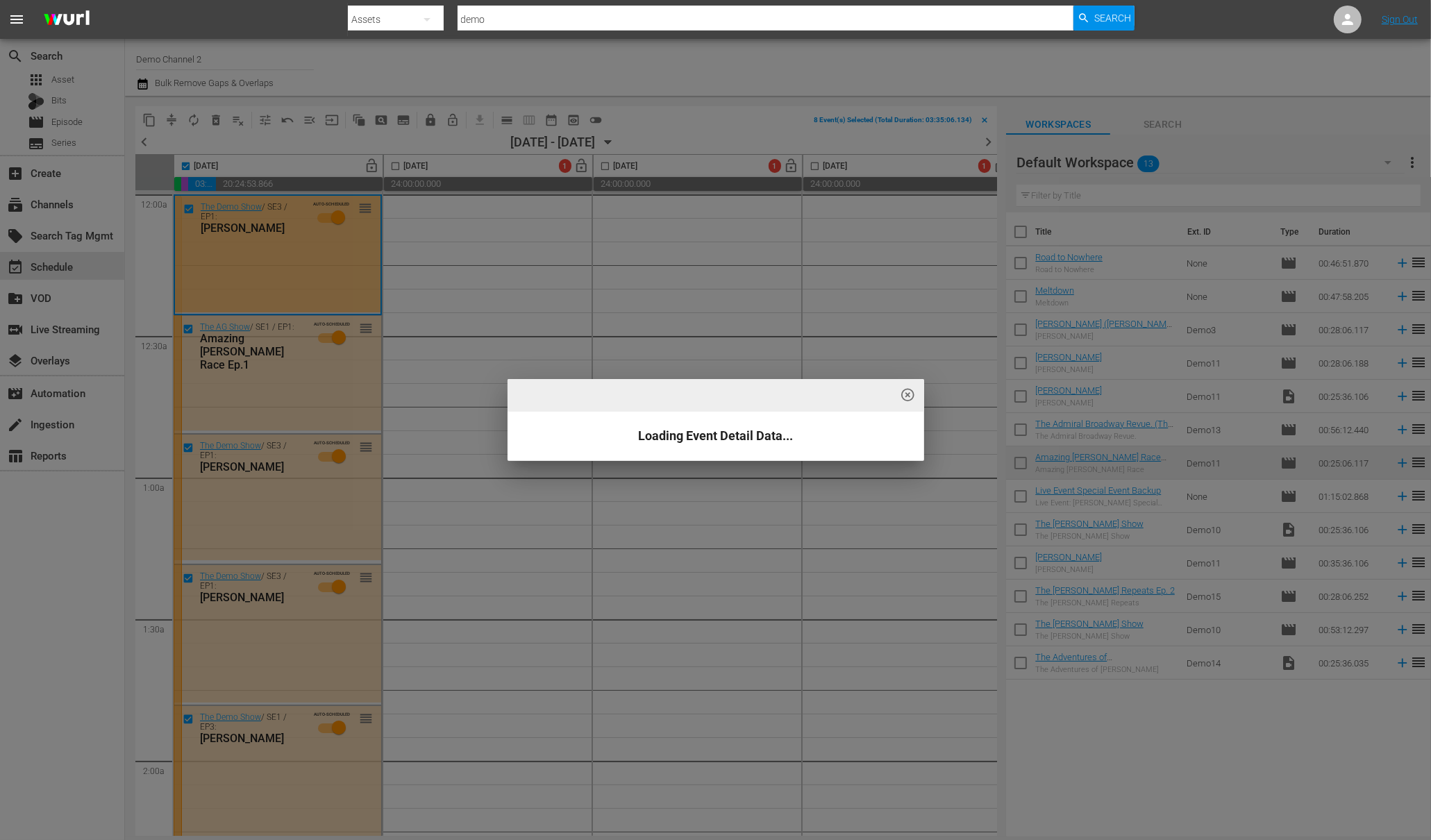
click at [253, 227] on div "highlight_off_icon Loading Event Detail Data..." at bounding box center [716, 420] width 1431 height 840
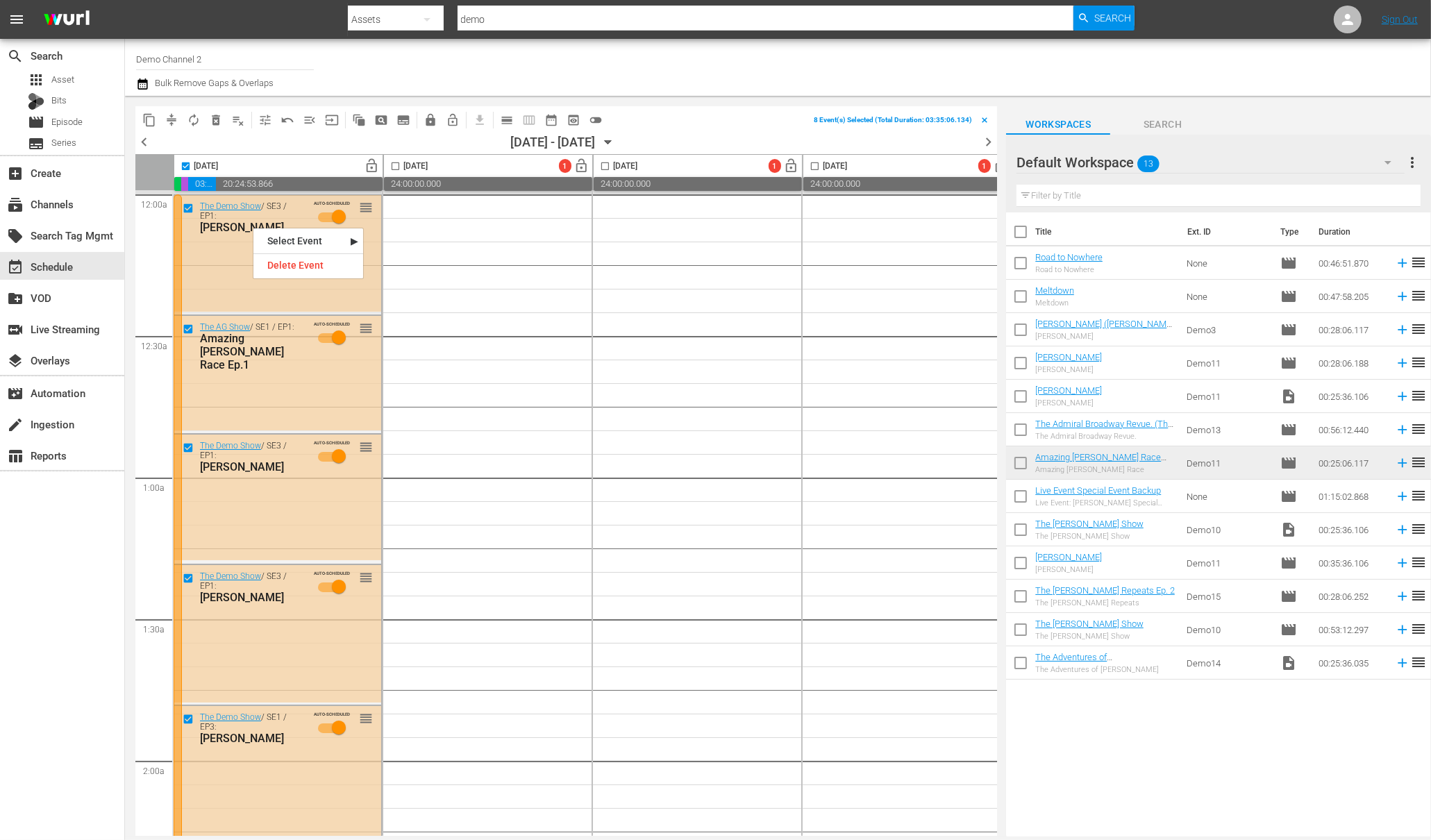
click at [243, 226] on div "[PERSON_NAME]" at bounding box center [253, 227] width 105 height 13
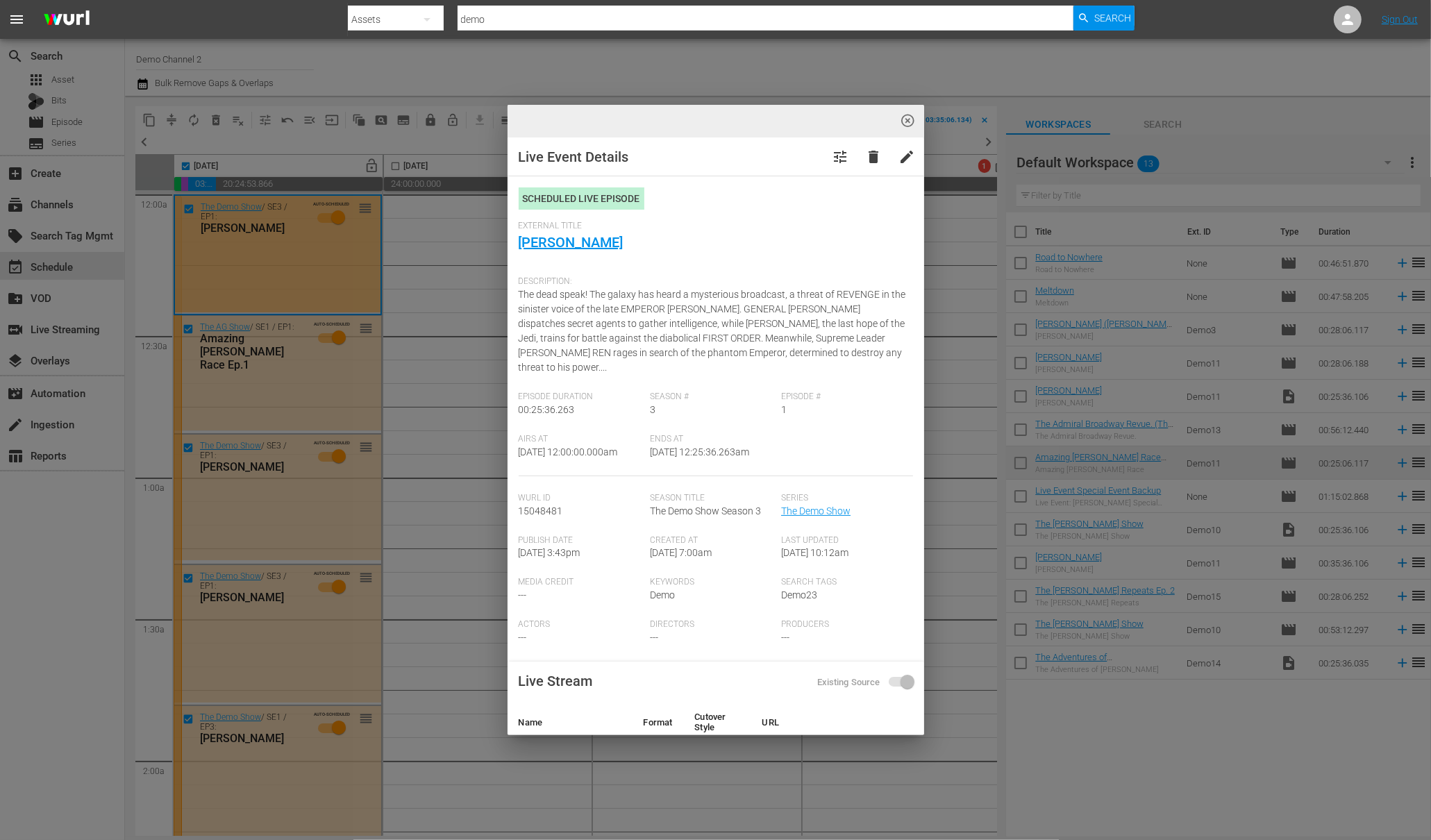
scroll to position [368, 0]
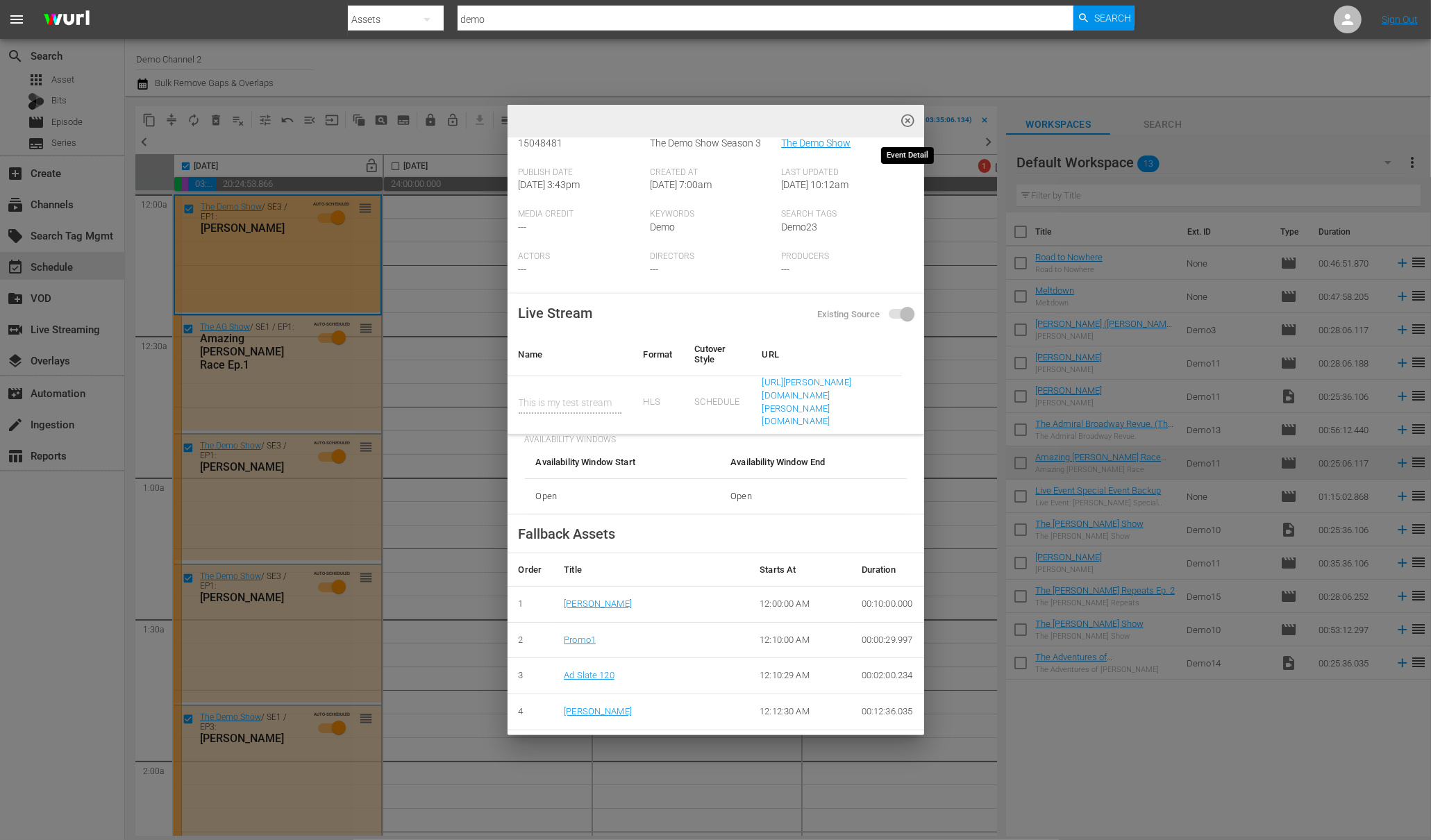
click at [909, 121] on span "highlight_off_icon" at bounding box center [907, 121] width 16 height 16
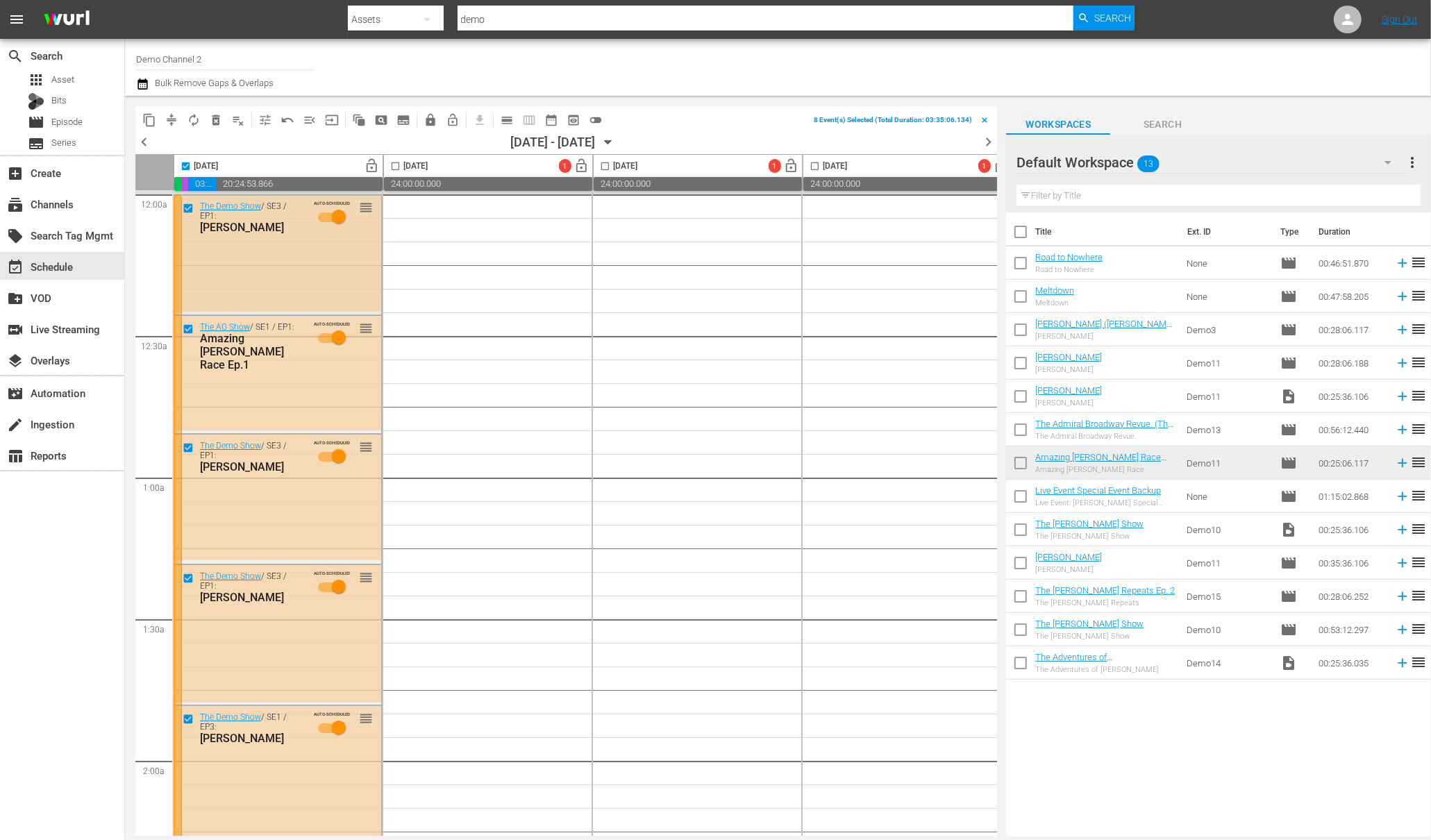
click at [239, 223] on div "[PERSON_NAME]" at bounding box center [253, 227] width 105 height 13
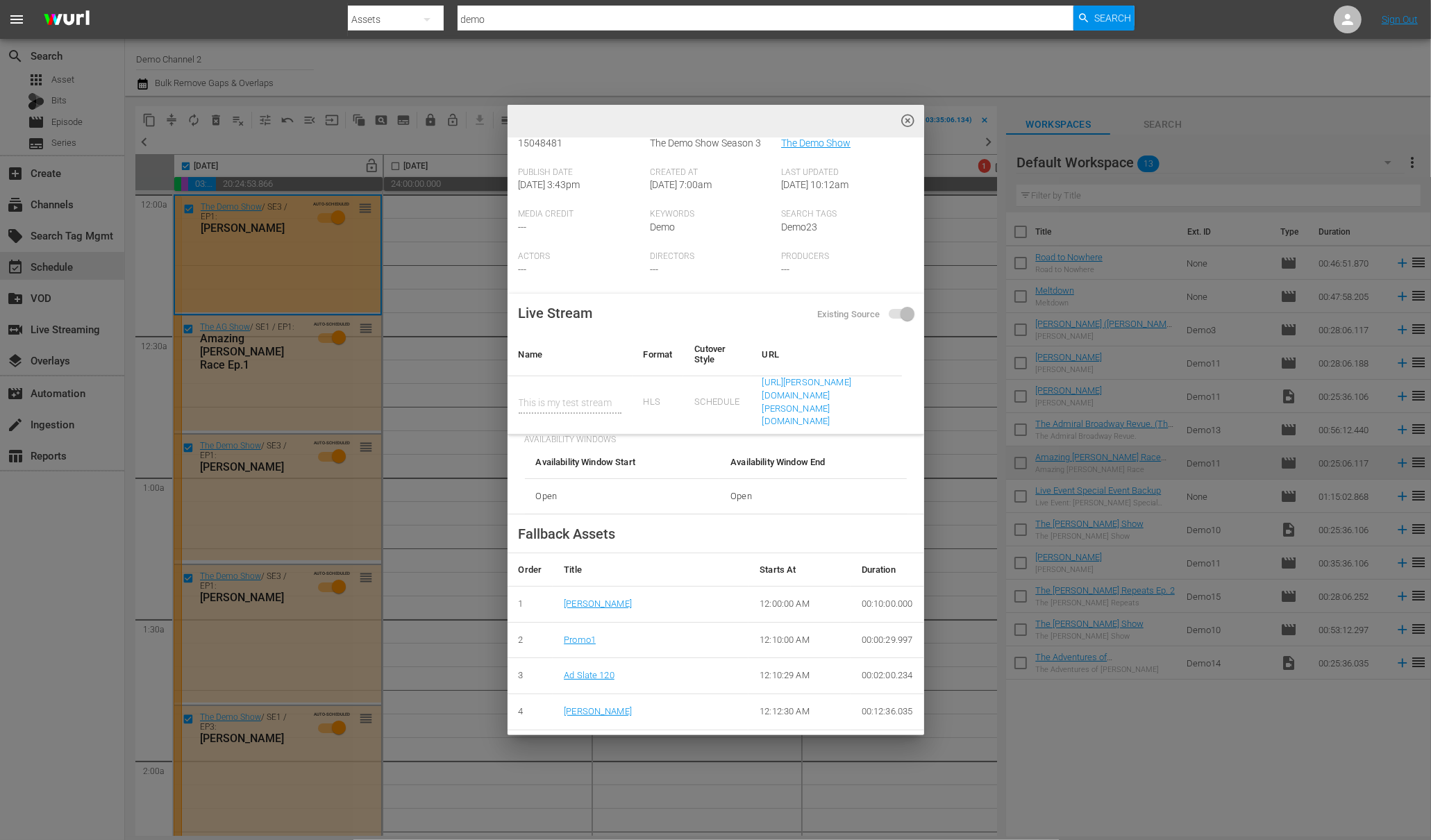
click at [307, 258] on div "highlight_off_icon Live Event Details tune delete edit Scheduled Live Episode E…" at bounding box center [716, 420] width 1431 height 840
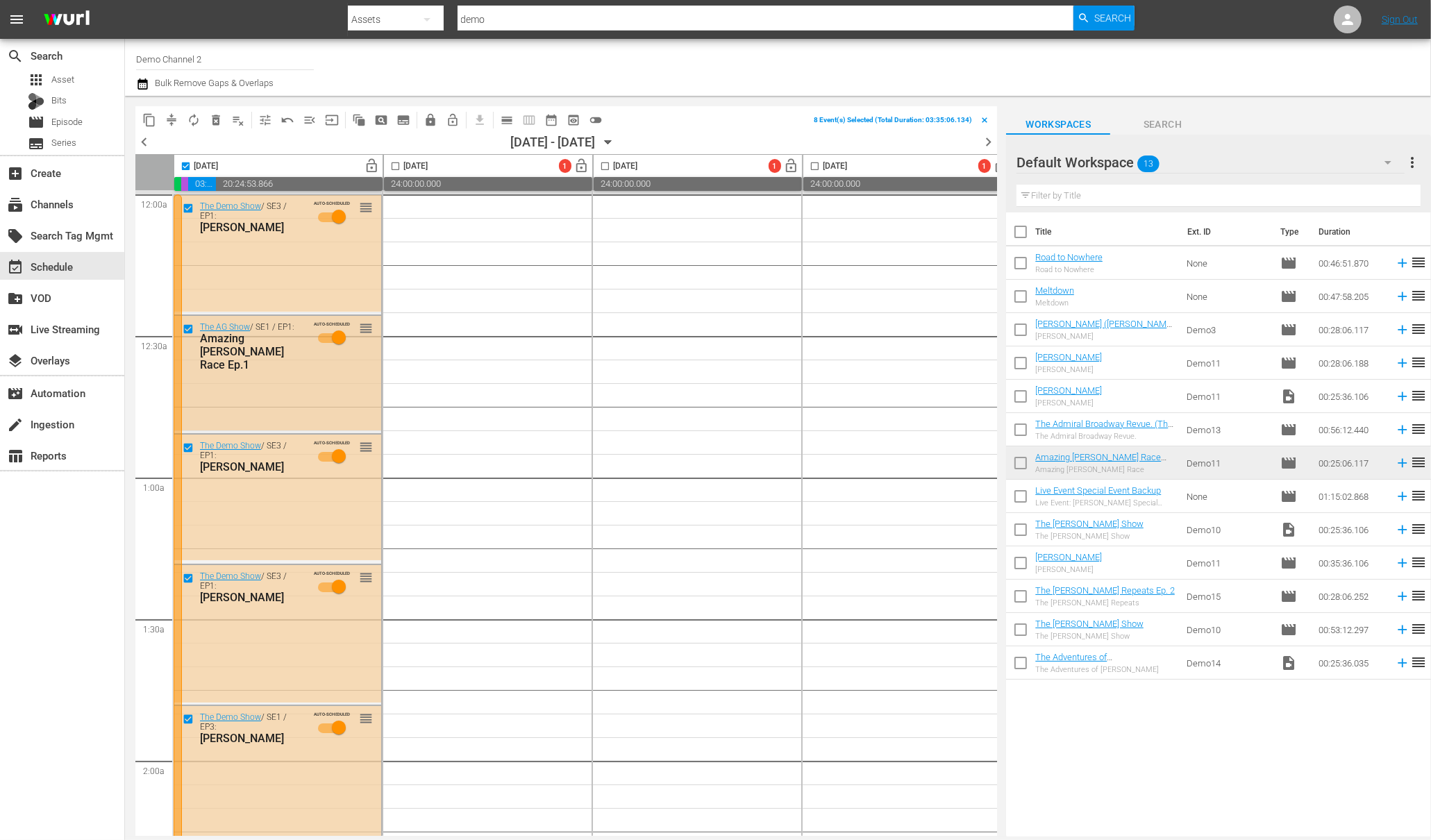
click at [291, 373] on div "The AG Show / SE1 / EP1: Amazing Wurl Race Ep.1 AUTO-SCHEDULED reorder" at bounding box center [278, 373] width 207 height 115
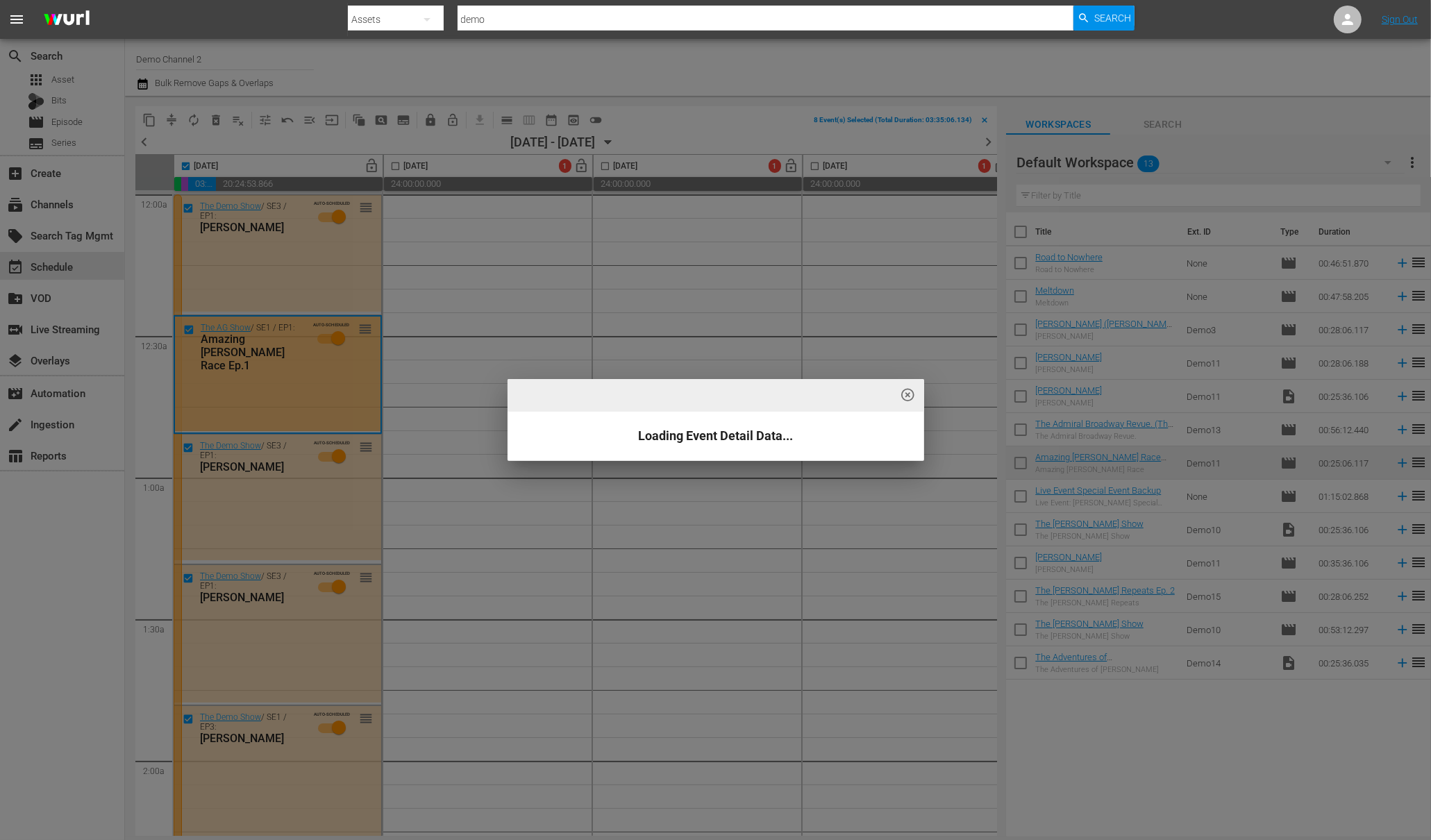
click at [257, 226] on div "highlight_off_icon Loading Event Detail Data..." at bounding box center [716, 420] width 1431 height 840
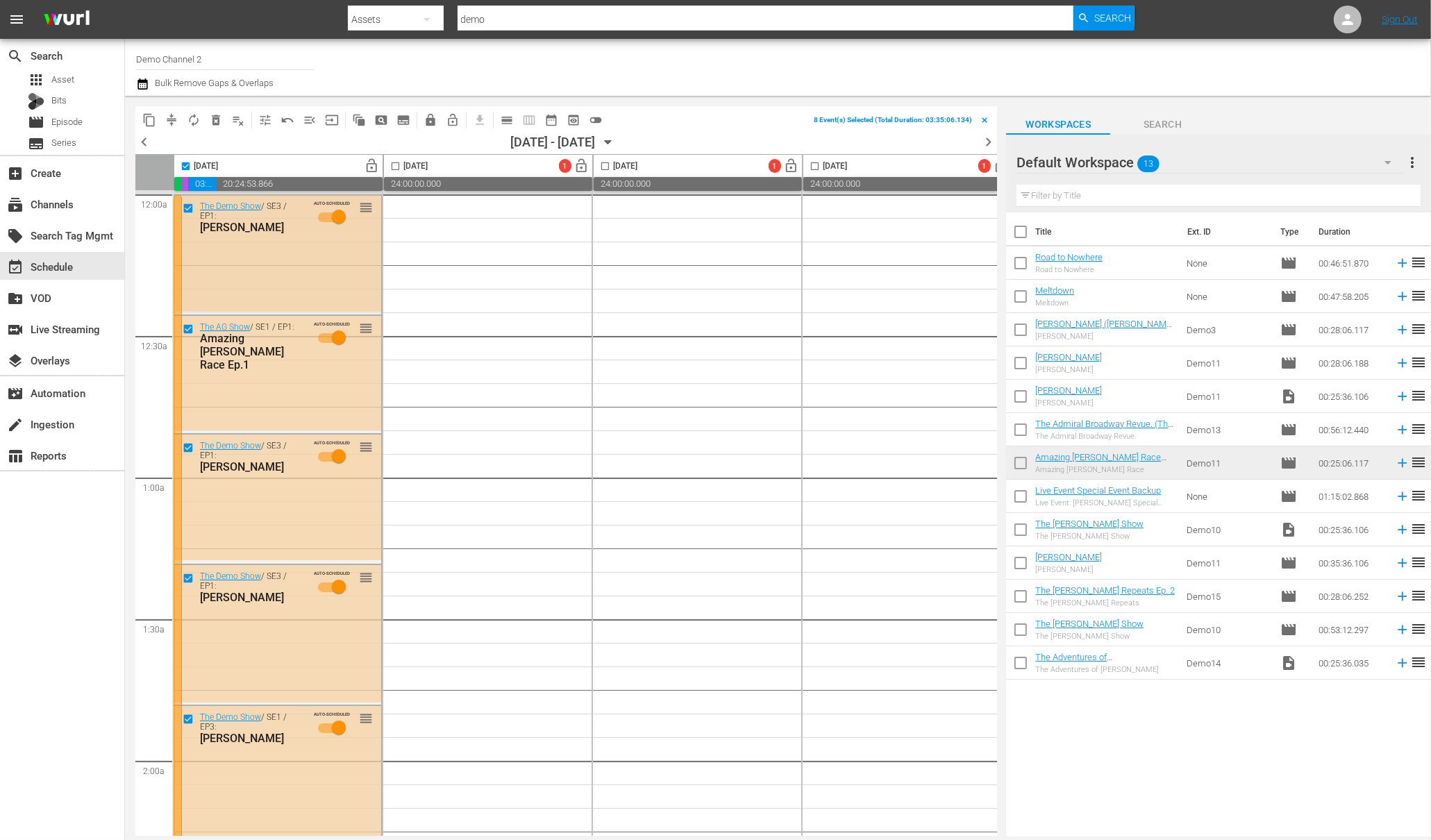
click at [257, 229] on div "[PERSON_NAME]" at bounding box center [253, 227] width 105 height 13
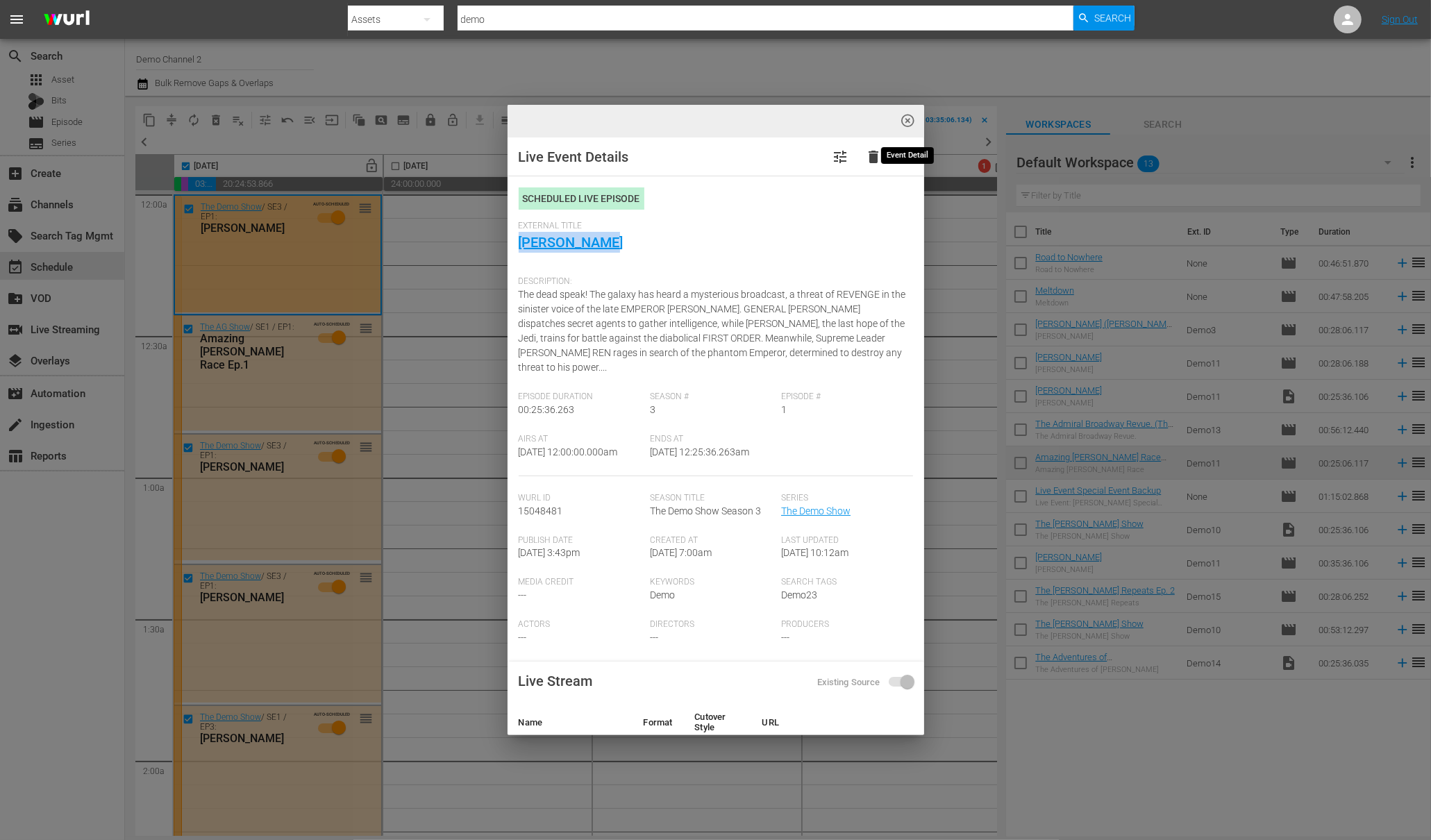
click at [907, 120] on span "highlight_off_icon" at bounding box center [907, 121] width 16 height 16
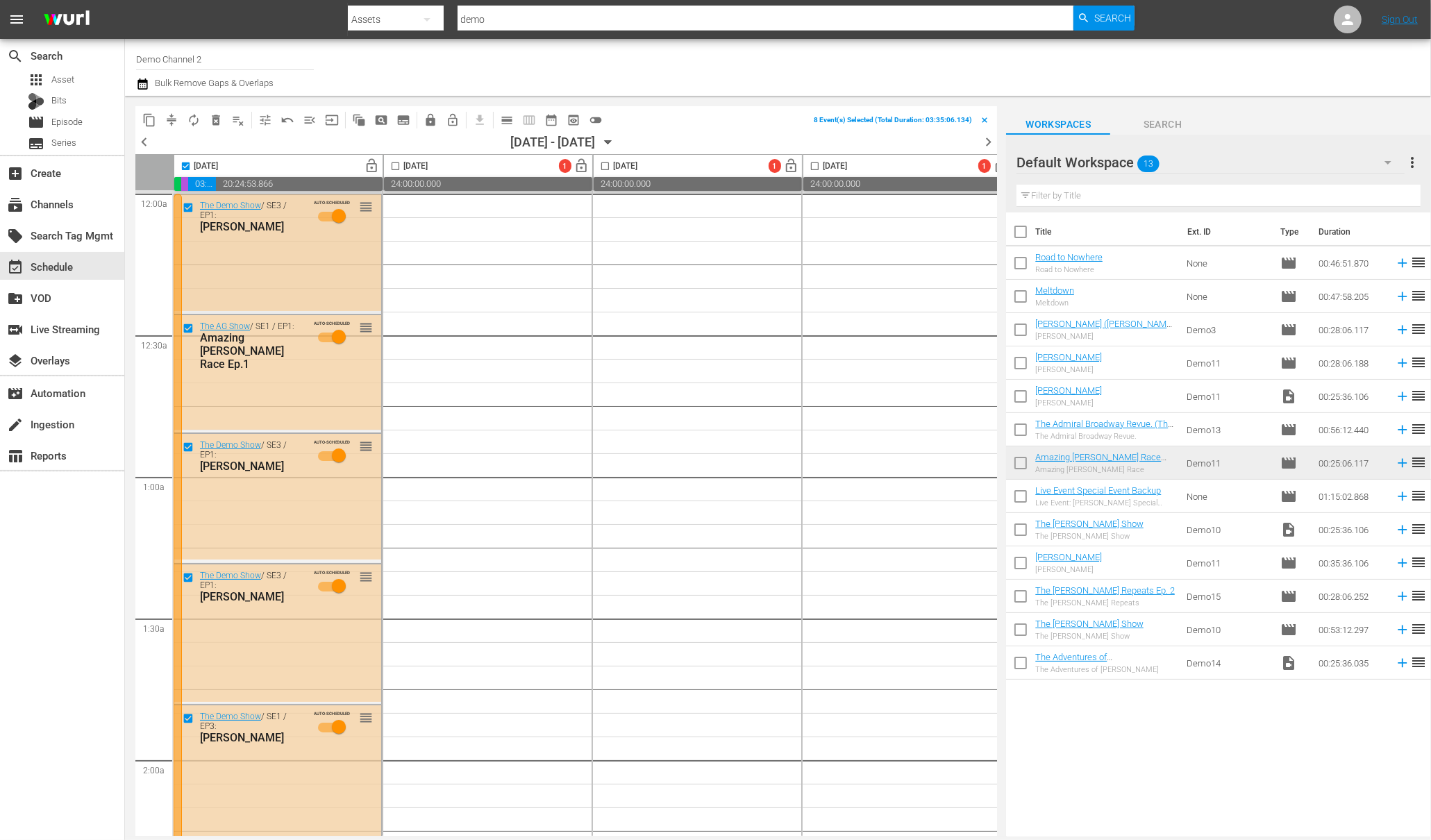
scroll to position [0, 0]
click at [179, 268] on div at bounding box center [178, 760] width 8 height 1133
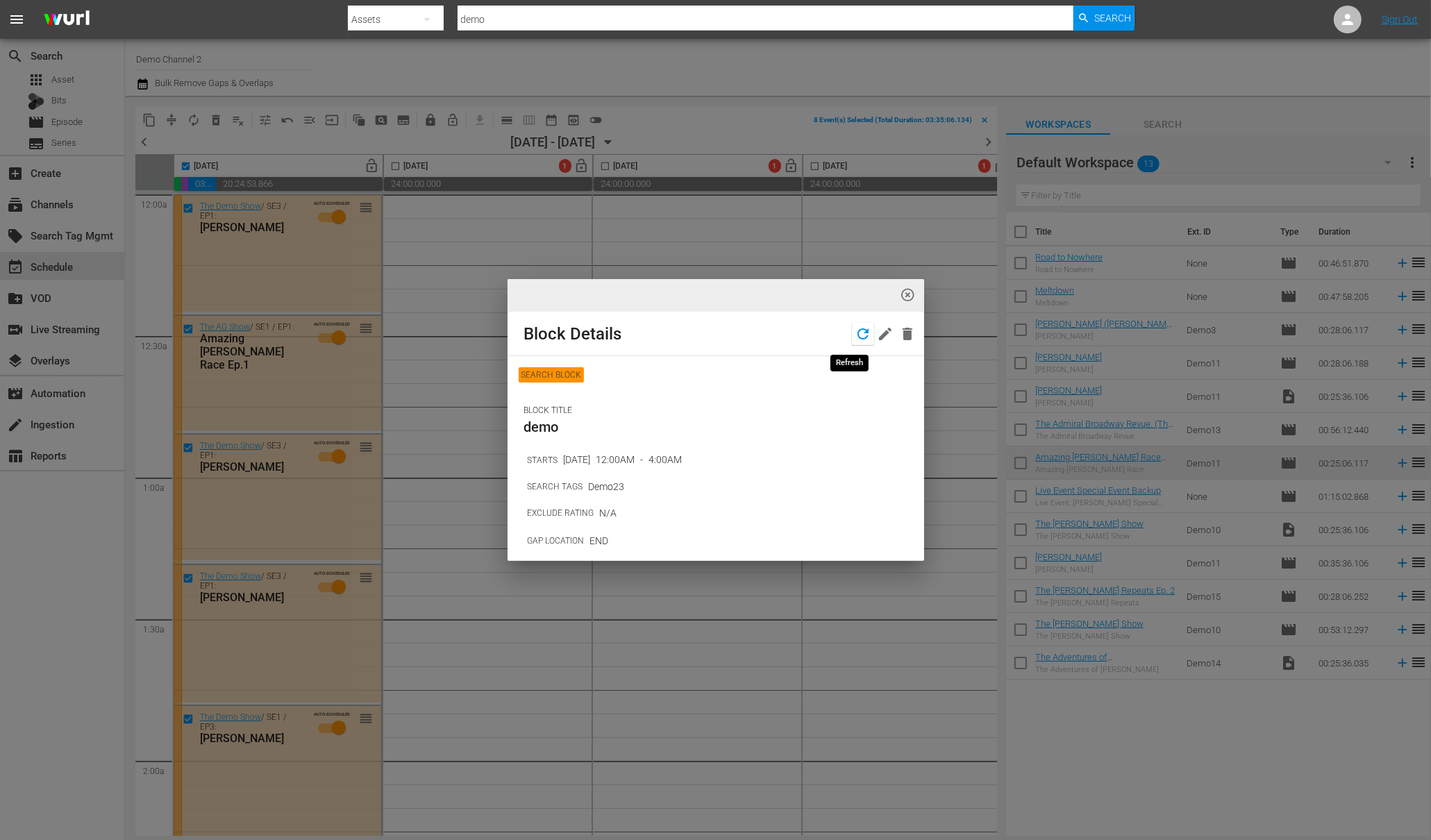
click at [854, 334] on icon "button" at bounding box center [863, 334] width 17 height 17
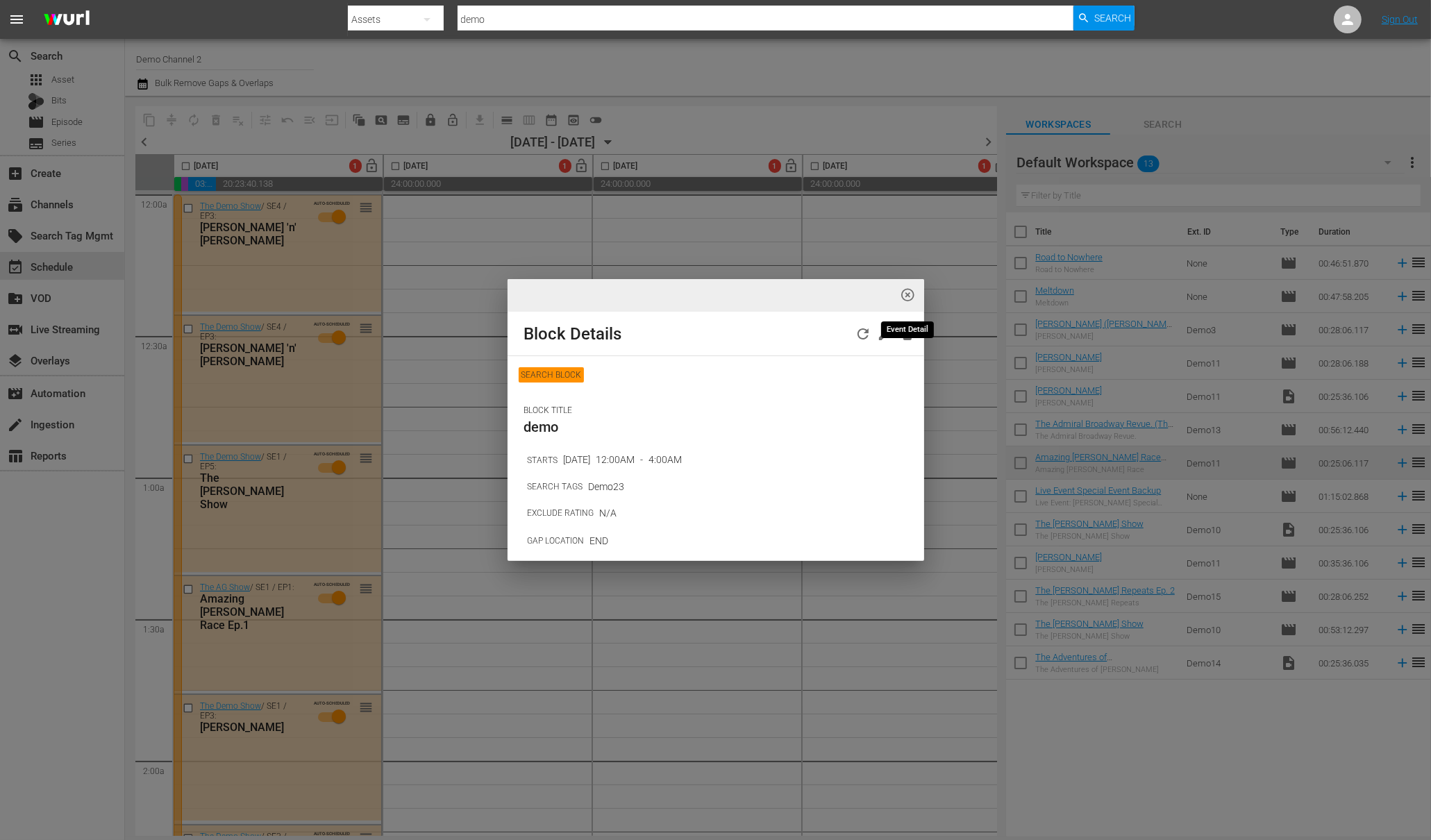
click at [909, 294] on span "highlight_off_icon" at bounding box center [907, 295] width 16 height 16
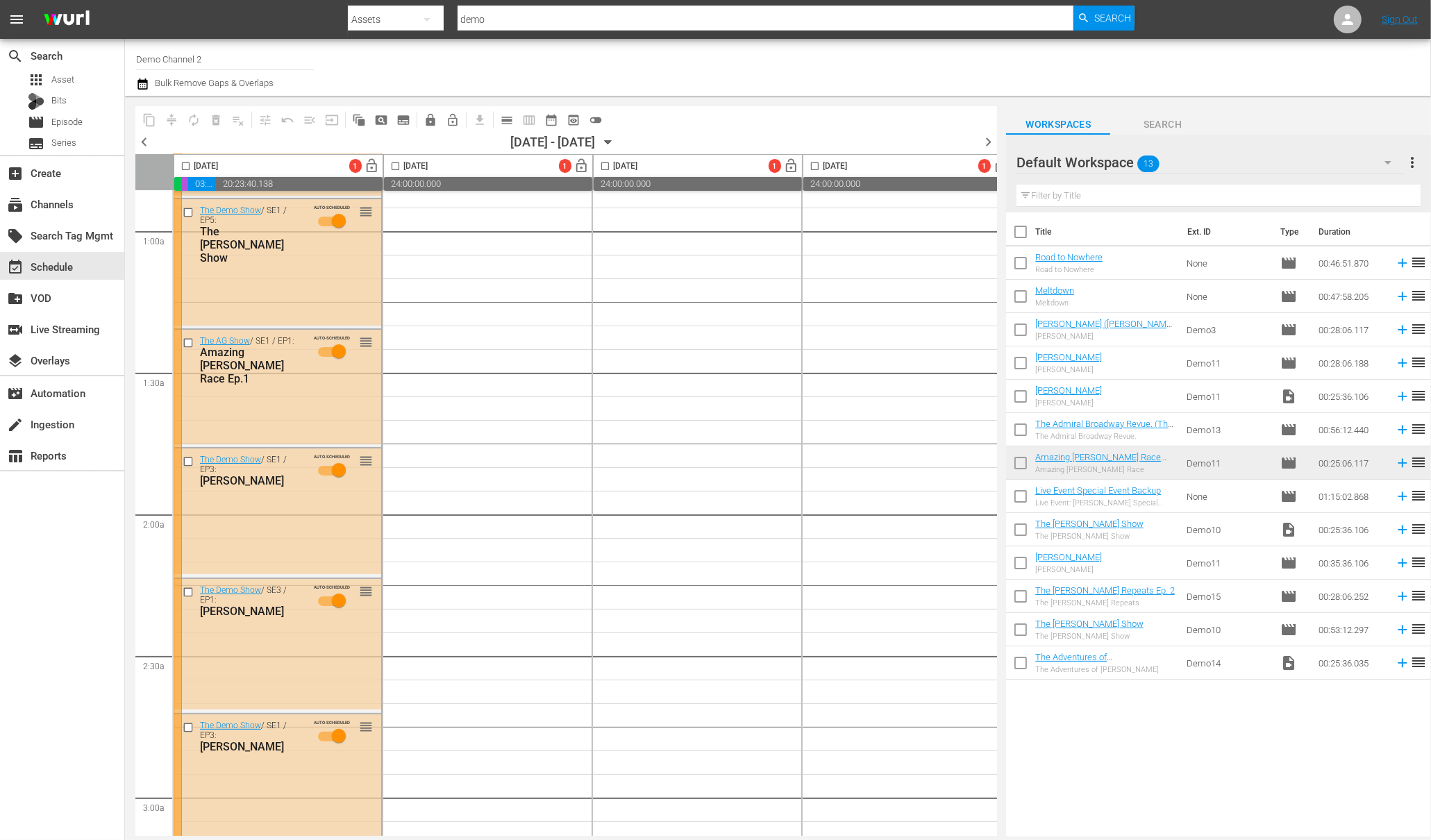
scroll to position [314, 0]
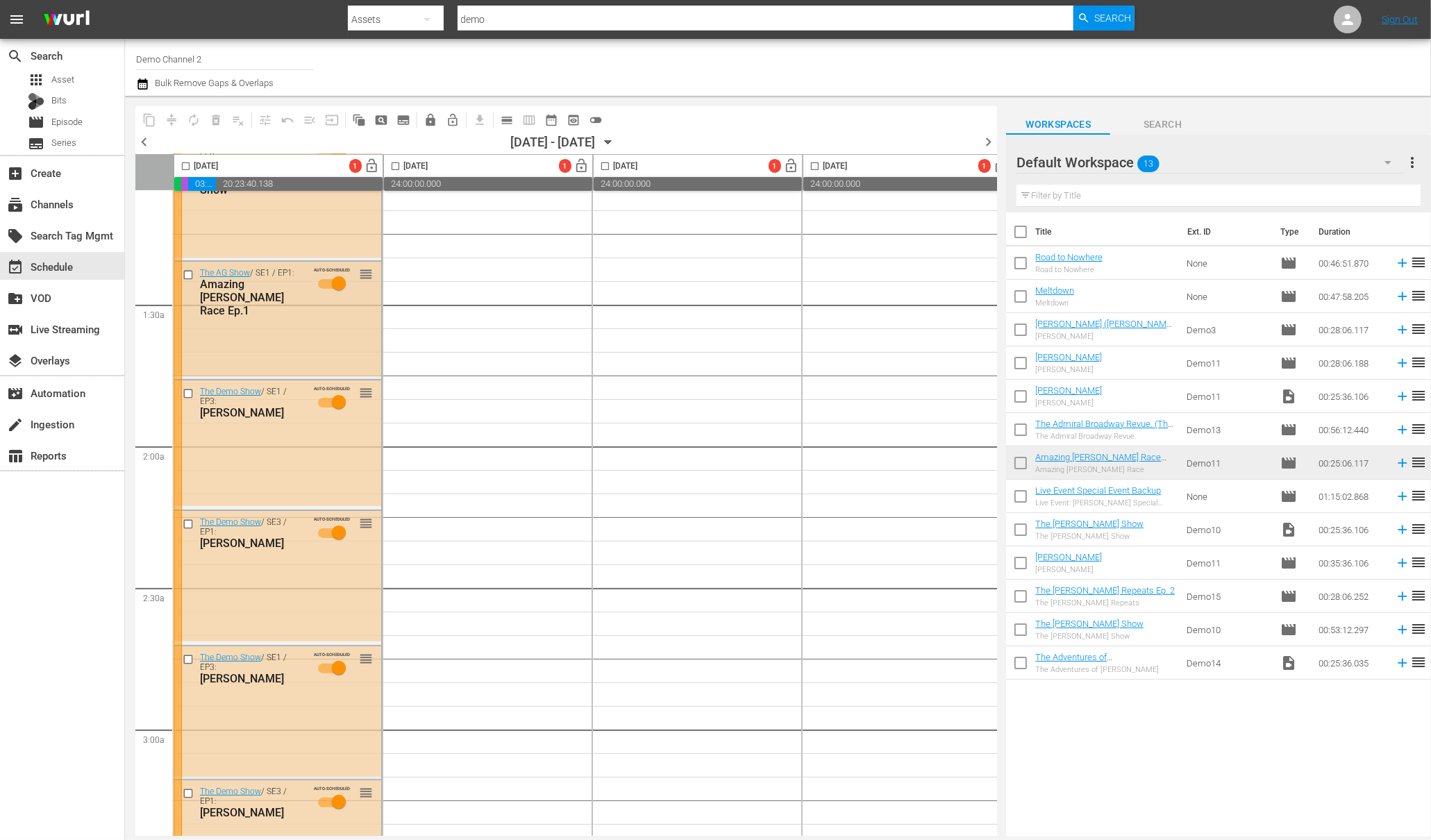
click at [191, 274] on input "checkbox" at bounding box center [190, 275] width 14 height 12
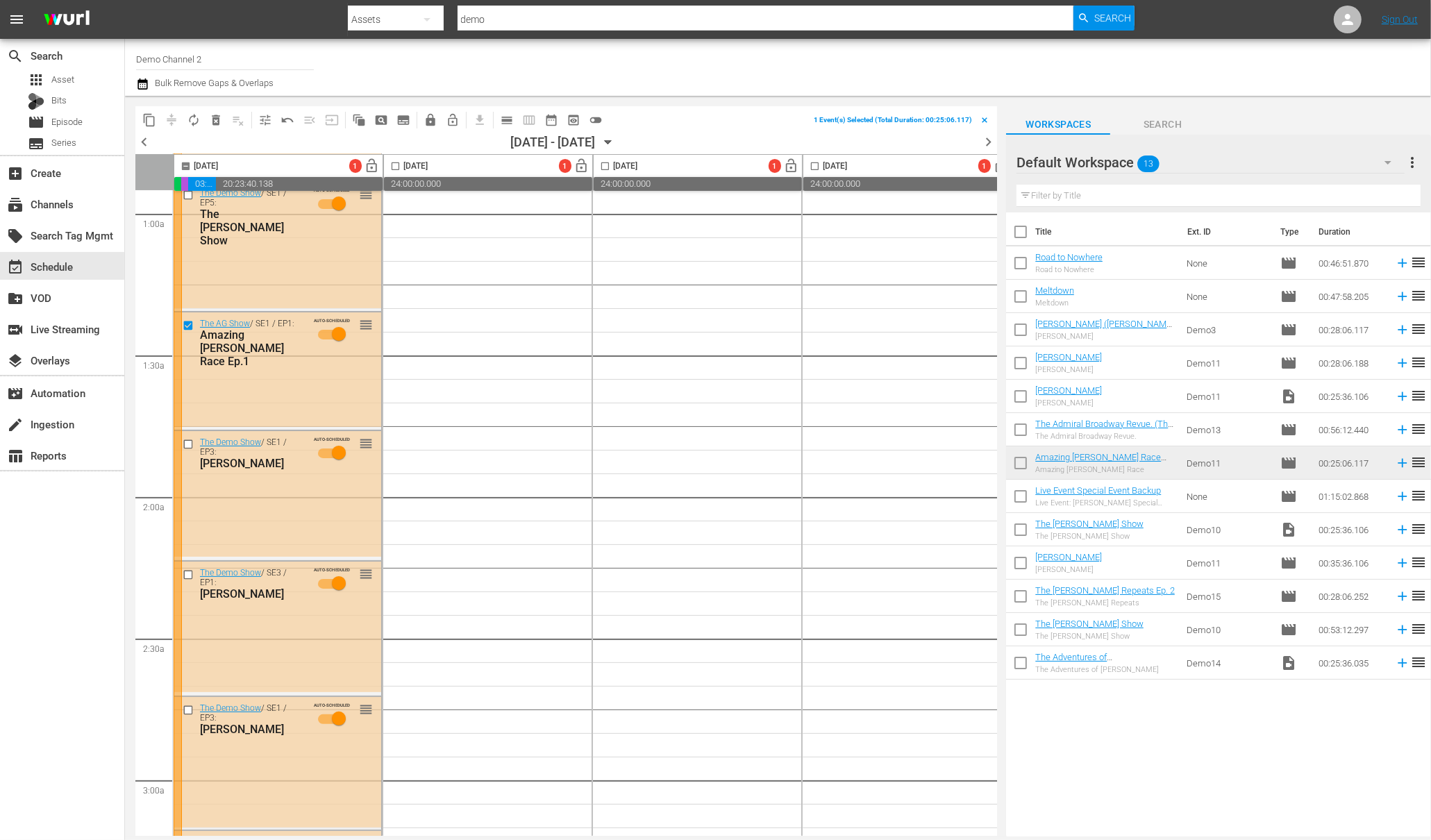
scroll to position [0, 0]
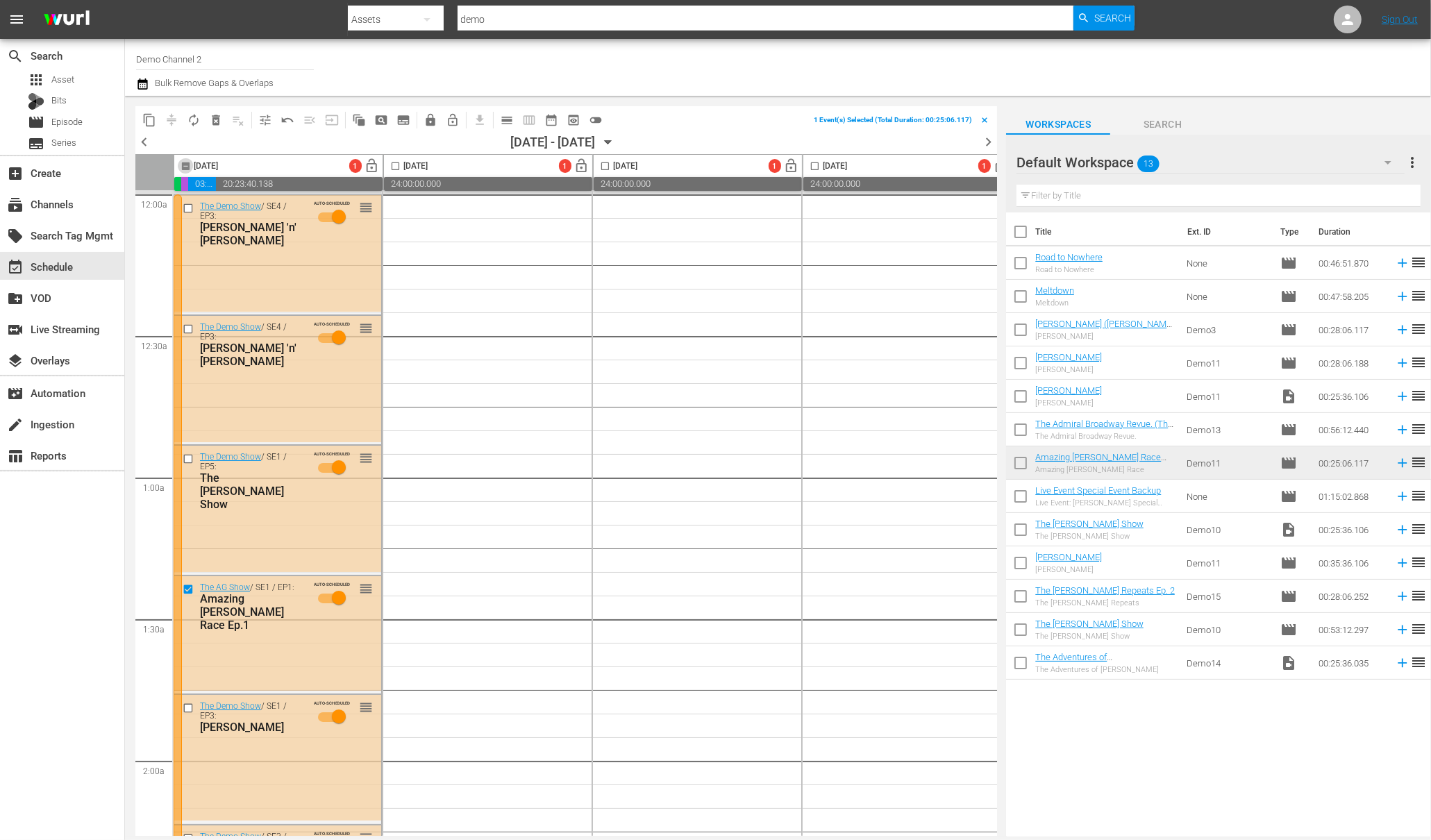
click at [183, 163] on input "checkbox" at bounding box center [185, 168] width 16 height 16
checkbox input "true"
click at [176, 246] on div at bounding box center [178, 760] width 8 height 1133
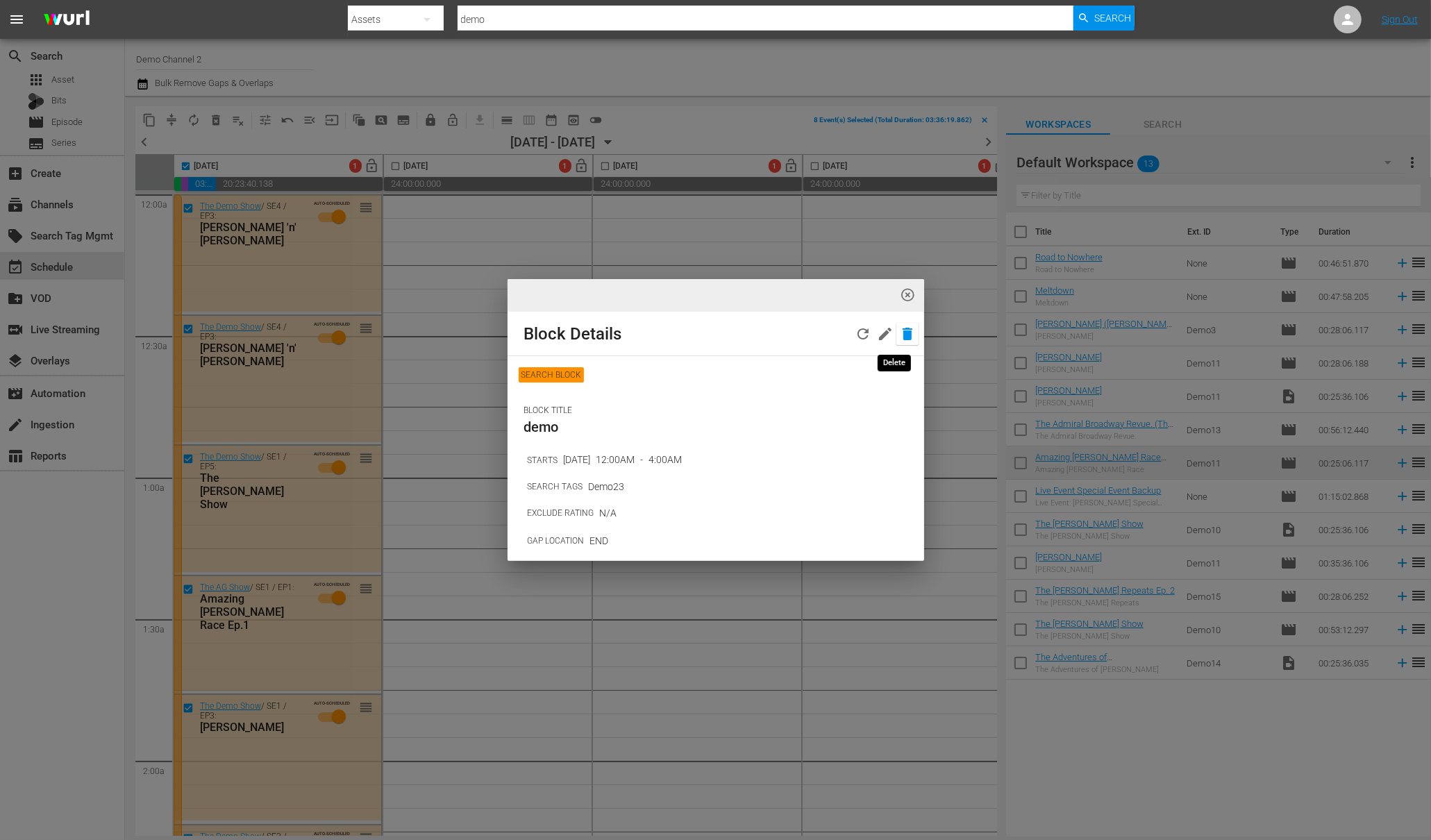
click at [900, 335] on icon "button" at bounding box center [907, 334] width 17 height 17
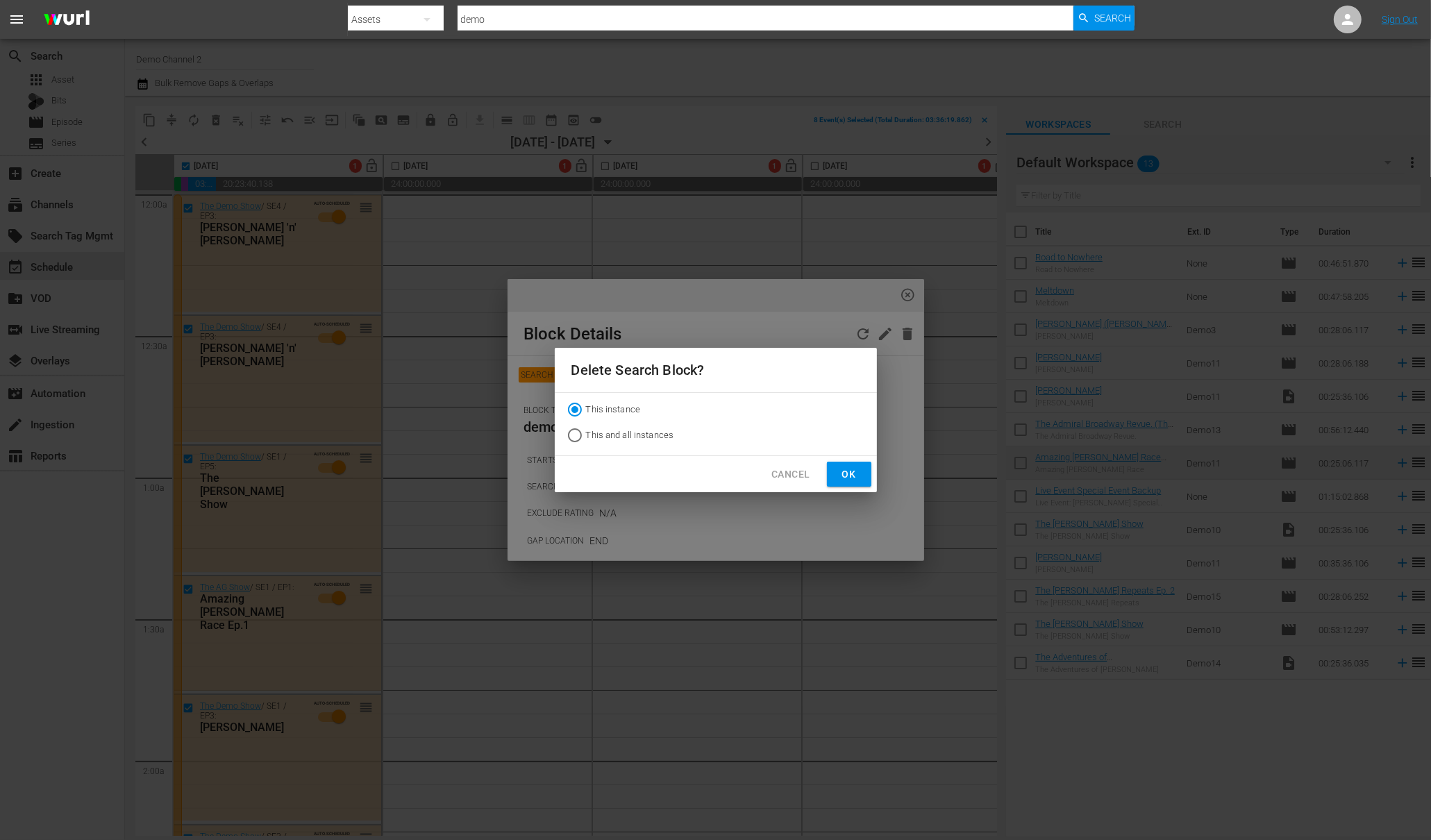
click at [577, 429] on input "This and all instances" at bounding box center [574, 438] width 22 height 22
radio input "true"
click at [855, 474] on span "Ok" at bounding box center [848, 474] width 22 height 17
radio input "true"
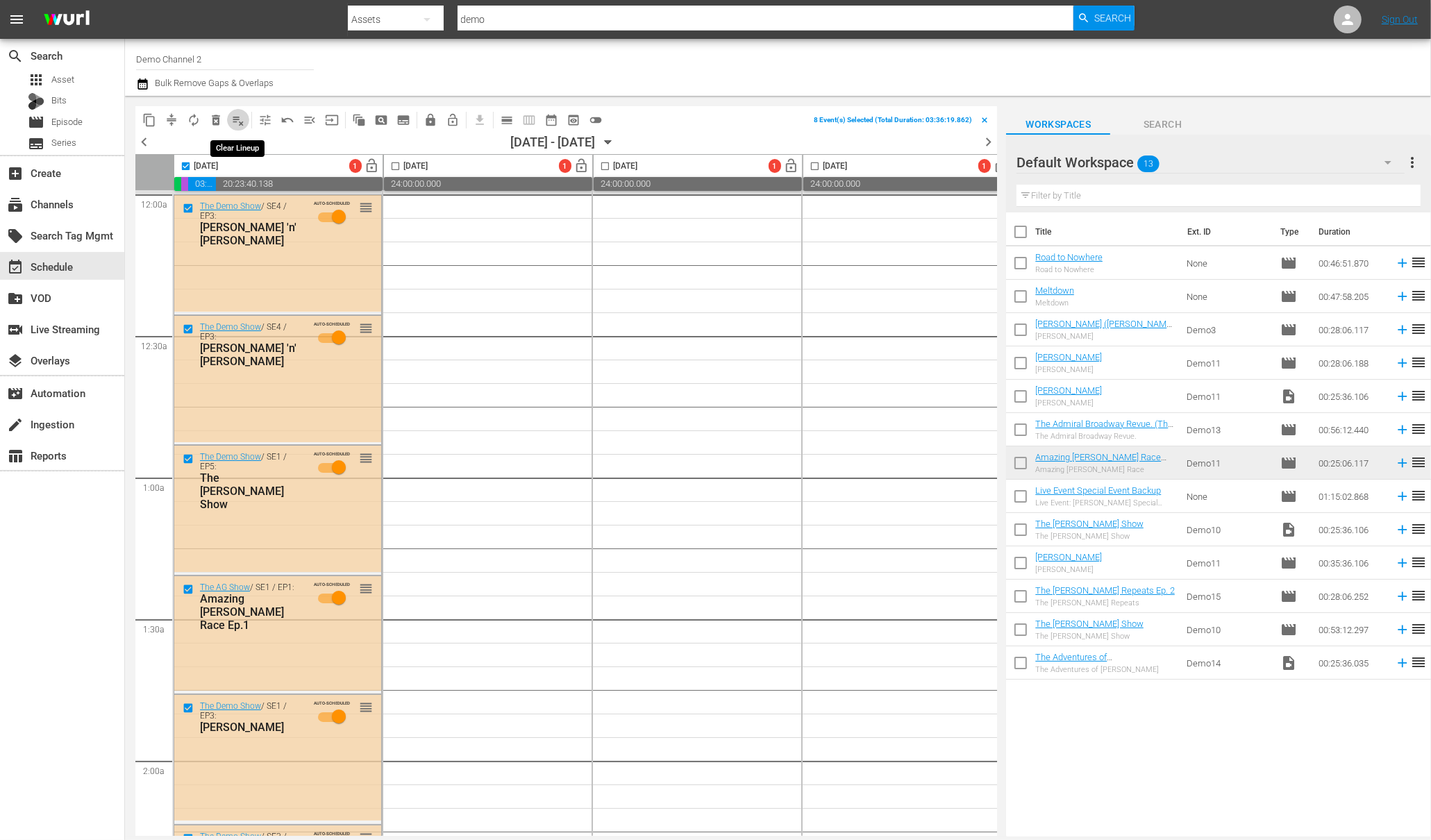
click at [235, 121] on span "playlist_remove_outlined" at bounding box center [238, 120] width 14 height 14
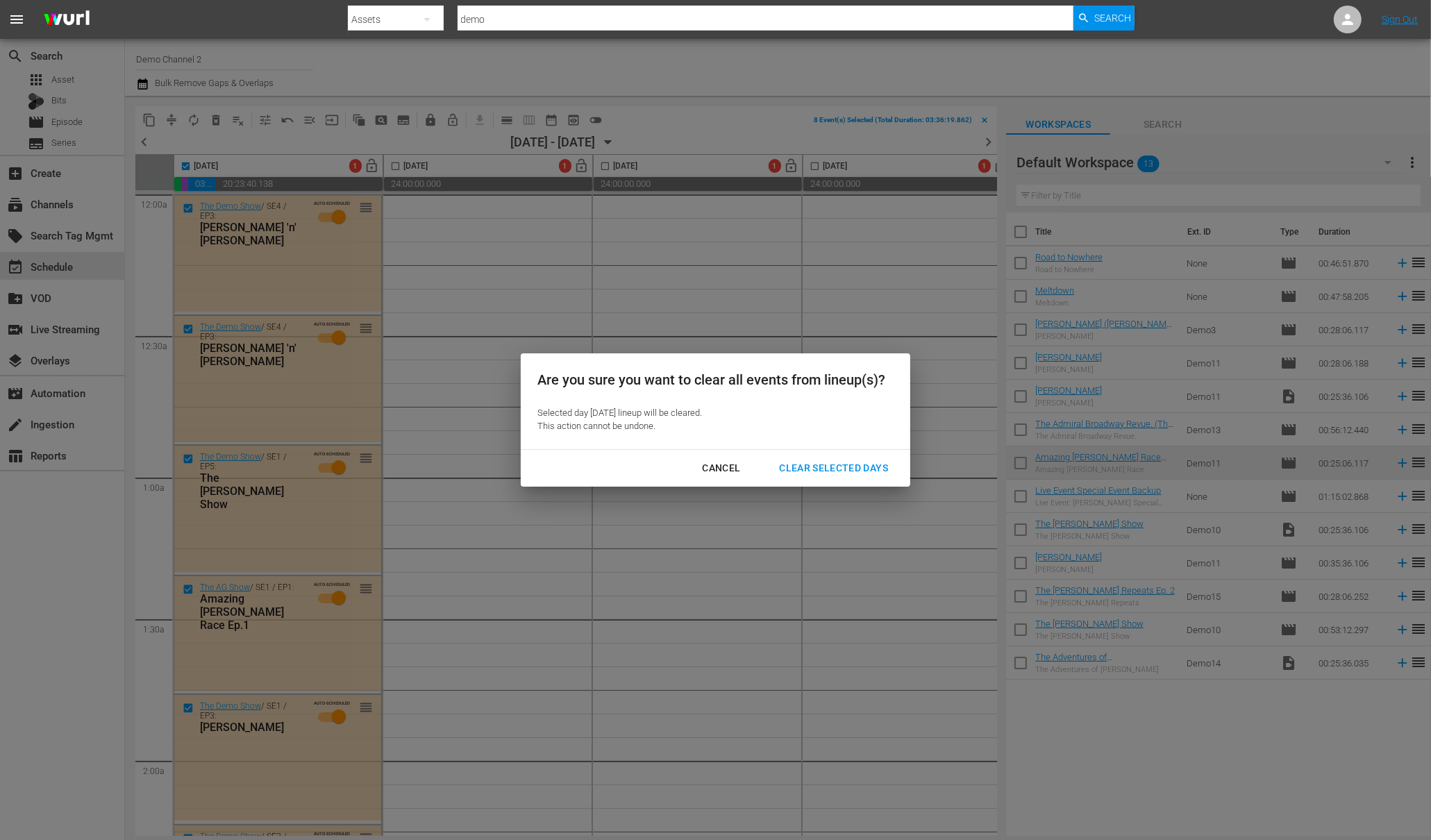
click at [858, 461] on div "Clear Selected Days" at bounding box center [833, 468] width 131 height 17
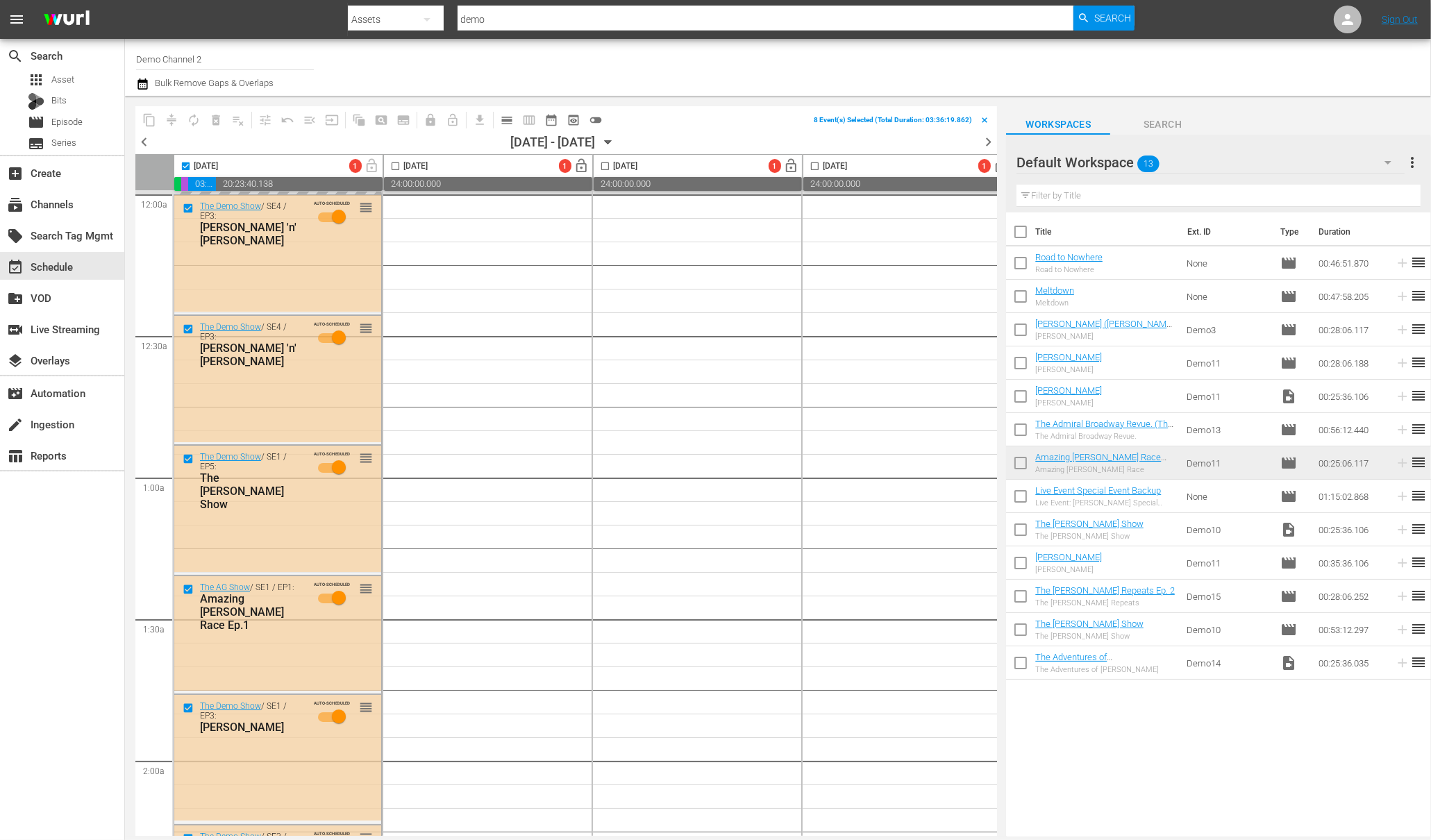
checkbox input "false"
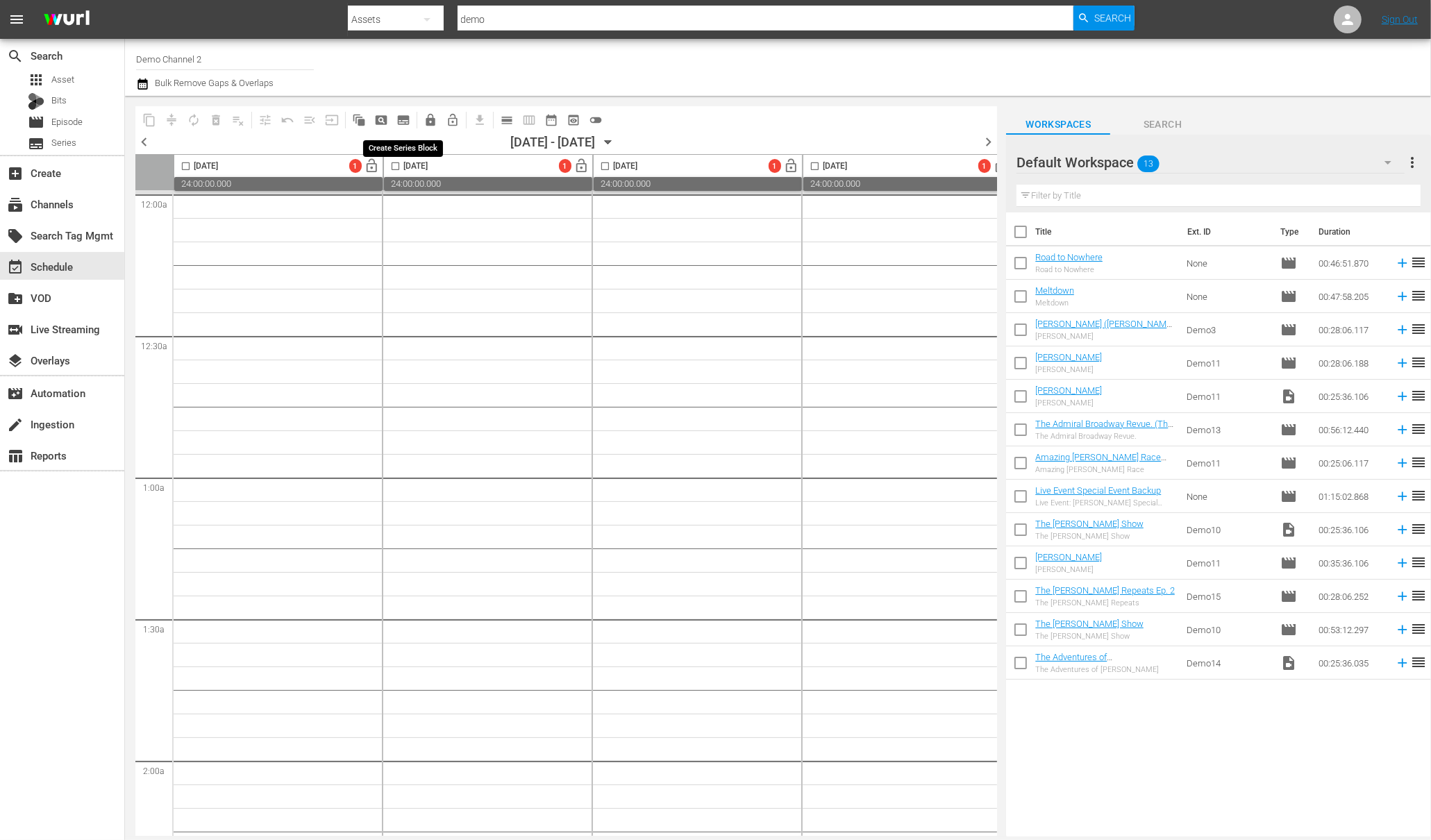
click at [401, 118] on span "subtitles_outlined" at bounding box center [403, 120] width 14 height 14
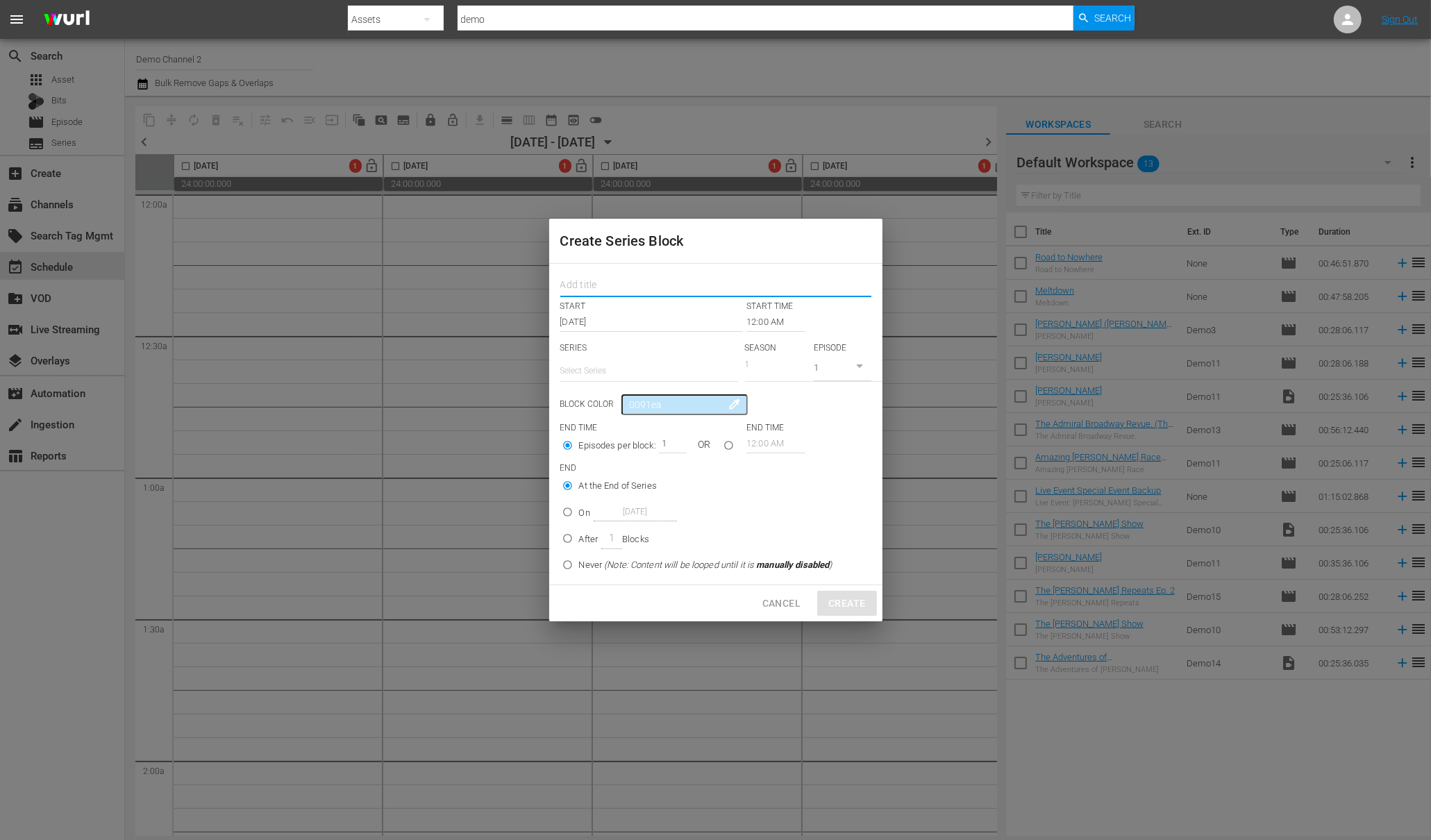
click at [580, 284] on input "text" at bounding box center [716, 286] width 311 height 21
type input "demo"
click at [568, 370] on input "text" at bounding box center [649, 371] width 178 height 33
click at [602, 411] on div "The AG Show" at bounding box center [649, 410] width 156 height 33
type input "The AG Show"
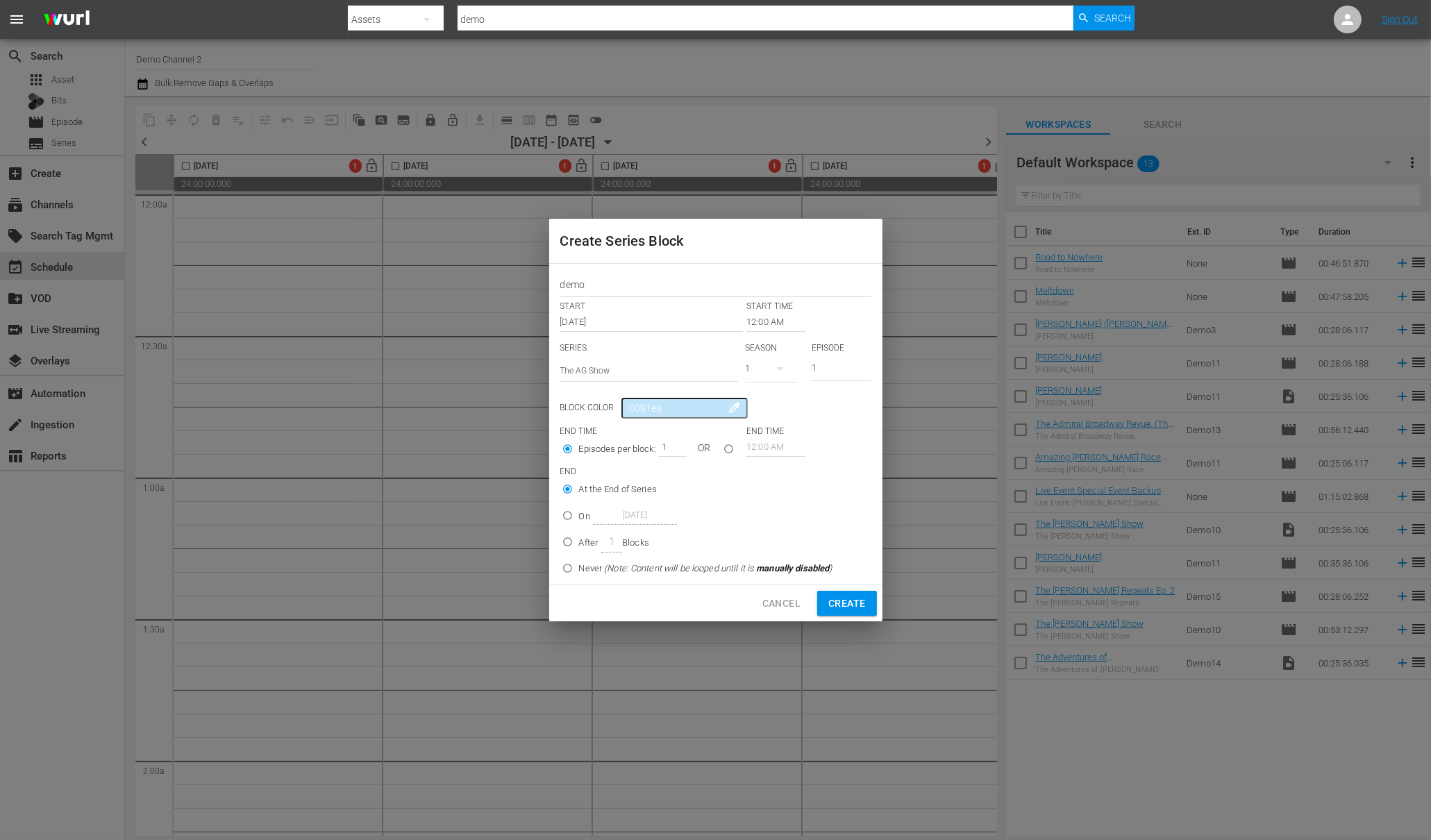
click at [728, 406] on span "colorize" at bounding box center [735, 407] width 14 height 14
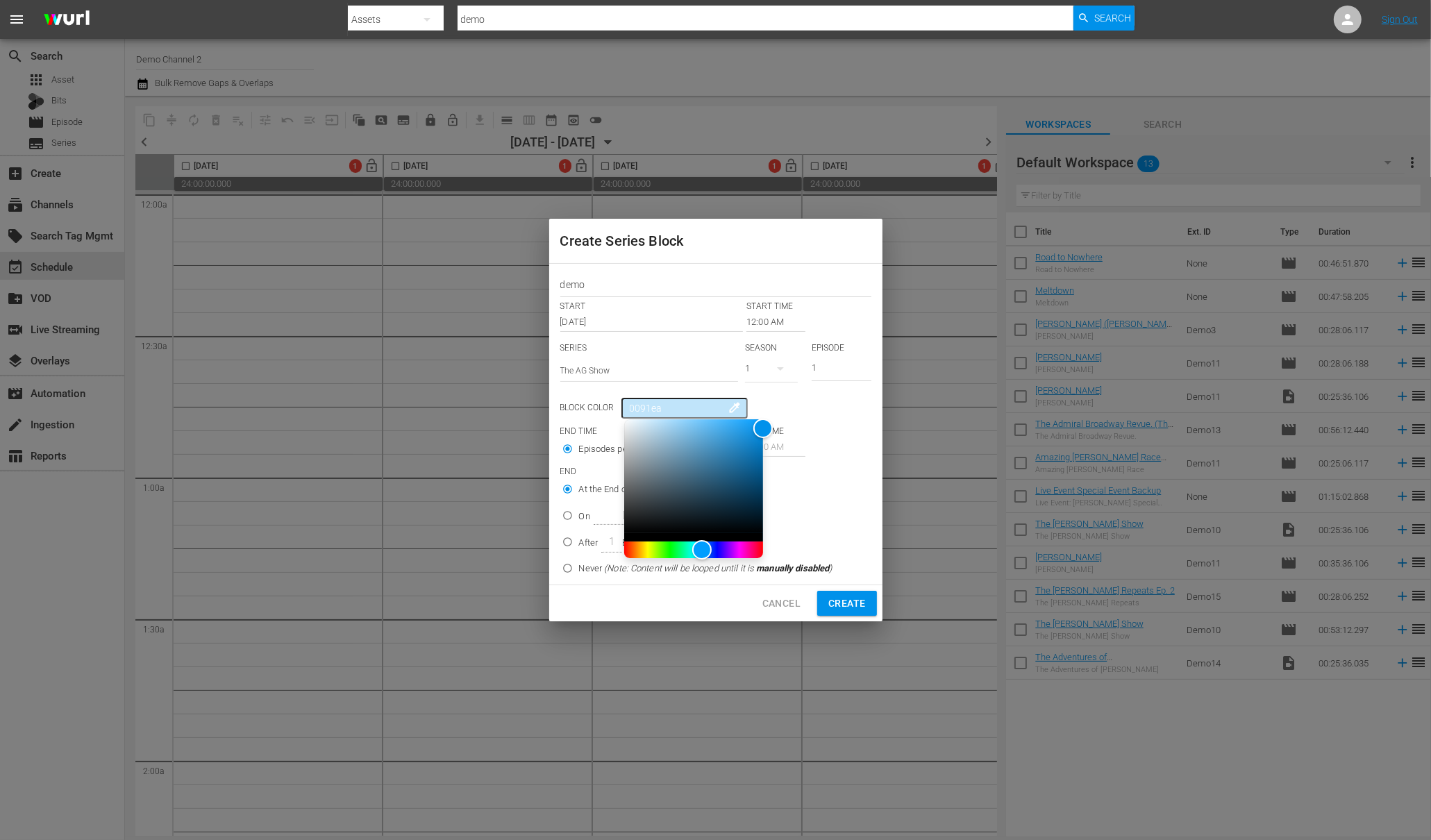
click at [728, 406] on span "colorize" at bounding box center [735, 407] width 14 height 14
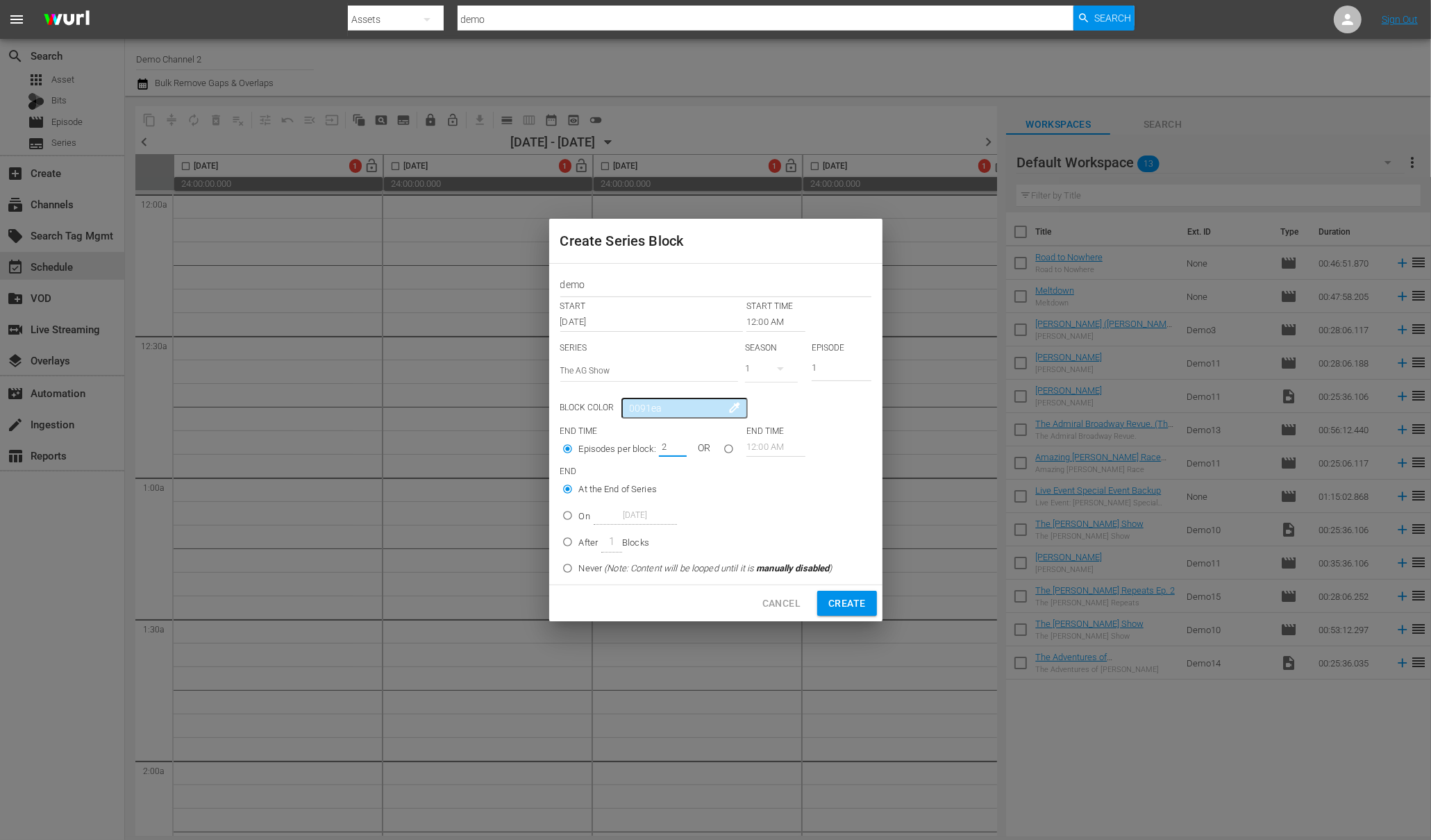
click at [678, 443] on input "2" at bounding box center [668, 447] width 20 height 20
click at [833, 602] on span "Create" at bounding box center [847, 603] width 36 height 17
type input "1"
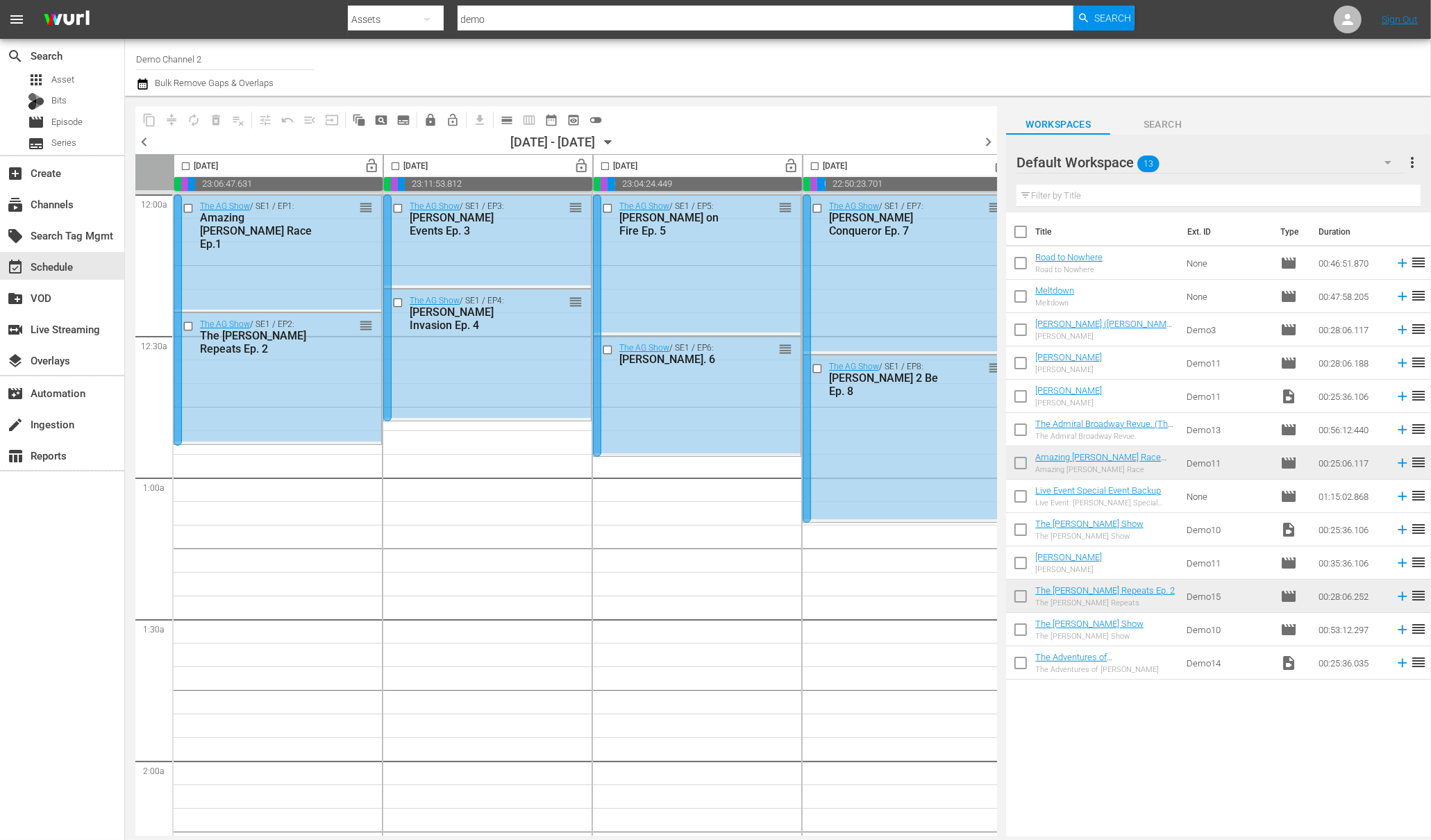
click at [181, 252] on div at bounding box center [178, 319] width 8 height 251
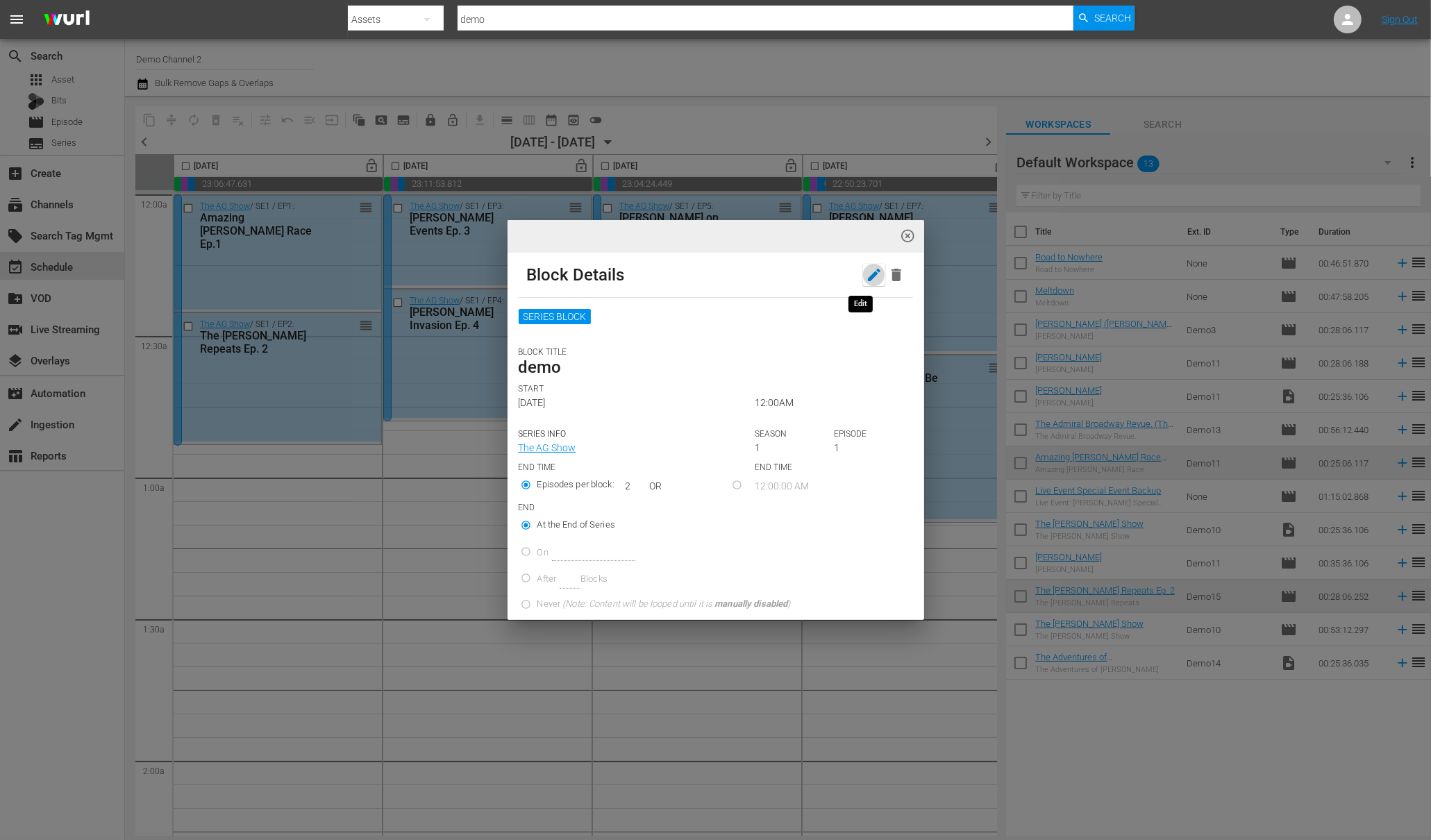
click at [866, 275] on icon "button" at bounding box center [874, 275] width 17 height 17
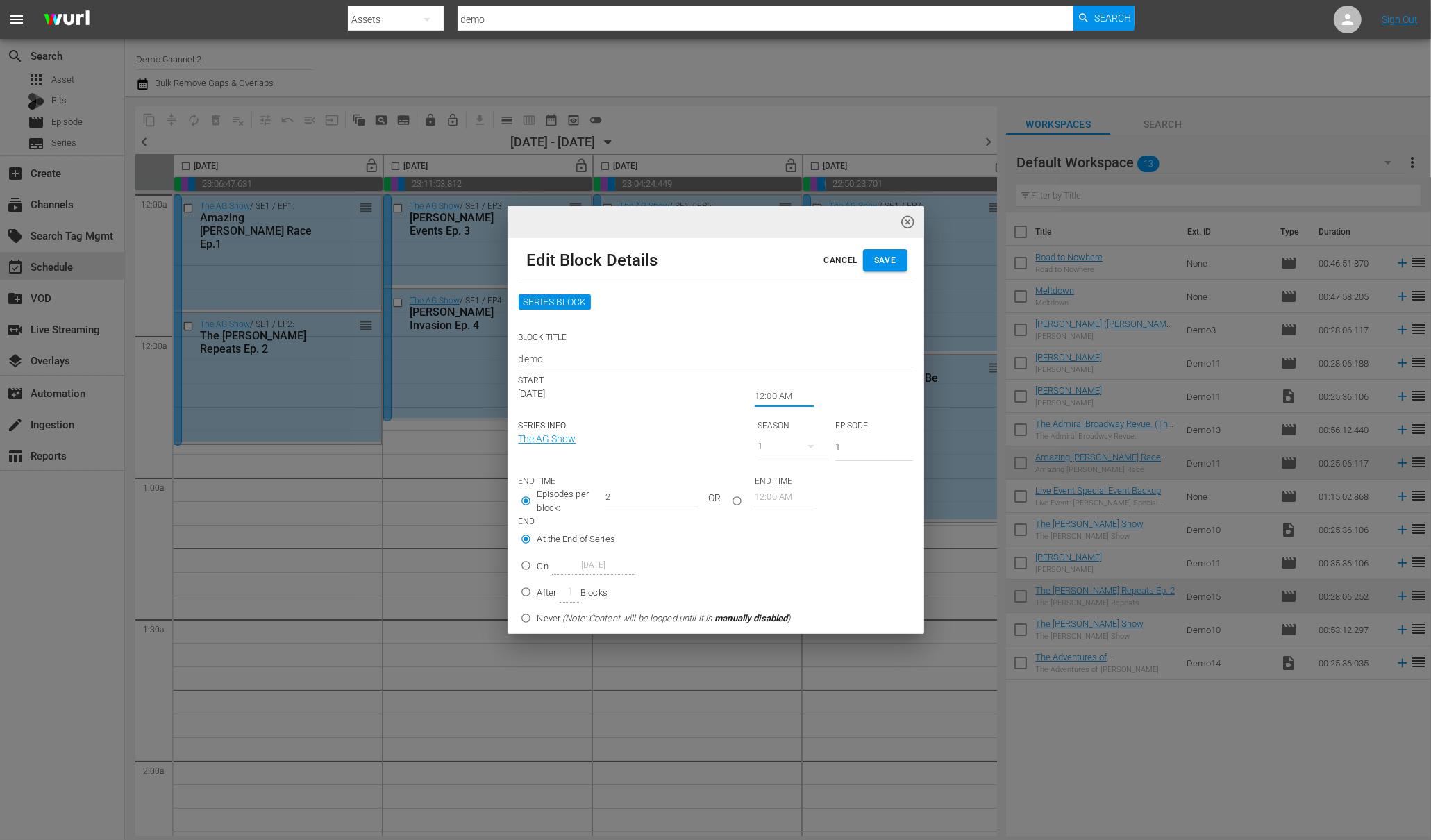
click at [766, 394] on input "12:00 AM" at bounding box center [785, 397] width 59 height 20
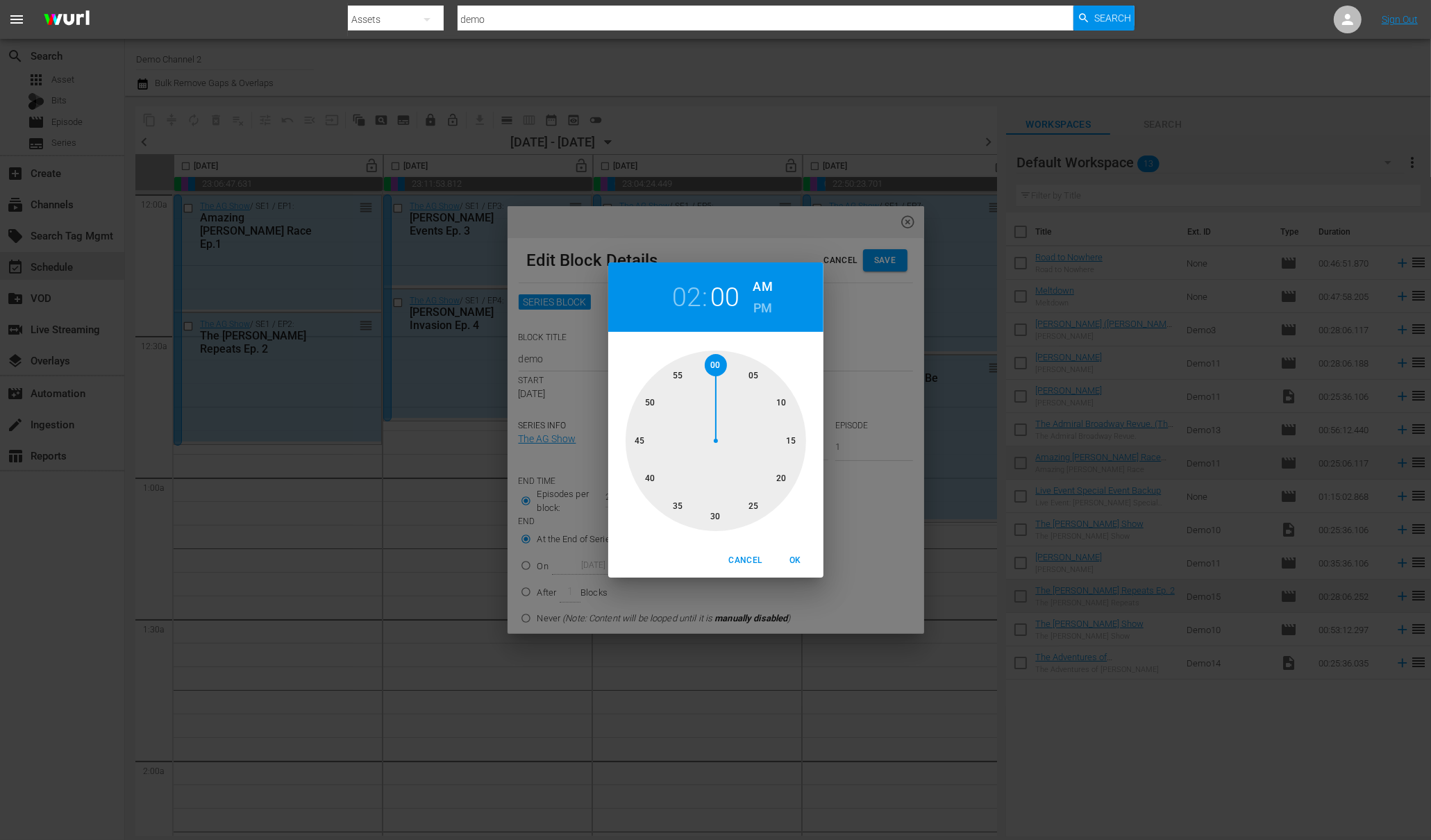
click at [741, 558] on span "Cancel" at bounding box center [745, 560] width 33 height 14
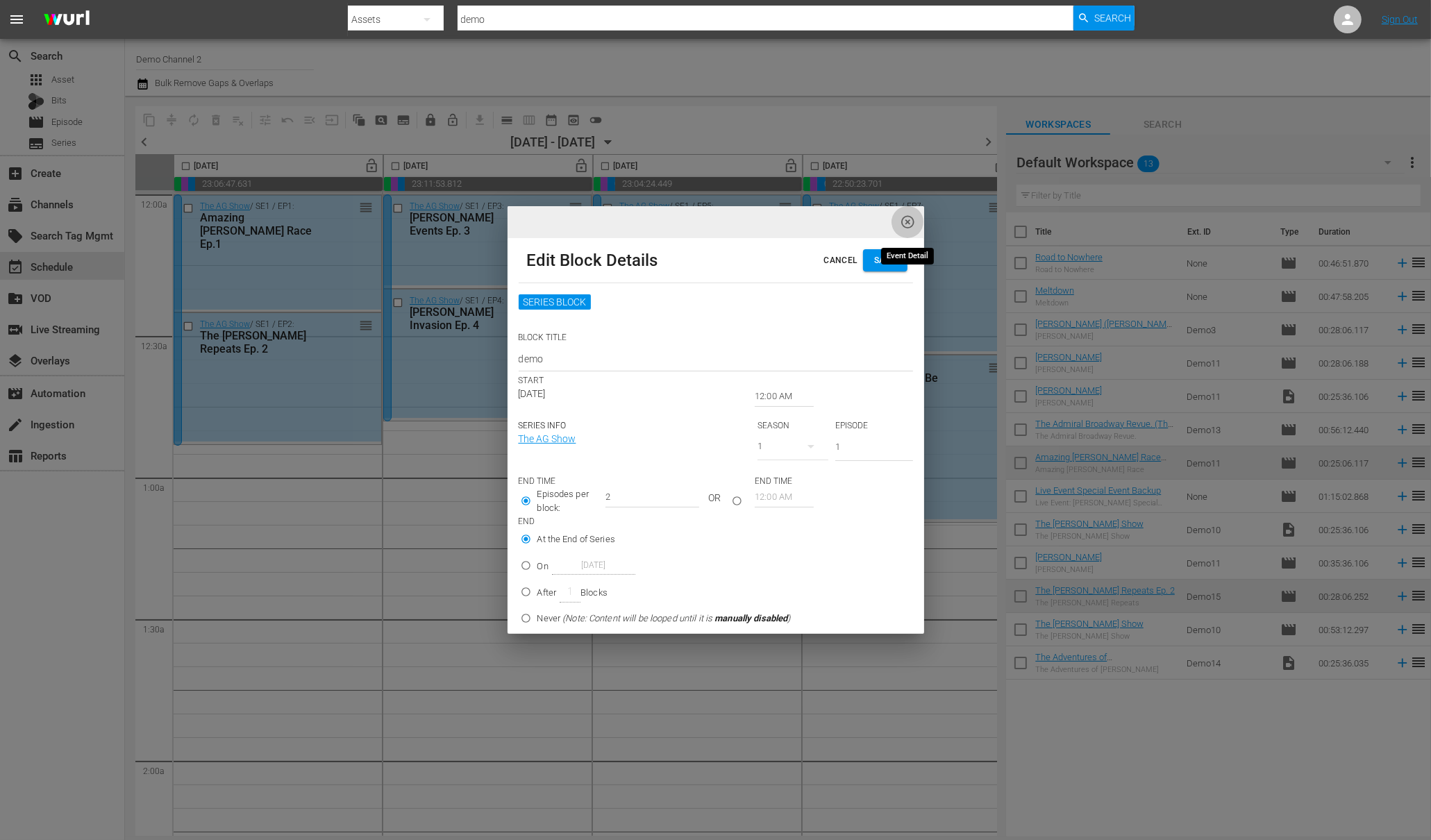
click at [910, 222] on span "highlight_off_icon" at bounding box center [907, 222] width 16 height 16
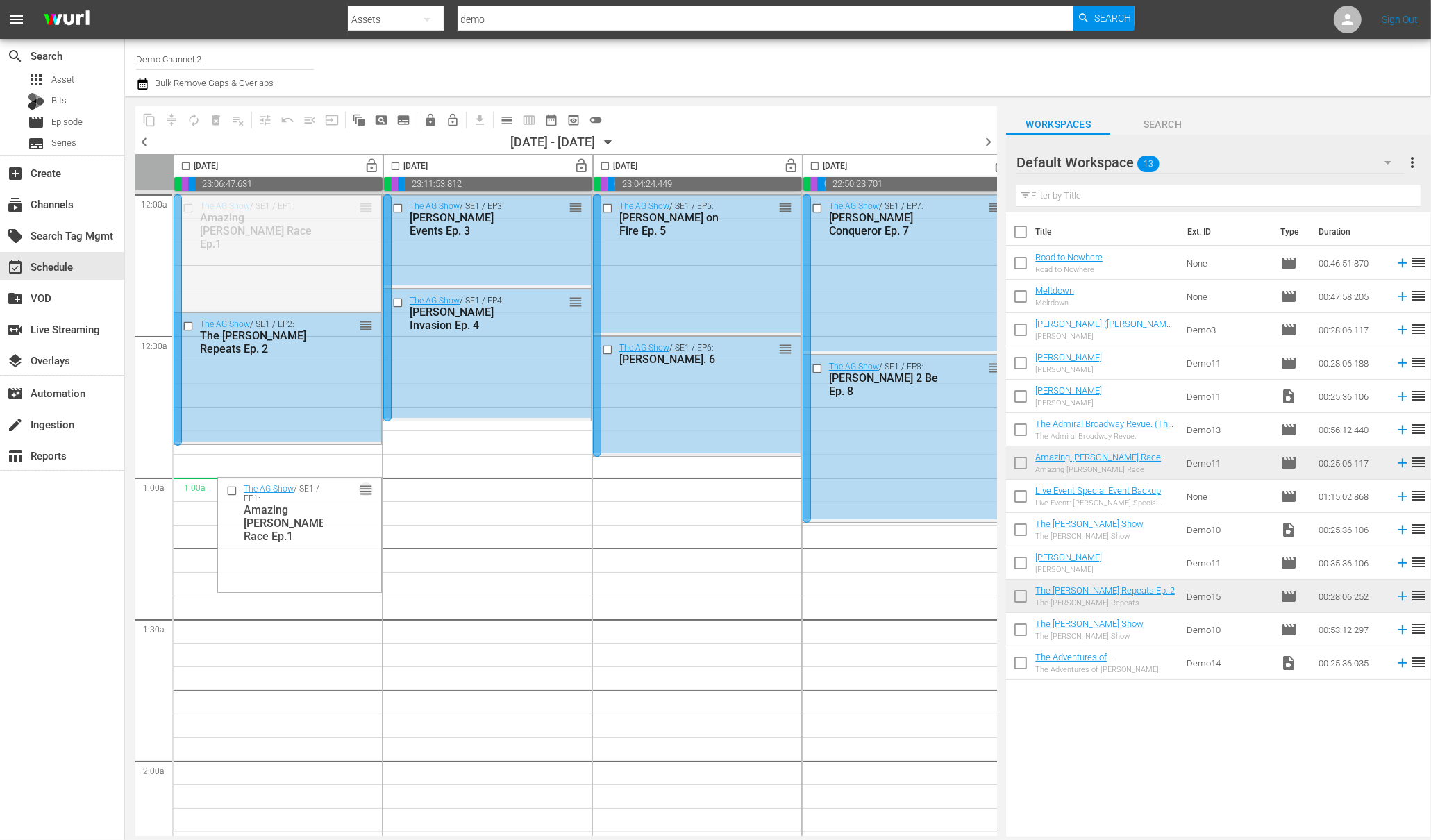
drag, startPoint x: 367, startPoint y: 206, endPoint x: 215, endPoint y: 495, distance: 326.5
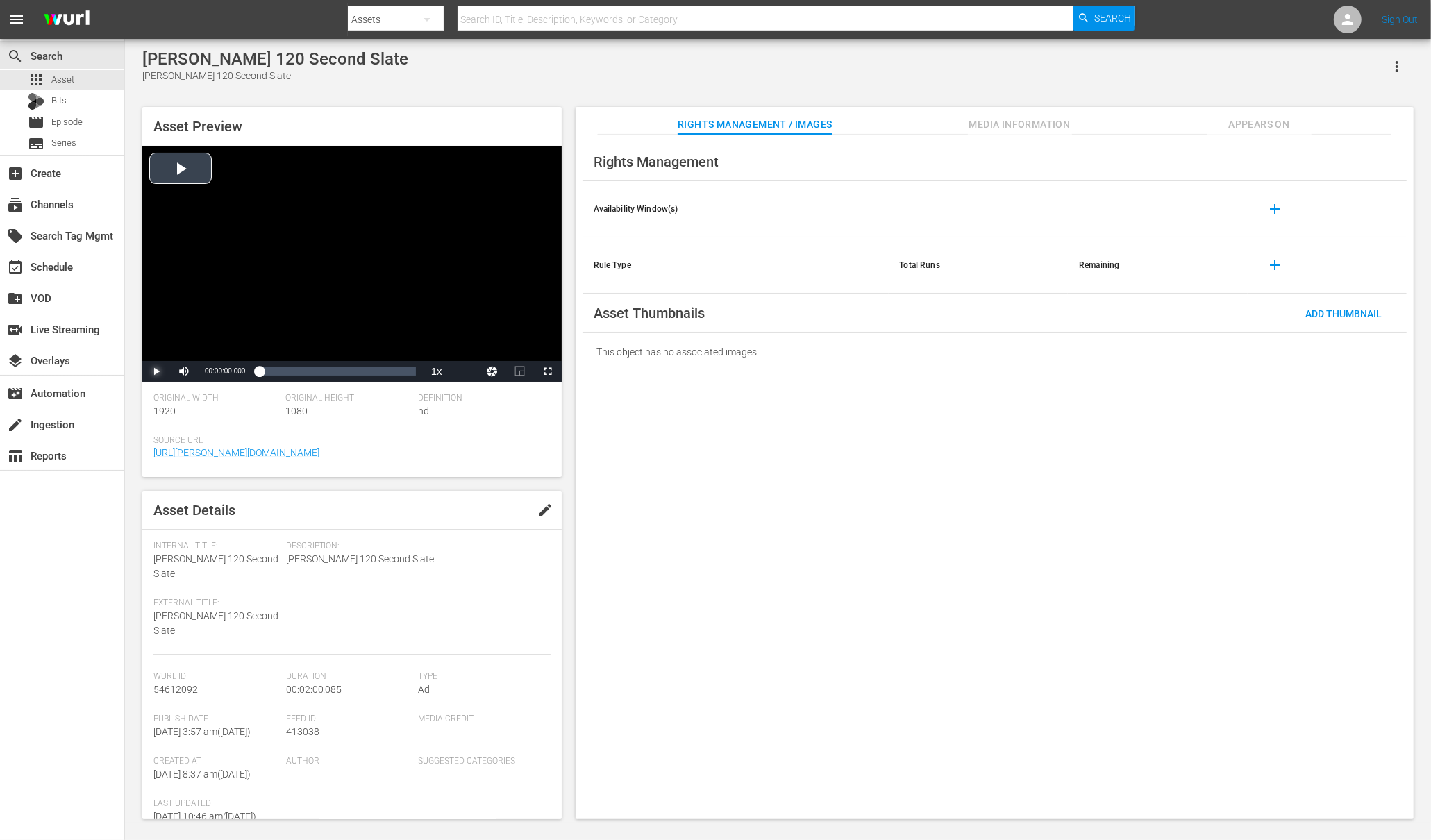
click at [156, 371] on span "Video Player" at bounding box center [156, 371] width 0 height 0
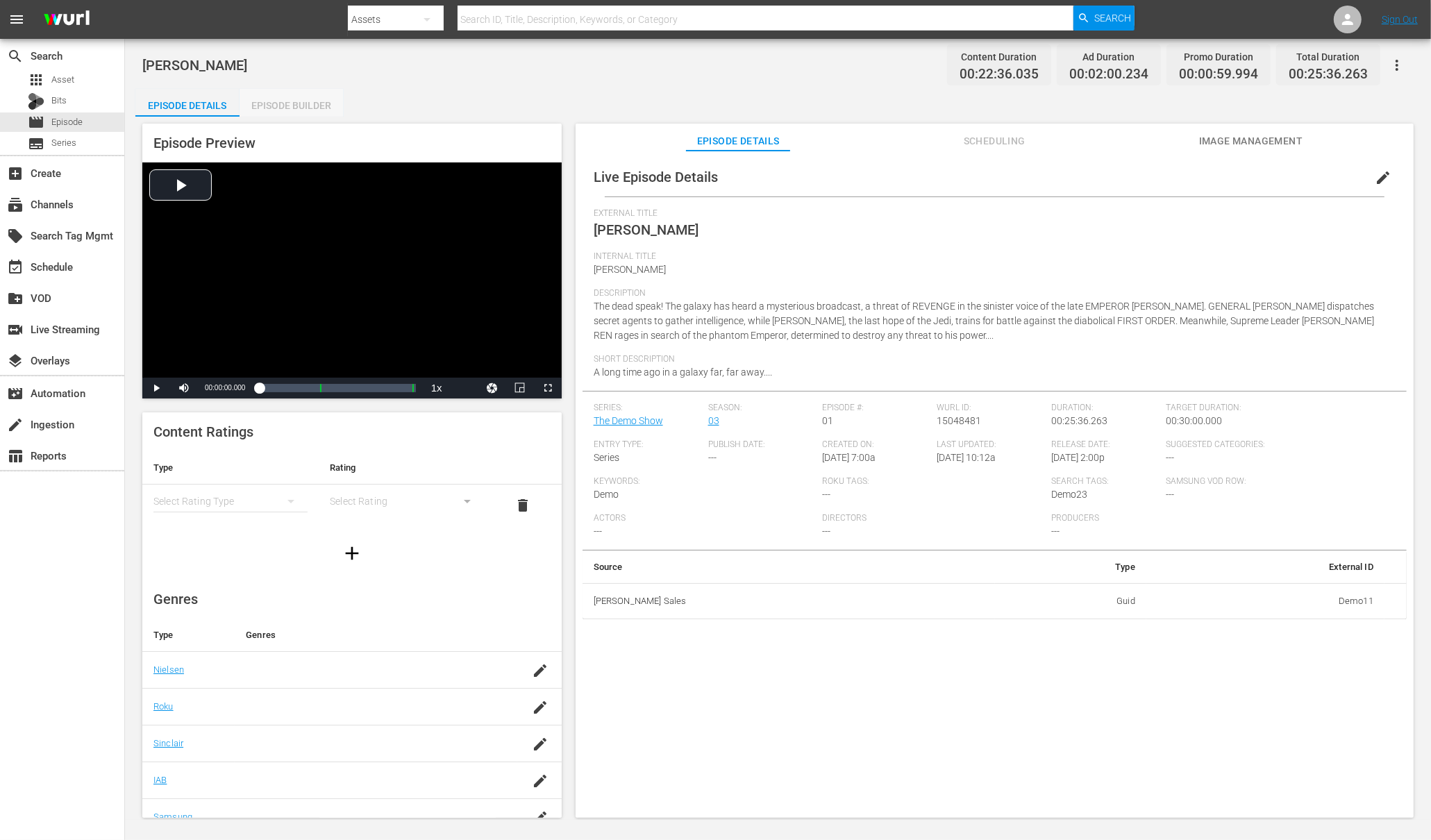
click at [304, 104] on div "Episode Builder" at bounding box center [291, 105] width 104 height 33
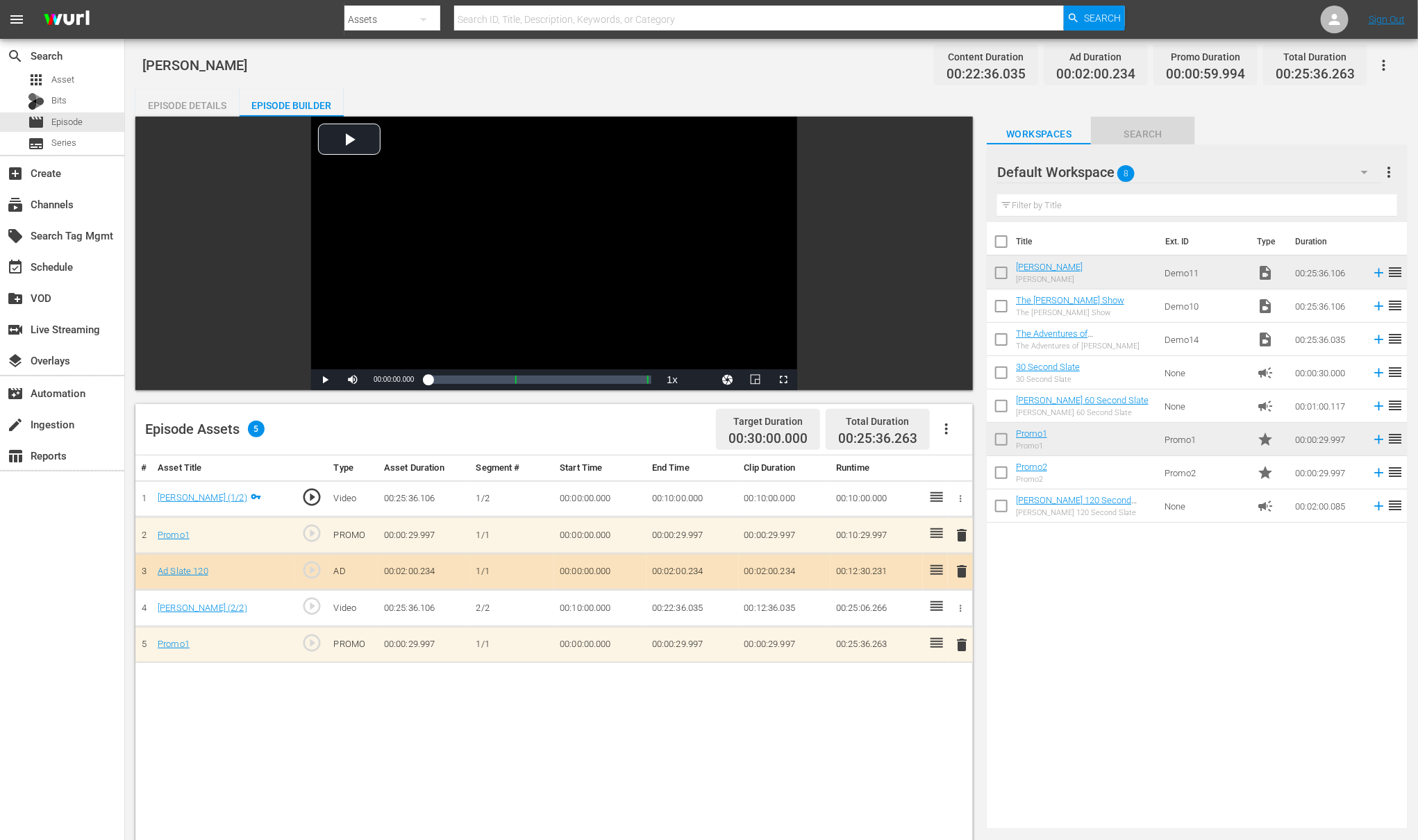
click at [1135, 133] on span "Search" at bounding box center [1142, 134] width 104 height 17
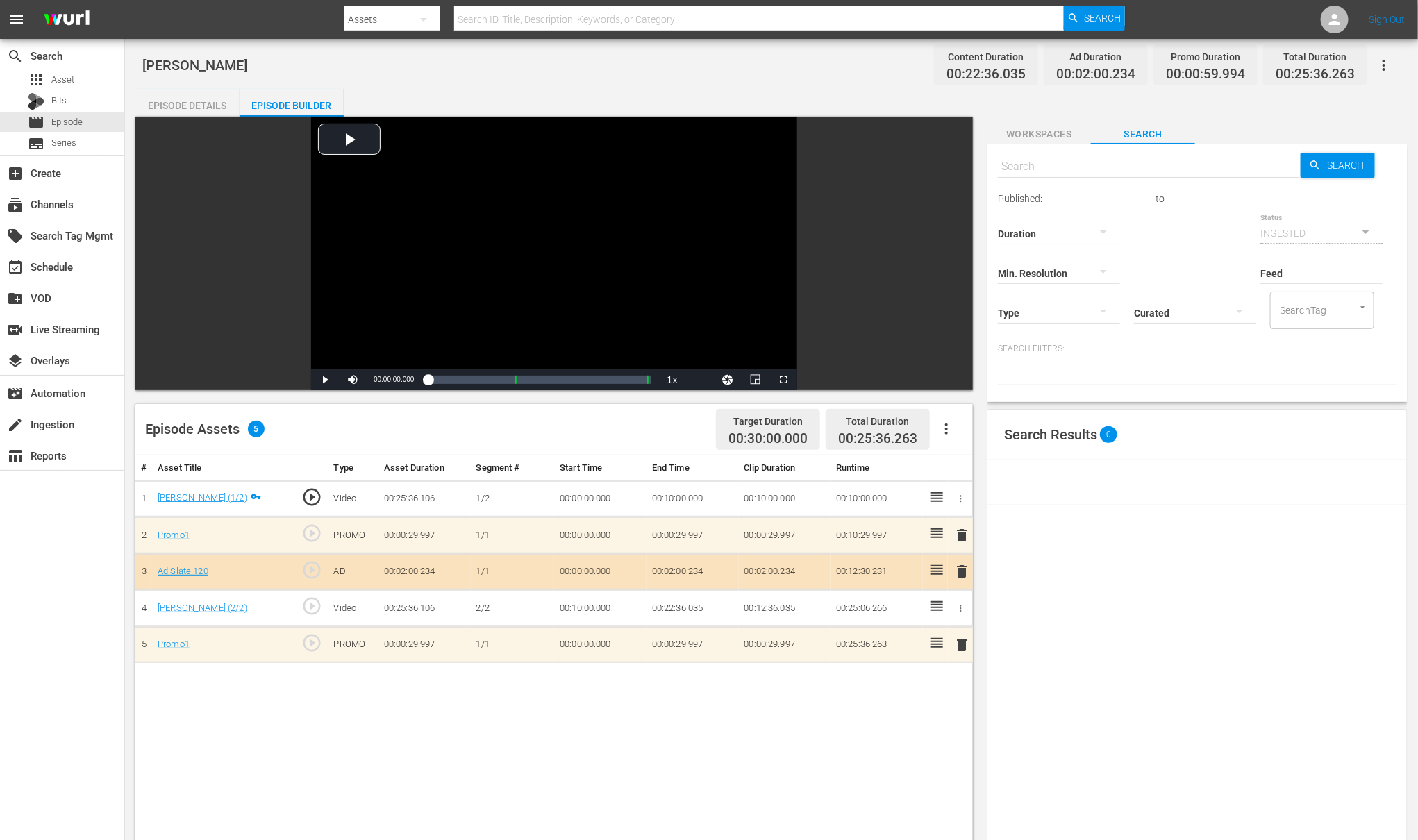
click at [1277, 322] on input "SearchTag" at bounding box center [1303, 310] width 53 height 25
type input "d"
click at [1190, 374] on div "Published: to Duration Status INGESTED Min. Resolution Feed Feed Title Type Cur…" at bounding box center [1197, 293] width 399 height 185
click at [1077, 173] on input "text" at bounding box center [1149, 167] width 303 height 33
type input "demo"
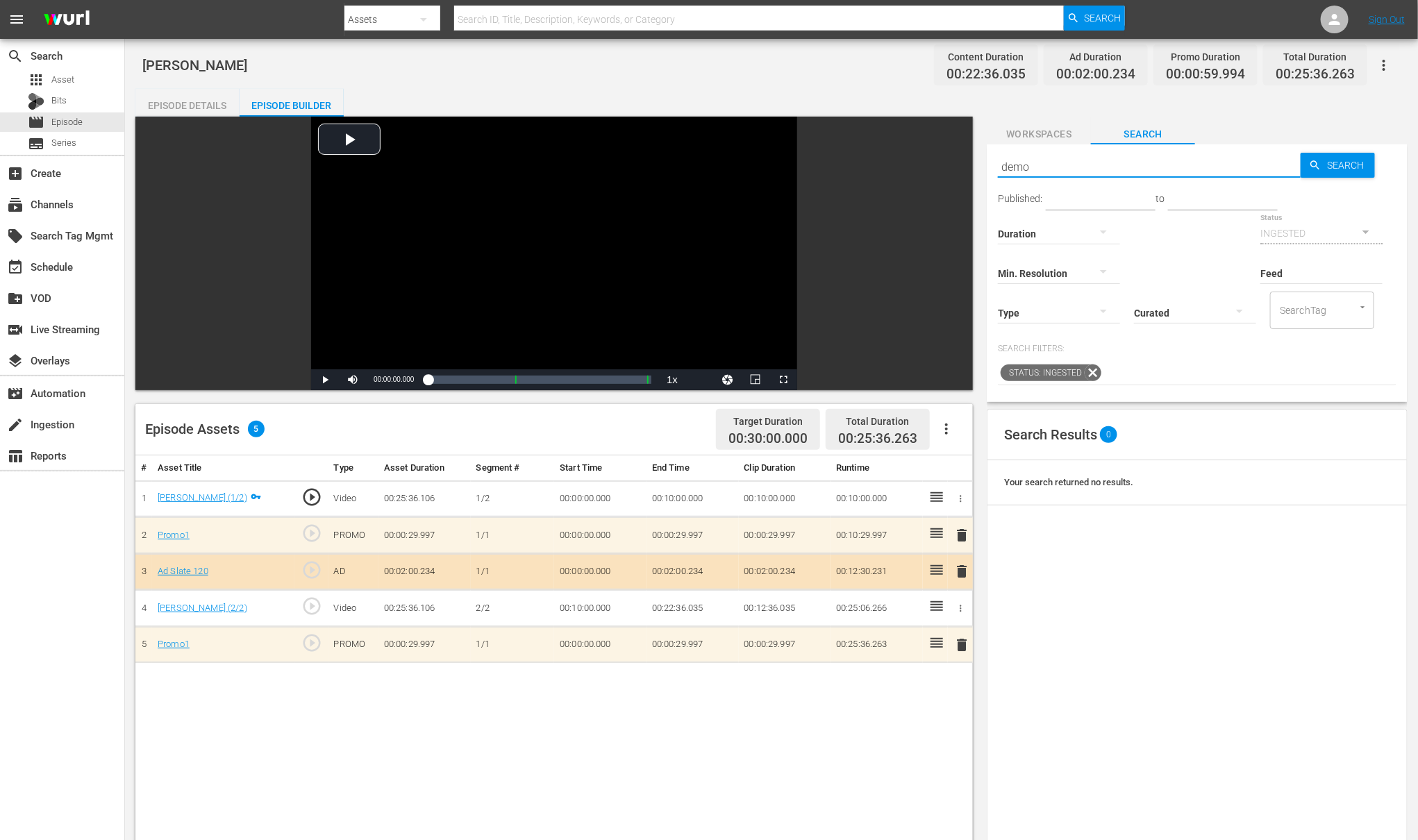
type input "demo"
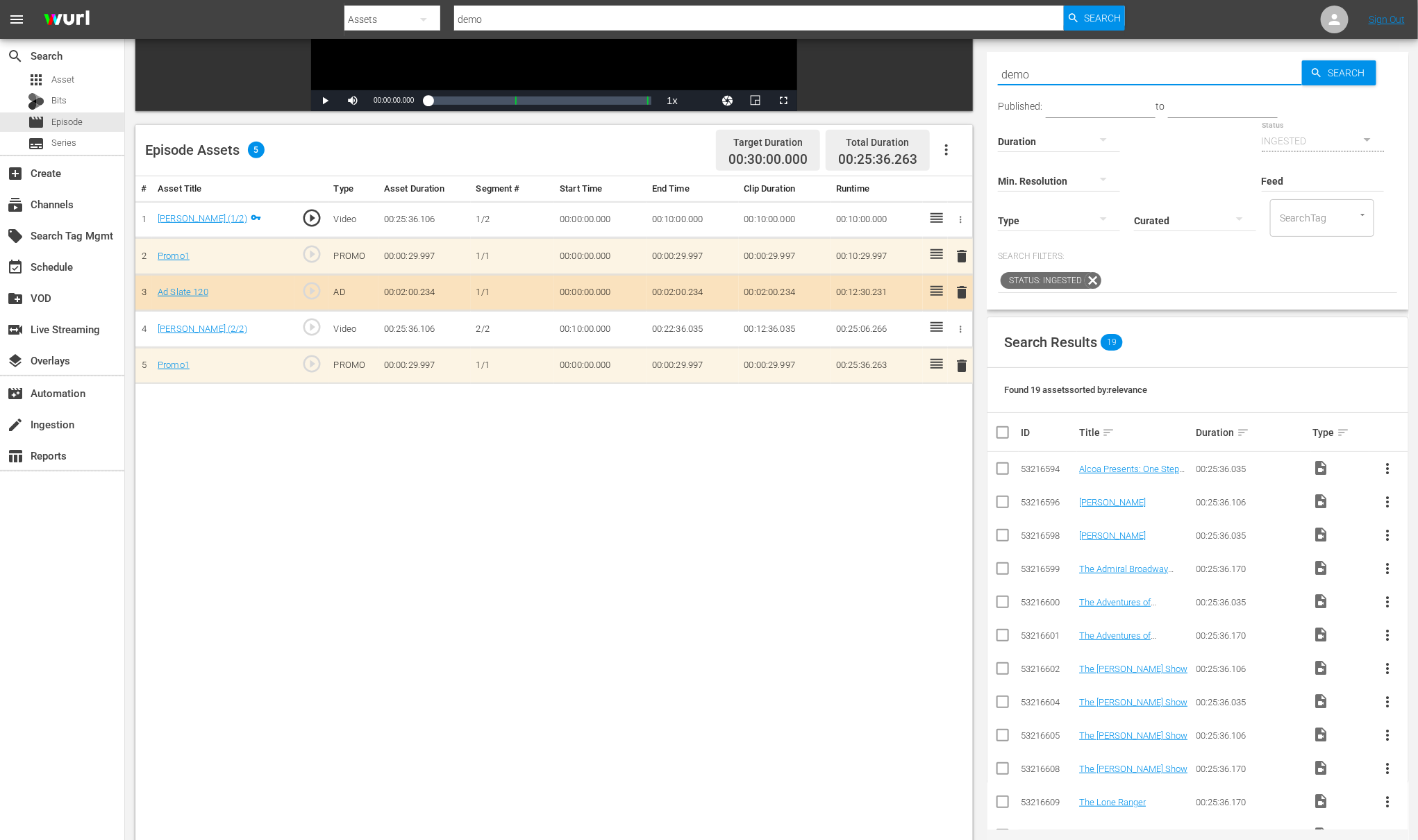
click at [1002, 480] on input "checkbox" at bounding box center [1003, 471] width 17 height 17
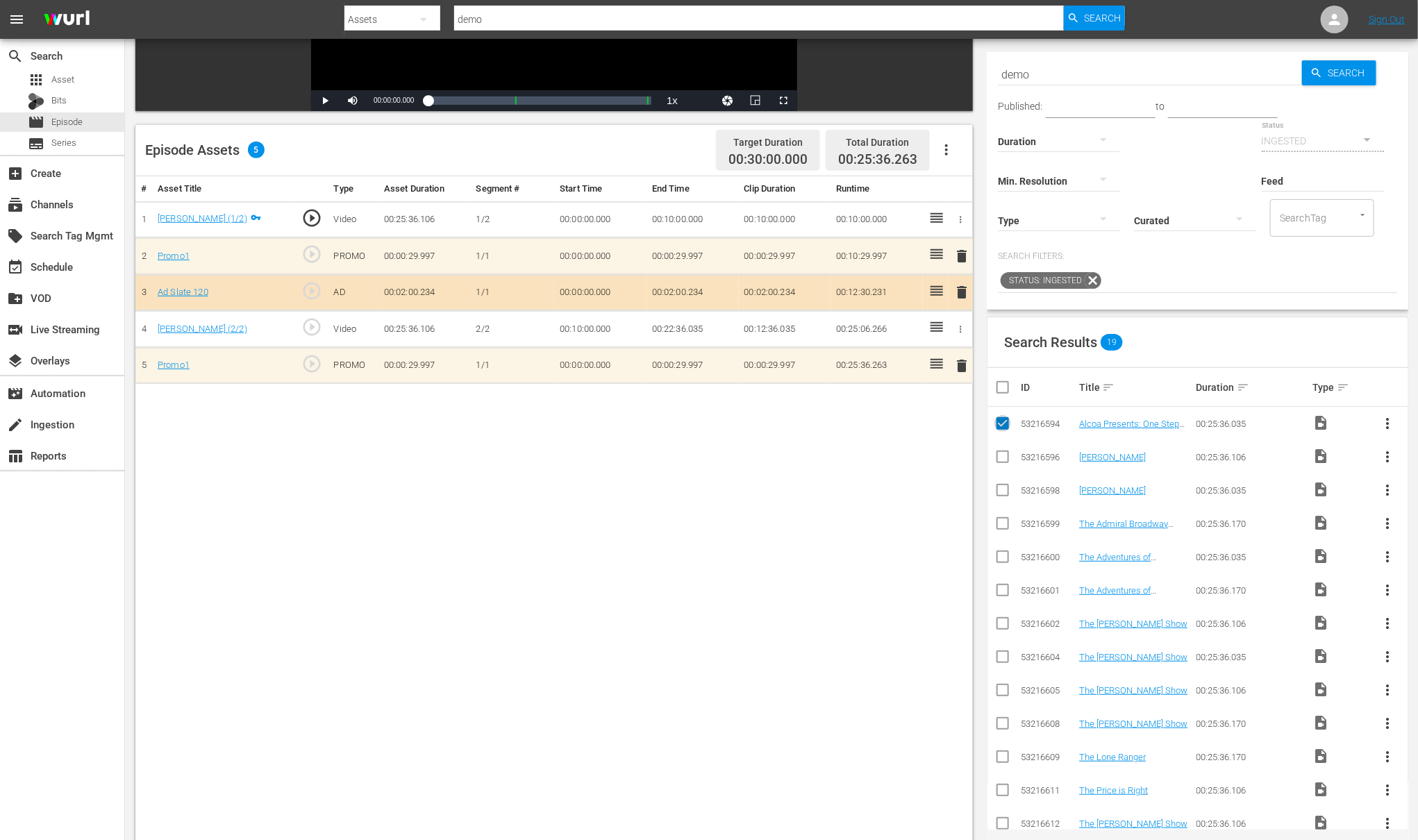
click at [1004, 435] on input "checkbox" at bounding box center [1003, 426] width 17 height 17
checkbox input "false"
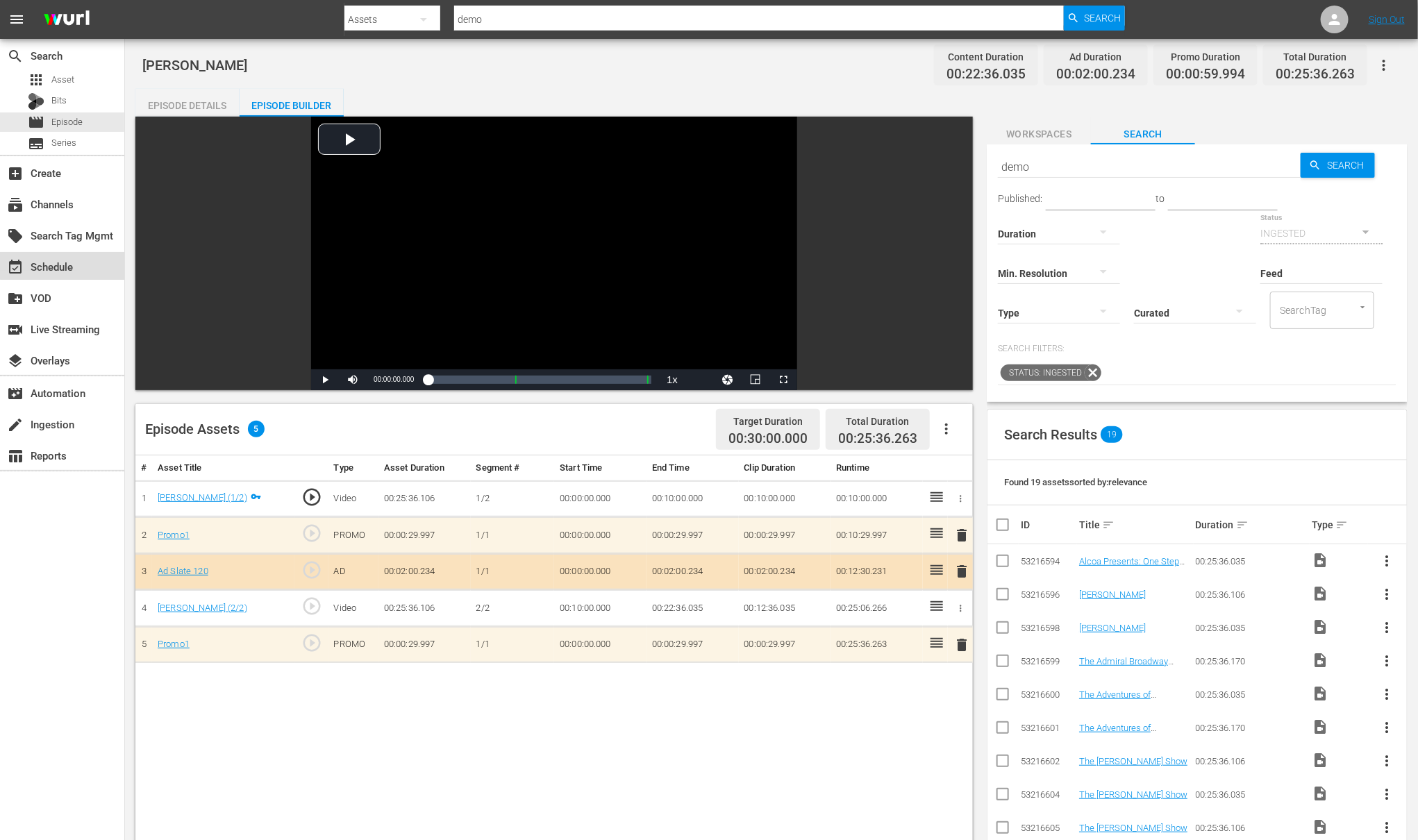
click at [68, 266] on div "event_available Schedule" at bounding box center [39, 264] width 77 height 12
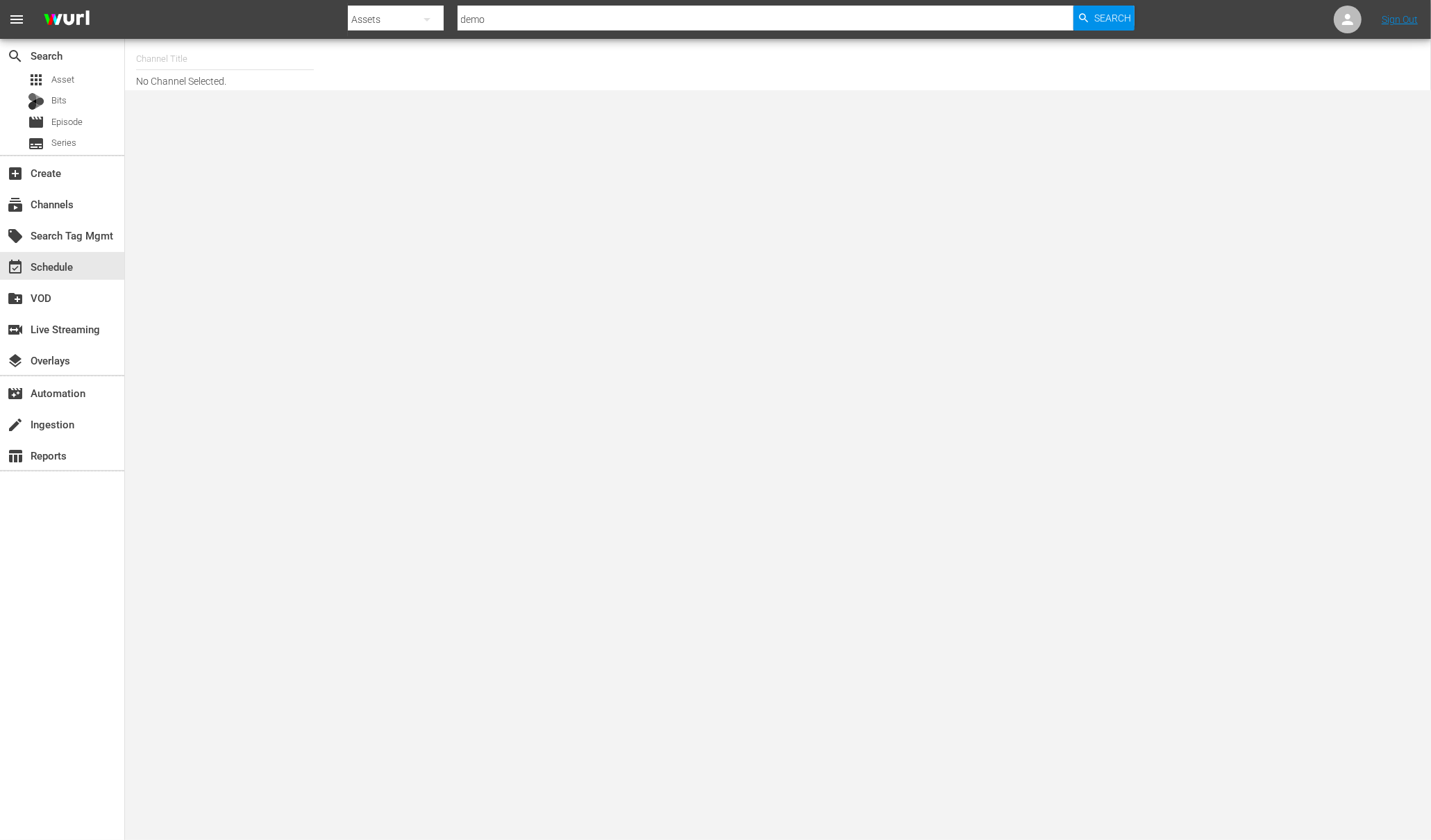
click at [187, 63] on input "text" at bounding box center [225, 59] width 178 height 33
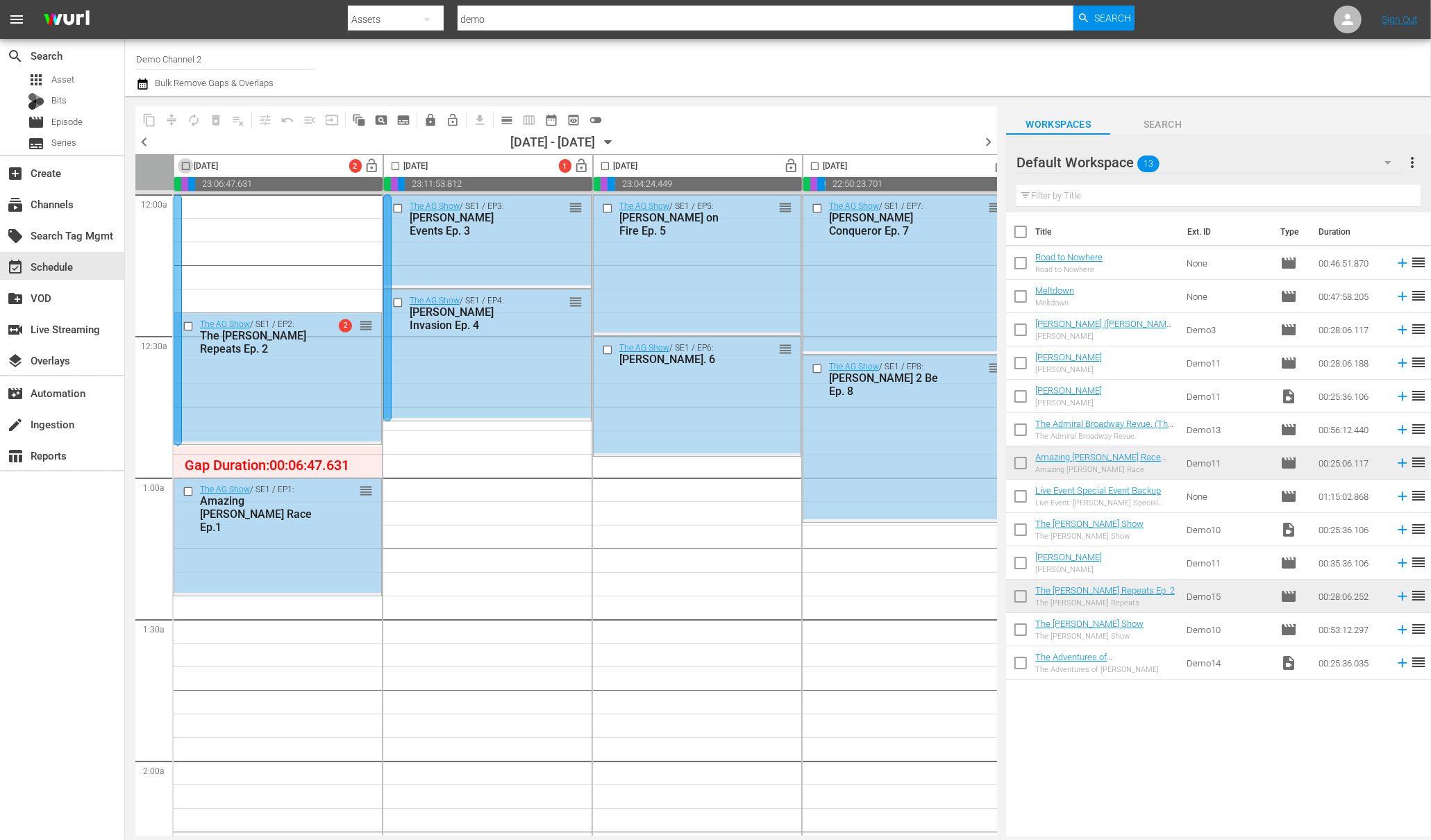
click at [184, 168] on input "checkbox" at bounding box center [185, 168] width 16 height 16
click at [167, 115] on span "compress" at bounding box center [171, 120] width 14 height 14
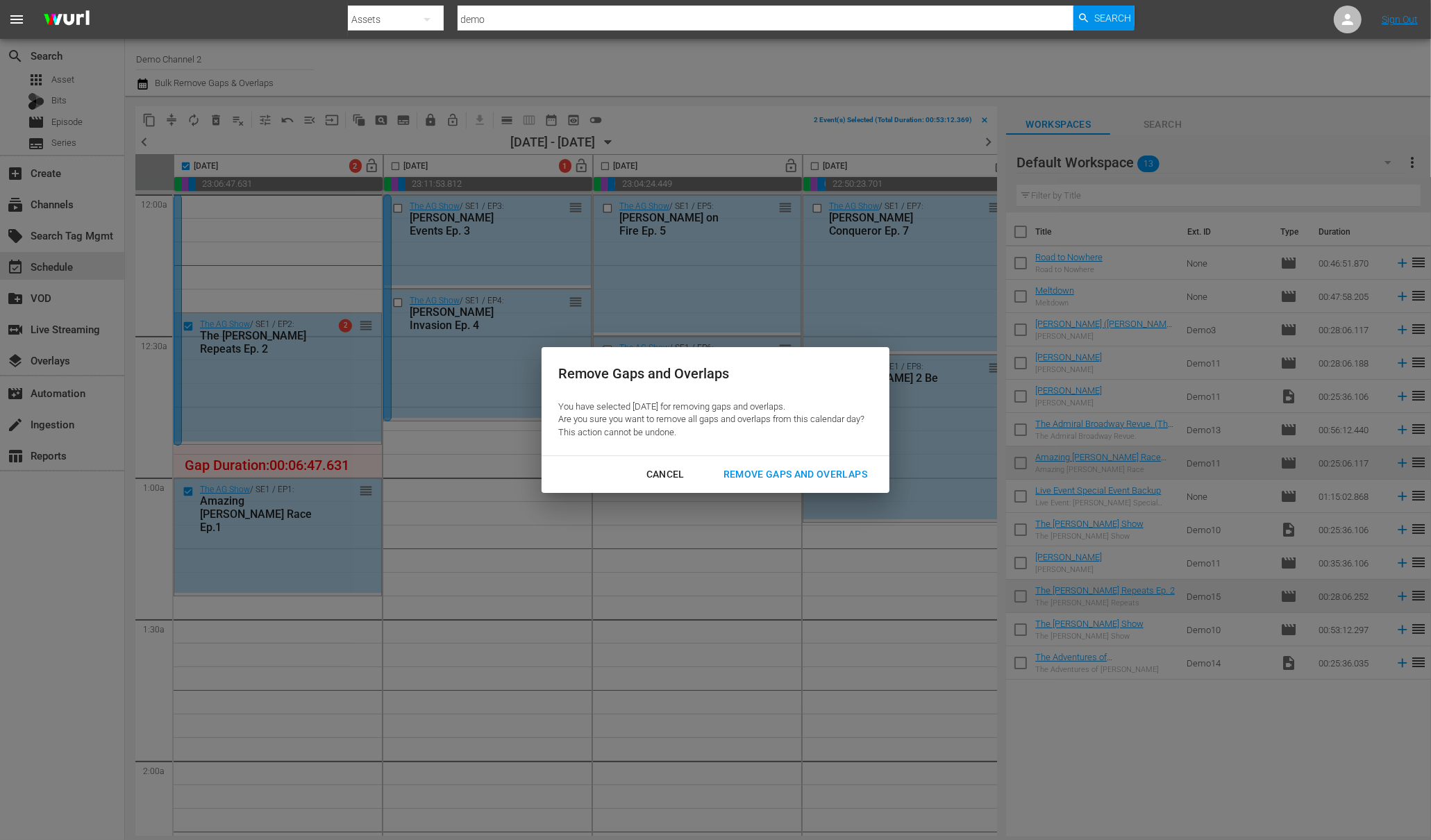
click at [754, 474] on div "Remove Gaps and Overlaps" at bounding box center [795, 474] width 166 height 17
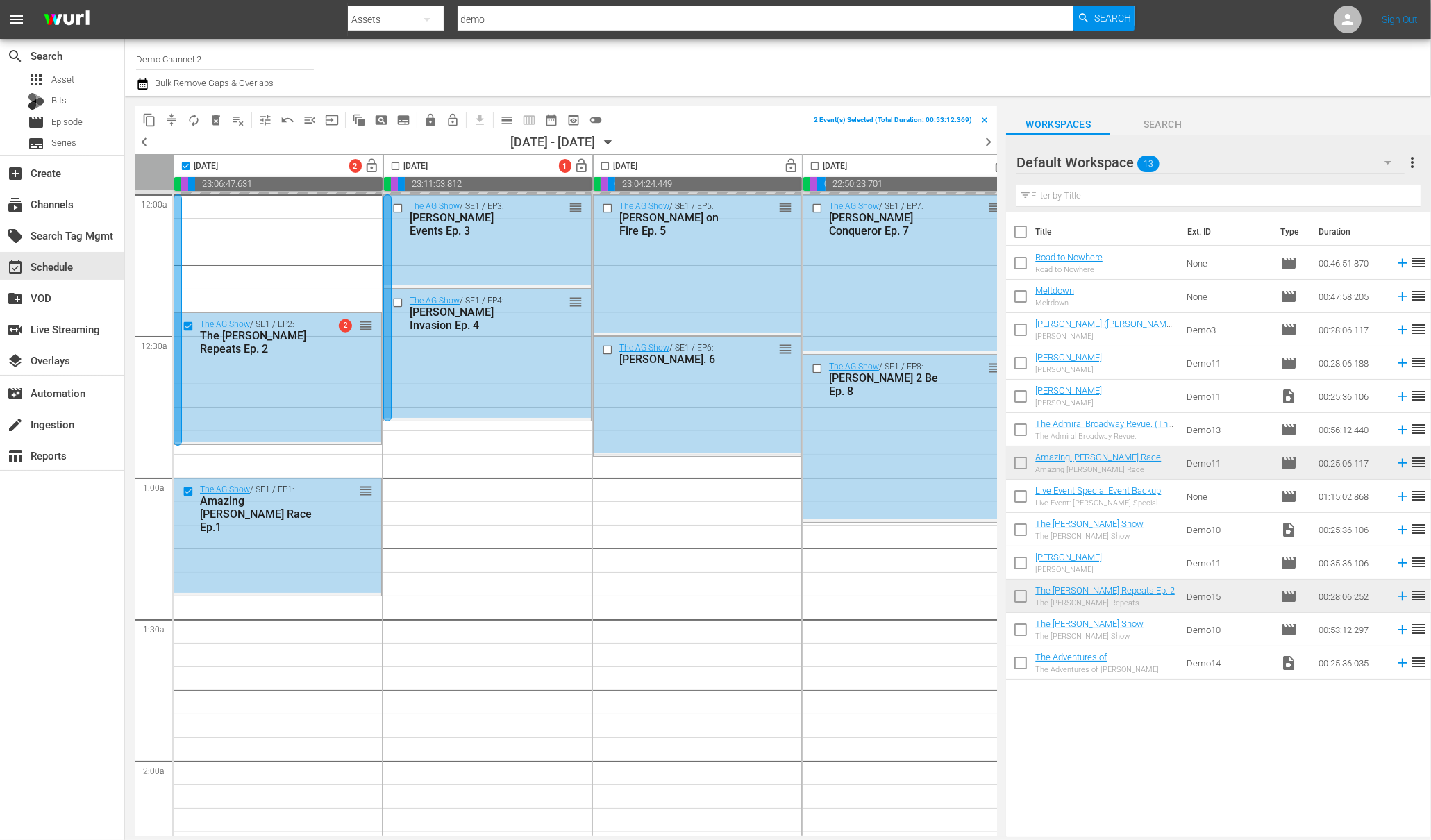
checkbox input "false"
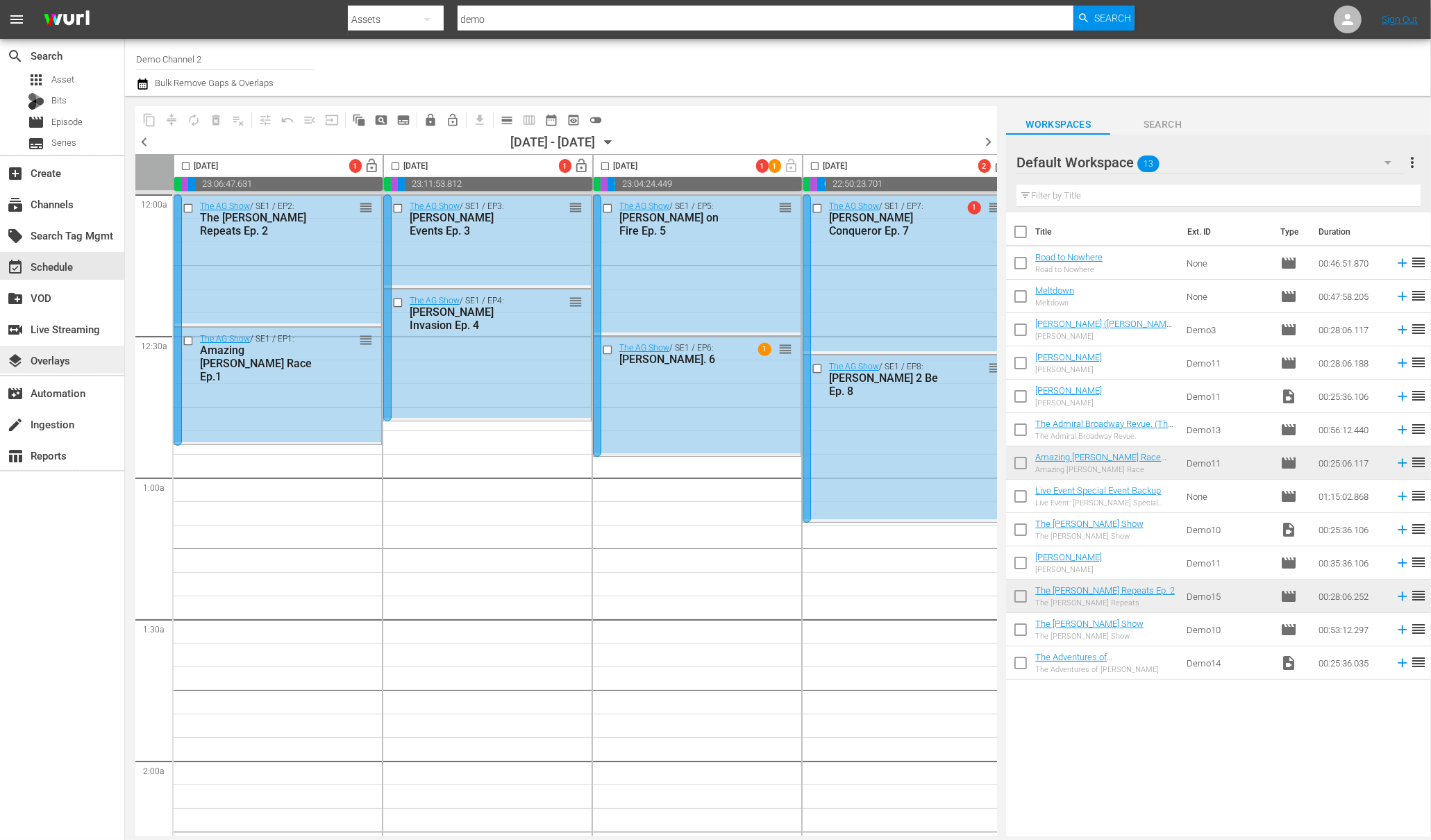
click at [83, 360] on div "layers Overlays" at bounding box center [62, 360] width 124 height 28
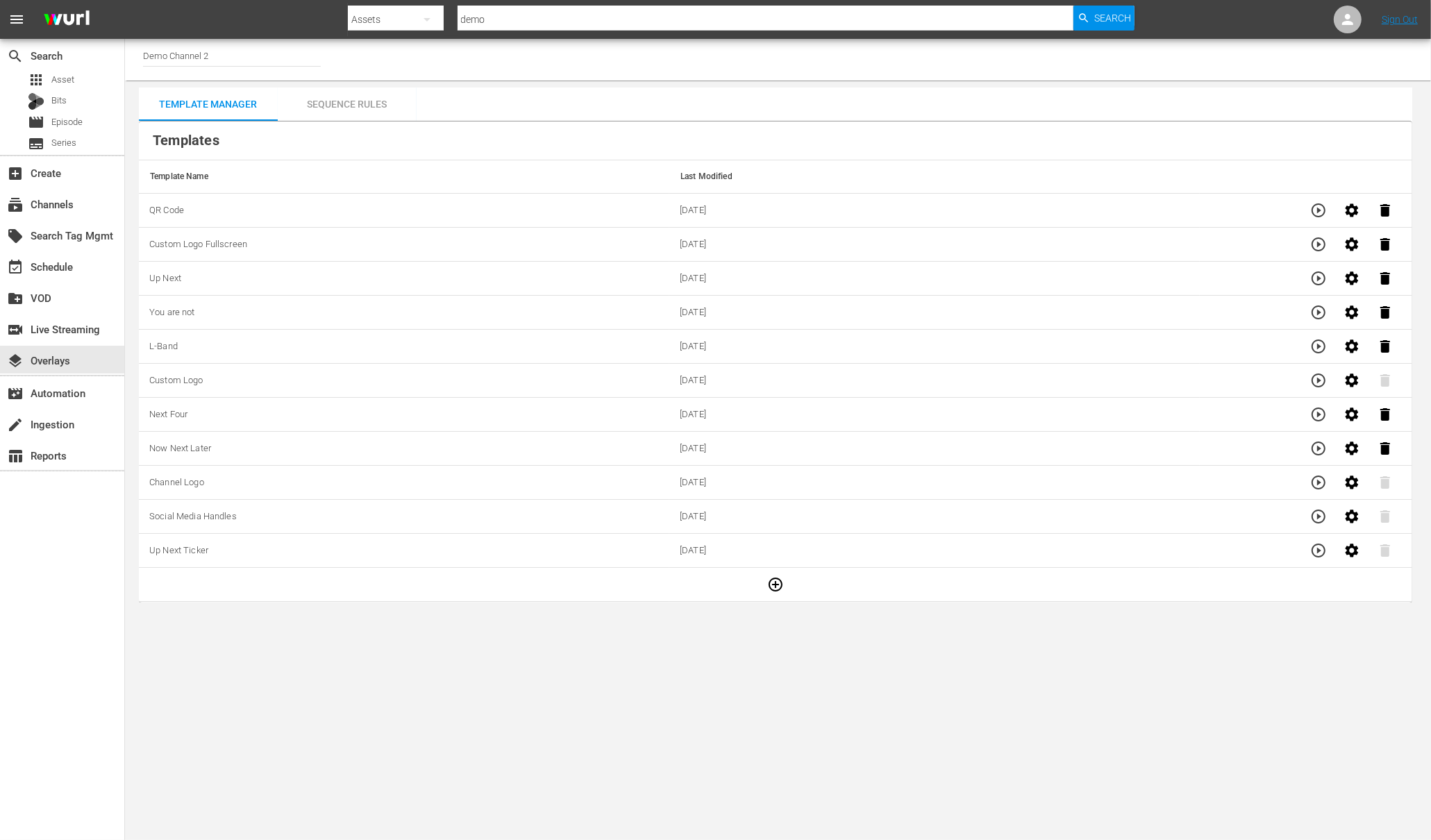
click at [439, 221] on td "QR Code" at bounding box center [404, 210] width 530 height 34
click at [1311, 212] on icon "button" at bounding box center [1318, 210] width 14 height 14
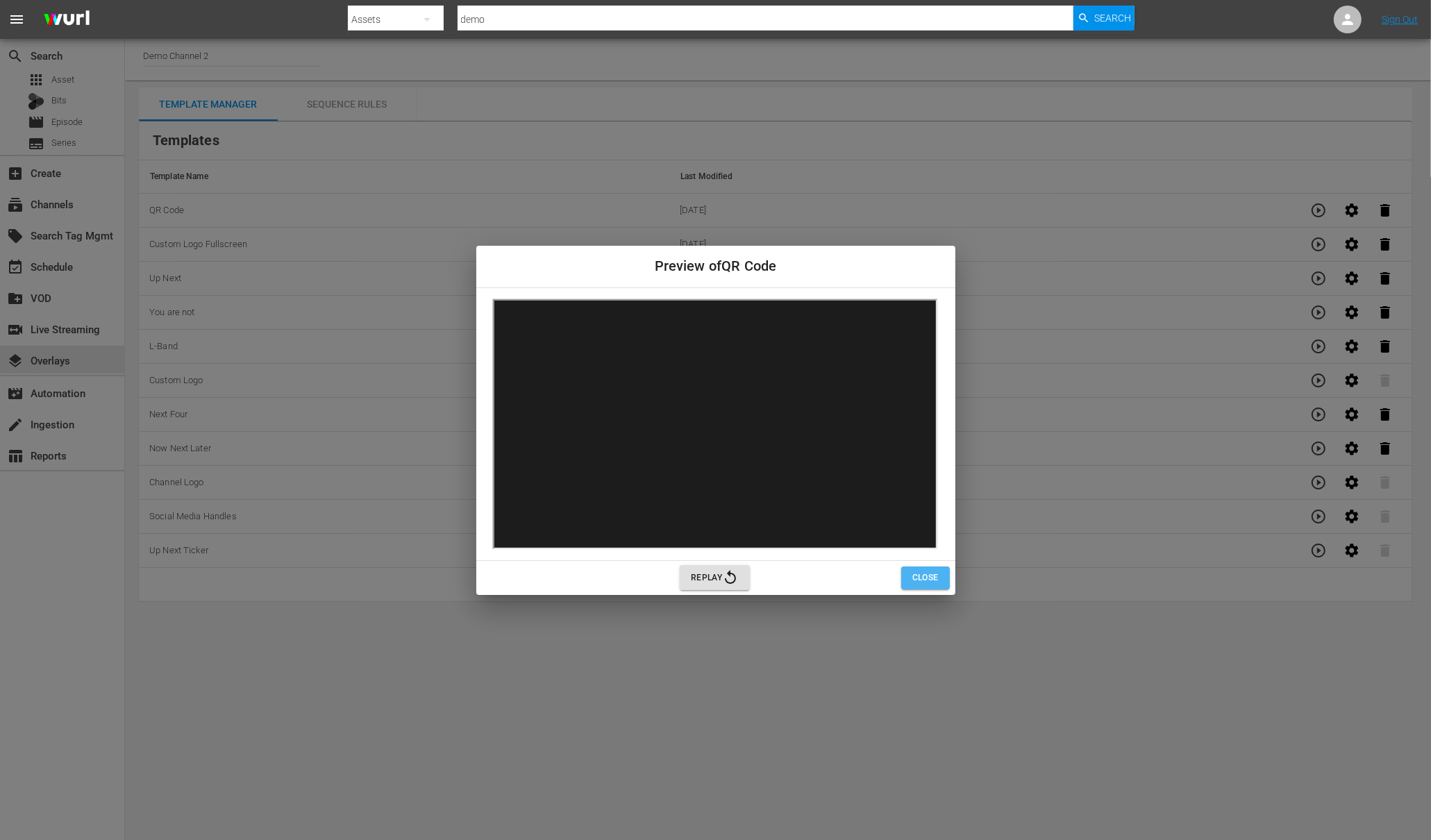
click at [920, 579] on span "Close" at bounding box center [925, 577] width 27 height 14
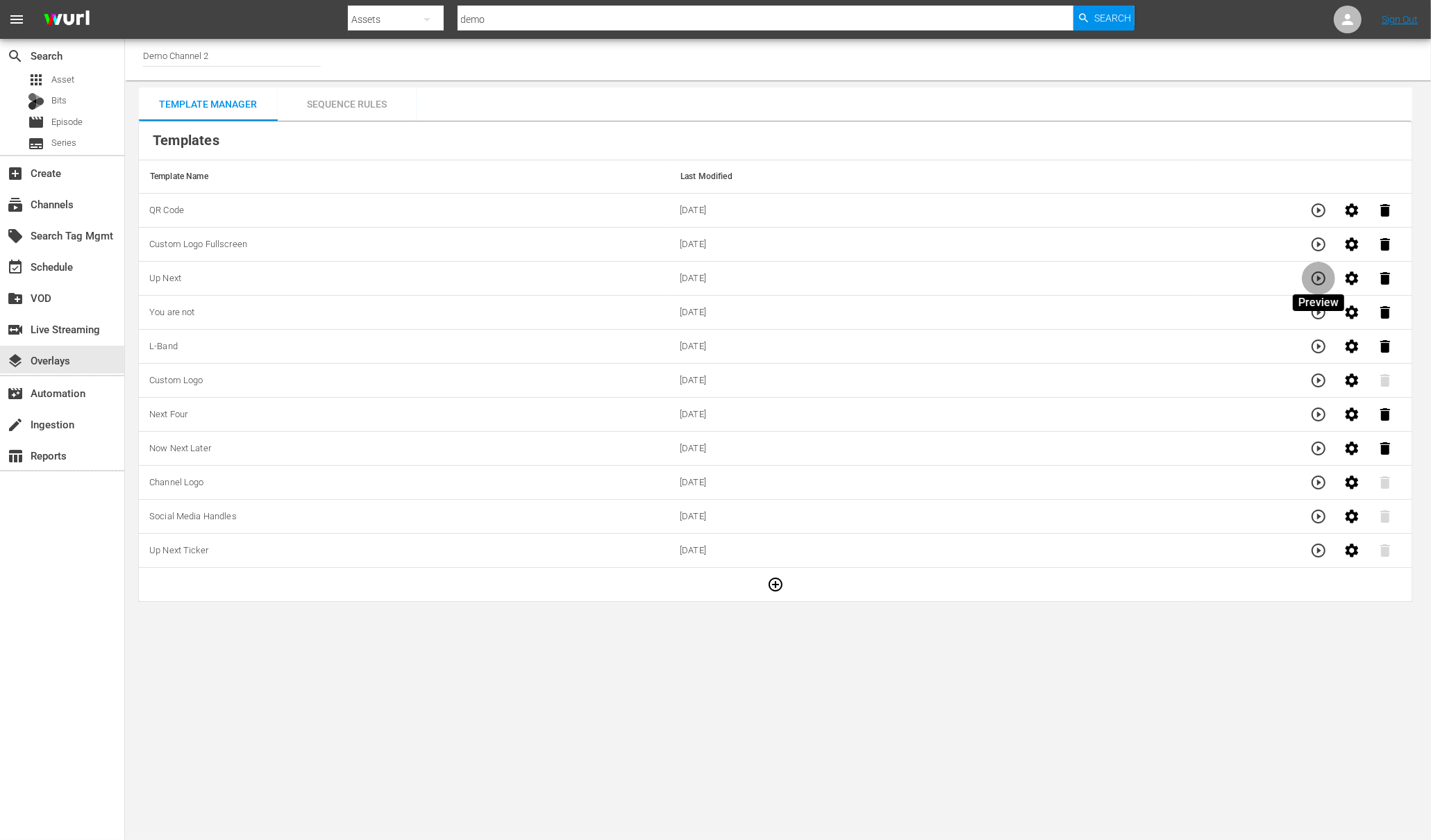
click at [1318, 278] on icon "button" at bounding box center [1318, 278] width 14 height 14
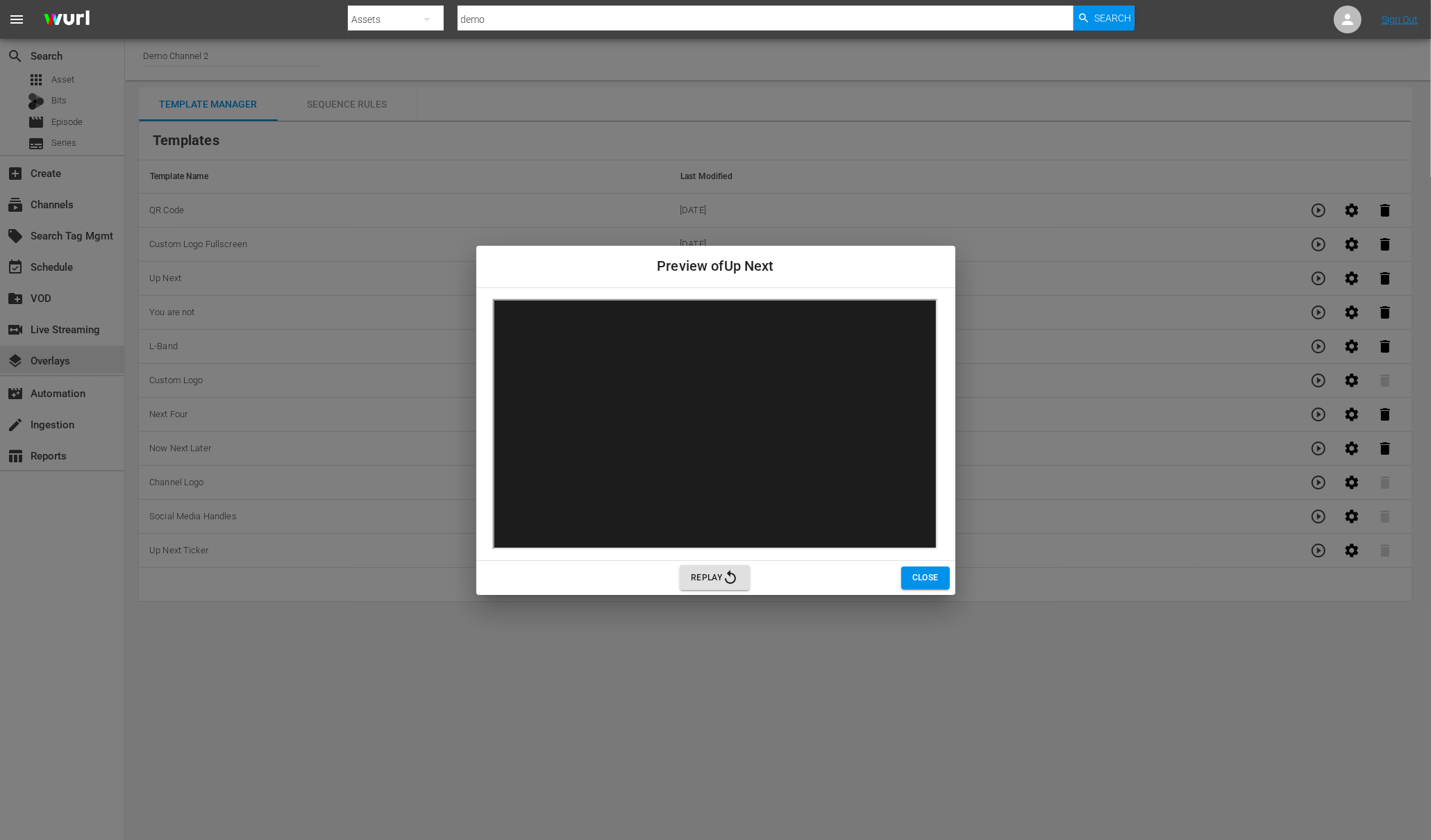
click at [929, 578] on span "Close" at bounding box center [925, 577] width 27 height 14
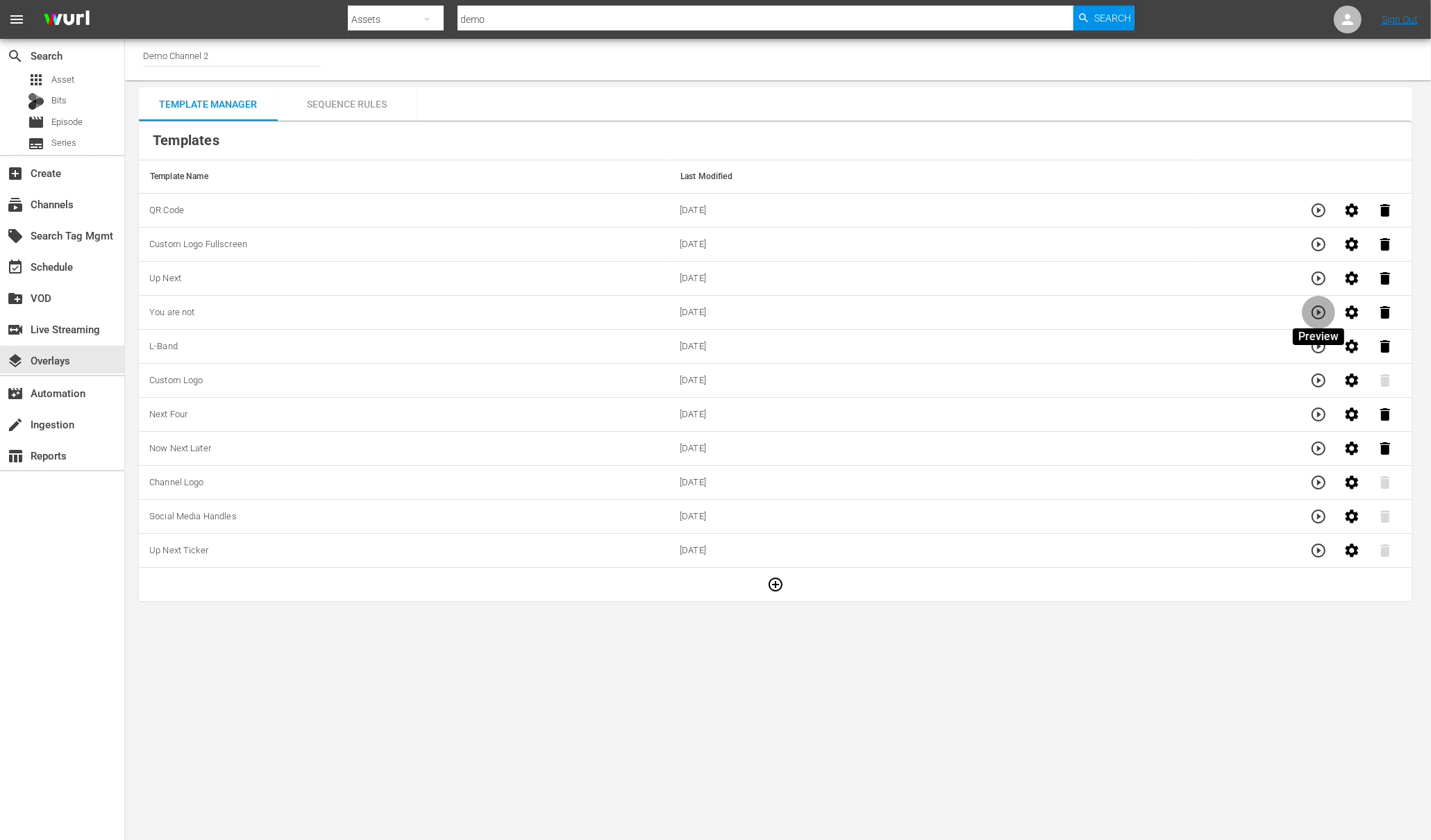
click at [1322, 311] on icon "button" at bounding box center [1319, 313] width 17 height 17
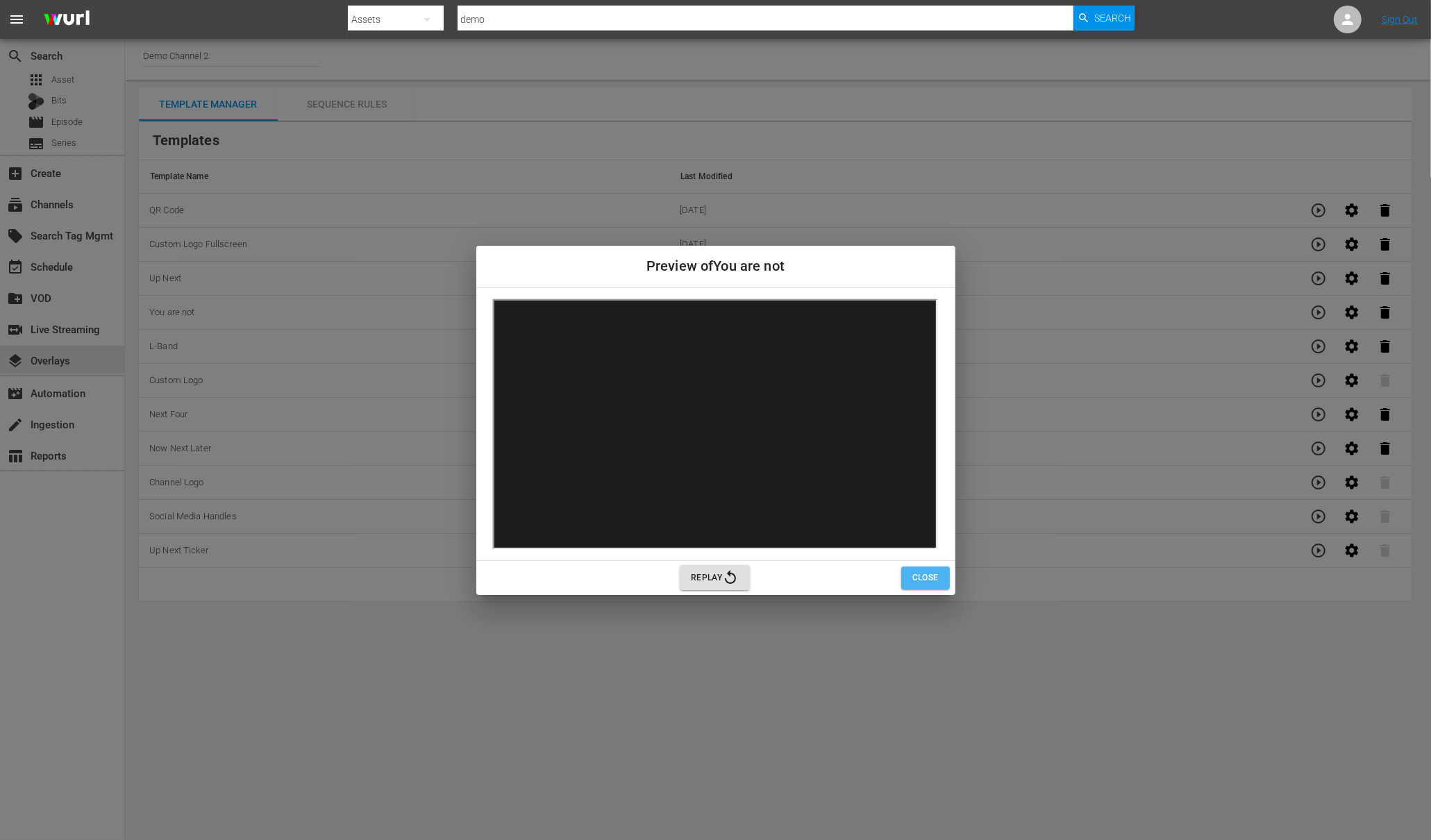
click at [926, 577] on span "Close" at bounding box center [925, 577] width 27 height 14
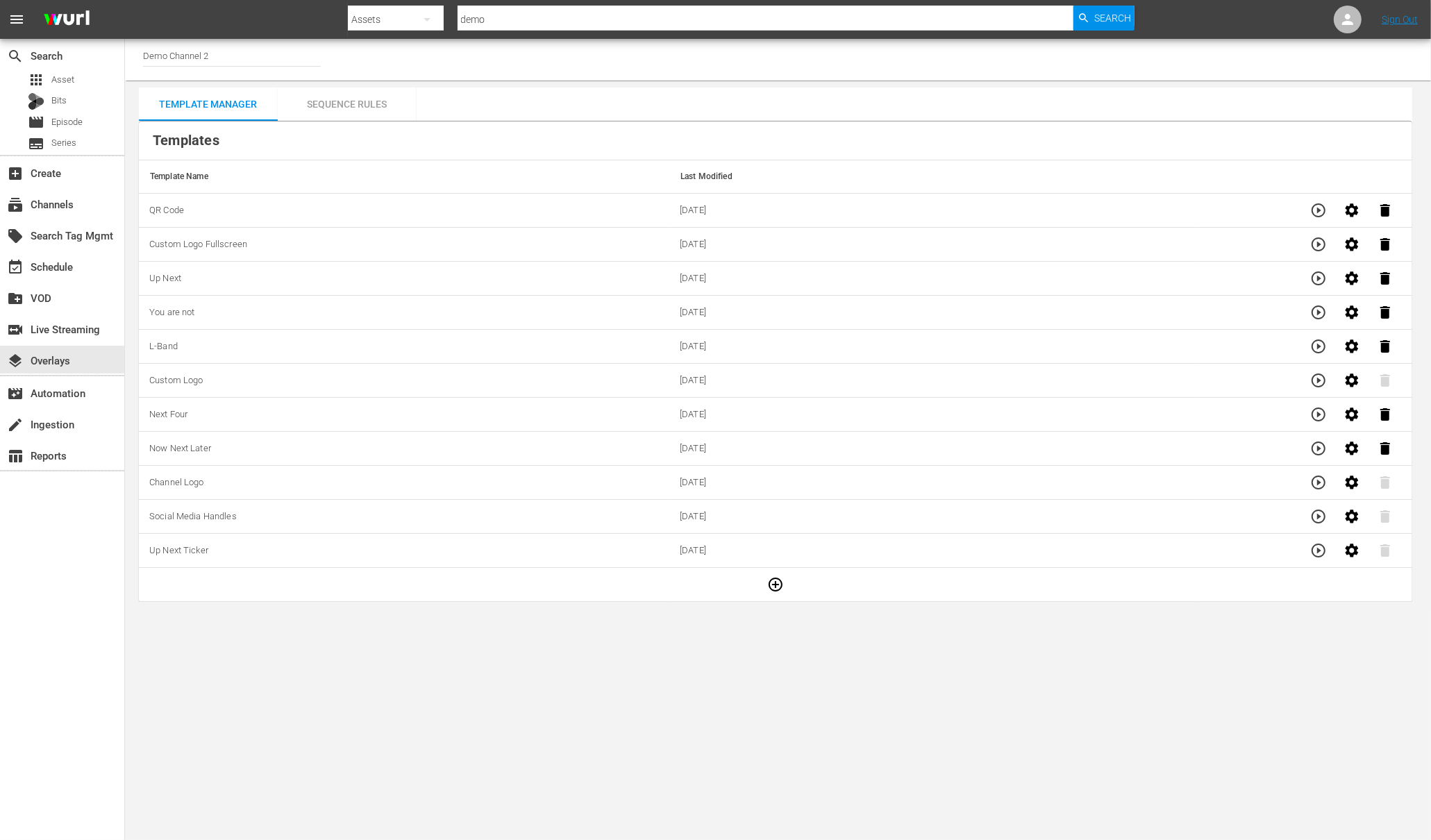
click at [1352, 348] on icon "button" at bounding box center [1351, 347] width 17 height 17
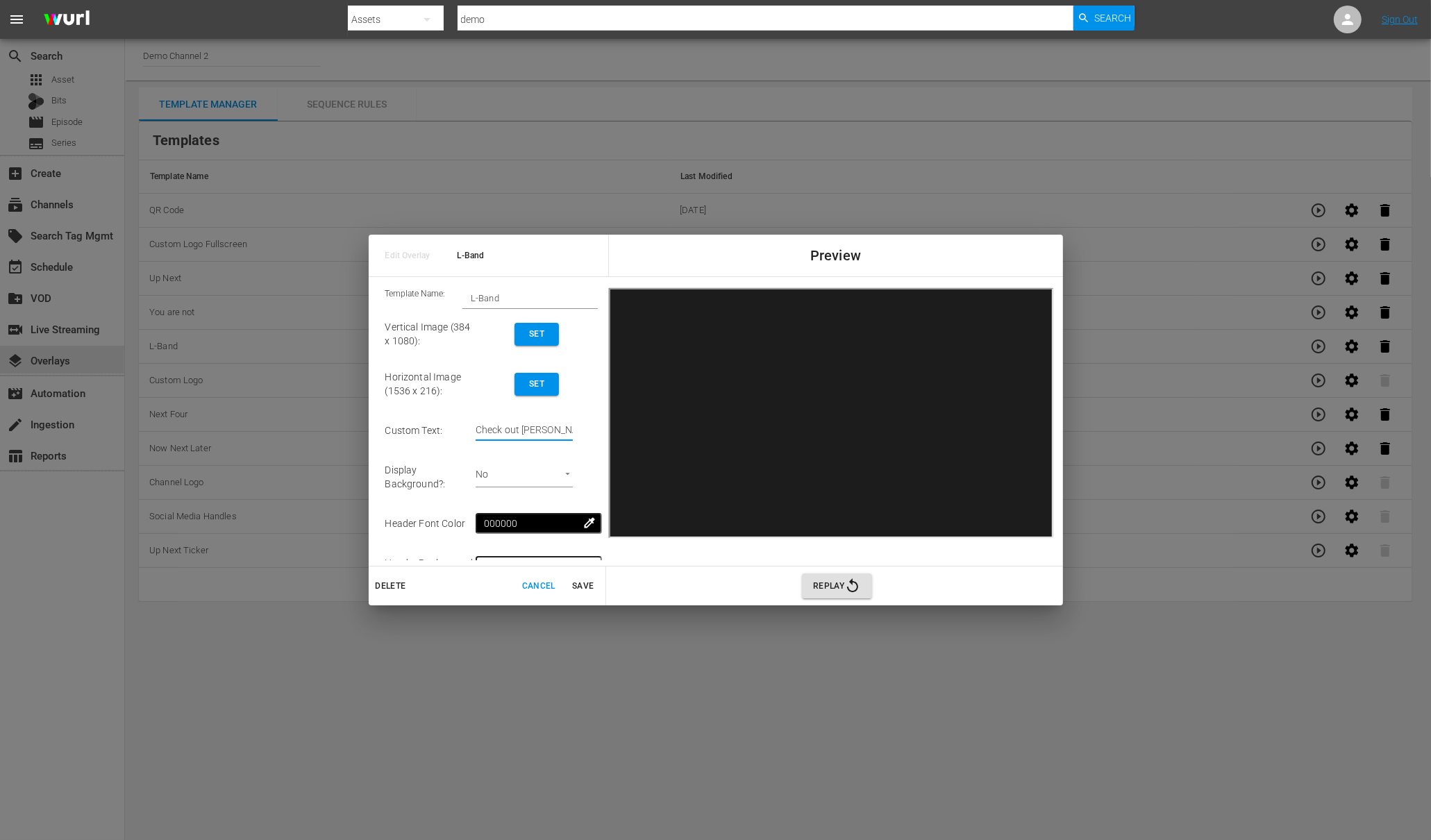
drag, startPoint x: 567, startPoint y: 433, endPoint x: 455, endPoint y: 432, distance: 112.0
click at [455, 432] on tr "Custom Text : Check out [PERSON_NAME][DOMAIN_NAME]!" at bounding box center [492, 430] width 213 height 43
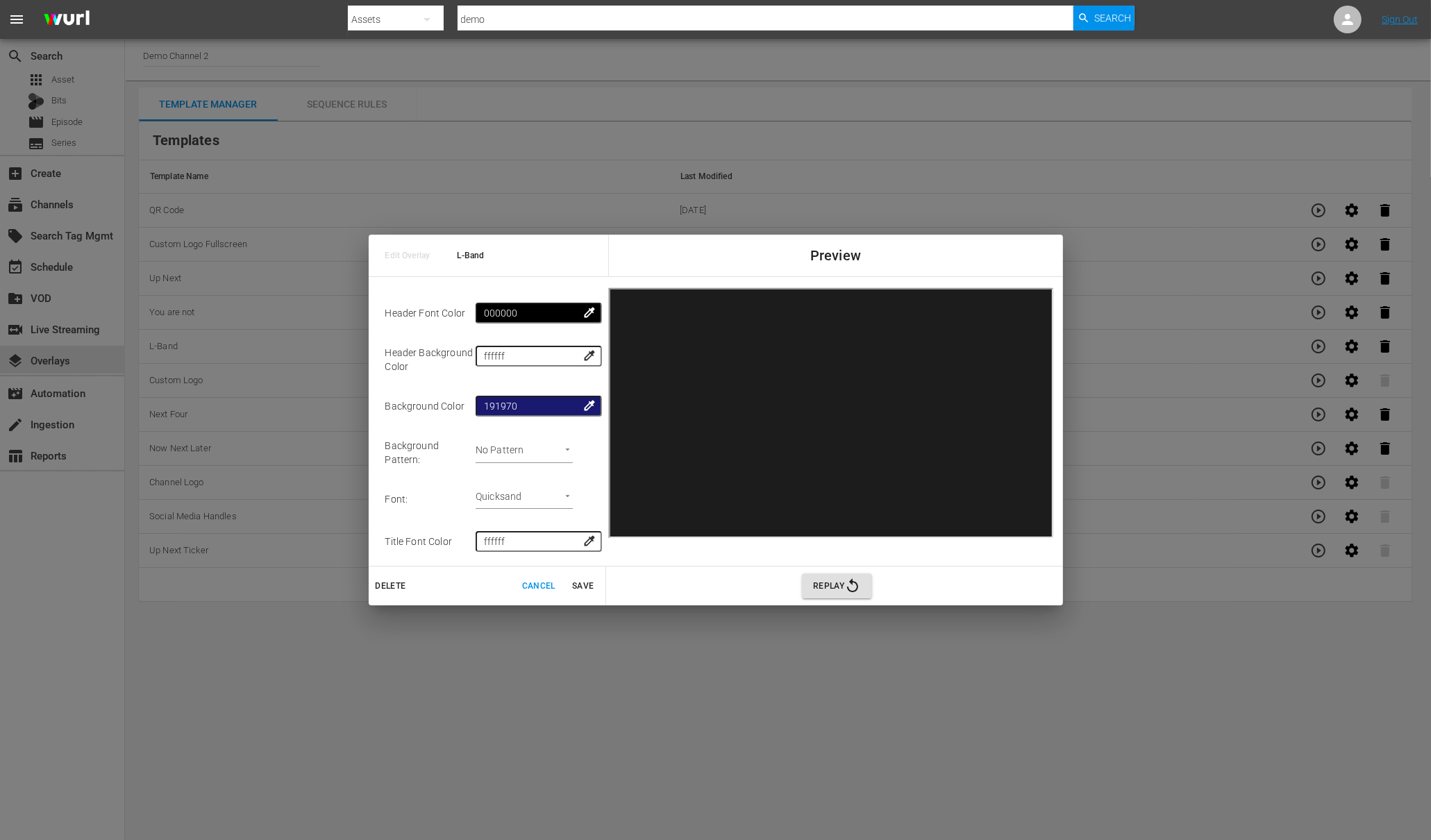
scroll to position [214, 0]
click at [534, 585] on span "Cancel" at bounding box center [539, 586] width 33 height 14
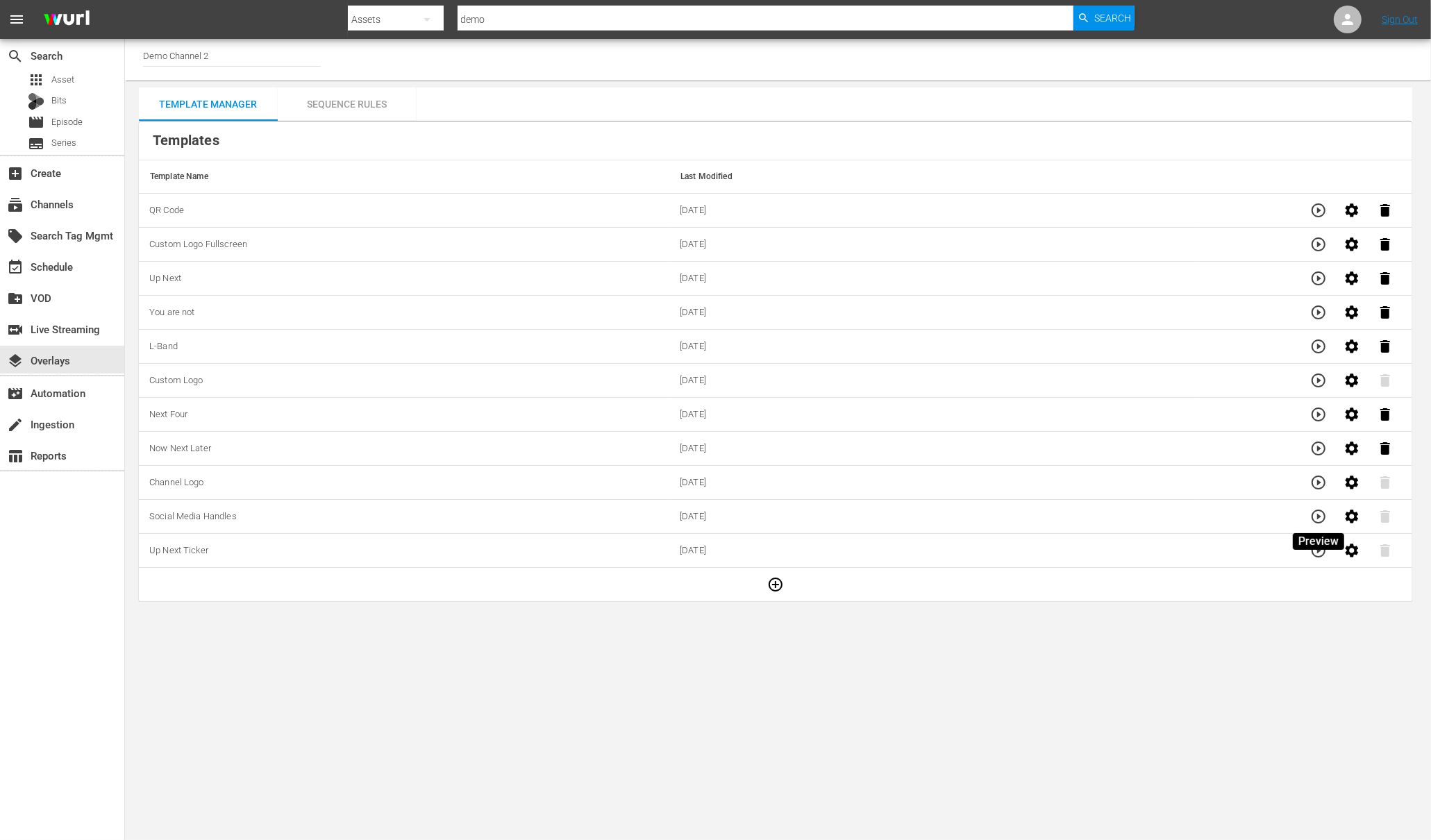
click at [1323, 516] on icon "button" at bounding box center [1319, 517] width 17 height 17
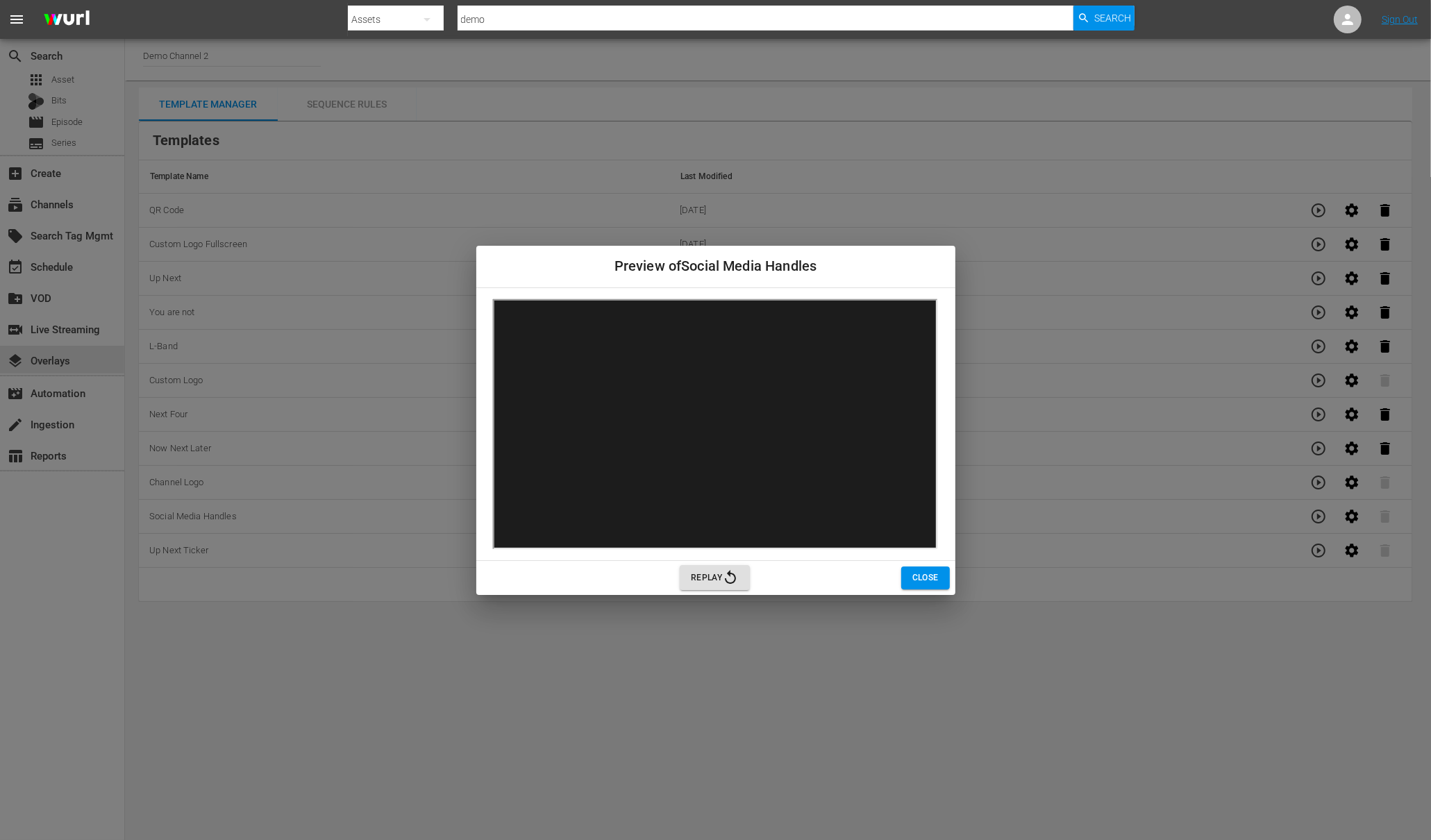
click at [914, 578] on span "Close" at bounding box center [925, 577] width 27 height 14
